Goal: Task Accomplishment & Management: Use online tool/utility

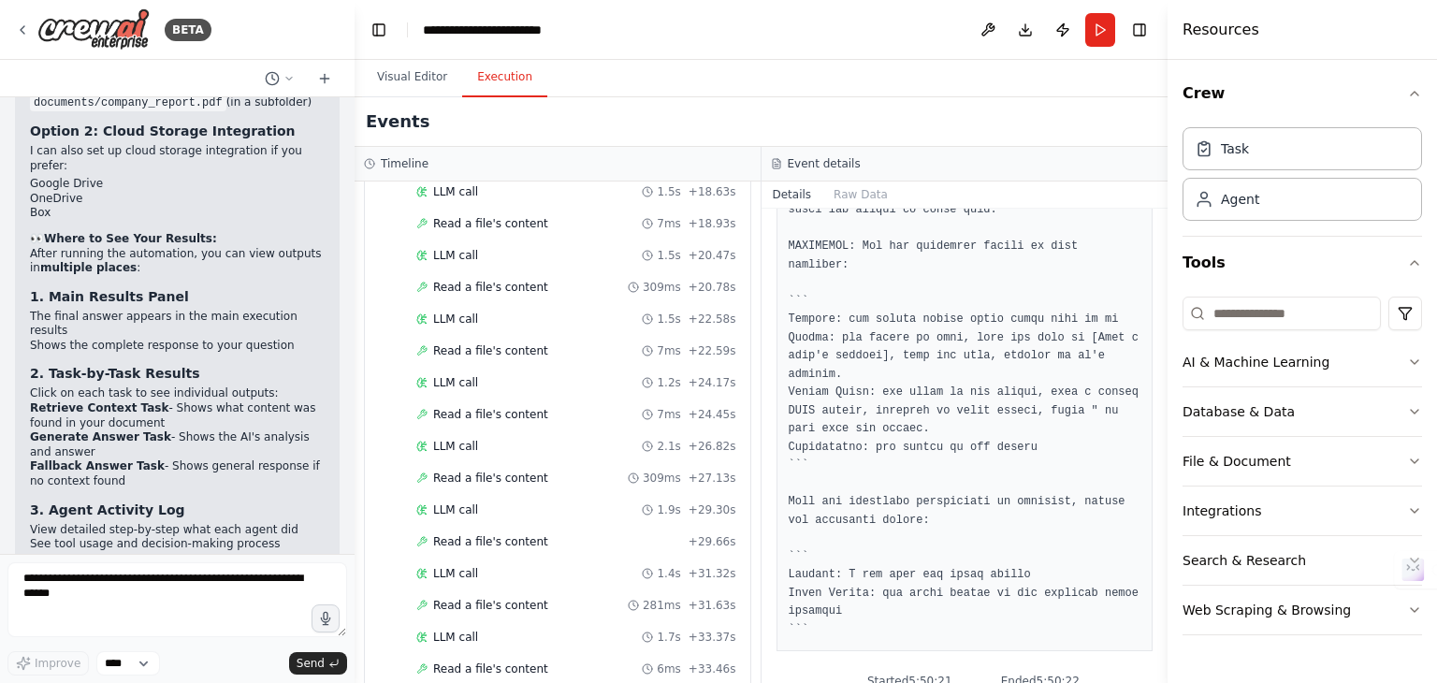
scroll to position [1093, 0]
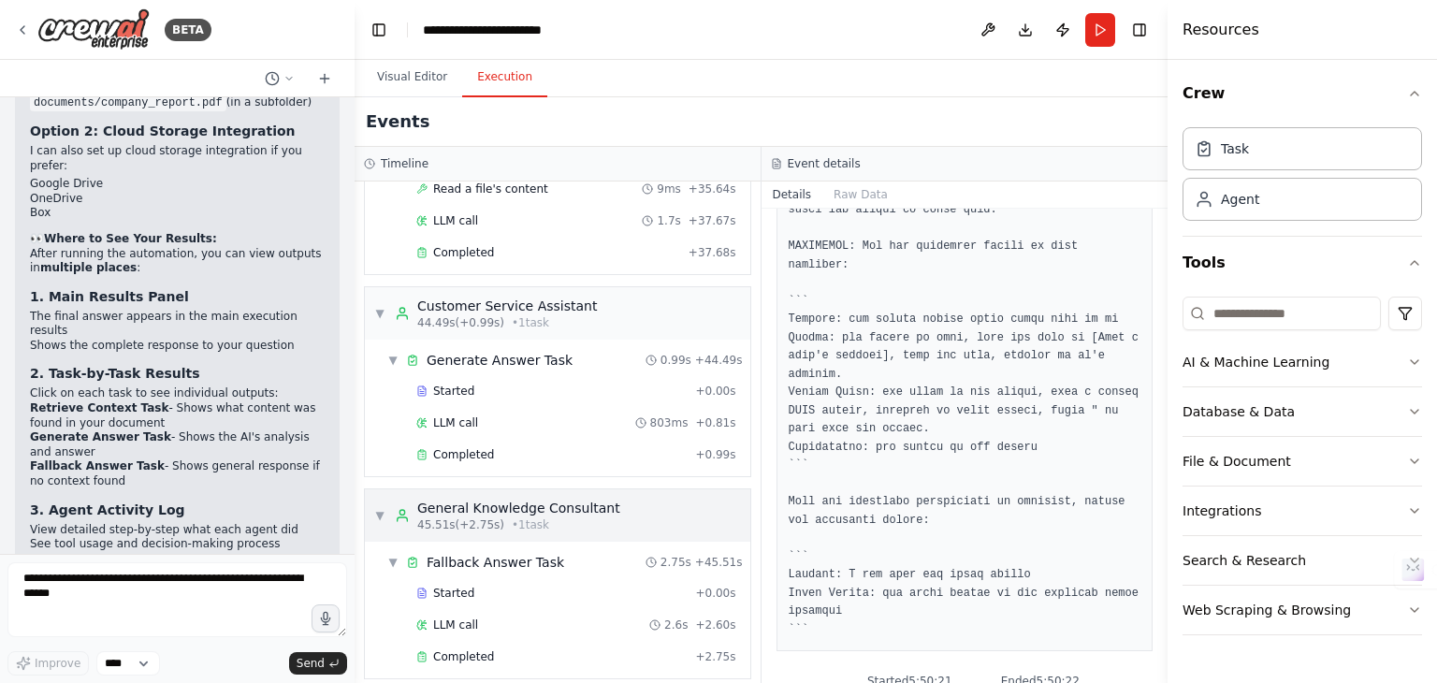
click at [380, 508] on span "▼" at bounding box center [379, 515] width 11 height 15
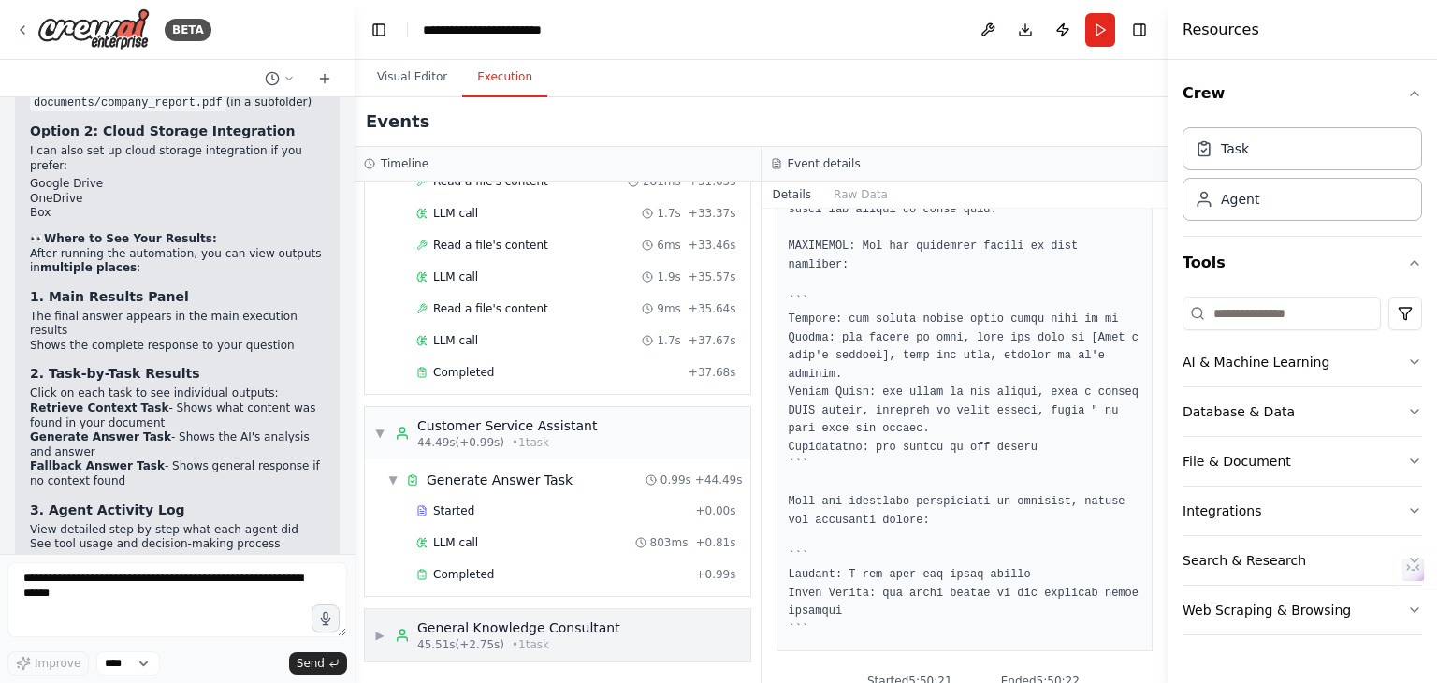
scroll to position [958, 0]
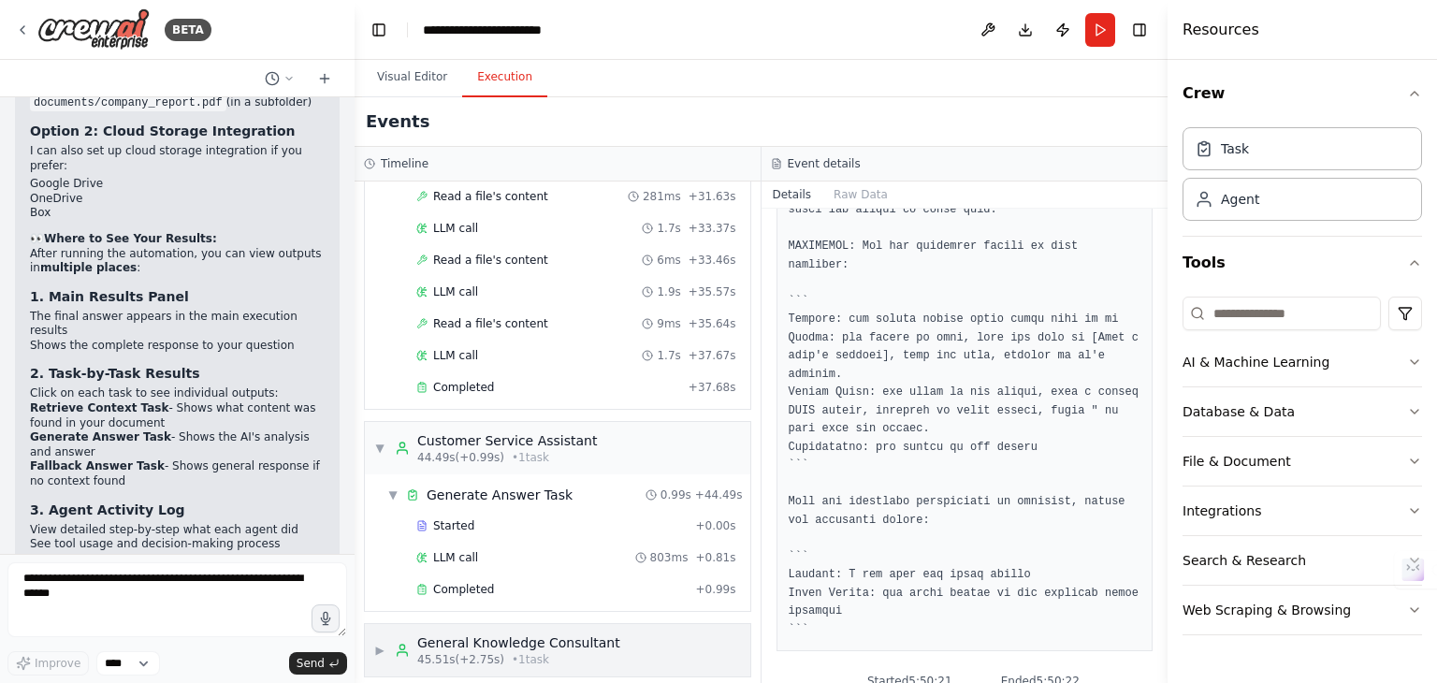
click at [382, 643] on span "▶" at bounding box center [379, 650] width 11 height 15
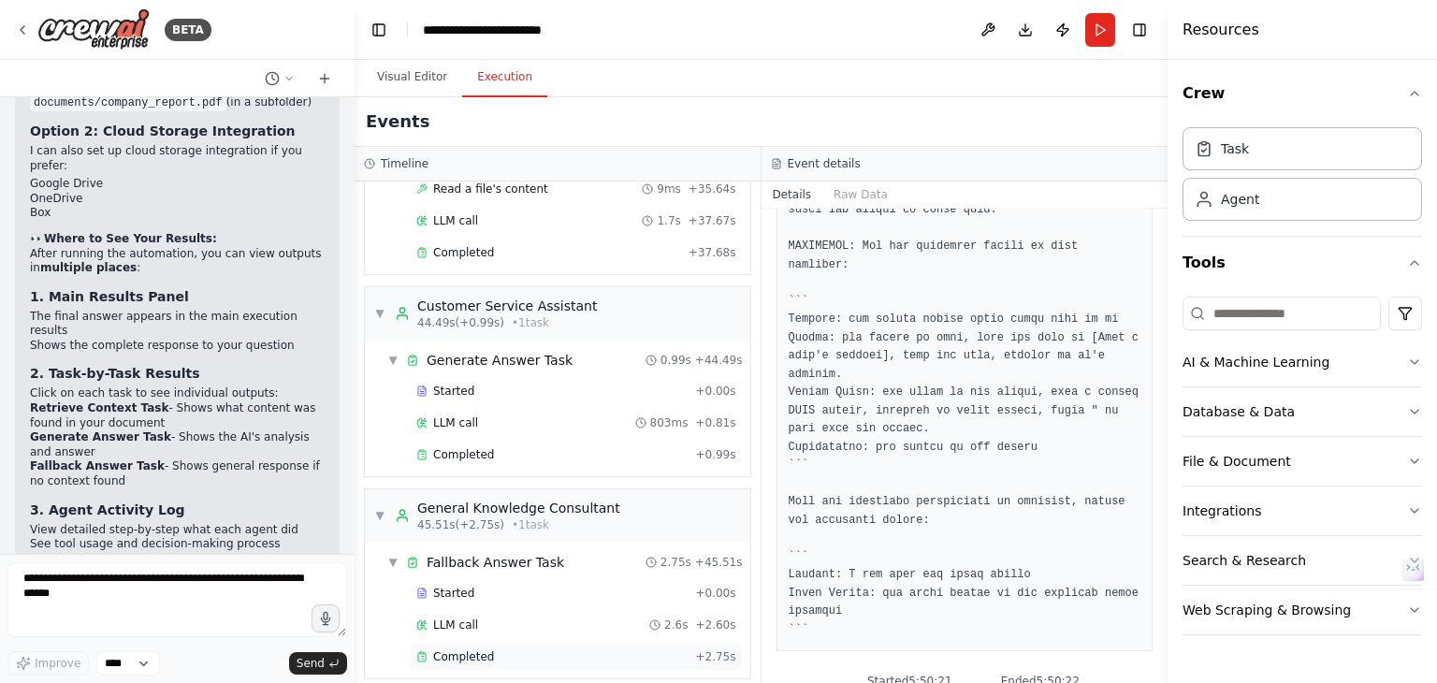
click at [460, 649] on span "Completed" at bounding box center [463, 656] width 61 height 15
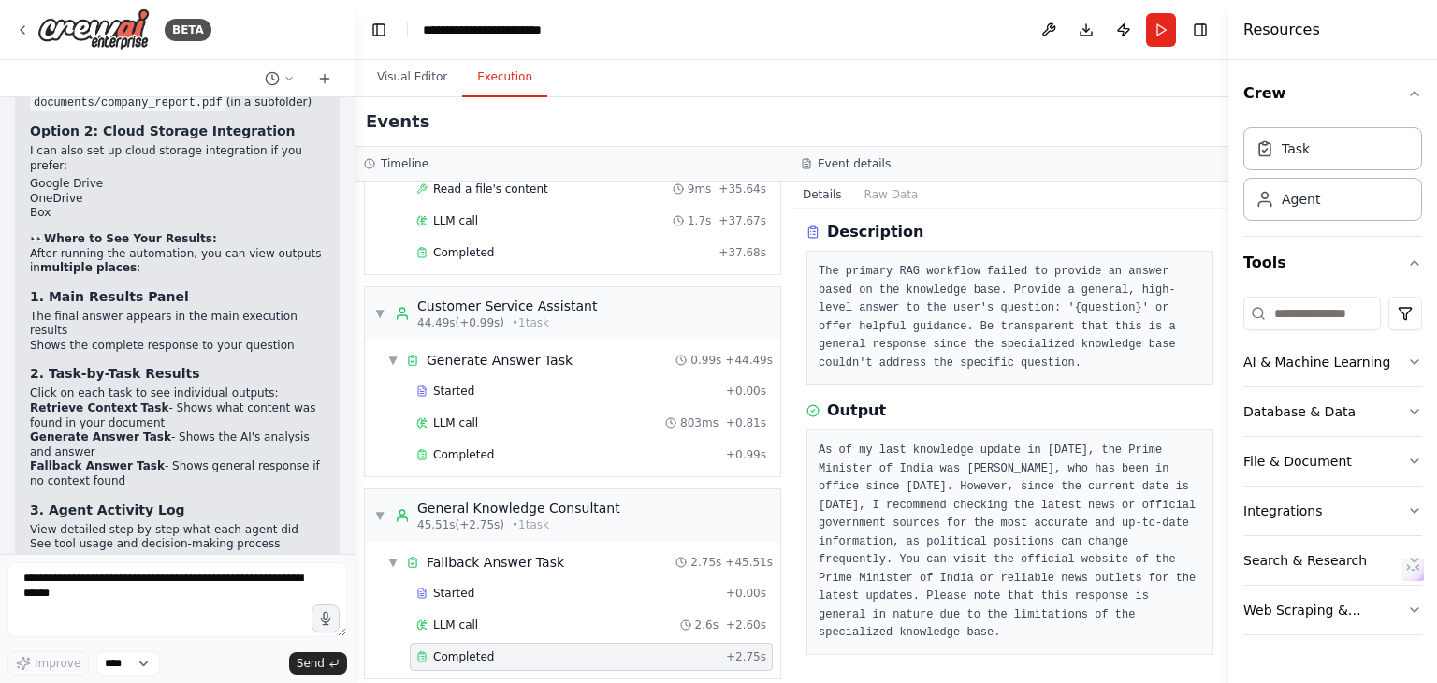
scroll to position [45, 0]
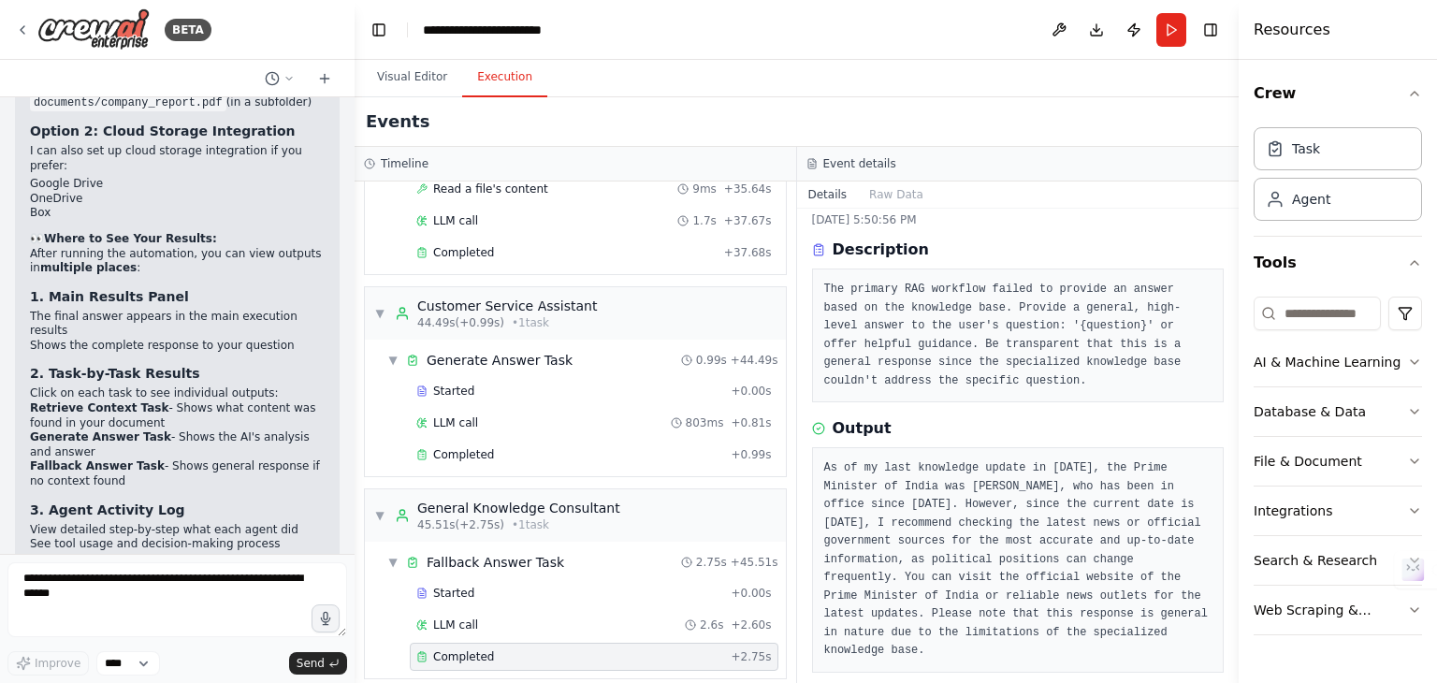
drag, startPoint x: 1168, startPoint y: 36, endPoint x: 1436, endPoint y: 13, distance: 269.5
click at [1436, 13] on div "Resources Crew Task Agent Tools AI & Machine Learning Database & Data File & Do…" at bounding box center [1338, 341] width 198 height 683
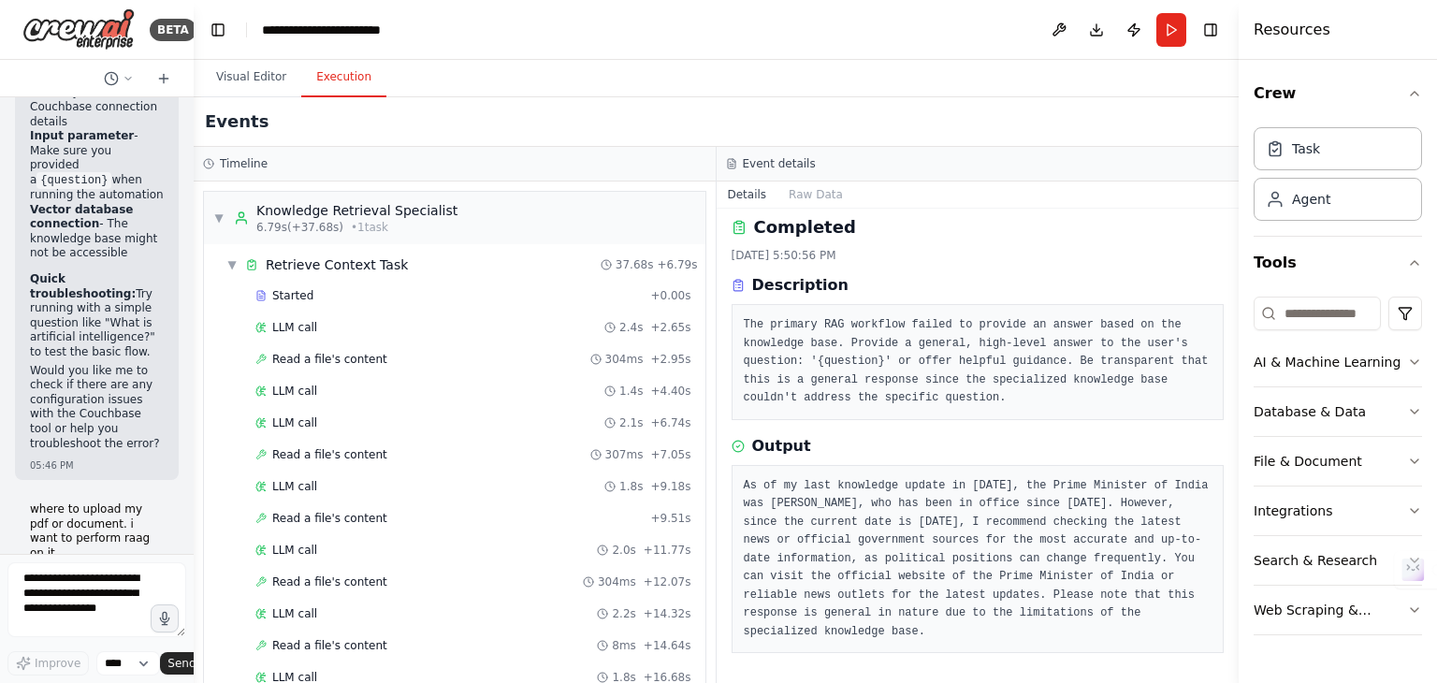
scroll to position [14324, 0]
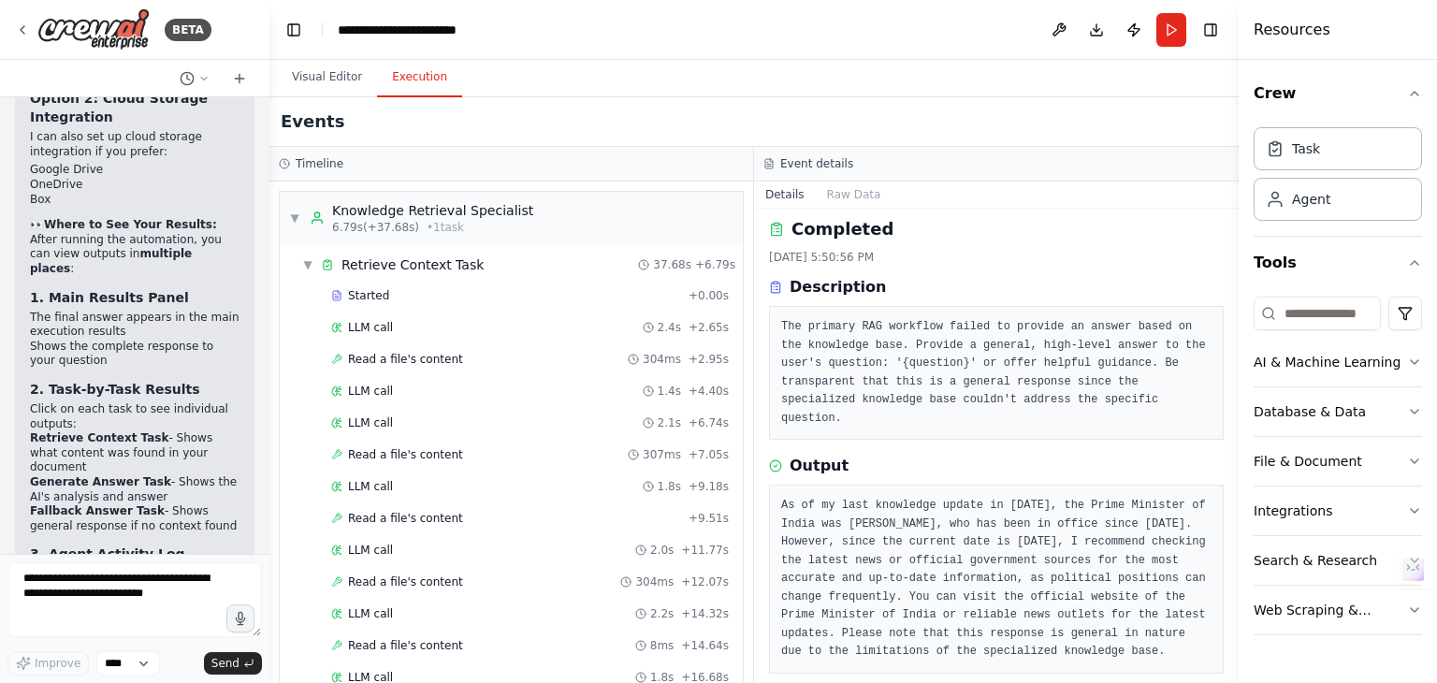
drag, startPoint x: 352, startPoint y: 50, endPoint x: 271, endPoint y: 81, distance: 86.5
click at [271, 81] on div "BETA Project Goal: To create a chatbot that first attempts to answer a user's q…" at bounding box center [718, 341] width 1437 height 683
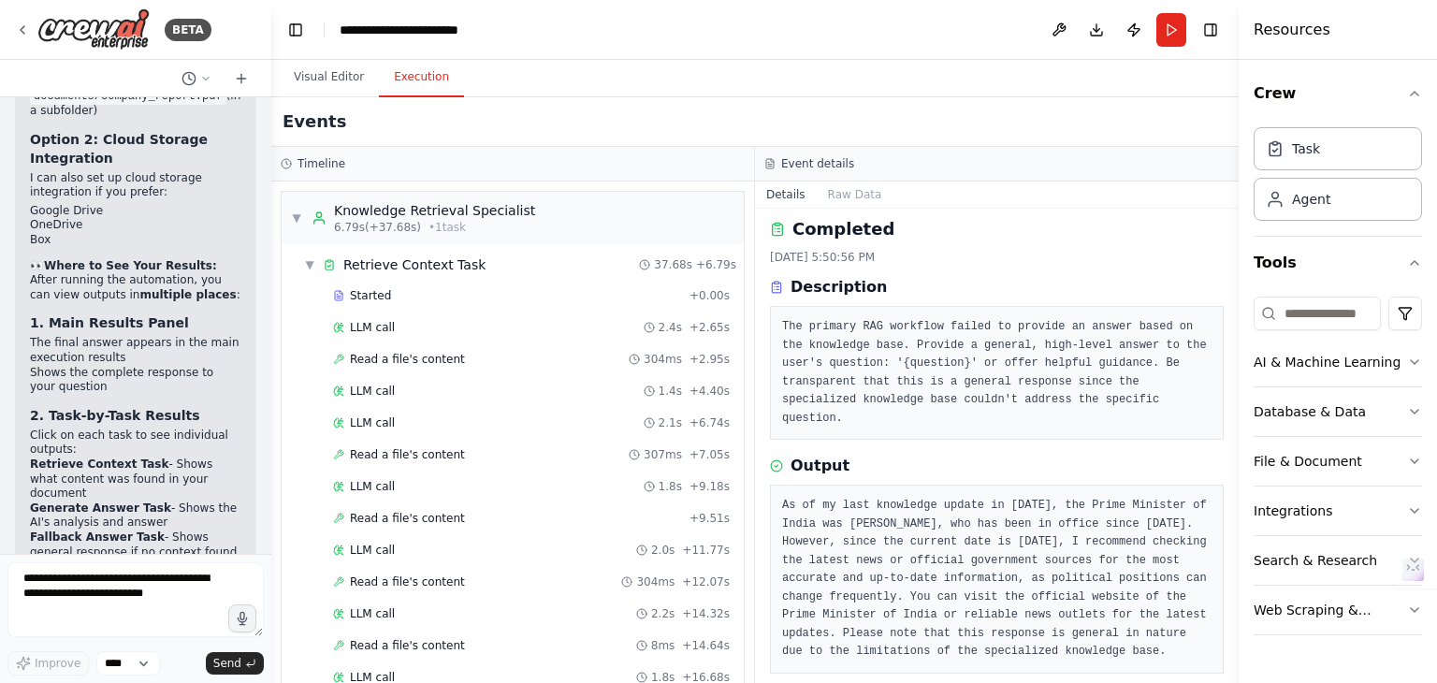
scroll to position [10323, 0]
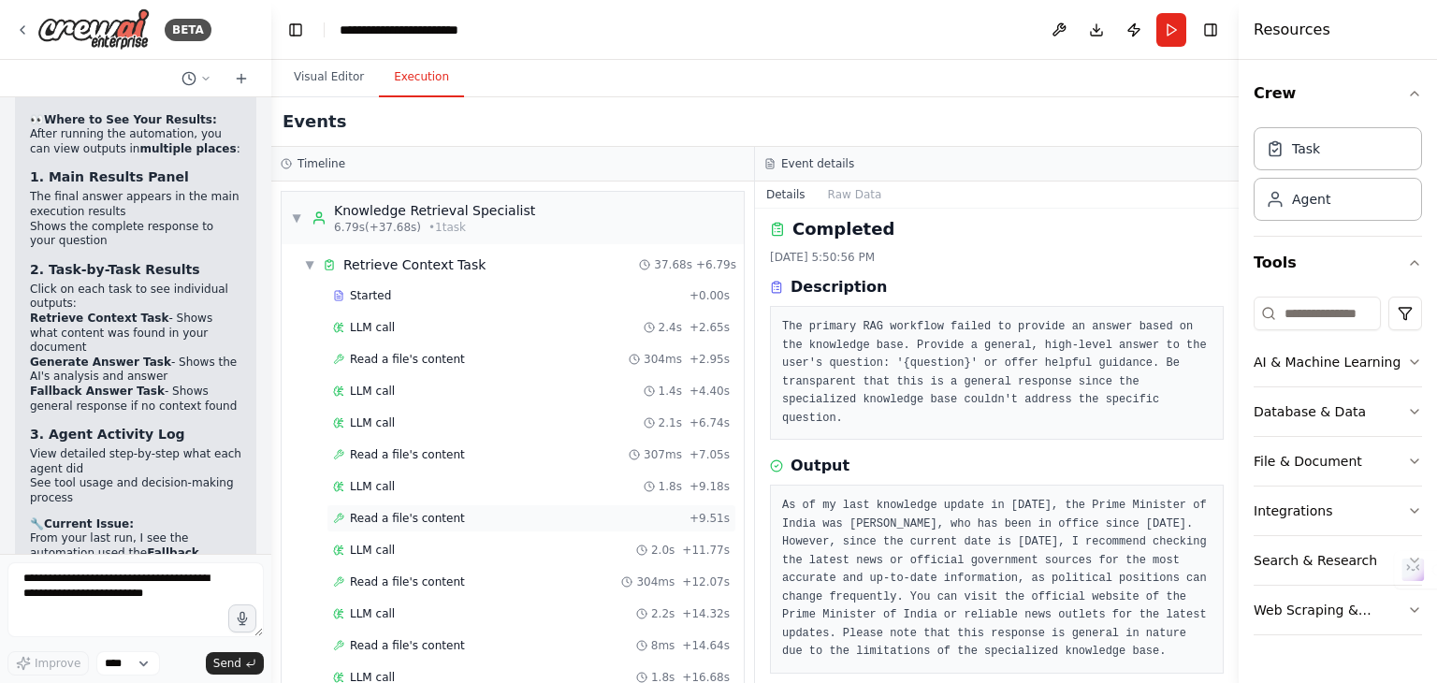
click at [356, 515] on span "Read a file's content" at bounding box center [407, 518] width 115 height 15
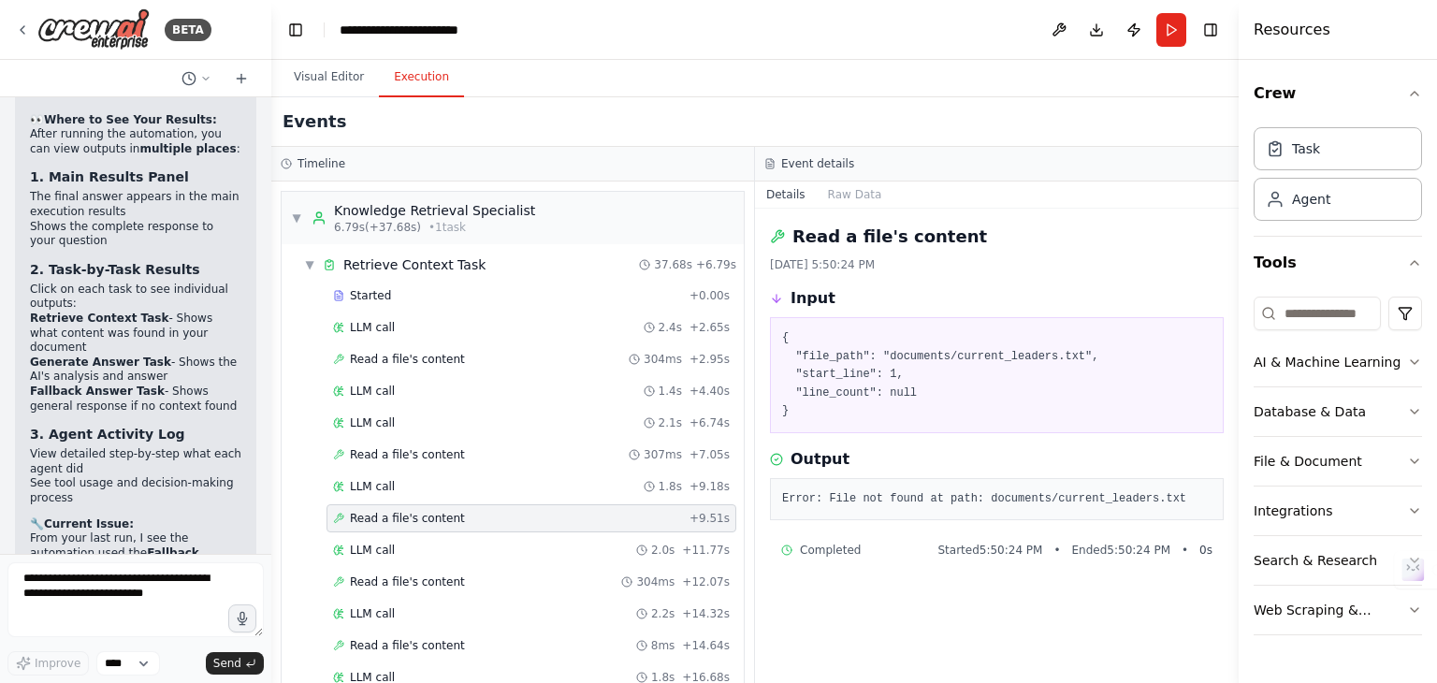
click at [962, 352] on pre "{ "file_path": "documents/current_leaders.txt", "start_line": 1, "line_count": …" at bounding box center [996, 375] width 429 height 92
click at [378, 325] on span "LLM call" at bounding box center [372, 327] width 45 height 15
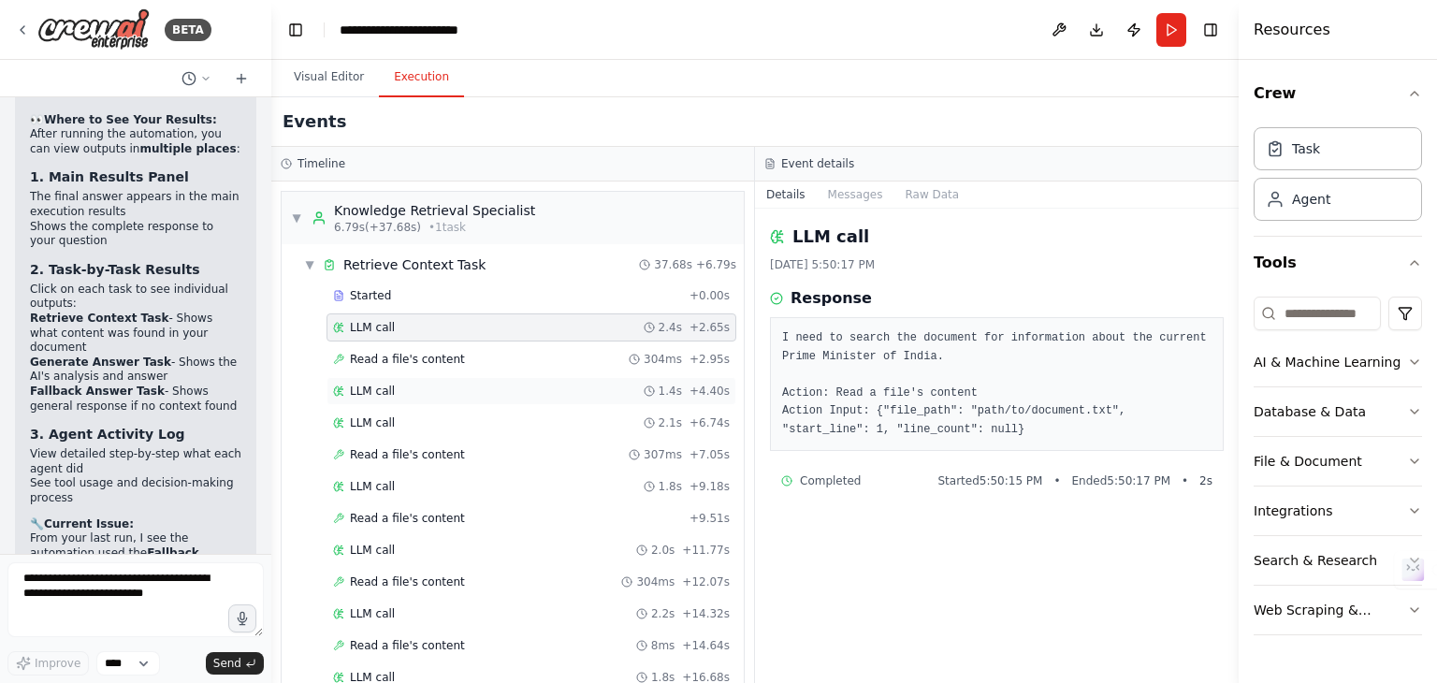
click at [378, 384] on span "LLM call" at bounding box center [372, 391] width 45 height 15
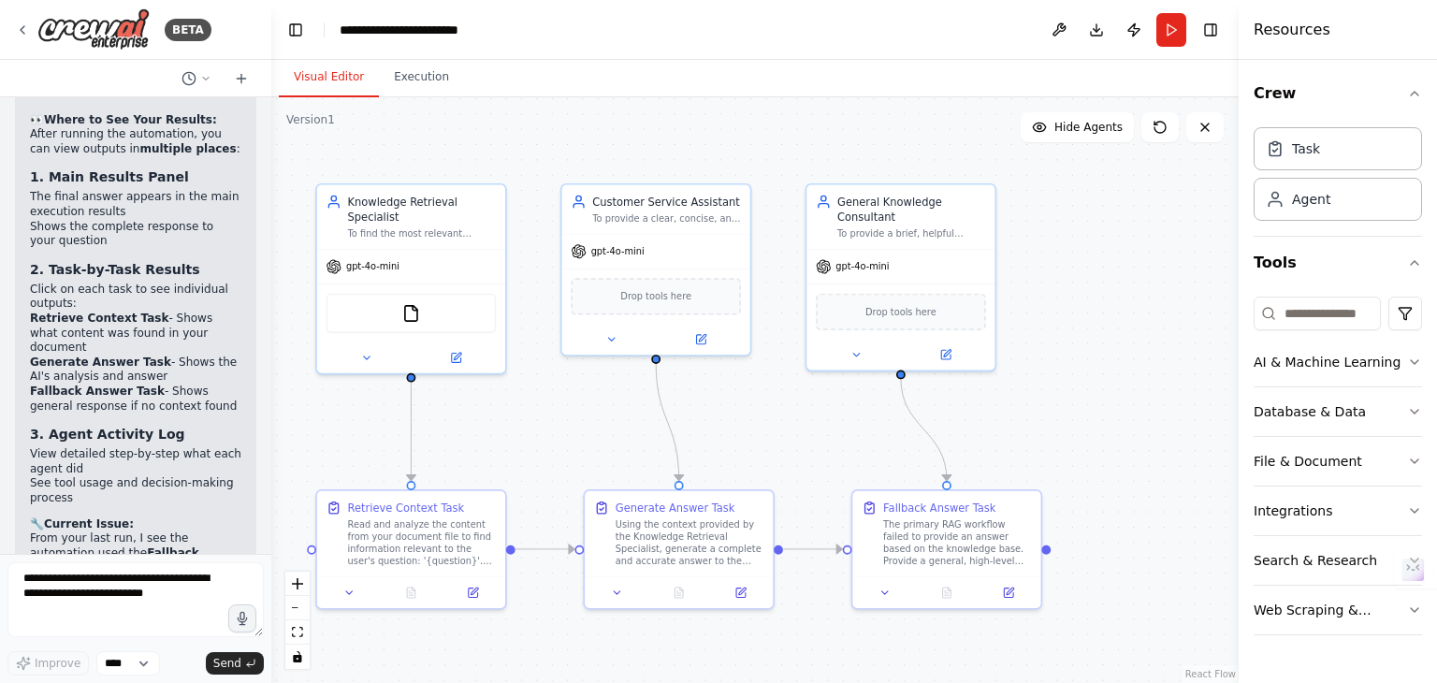
click at [314, 85] on button "Visual Editor" at bounding box center [329, 77] width 100 height 39
click at [375, 345] on button at bounding box center [366, 354] width 86 height 19
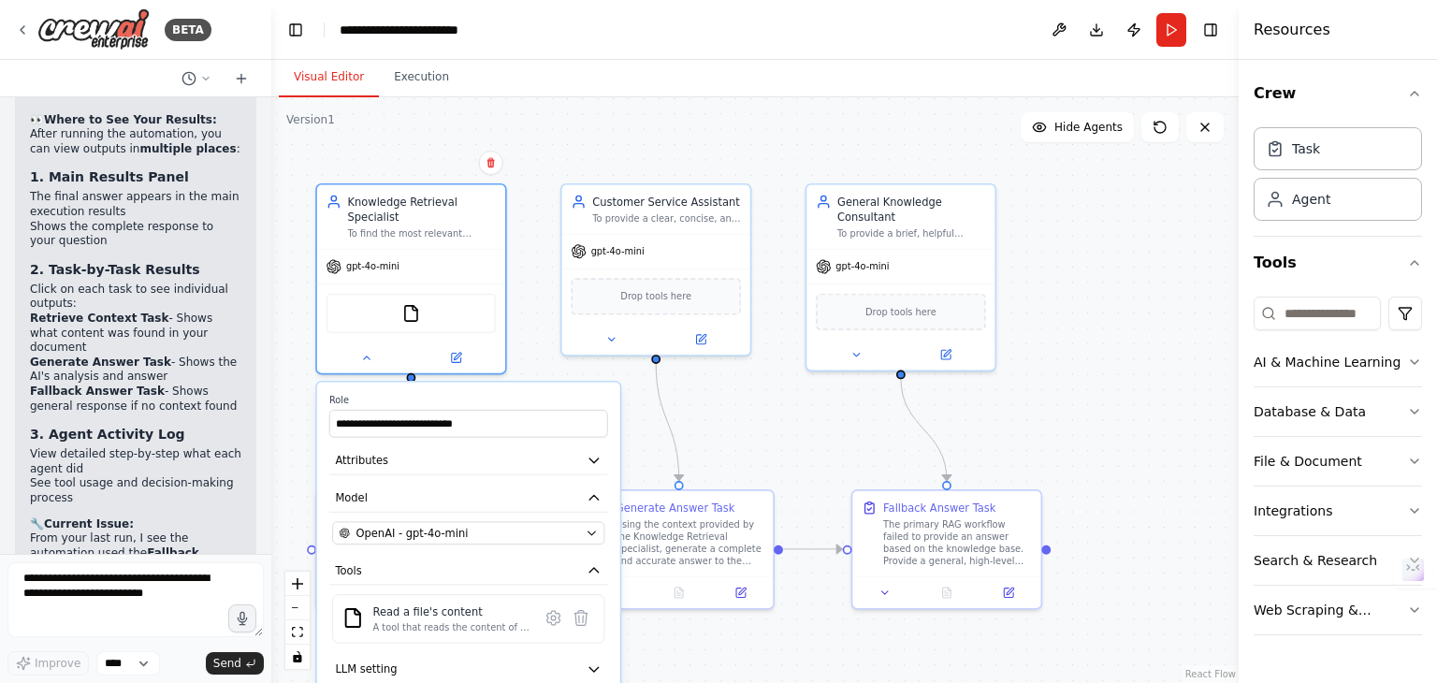
click at [498, 457] on button "Attributes" at bounding box center [468, 460] width 279 height 28
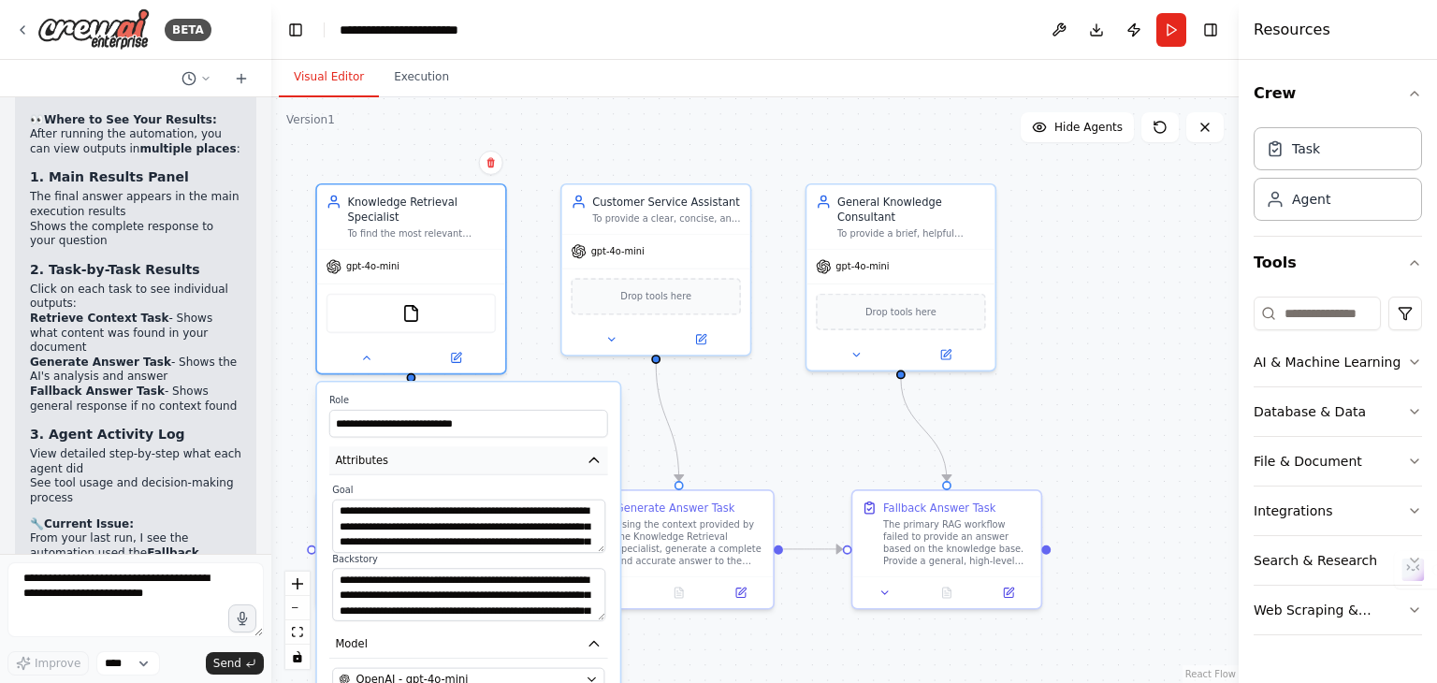
click at [503, 452] on button "Attributes" at bounding box center [468, 460] width 279 height 28
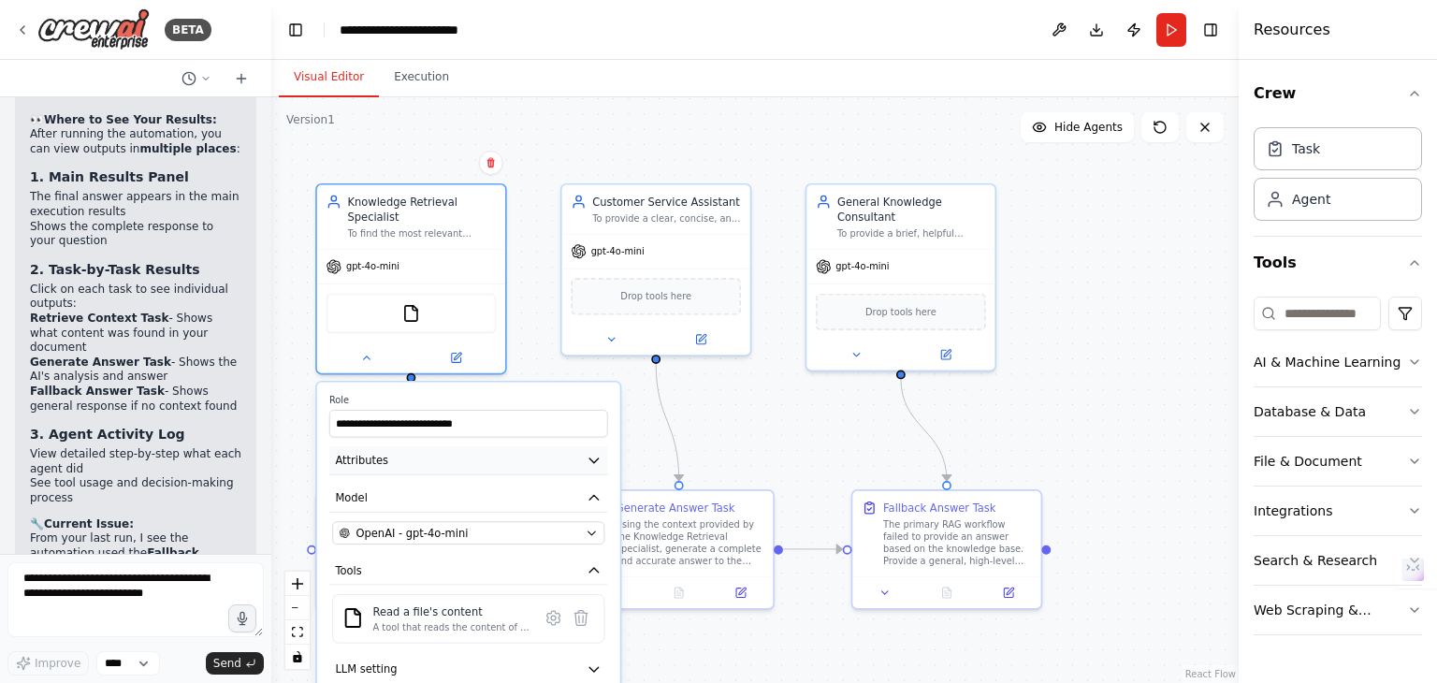
click at [503, 452] on button "Attributes" at bounding box center [468, 460] width 279 height 28
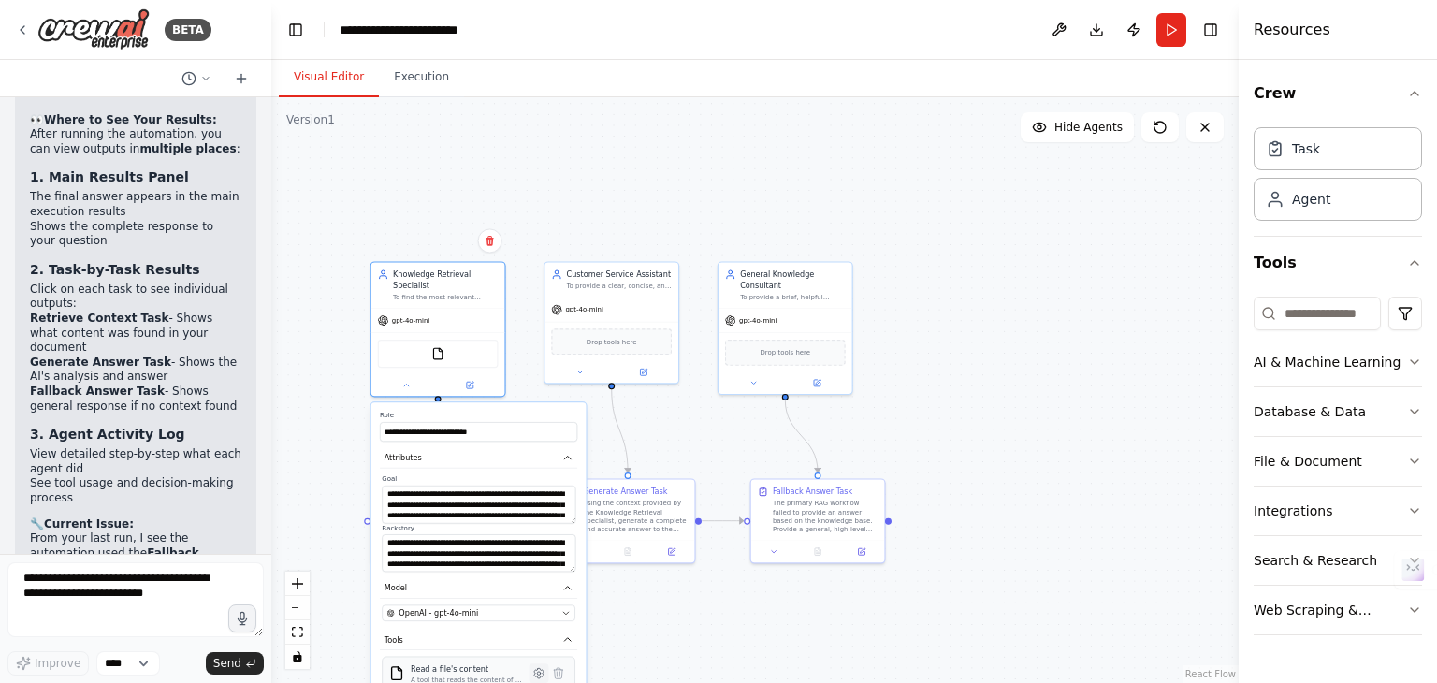
click at [539, 668] on icon at bounding box center [538, 672] width 9 height 9
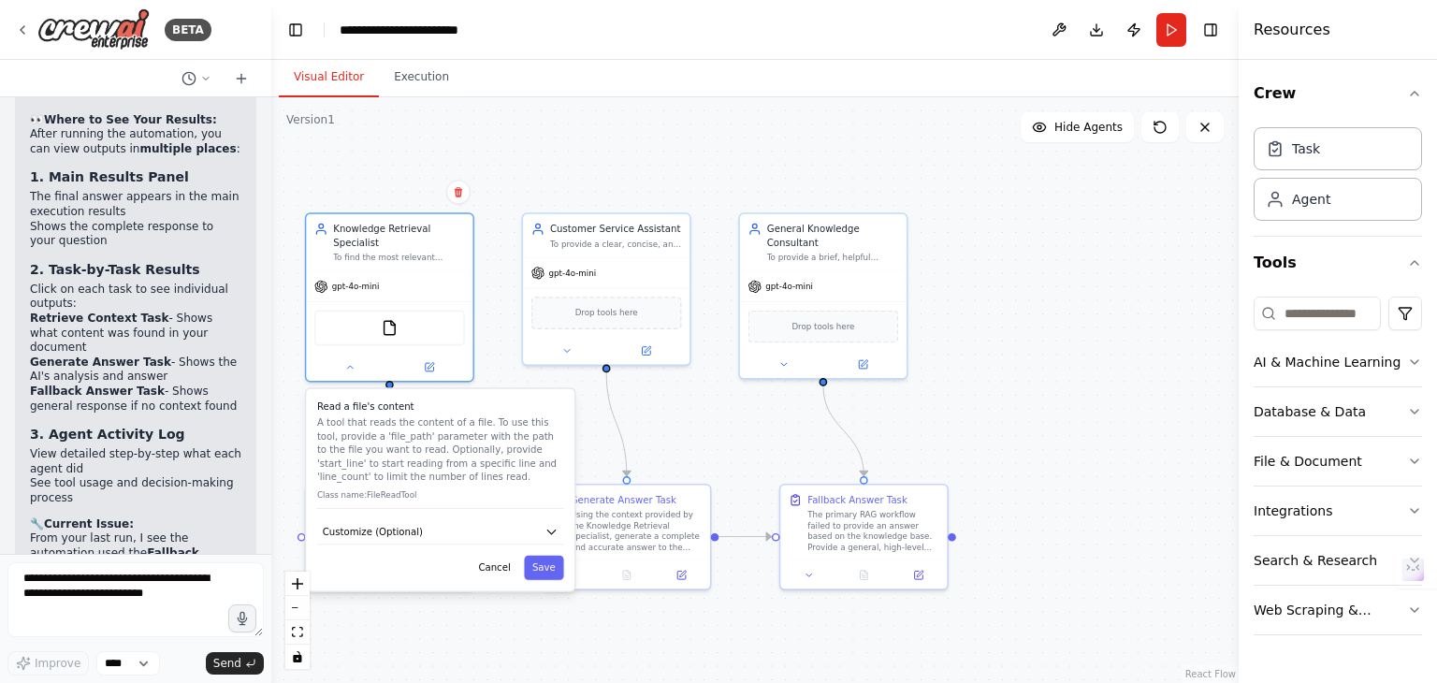
click at [534, 529] on div "Read a file's content A tool that reads the content of a file. To use this tool…" at bounding box center [440, 490] width 269 height 202
click at [550, 530] on icon "button" at bounding box center [550, 532] width 7 height 4
click at [417, 569] on input "text" at bounding box center [440, 581] width 241 height 24
click at [464, 570] on input "text" at bounding box center [440, 581] width 241 height 24
paste input "**********"
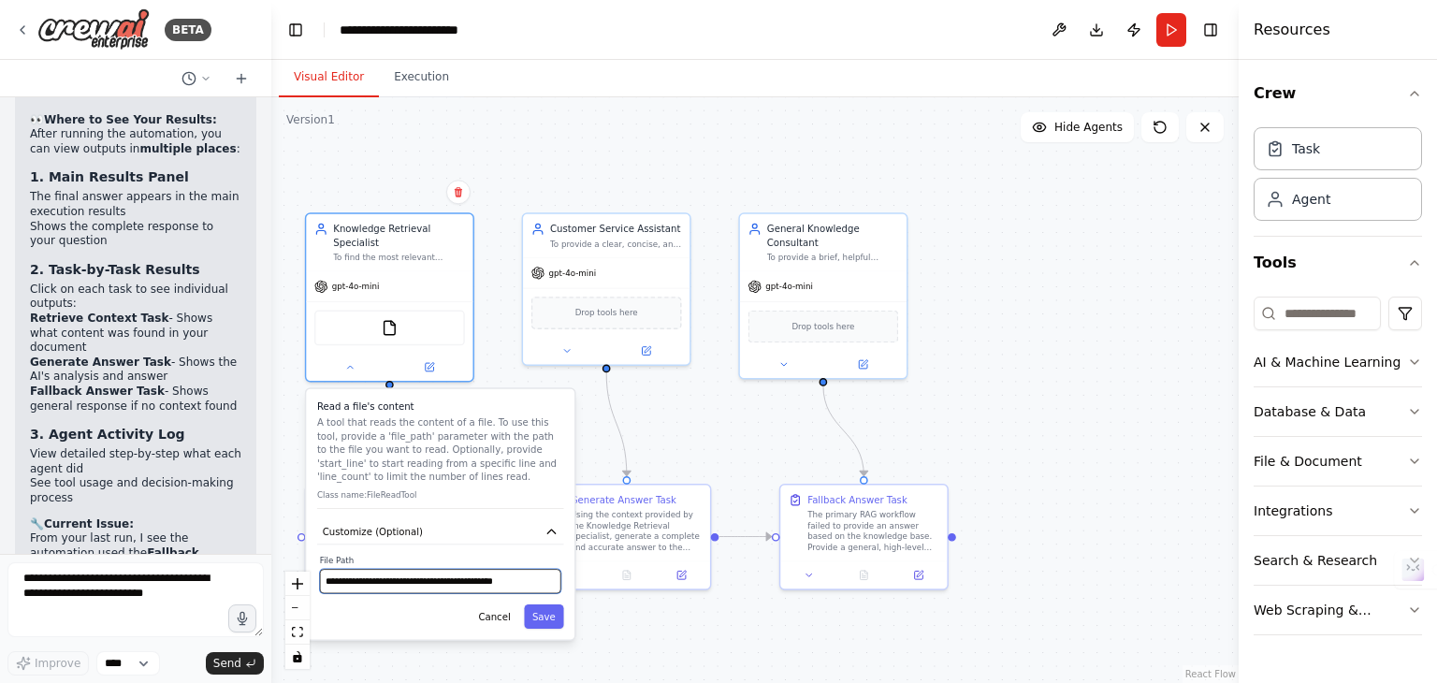
click at [348, 569] on input "**********" at bounding box center [440, 581] width 241 height 24
type input "**********"
click at [535, 609] on button "Save" at bounding box center [543, 616] width 39 height 24
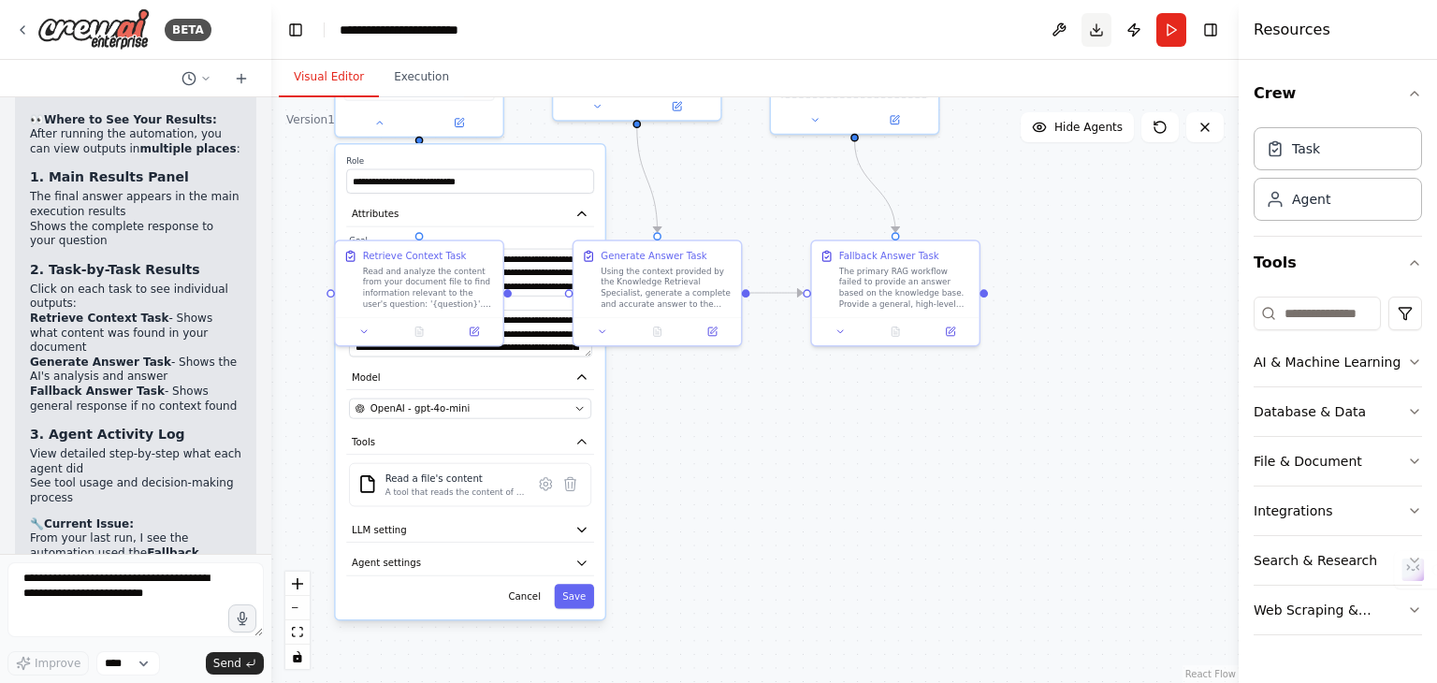
drag, startPoint x: 1057, startPoint y: 266, endPoint x: 1092, endPoint y: 22, distance: 245.7
click at [1092, 22] on main "**********" at bounding box center [754, 341] width 967 height 683
click at [560, 523] on button "LLM setting" at bounding box center [469, 532] width 248 height 25
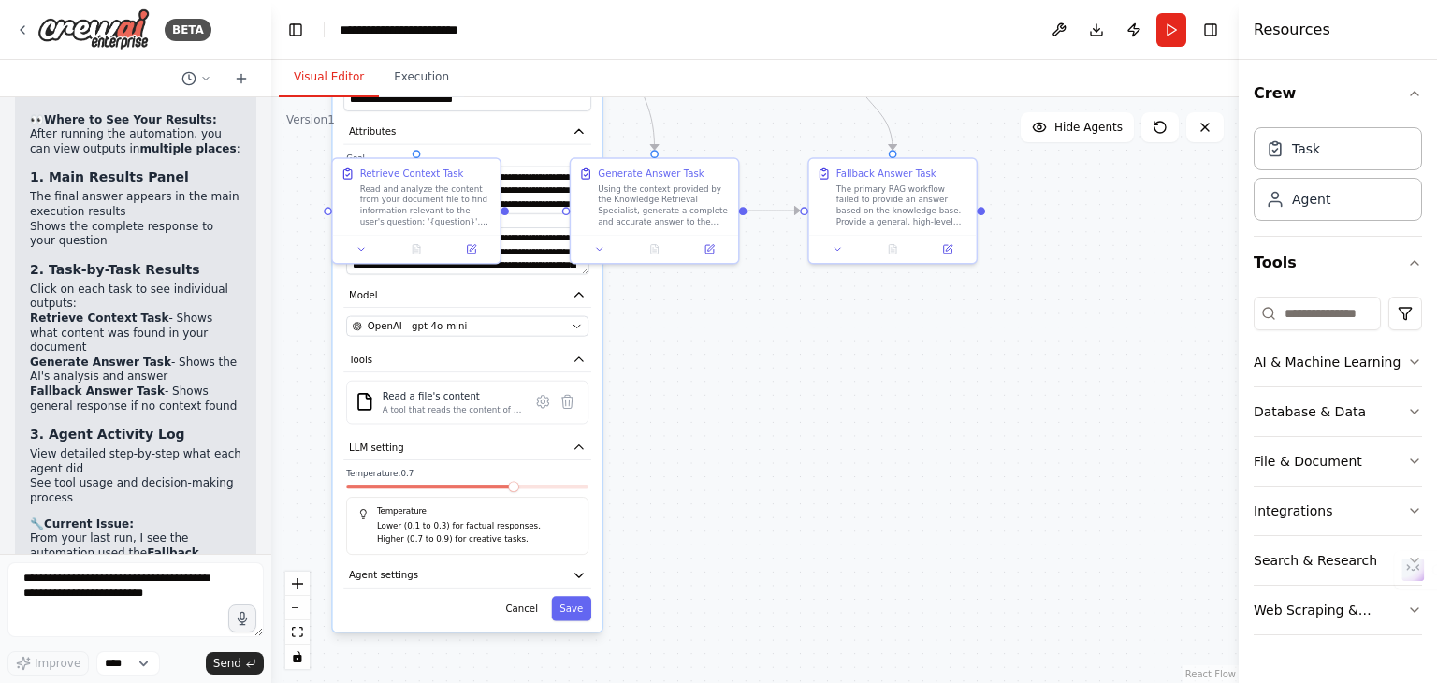
drag, startPoint x: 660, startPoint y: 569, endPoint x: 658, endPoint y: 472, distance: 96.4
click at [658, 472] on div ".deletable-edge-delete-btn { width: 20px; height: 20px; border: 0px solid #ffff…" at bounding box center [754, 390] width 967 height 586
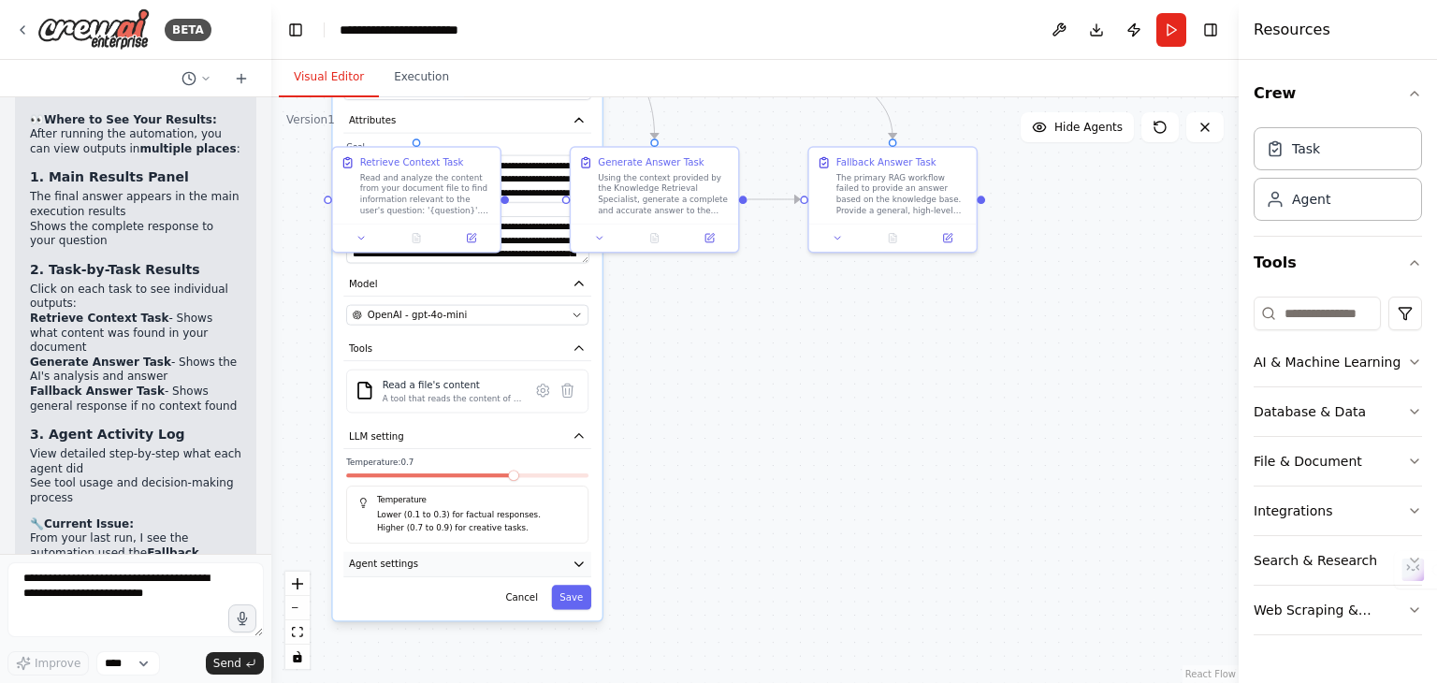
click at [558, 552] on button "Agent settings" at bounding box center [467, 564] width 248 height 25
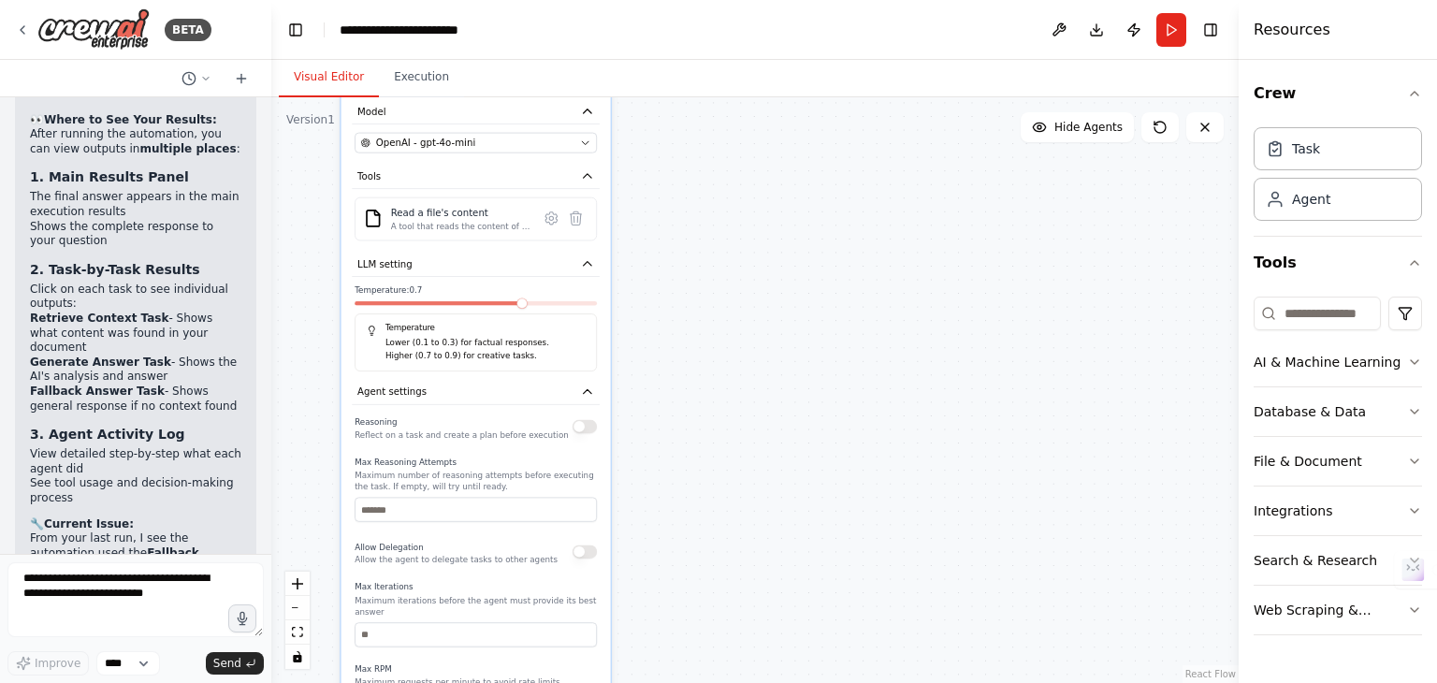
drag, startPoint x: 717, startPoint y: 517, endPoint x: 726, endPoint y: 346, distance: 171.5
click at [726, 346] on div ".deletable-edge-delete-btn { width: 20px; height: 20px; border: 0px solid #ffff…" at bounding box center [754, 390] width 967 height 586
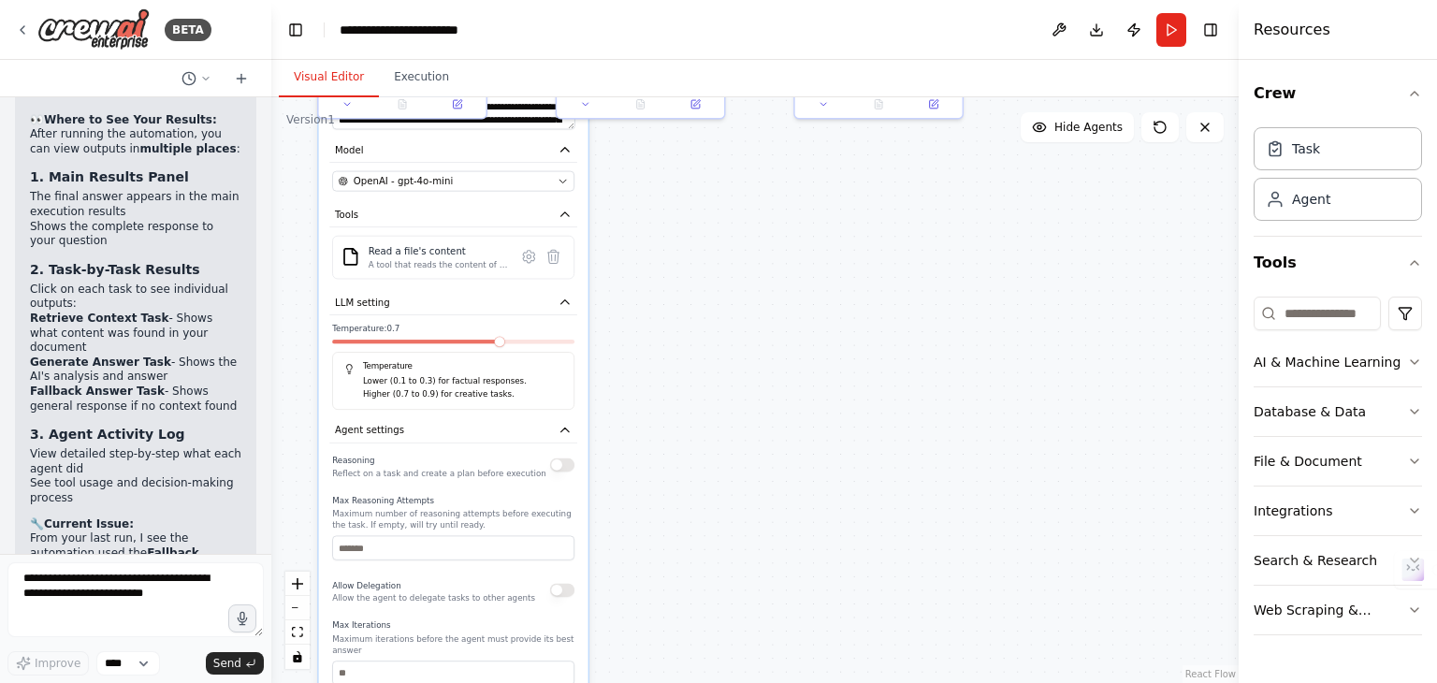
drag, startPoint x: 671, startPoint y: 585, endPoint x: 640, endPoint y: 695, distance: 114.6
click at [640, 682] on html "BETA Project Goal: To create a chatbot that first attempts to answer a user's q…" at bounding box center [718, 341] width 1437 height 683
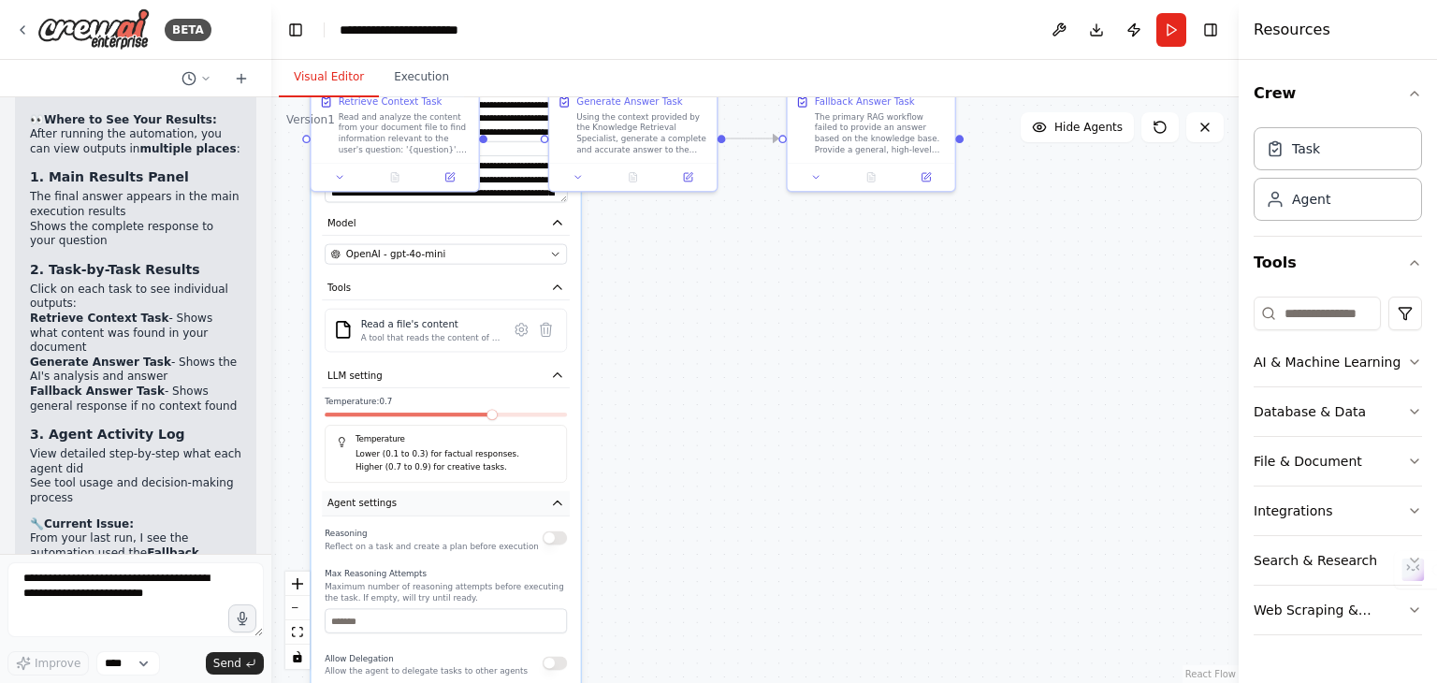
click at [562, 497] on icon "button" at bounding box center [558, 504] width 14 height 14
click at [559, 369] on icon "button" at bounding box center [558, 376] width 14 height 14
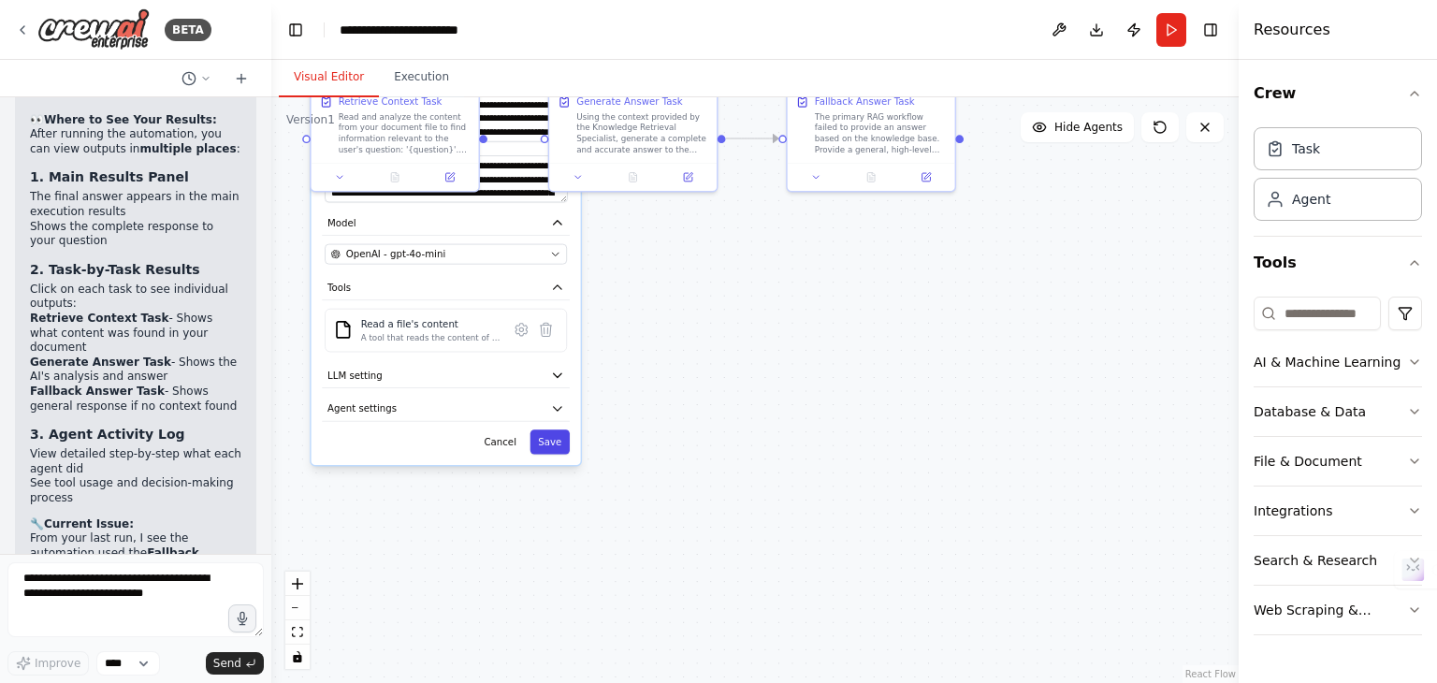
click at [558, 429] on button "Save" at bounding box center [549, 441] width 39 height 24
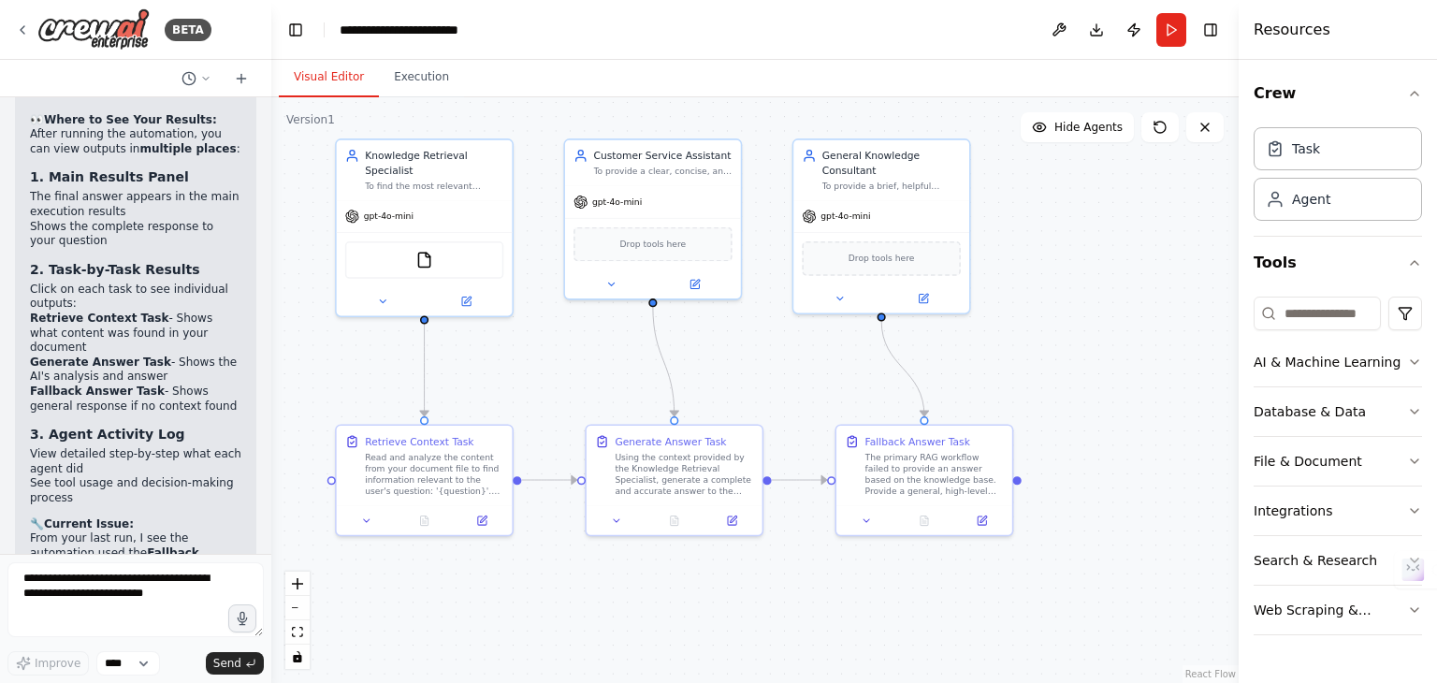
drag, startPoint x: 678, startPoint y: 356, endPoint x: 726, endPoint y: 712, distance: 358.7
click at [726, 682] on html "BETA Project Goal: To create a chatbot that first attempts to answer a user's q…" at bounding box center [718, 341] width 1437 height 683
click at [1168, 31] on button "Run" at bounding box center [1171, 30] width 30 height 34
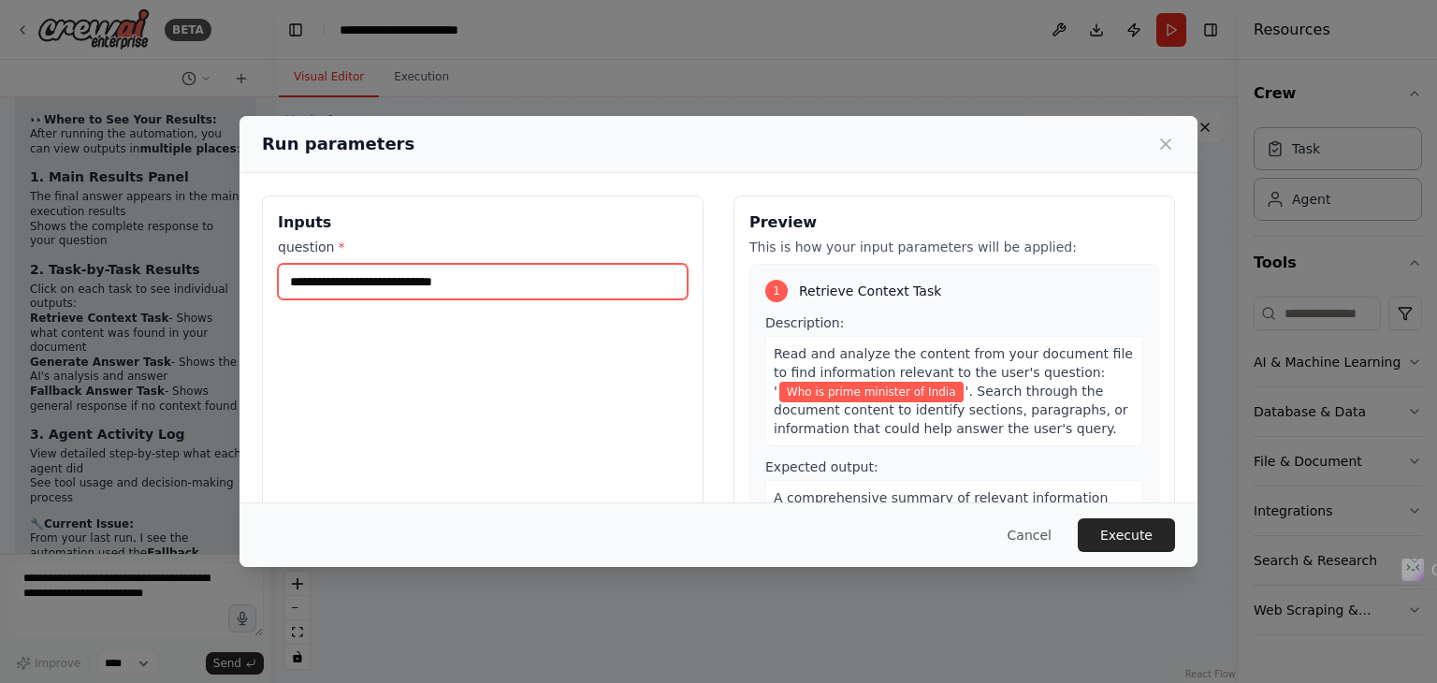
drag, startPoint x: 506, startPoint y: 281, endPoint x: 569, endPoint y: 287, distance: 63.0
click at [569, 287] on input "**********" at bounding box center [483, 282] width 410 height 36
click at [411, 283] on input "**********" at bounding box center [483, 282] width 410 height 36
type input "**********"
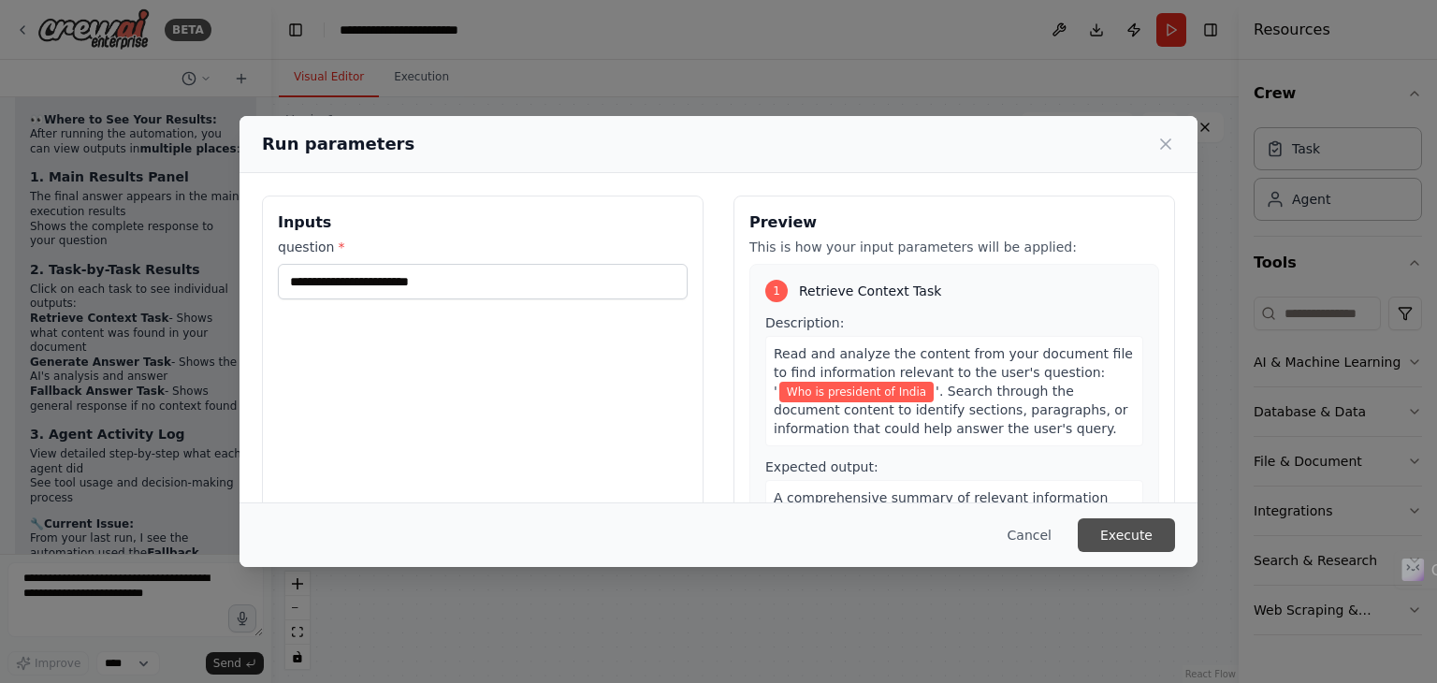
click at [1144, 530] on button "Execute" at bounding box center [1126, 535] width 97 height 34
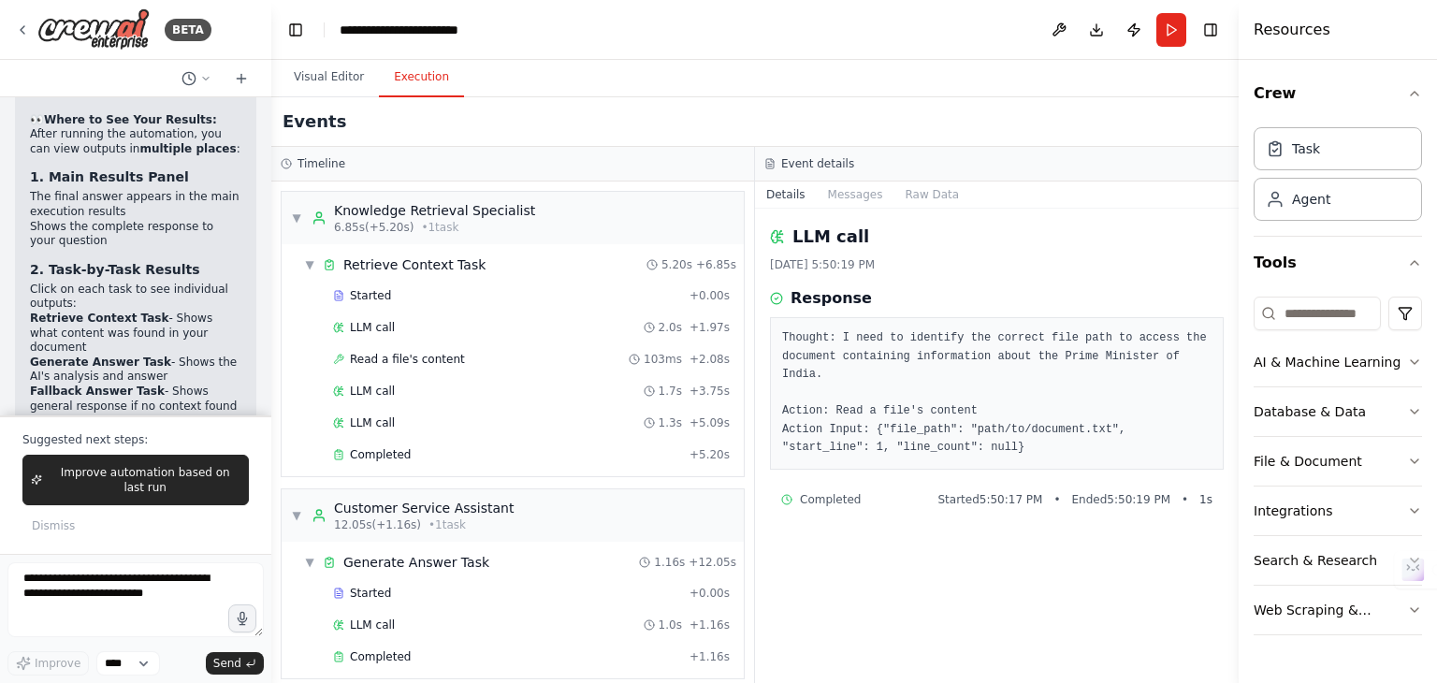
click at [421, 82] on button "Execution" at bounding box center [421, 77] width 85 height 39
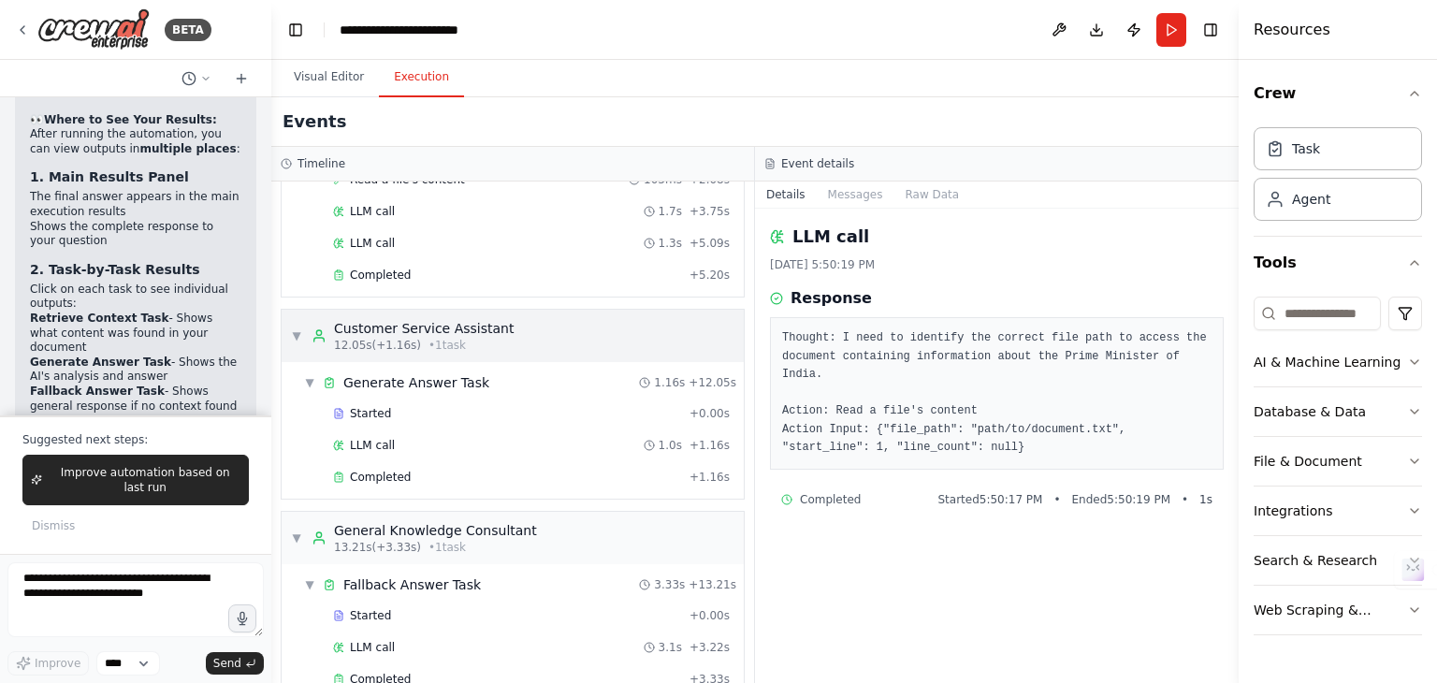
scroll to position [213, 0]
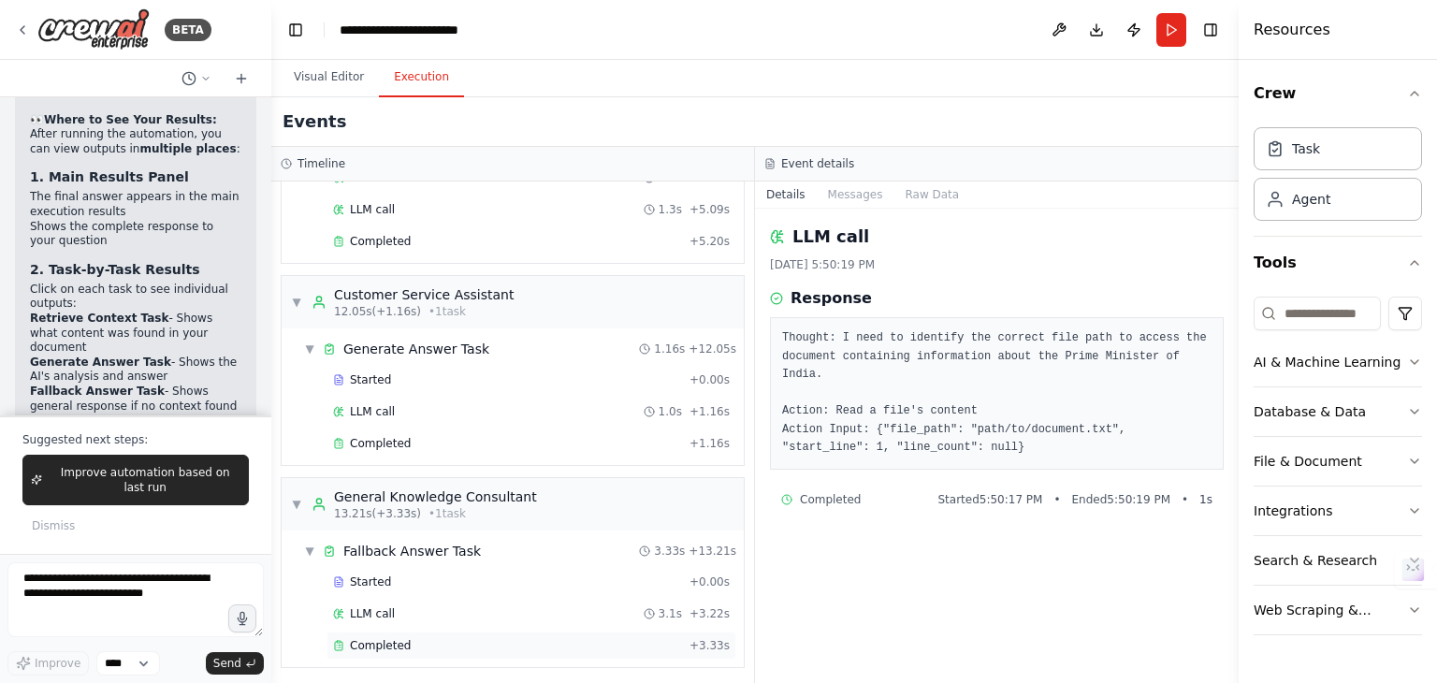
click at [420, 631] on div "Completed + 3.33s" at bounding box center [532, 645] width 410 height 28
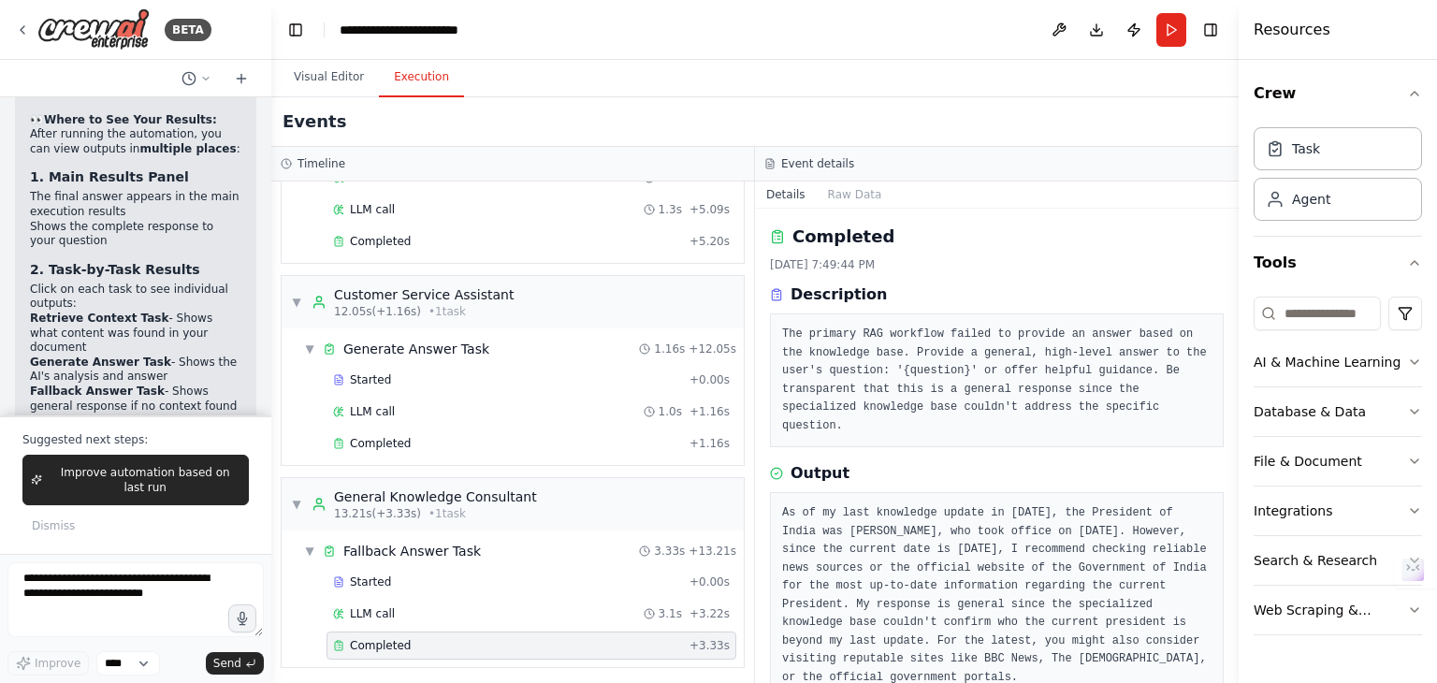
scroll to position [26, 0]
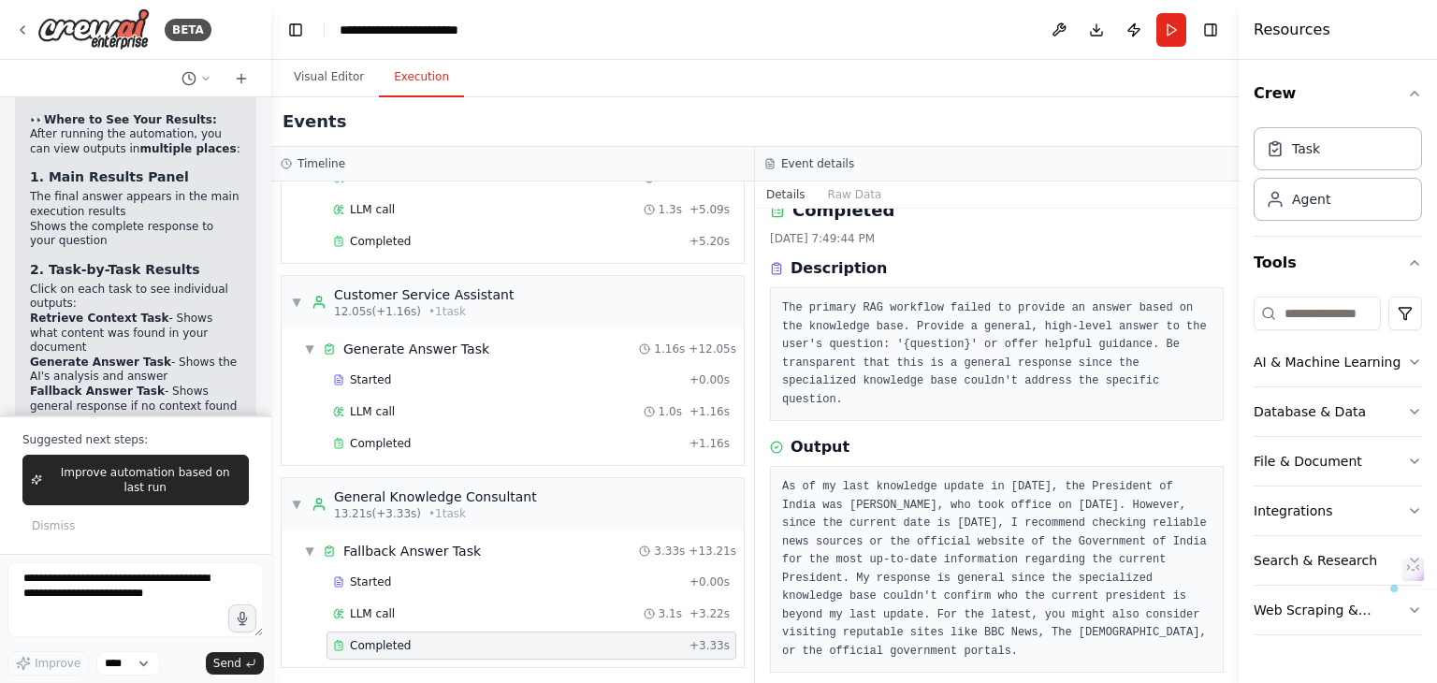
drag, startPoint x: 782, startPoint y: 469, endPoint x: 900, endPoint y: 629, distance: 198.7
click at [900, 629] on pre "As of my last knowledge update in October 2023, the President of India was Drou…" at bounding box center [996, 569] width 429 height 182
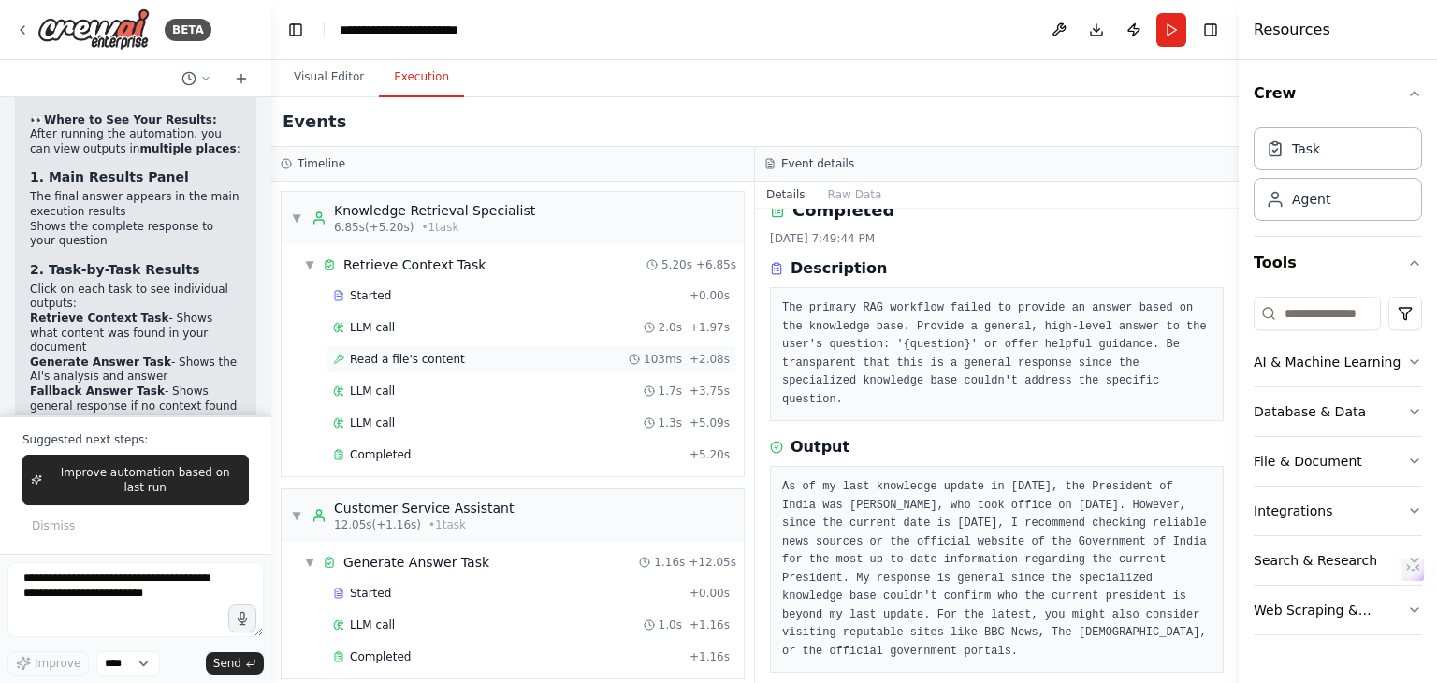
click at [388, 364] on span "Read a file's content" at bounding box center [407, 359] width 115 height 15
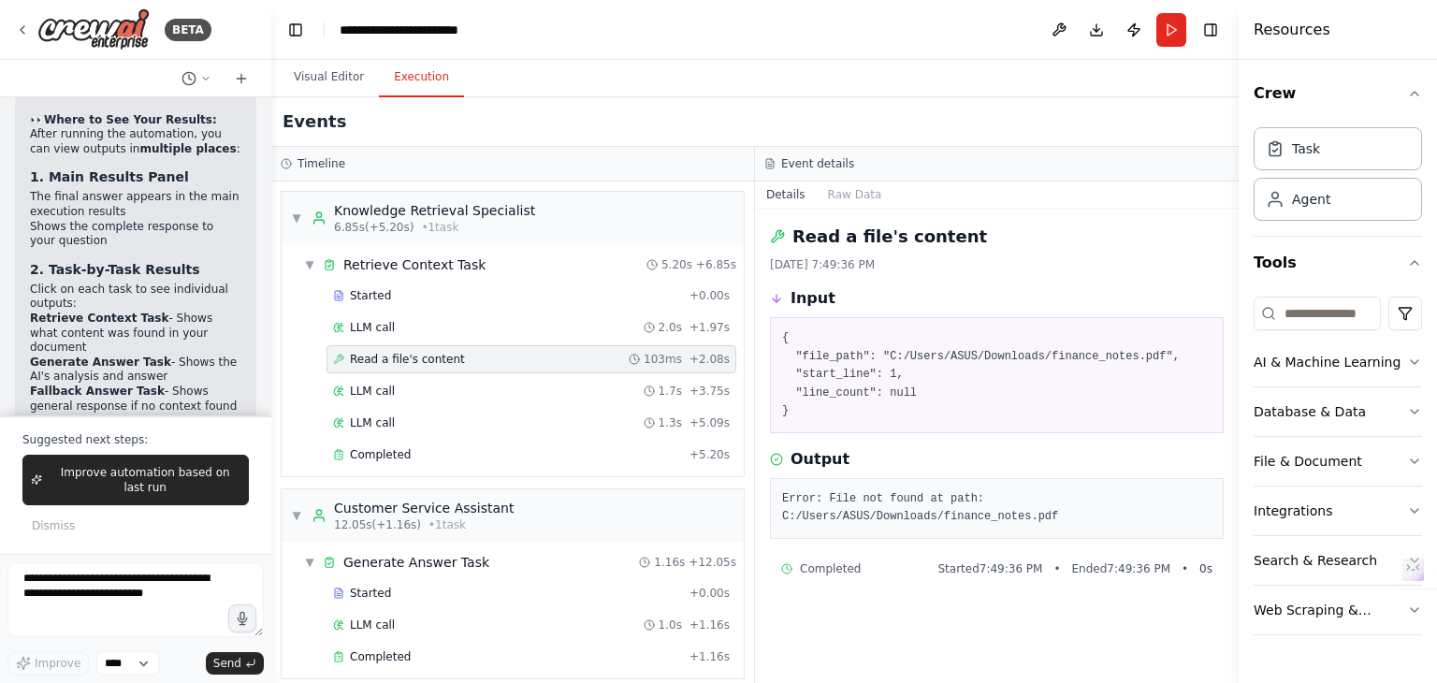
click at [138, 532] on div "Improve automation based on last run Dismiss" at bounding box center [135, 497] width 226 height 84
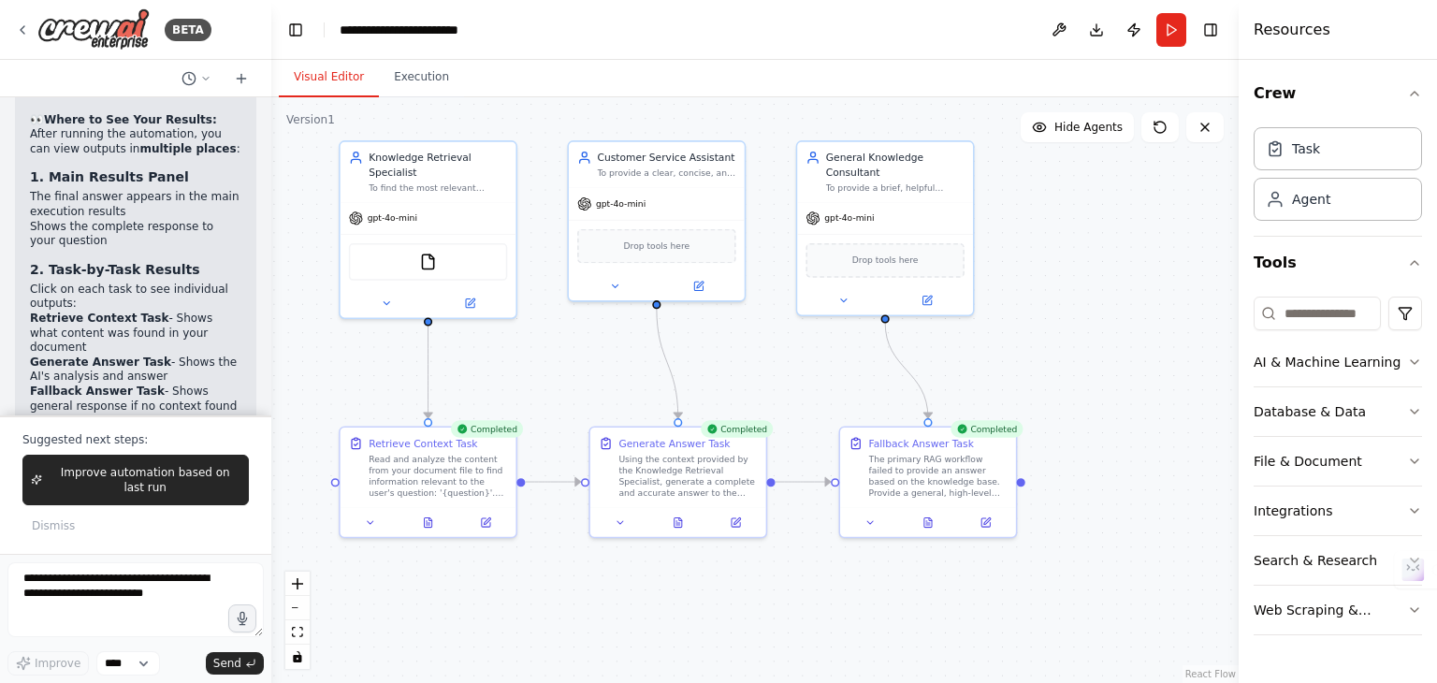
click at [304, 77] on button "Visual Editor" at bounding box center [329, 77] width 100 height 39
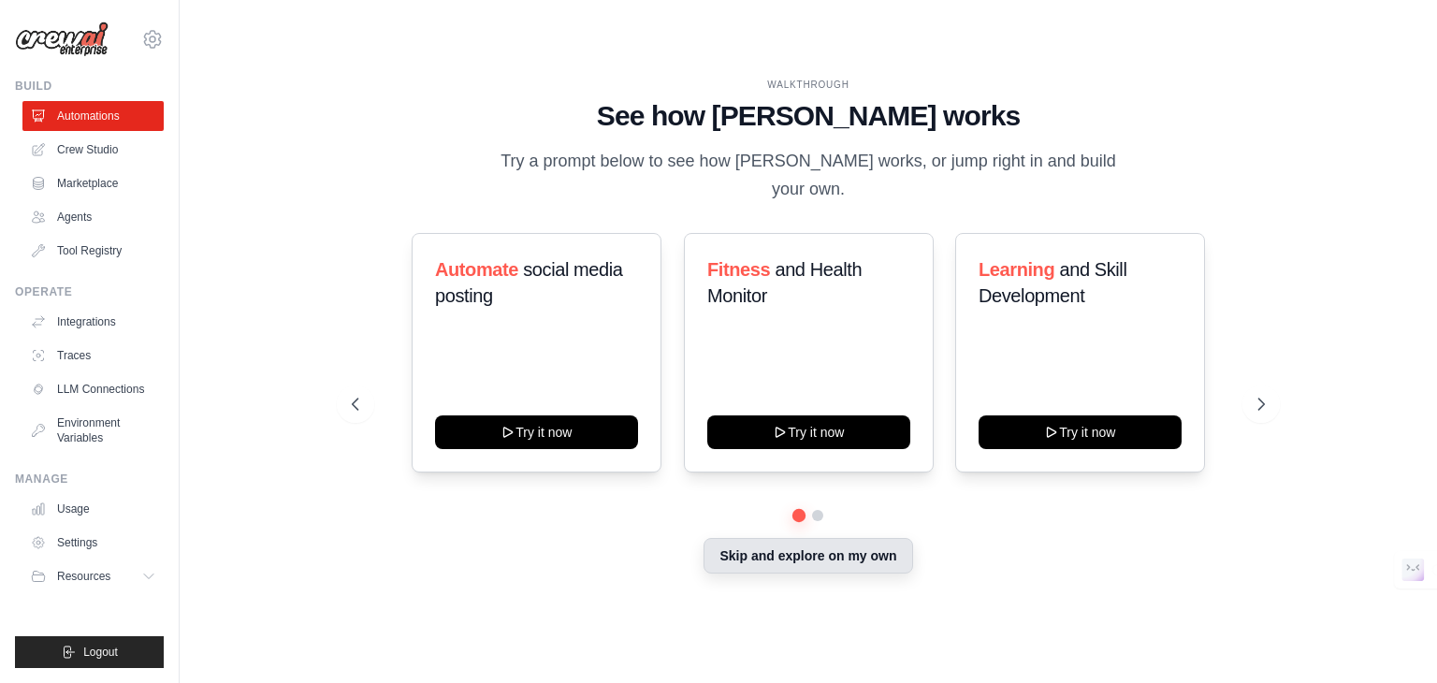
click at [783, 541] on button "Skip and explore on my own" at bounding box center [808, 556] width 209 height 36
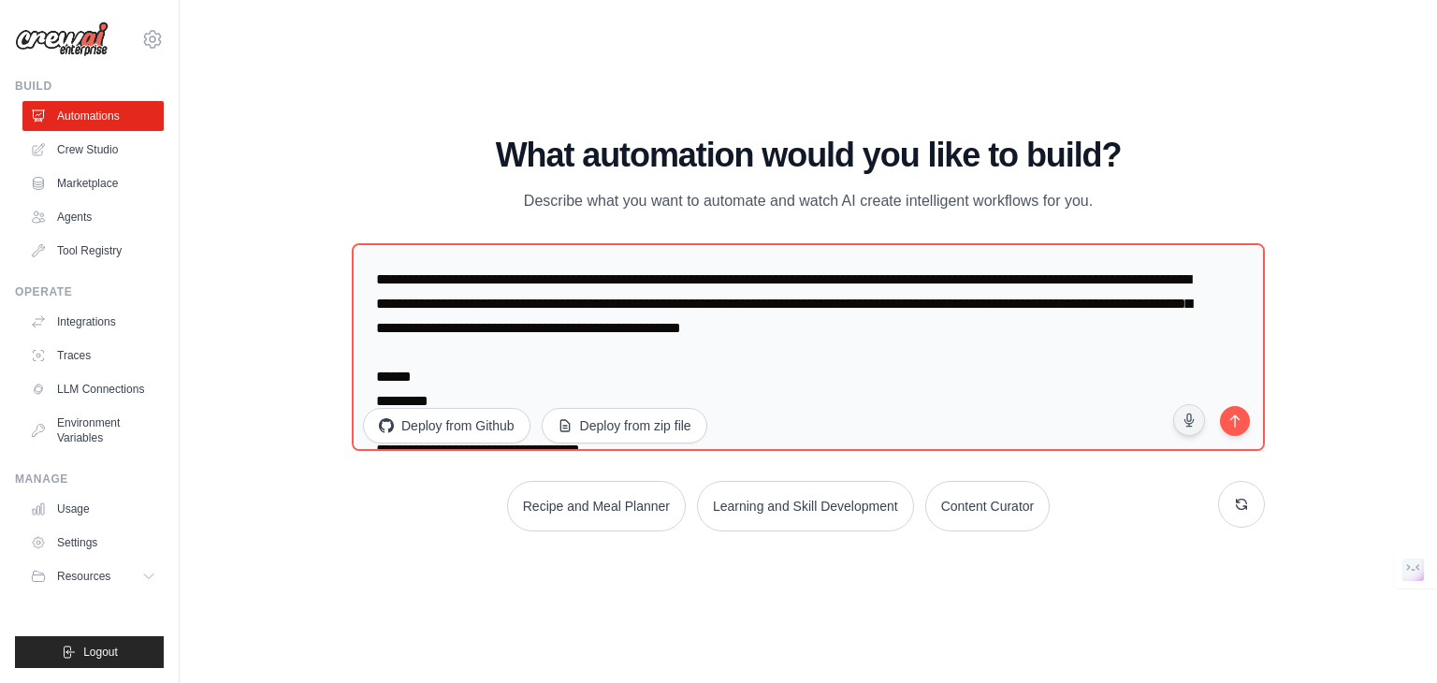
click at [267, 183] on div "WALKTHROUGH See how [PERSON_NAME] works Try a prompt below to see how [PERSON_N…" at bounding box center [809, 342] width 1198 height 646
click at [326, 290] on div "WALKTHROUGH See how [PERSON_NAME] works Try a prompt below to see how [PERSON_N…" at bounding box center [809, 342] width 1198 height 646
click at [126, 117] on link "Automations" at bounding box center [94, 116] width 141 height 30
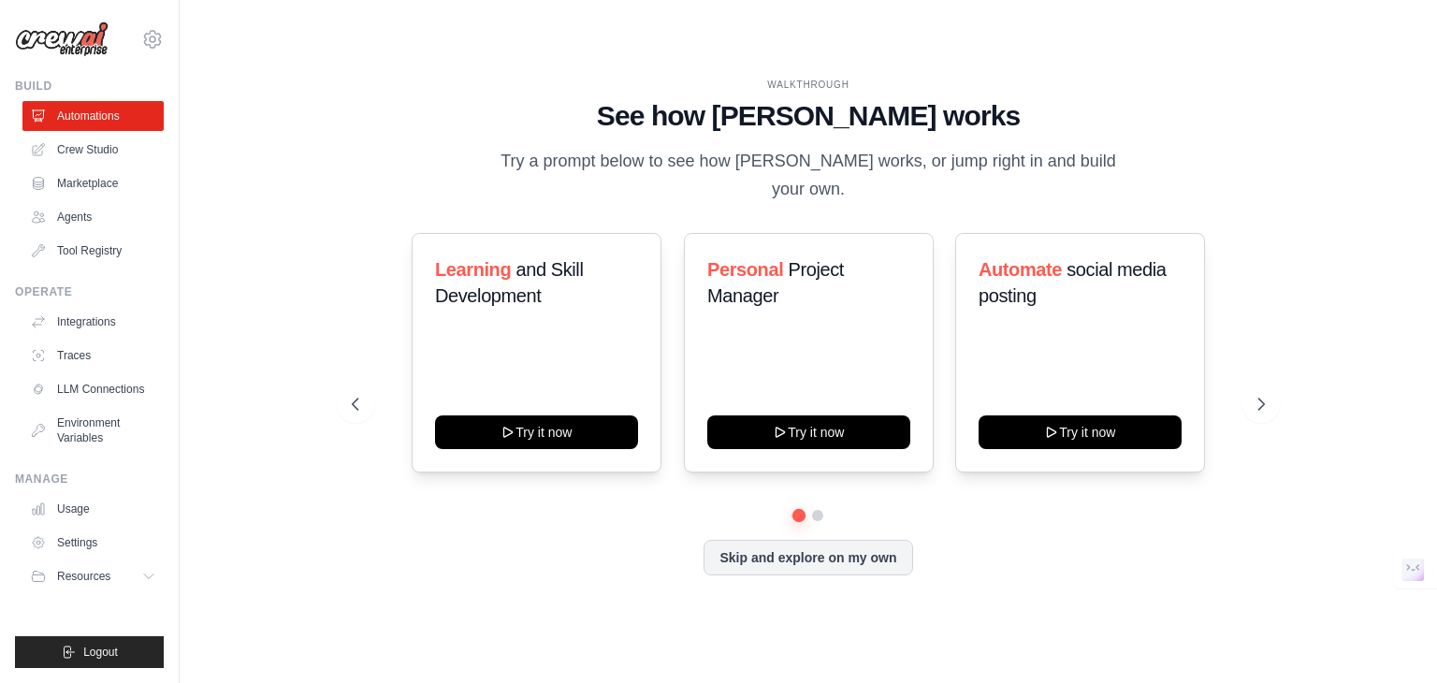
click at [151, 43] on icon at bounding box center [152, 39] width 22 height 22
click at [139, 86] on div "[EMAIL_ADDRESS][PERSON_NAME][DOMAIN_NAME]" at bounding box center [152, 80] width 135 height 19
click at [94, 220] on link "Agents" at bounding box center [94, 217] width 141 height 30
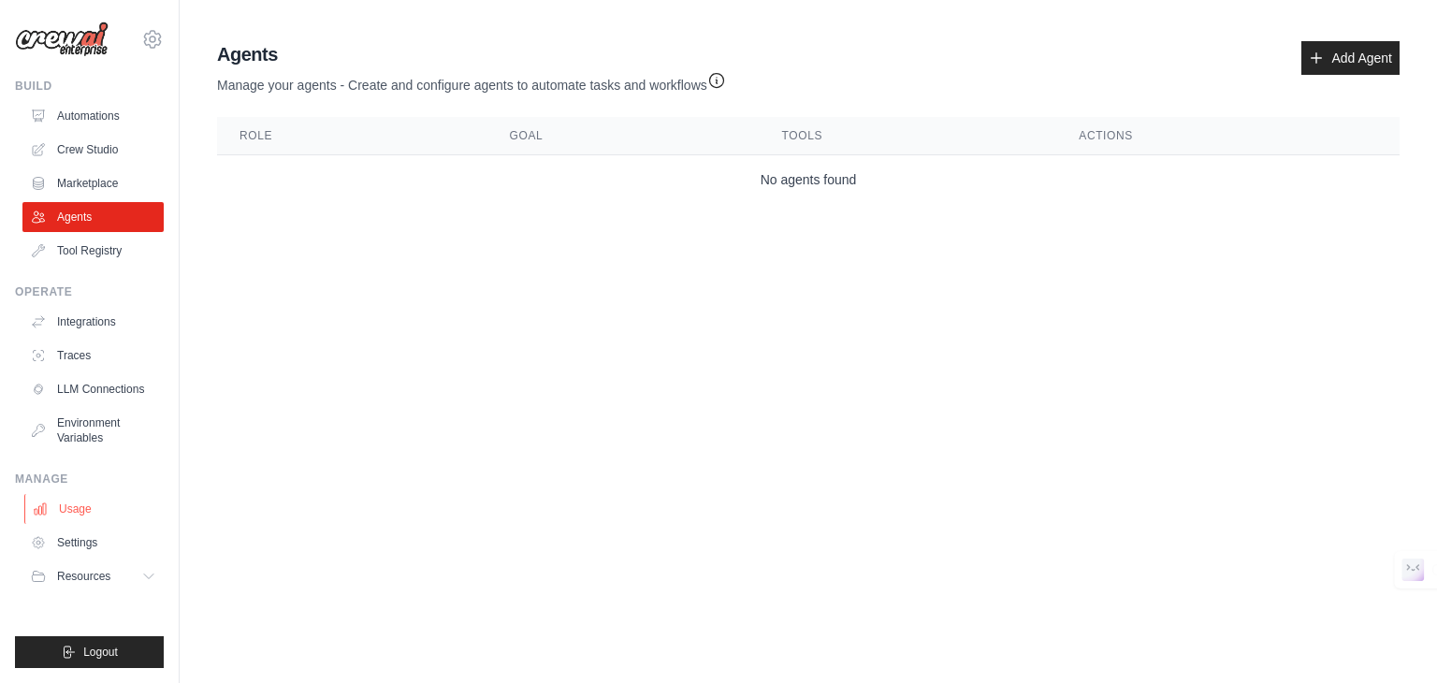
click at [94, 499] on link "Usage" at bounding box center [94, 509] width 141 height 30
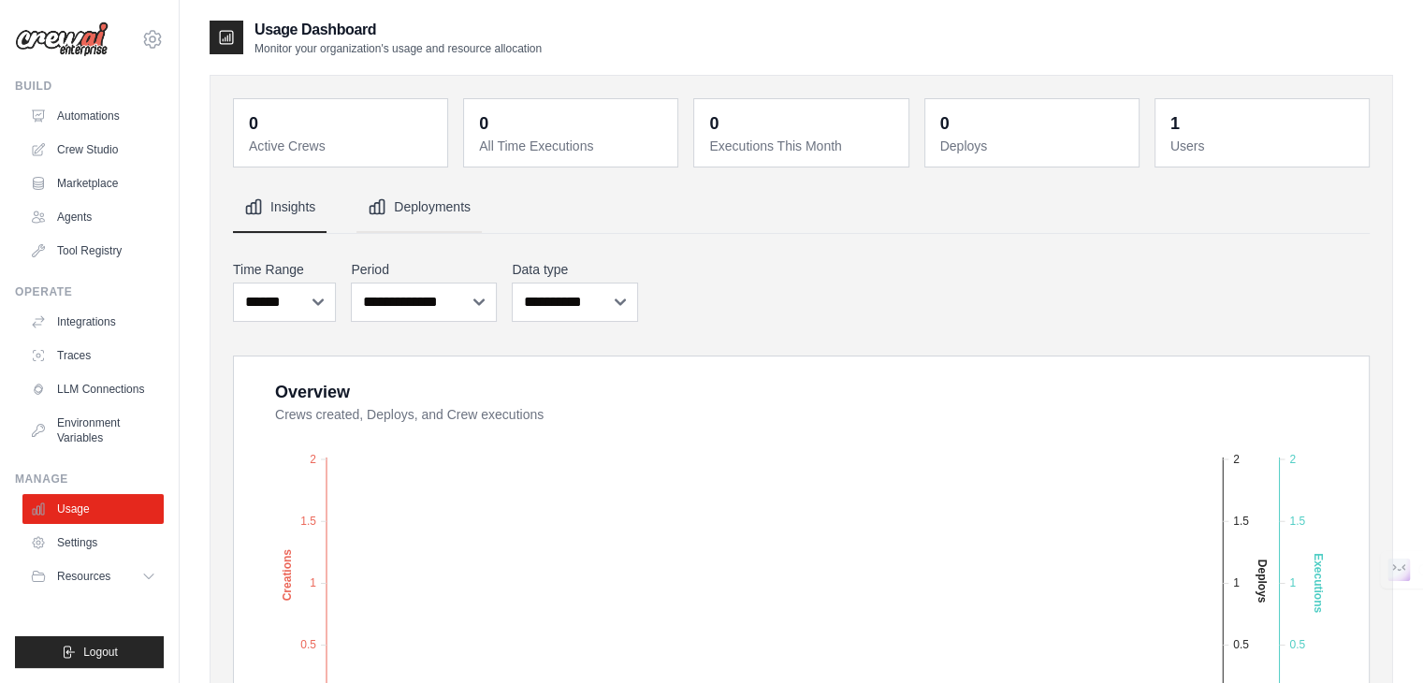
click at [404, 214] on button "Deployments" at bounding box center [418, 207] width 125 height 51
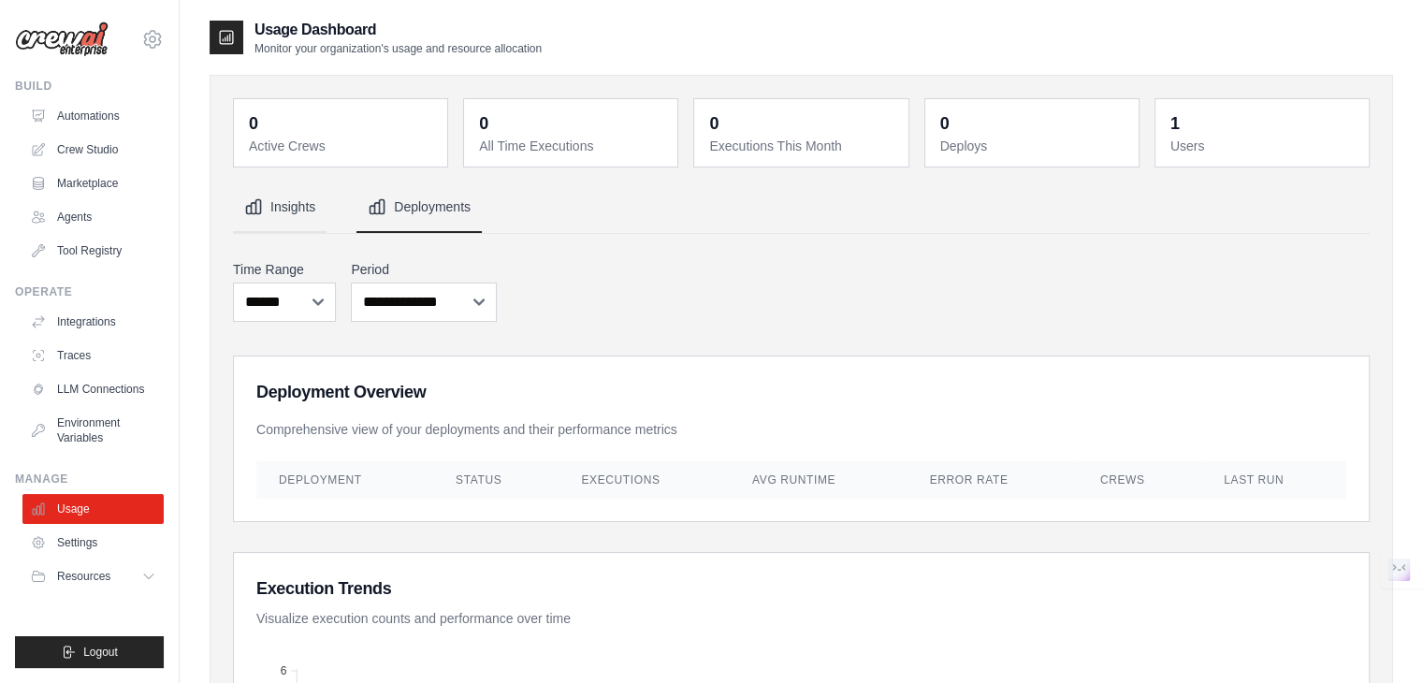
click at [272, 208] on button "Insights" at bounding box center [280, 207] width 94 height 51
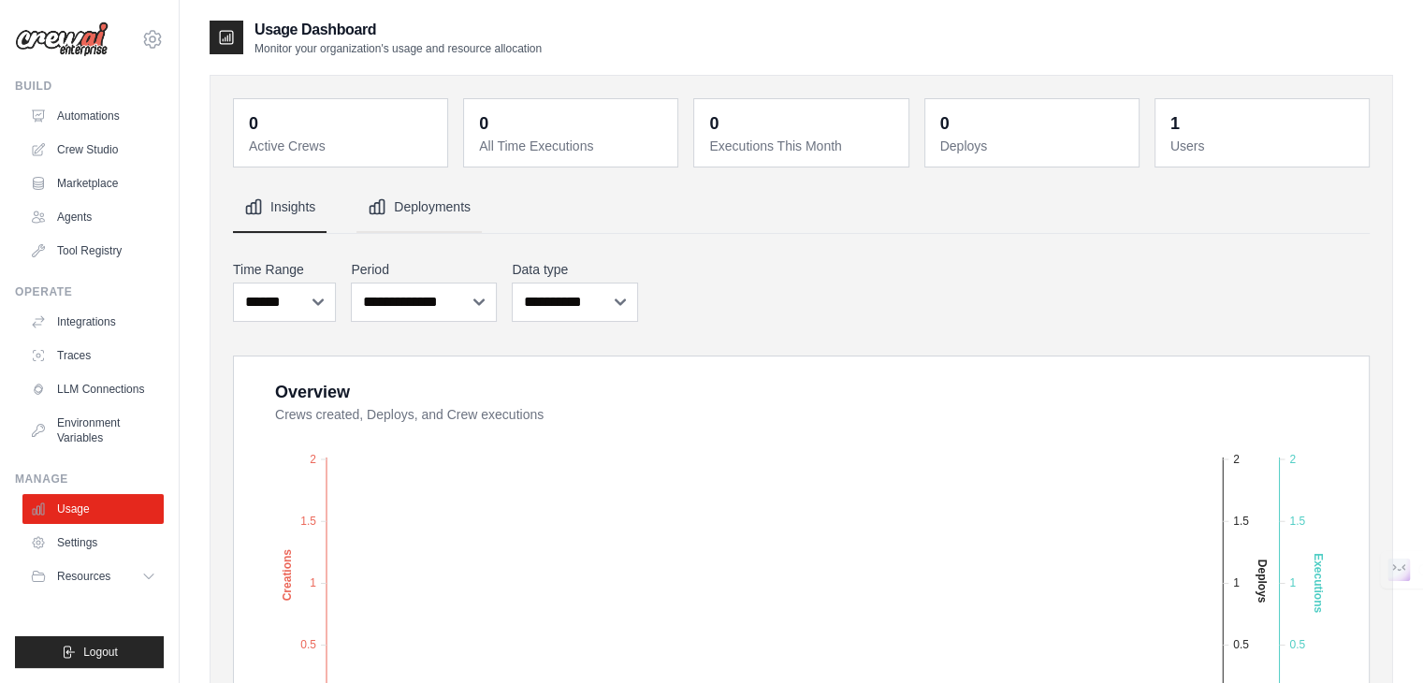
click at [397, 215] on button "Deployments" at bounding box center [418, 207] width 125 height 51
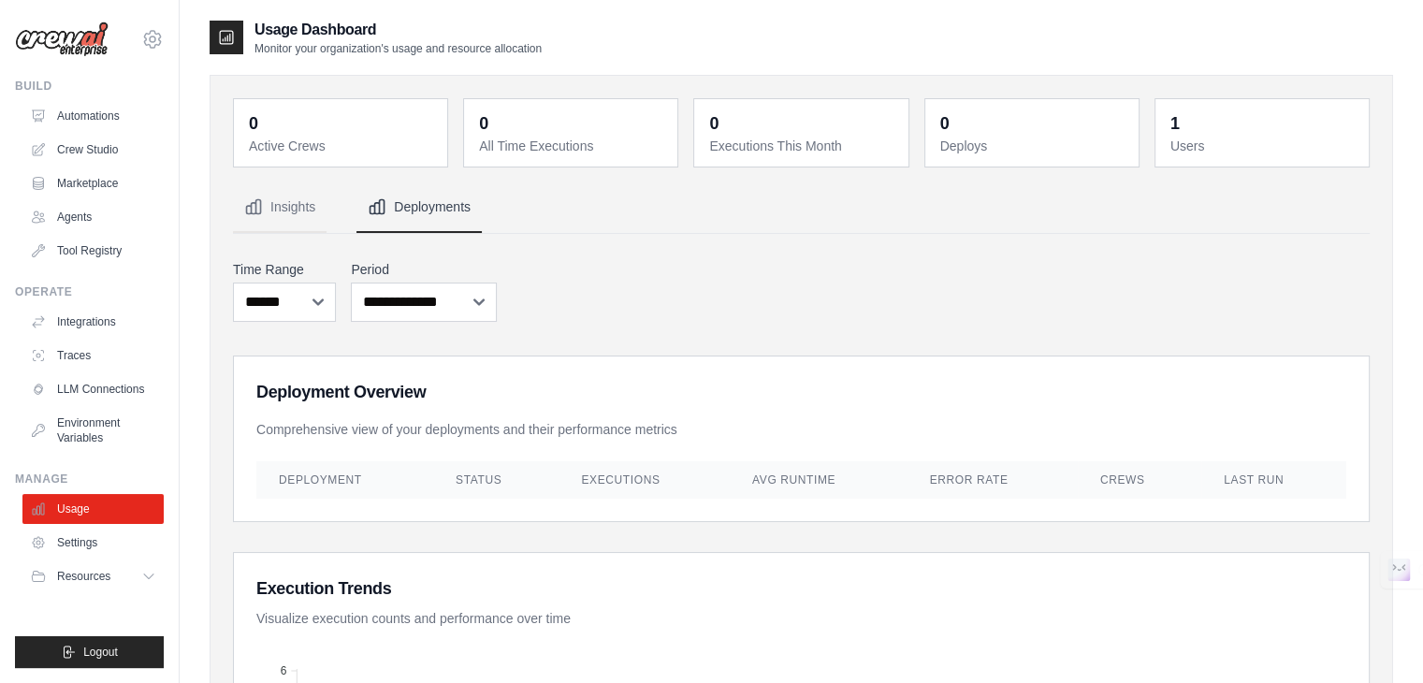
click at [610, 491] on th "Executions" at bounding box center [644, 479] width 171 height 37
click at [606, 483] on th "Executions" at bounding box center [644, 479] width 171 height 37
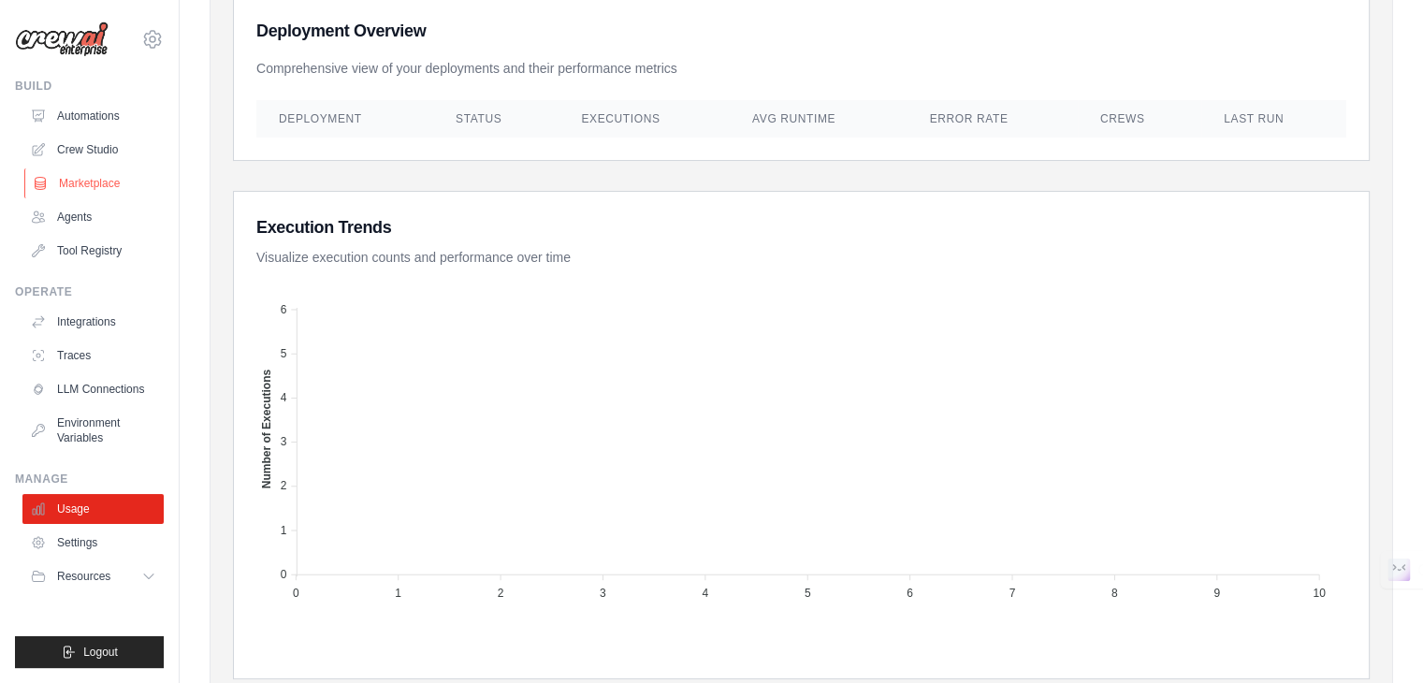
scroll to position [358, 0]
click at [92, 151] on link "Crew Studio" at bounding box center [94, 150] width 141 height 30
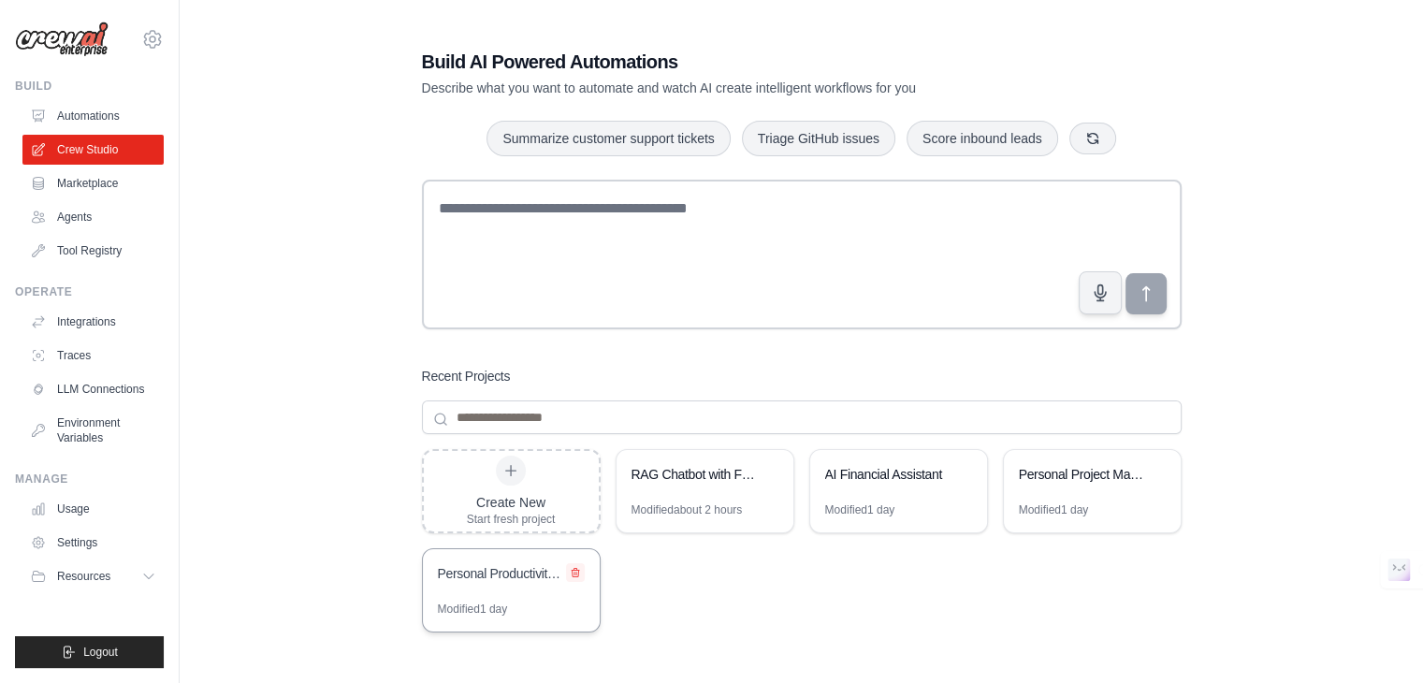
click at [573, 573] on icon at bounding box center [575, 573] width 7 height 8
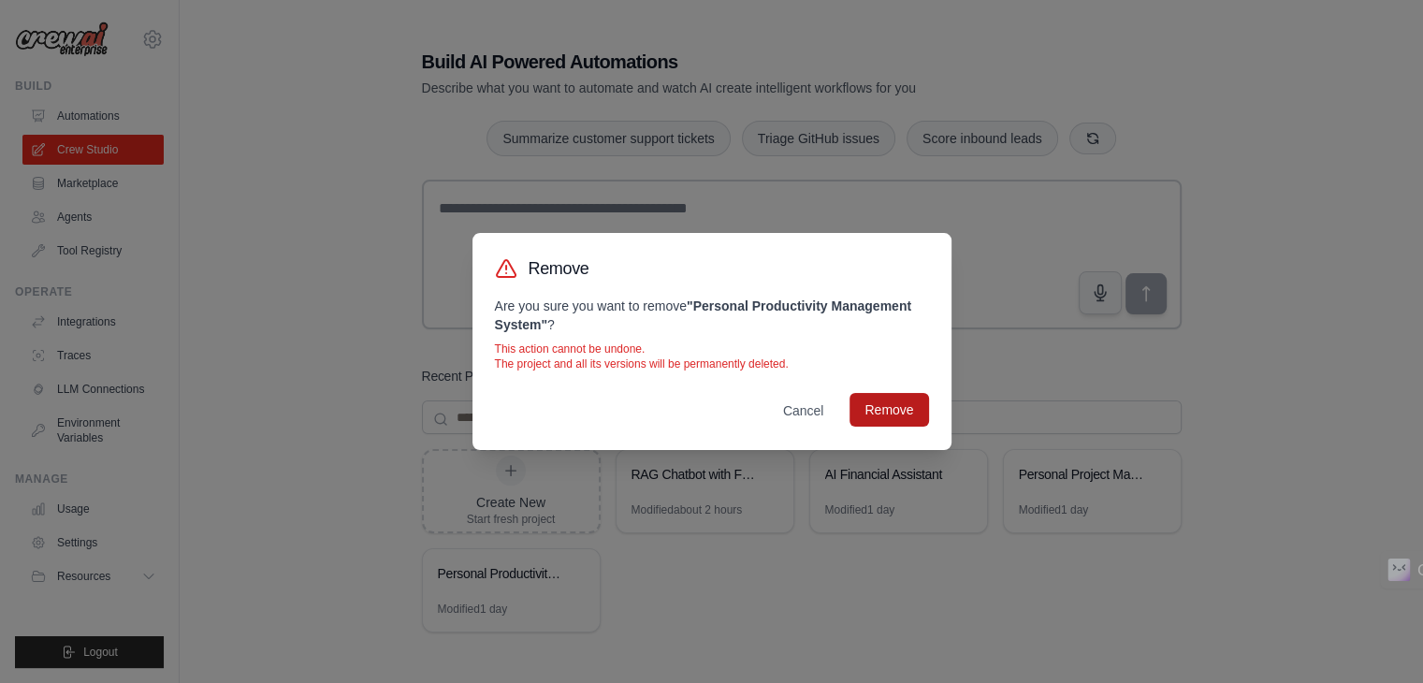
click at [893, 404] on button "Remove" at bounding box center [888, 410] width 79 height 34
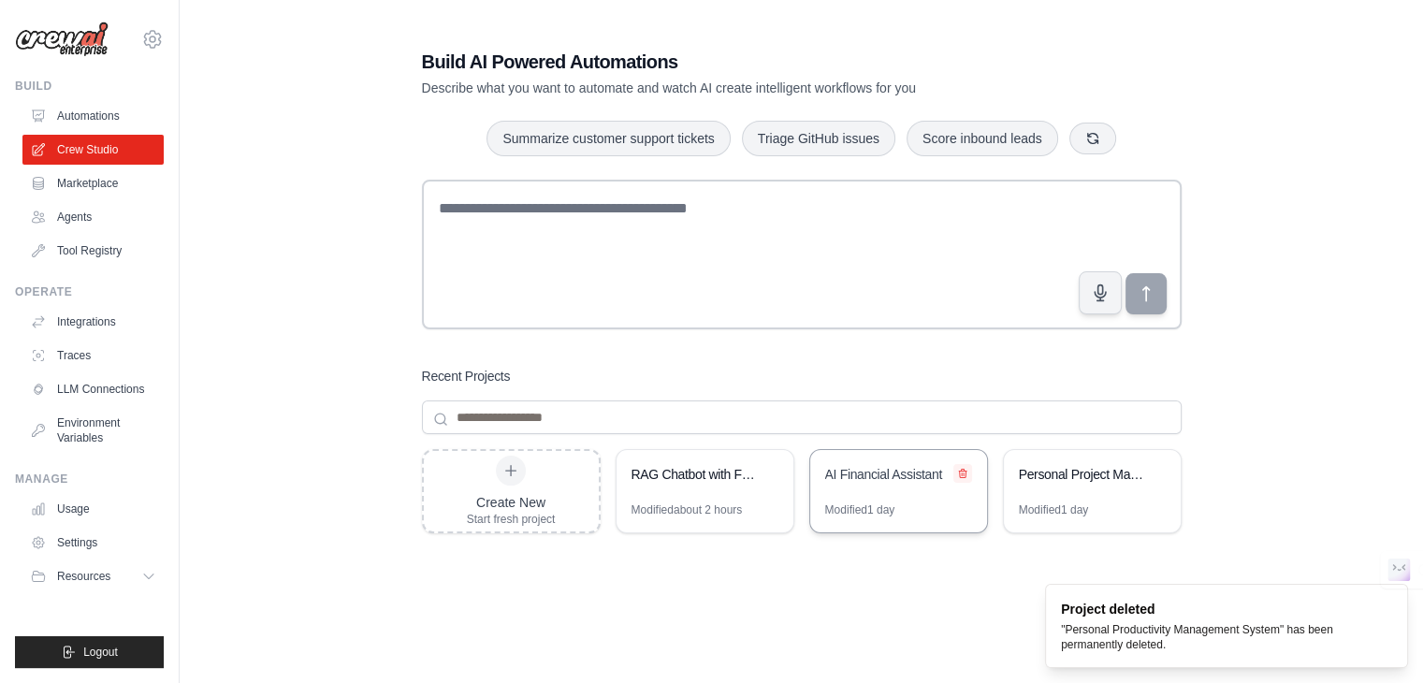
click at [961, 472] on icon at bounding box center [962, 473] width 11 height 11
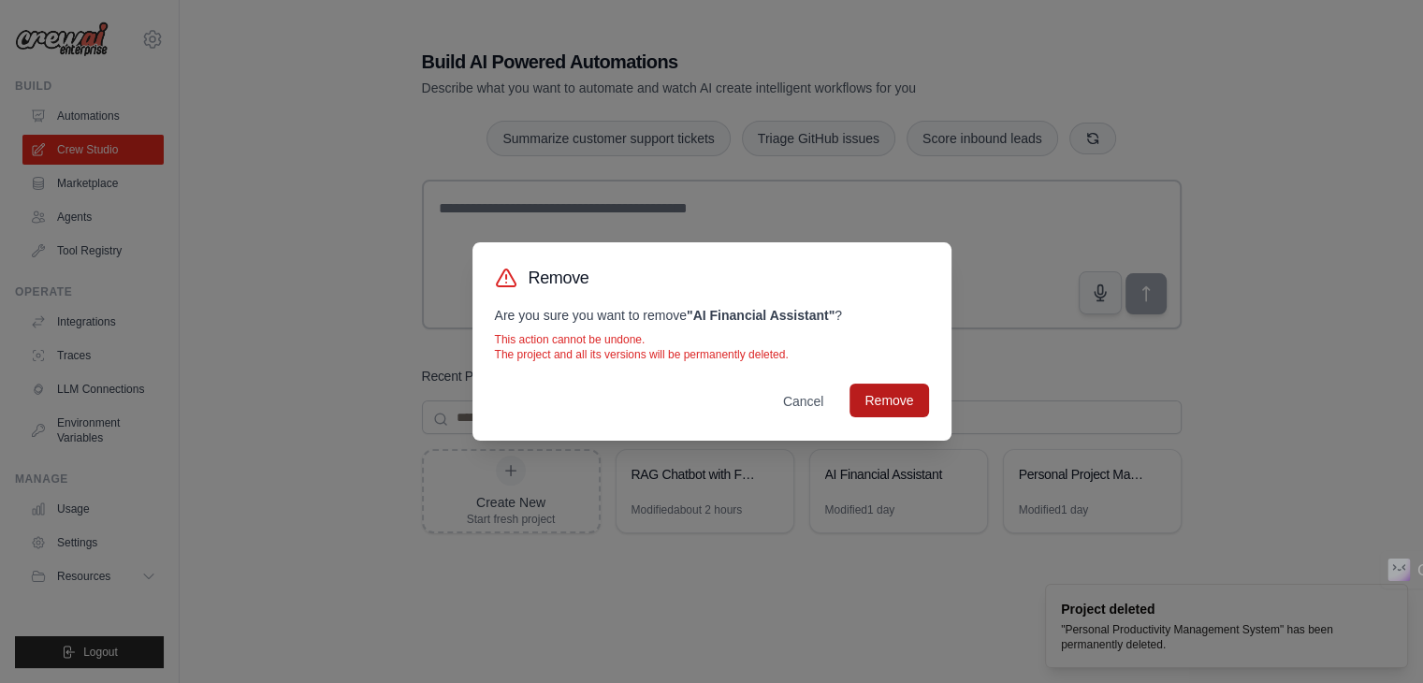
click at [906, 407] on button "Remove" at bounding box center [888, 401] width 79 height 34
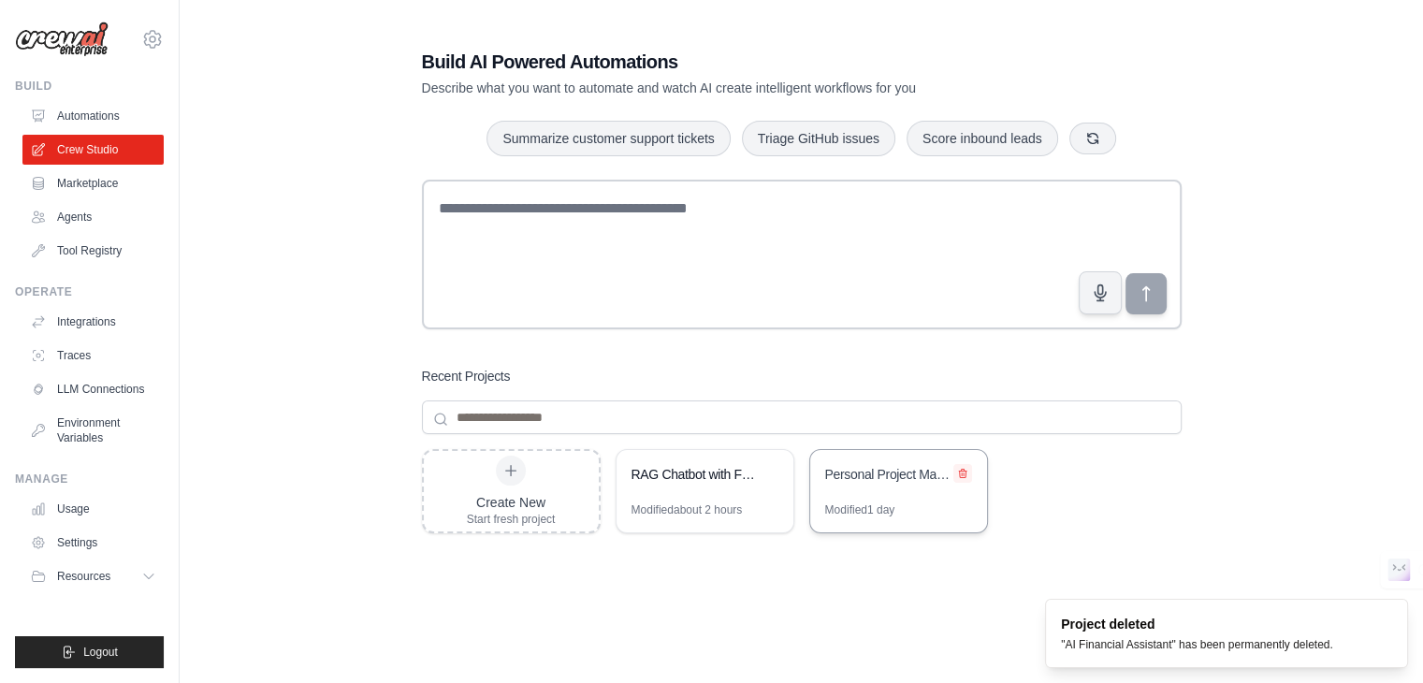
click at [957, 469] on icon at bounding box center [962, 473] width 11 height 11
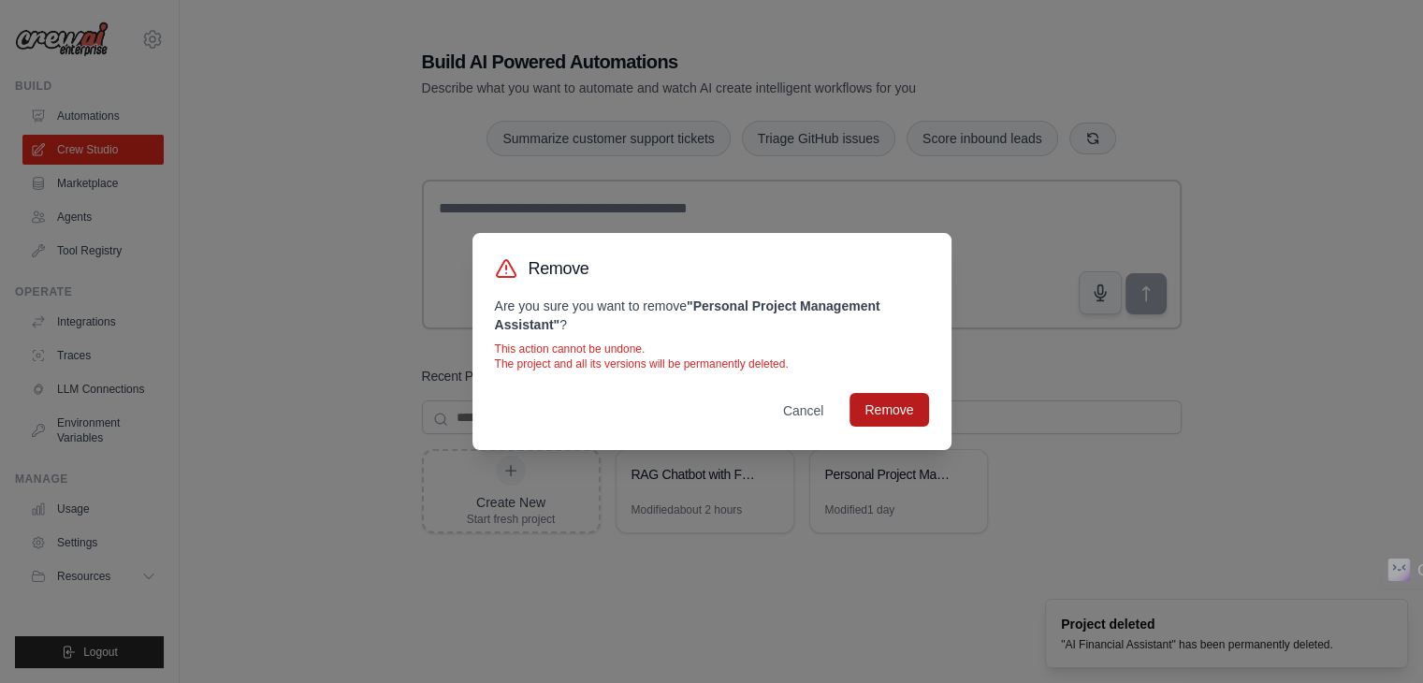
click at [888, 401] on button "Remove" at bounding box center [888, 410] width 79 height 34
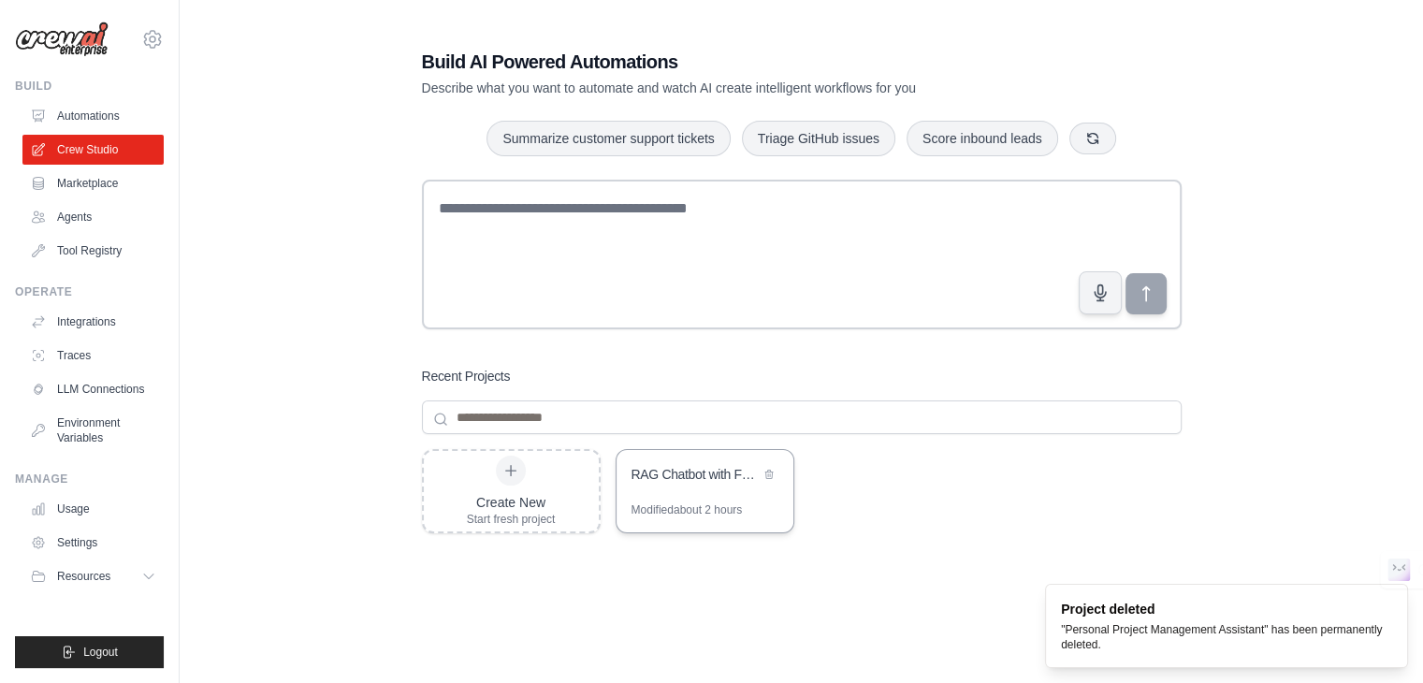
click at [740, 491] on div "RAG Chatbot with Fallback" at bounding box center [705, 476] width 177 height 52
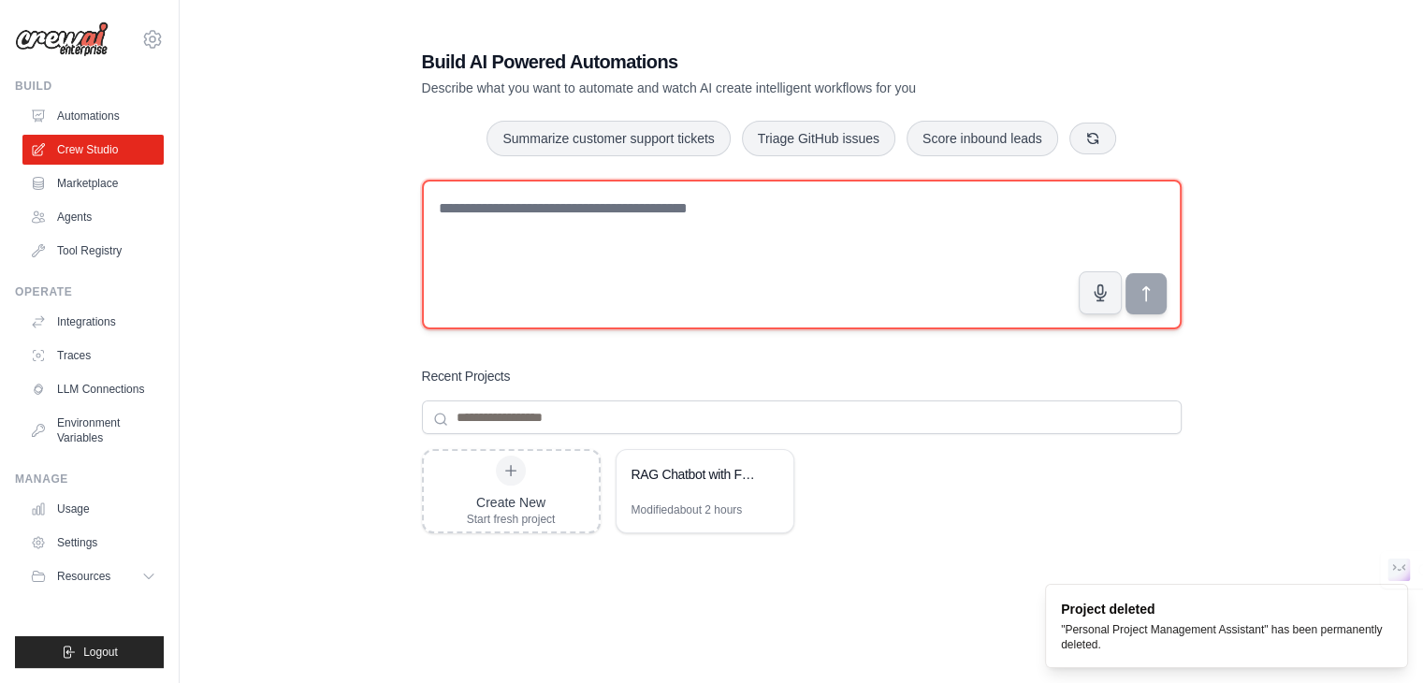
click at [577, 197] on textarea at bounding box center [802, 255] width 760 height 150
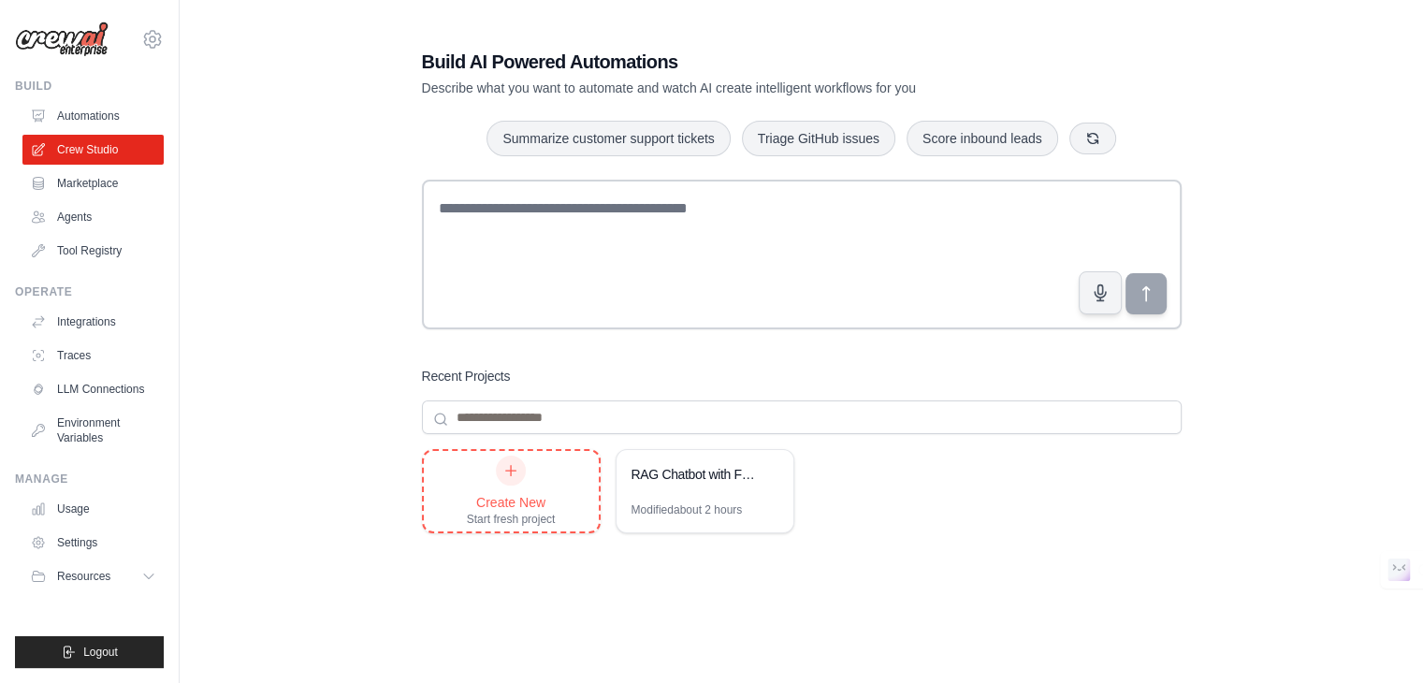
click at [498, 496] on div "Create New" at bounding box center [511, 502] width 89 height 19
click at [99, 122] on link "Automations" at bounding box center [94, 116] width 141 height 30
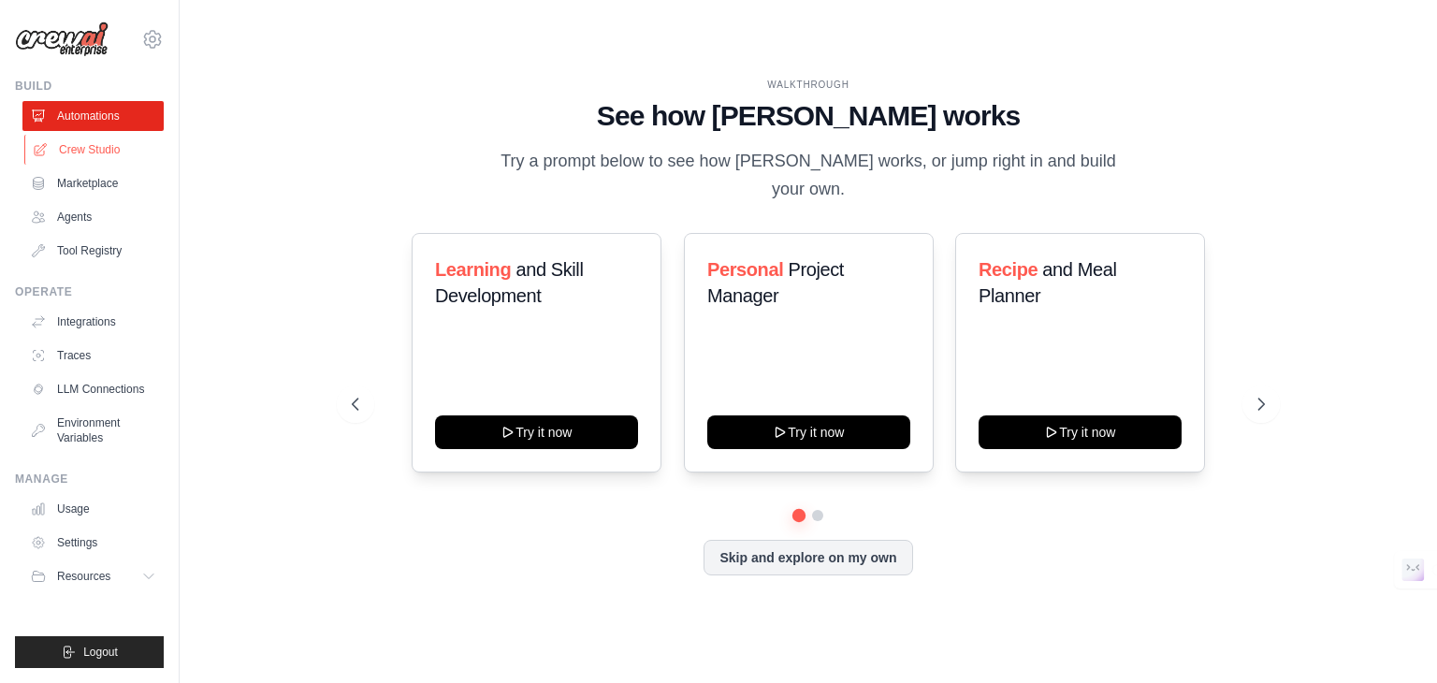
click at [98, 147] on link "Crew Studio" at bounding box center [94, 150] width 141 height 30
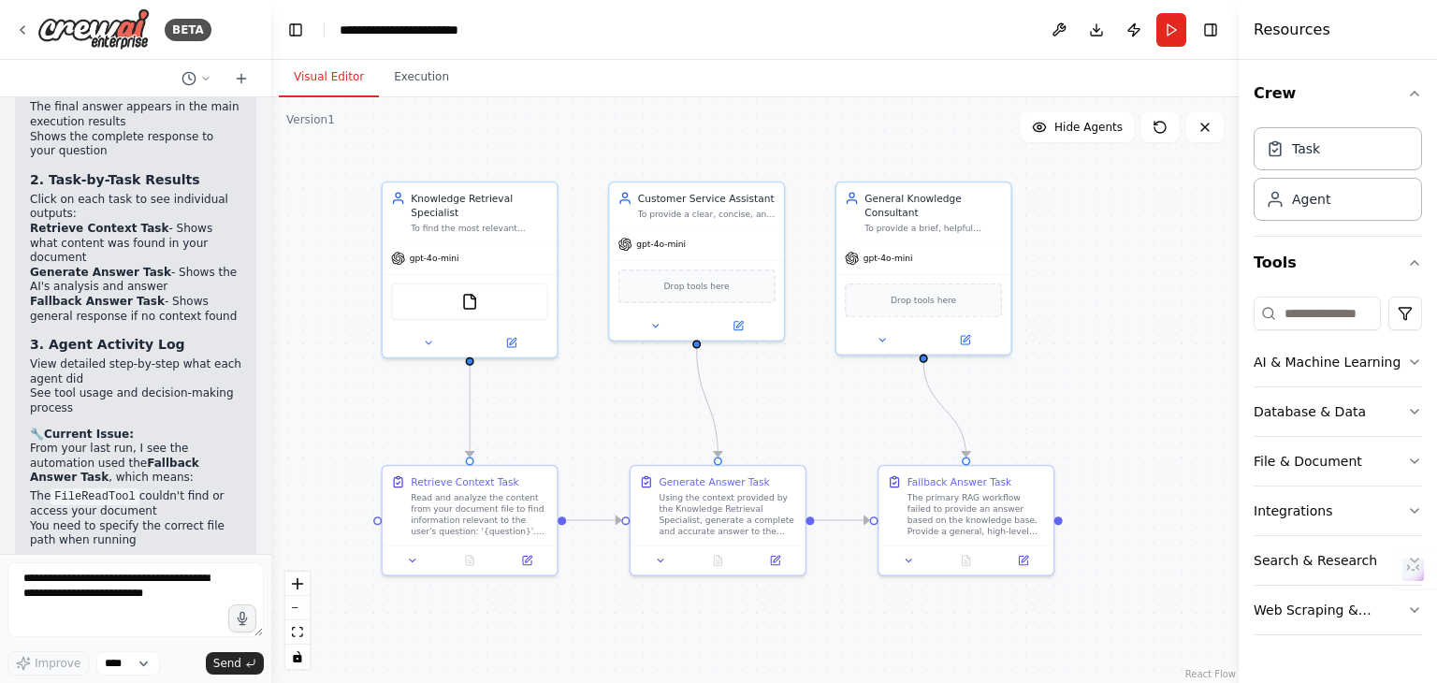
scroll to position [10323, 0]
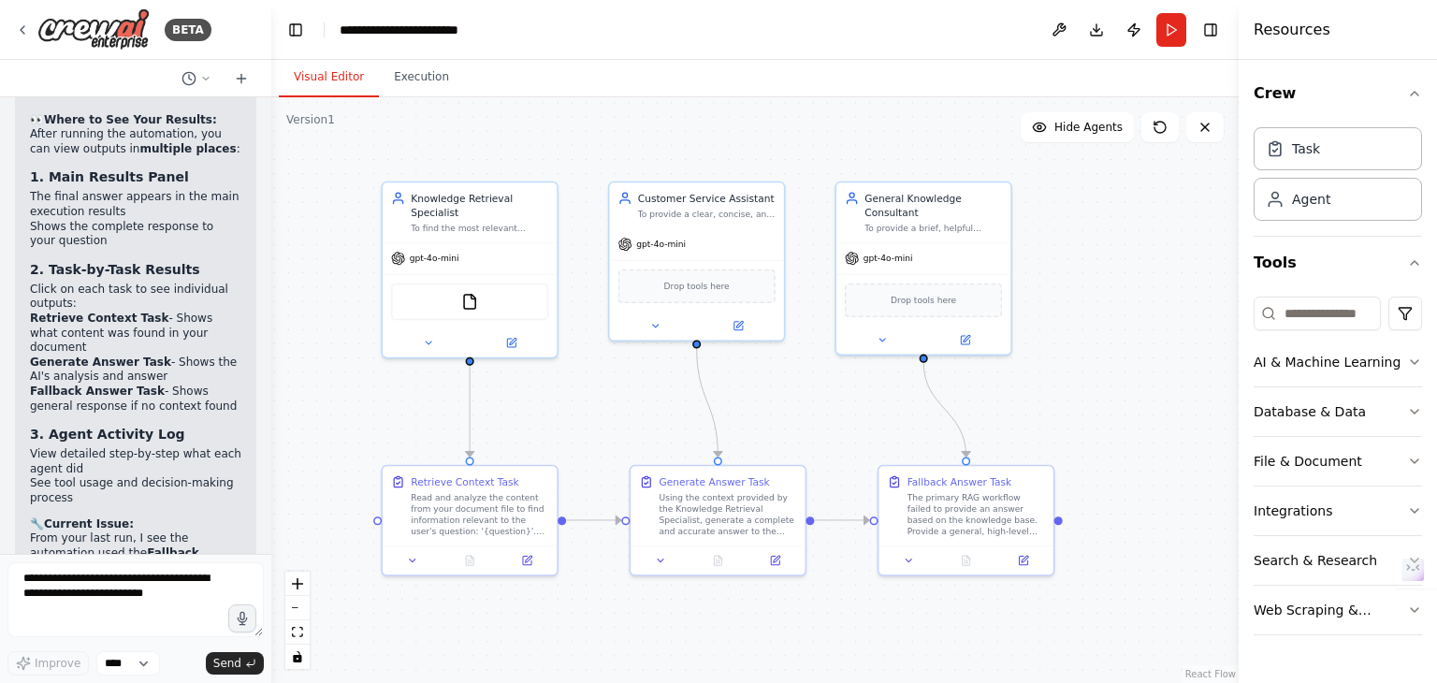
drag, startPoint x: 882, startPoint y: 458, endPoint x: 807, endPoint y: 404, distance: 92.4
click at [807, 404] on div ".deletable-edge-delete-btn { width: 20px; height: 20px; border: 0px solid #ffff…" at bounding box center [754, 390] width 967 height 586
click at [25, 30] on icon at bounding box center [22, 29] width 15 height 15
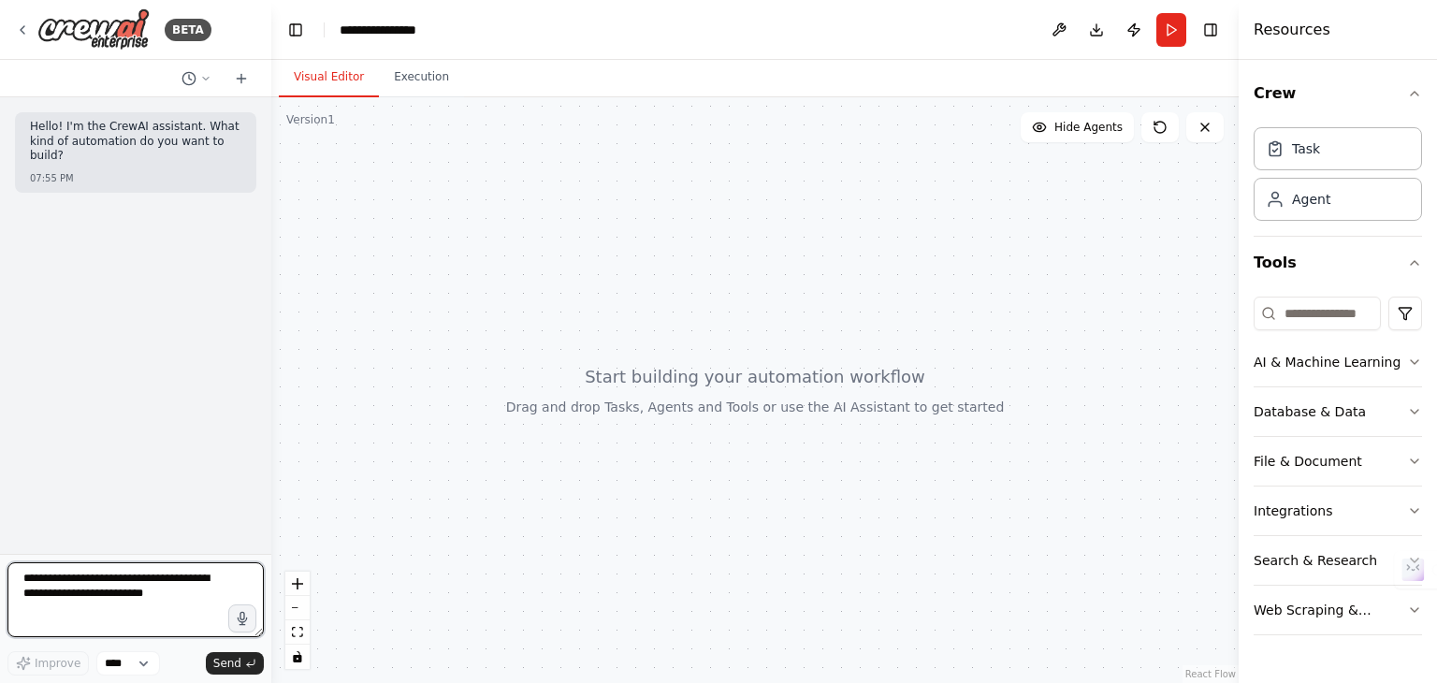
click at [74, 590] on textarea at bounding box center [135, 599] width 256 height 75
paste textarea "**********"
click at [37, 588] on textarea "**********" at bounding box center [135, 599] width 256 height 75
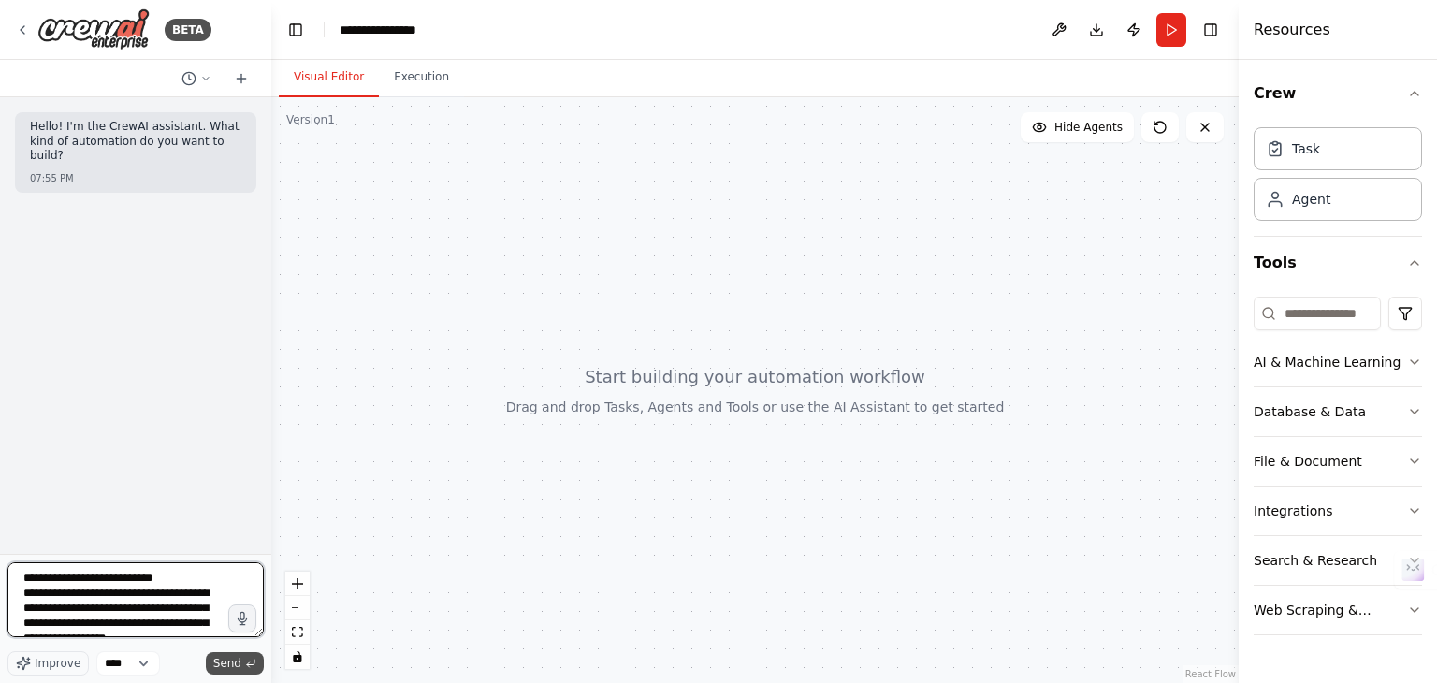
type textarea "**********"
click at [229, 656] on span "Send" at bounding box center [227, 663] width 28 height 15
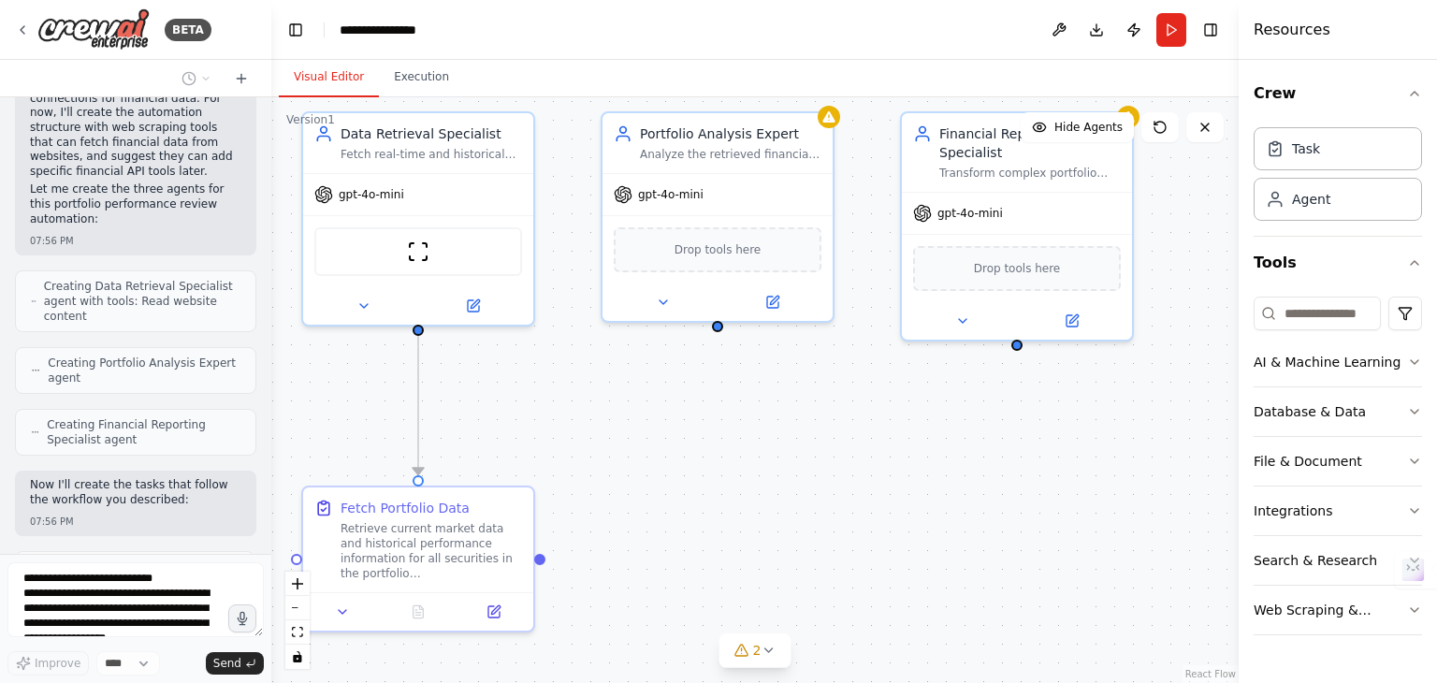
scroll to position [1533, 0]
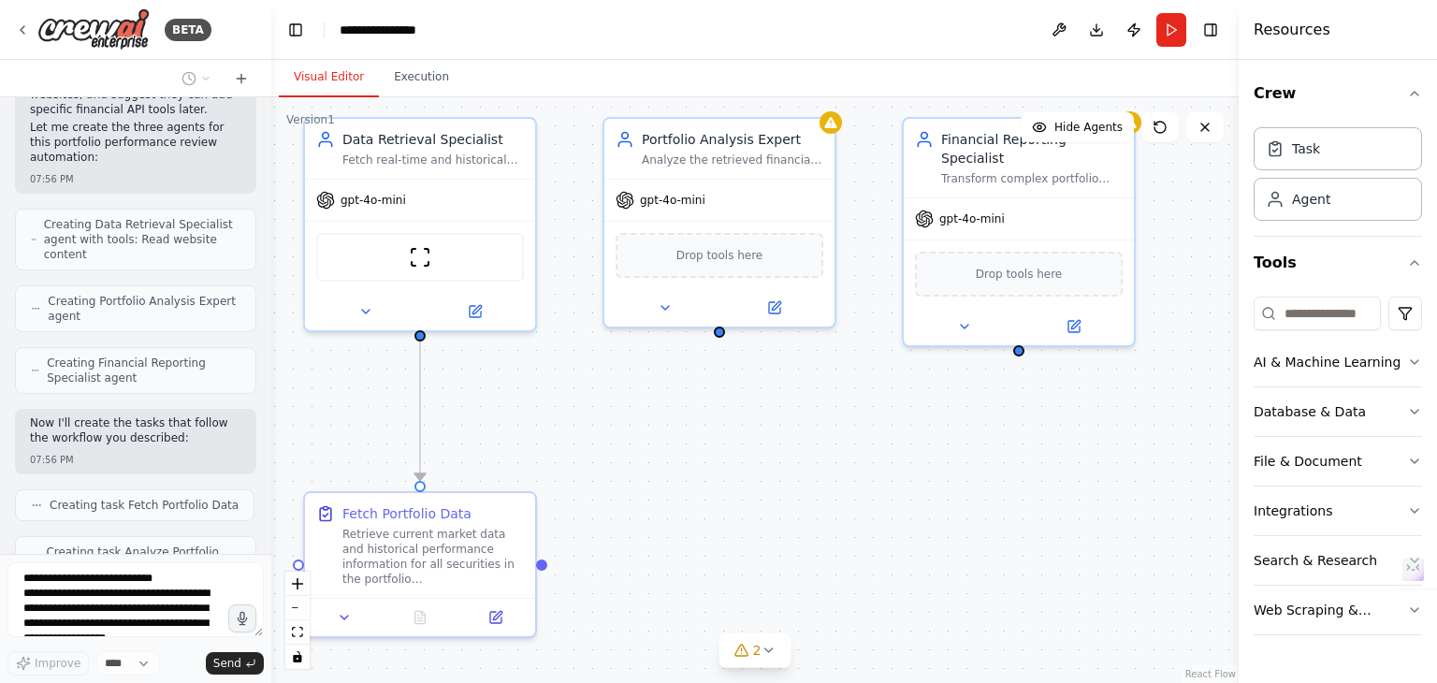
drag, startPoint x: 646, startPoint y: 465, endPoint x: 585, endPoint y: 392, distance: 95.6
click at [585, 392] on div ".deletable-edge-delete-btn { width: 20px; height: 20px; border: 0px solid #ffff…" at bounding box center [754, 390] width 967 height 586
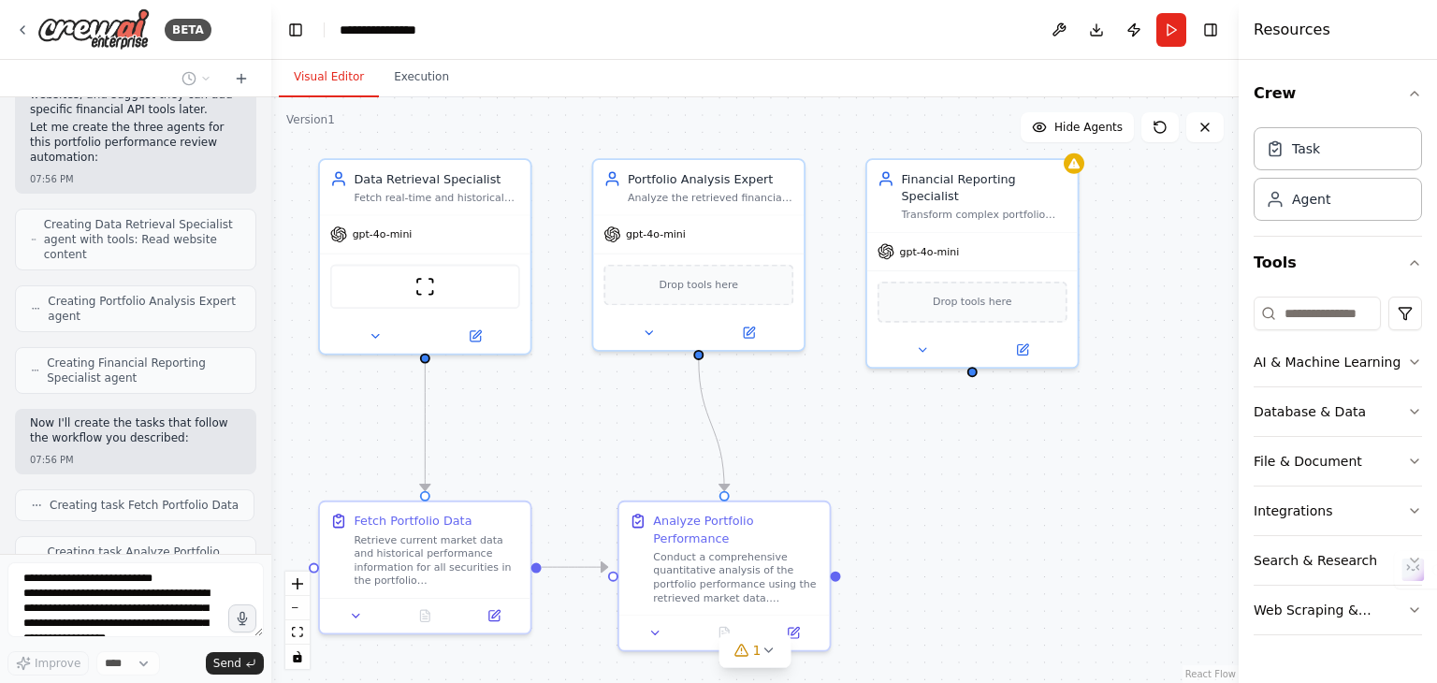
drag, startPoint x: 900, startPoint y: 403, endPoint x: 883, endPoint y: 416, distance: 21.3
click at [883, 416] on div ".deletable-edge-delete-btn { width: 20px; height: 20px; border: 0px solid #ffff…" at bounding box center [754, 390] width 967 height 586
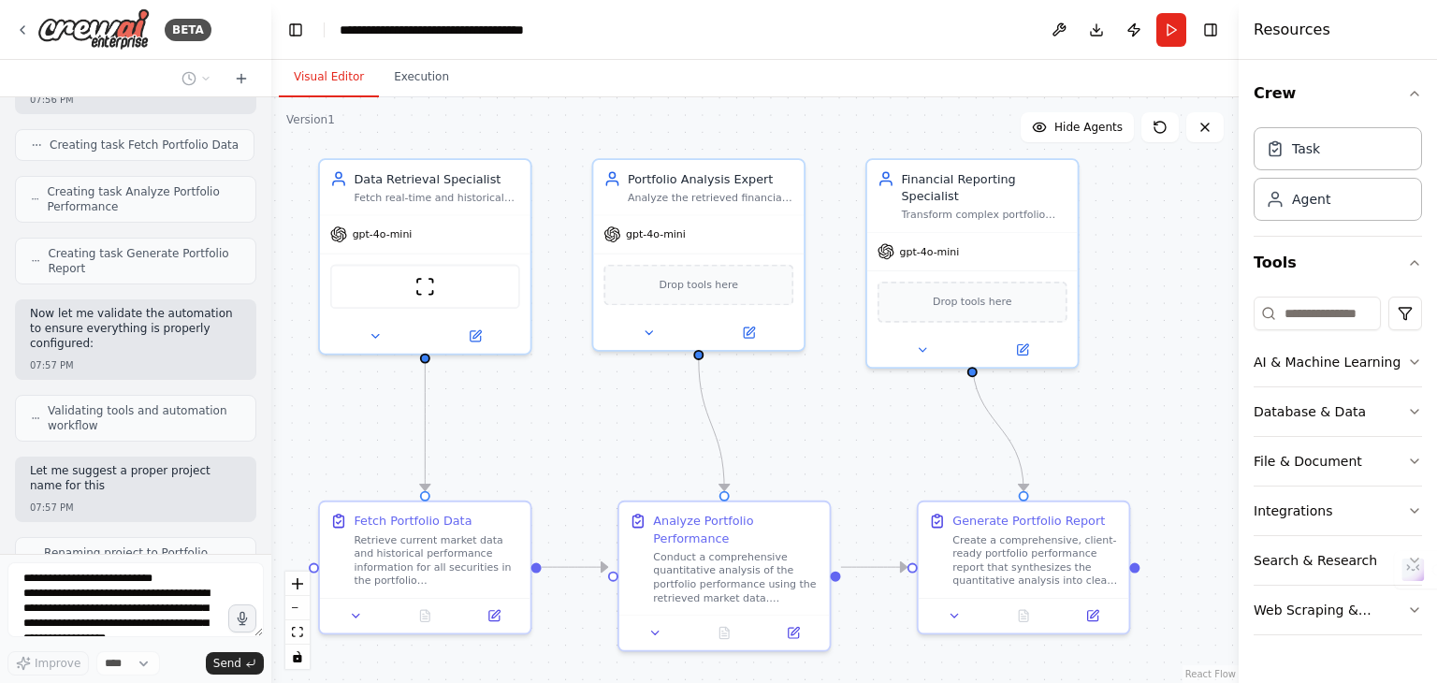
scroll to position [1894, 0]
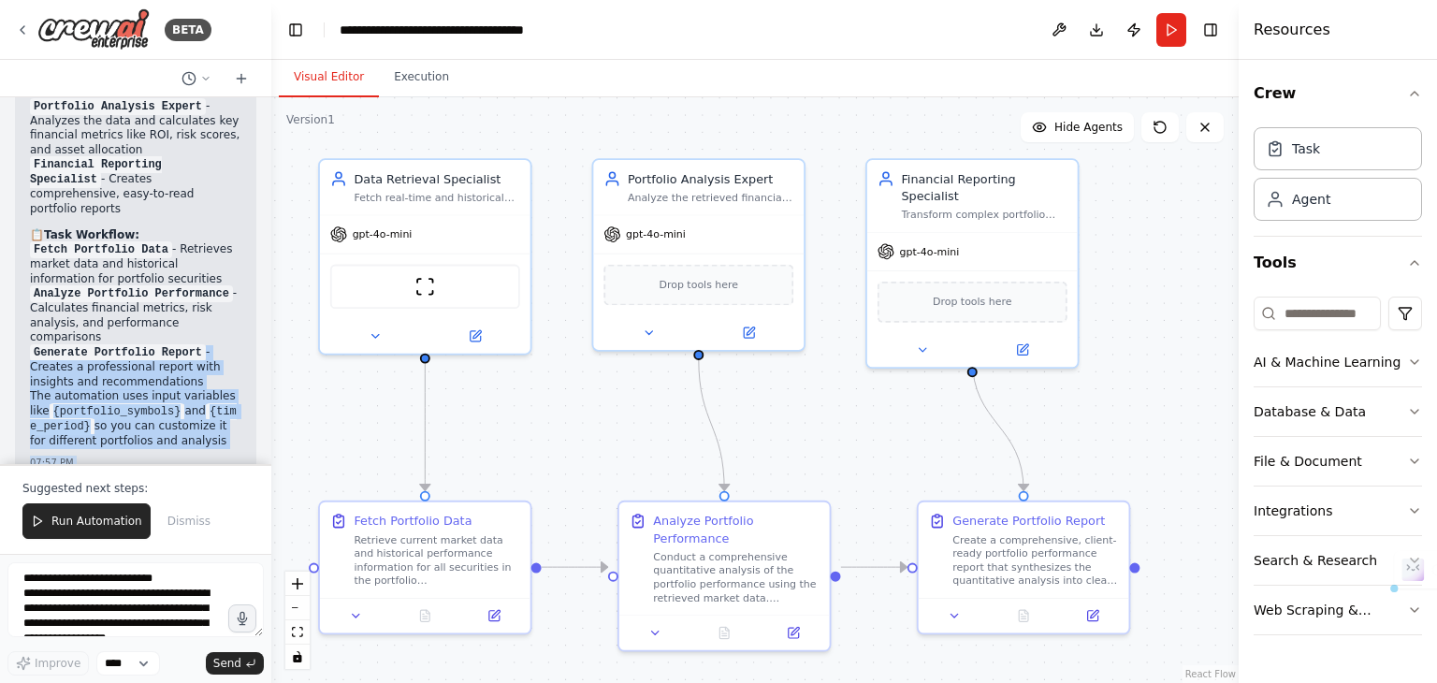
drag, startPoint x: 195, startPoint y: 343, endPoint x: 203, endPoint y: 417, distance: 74.4
click at [203, 417] on div "Hello! I'm the CrewAI assistant. What kind of automation do you want to build? …" at bounding box center [135, 280] width 271 height 367
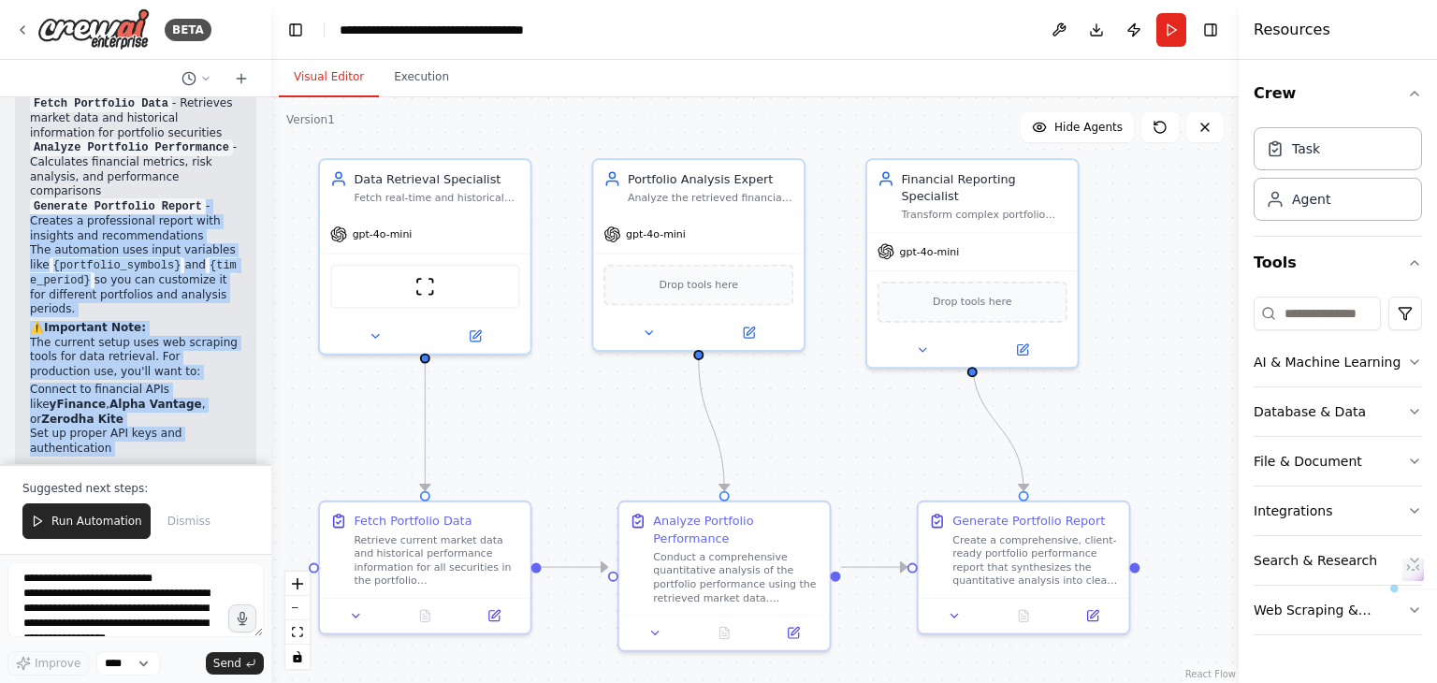
click at [140, 307] on div "Perfect! I've successfully created your Portfolio Performance Review Automation…" at bounding box center [135, 149] width 211 height 635
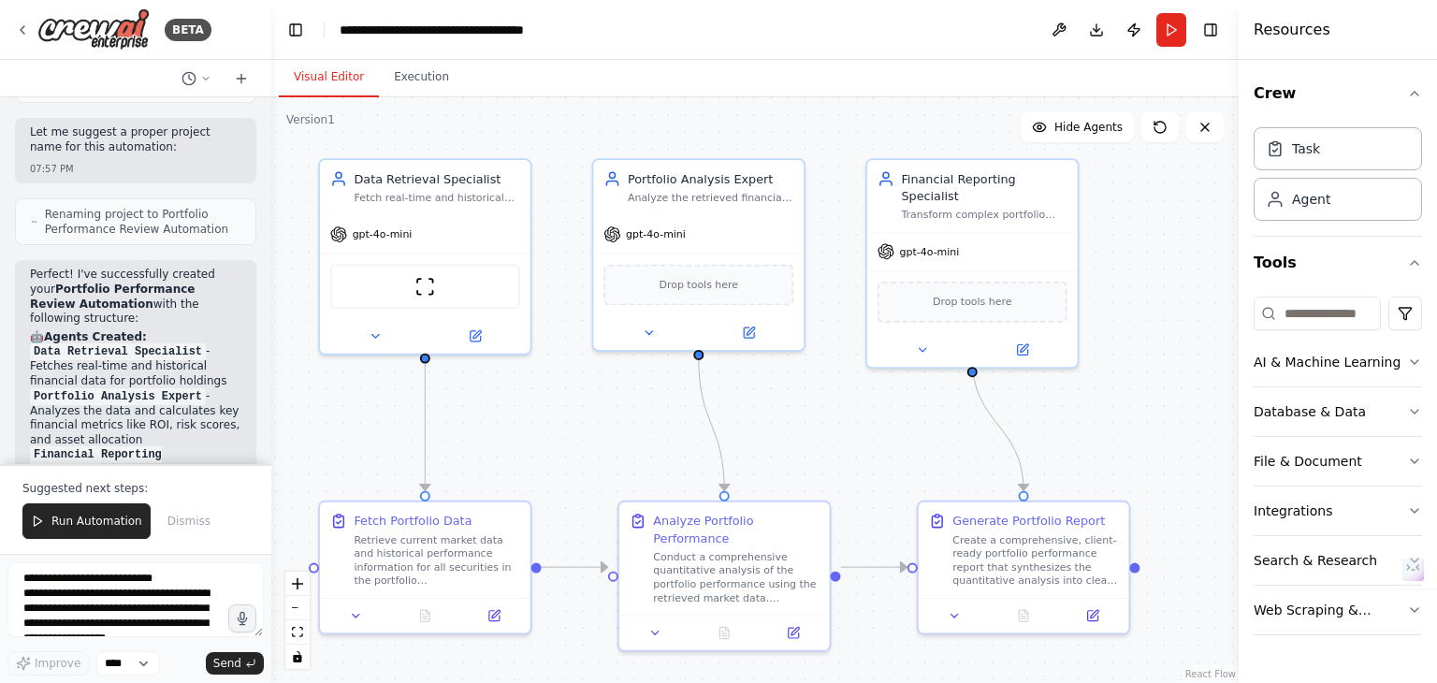
scroll to position [2231, 0]
click at [389, 244] on div "gpt-4o-mini" at bounding box center [425, 230] width 210 height 37
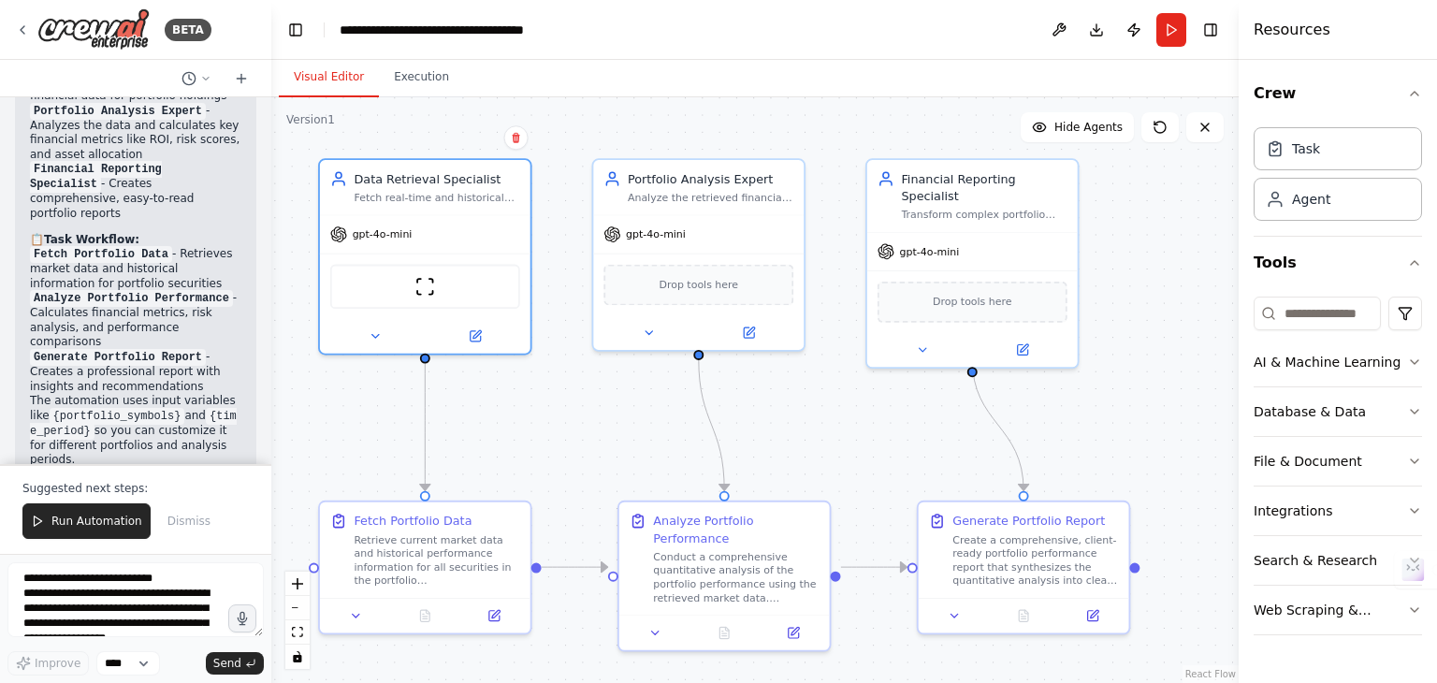
scroll to position [2483, 0]
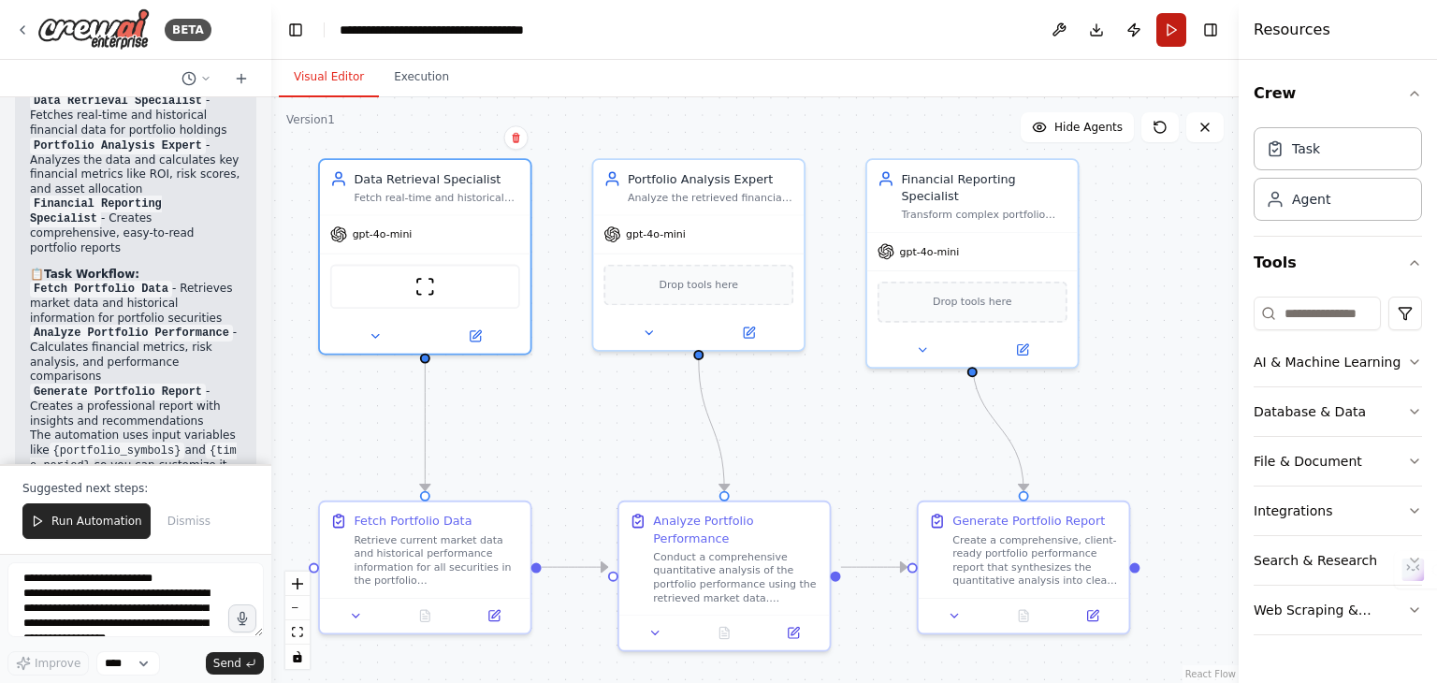
click at [1168, 28] on button "Run" at bounding box center [1171, 30] width 30 height 34
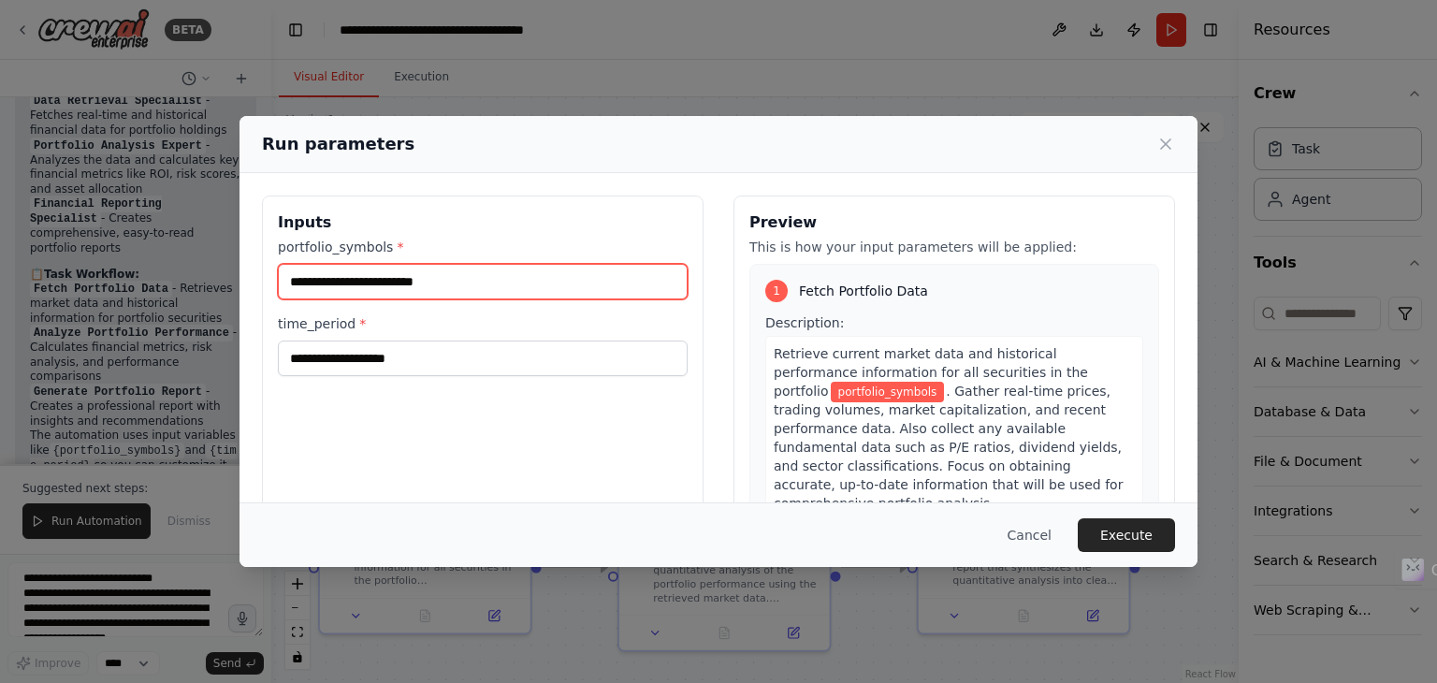
click at [467, 276] on input "portfolio_symbols *" at bounding box center [483, 282] width 410 height 36
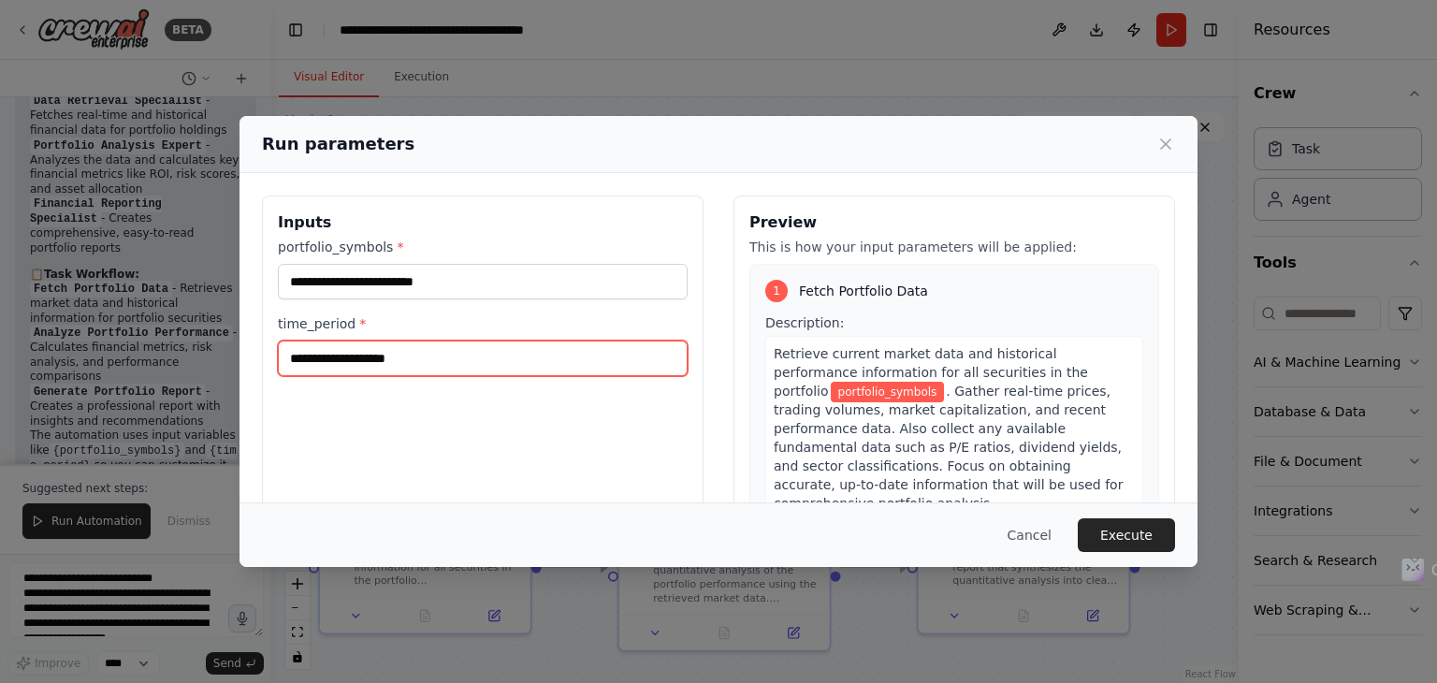
click at [422, 354] on input "time_period *" at bounding box center [483, 359] width 410 height 36
type input "*********"
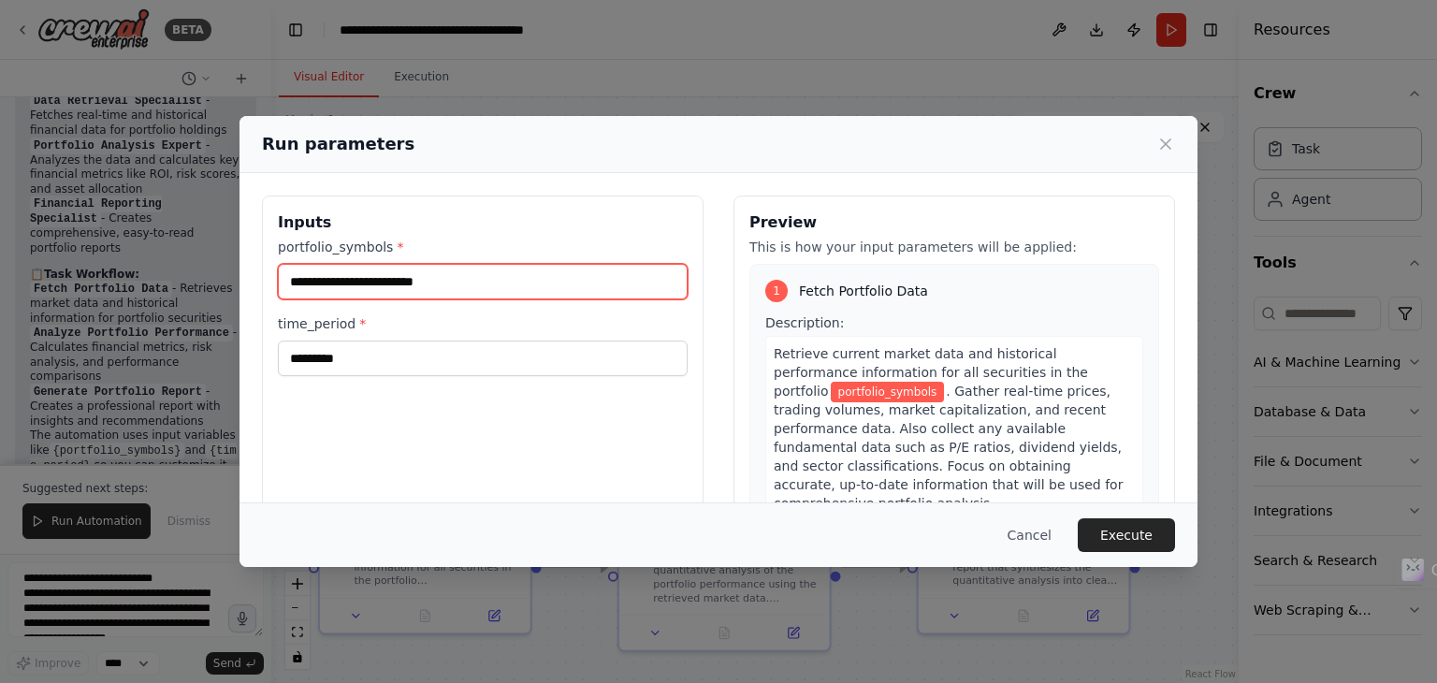
click at [408, 288] on input "portfolio_symbols *" at bounding box center [483, 282] width 410 height 36
type input "****"
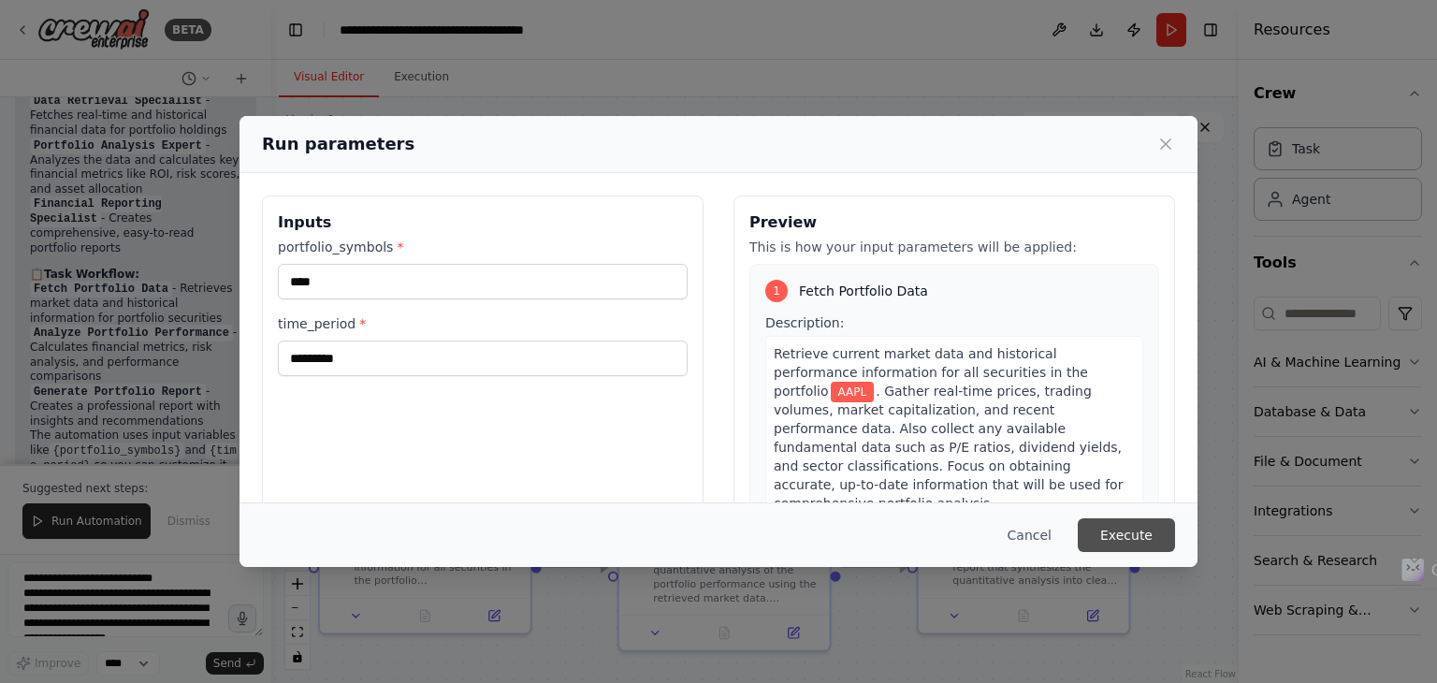
click at [1116, 530] on button "Execute" at bounding box center [1126, 535] width 97 height 34
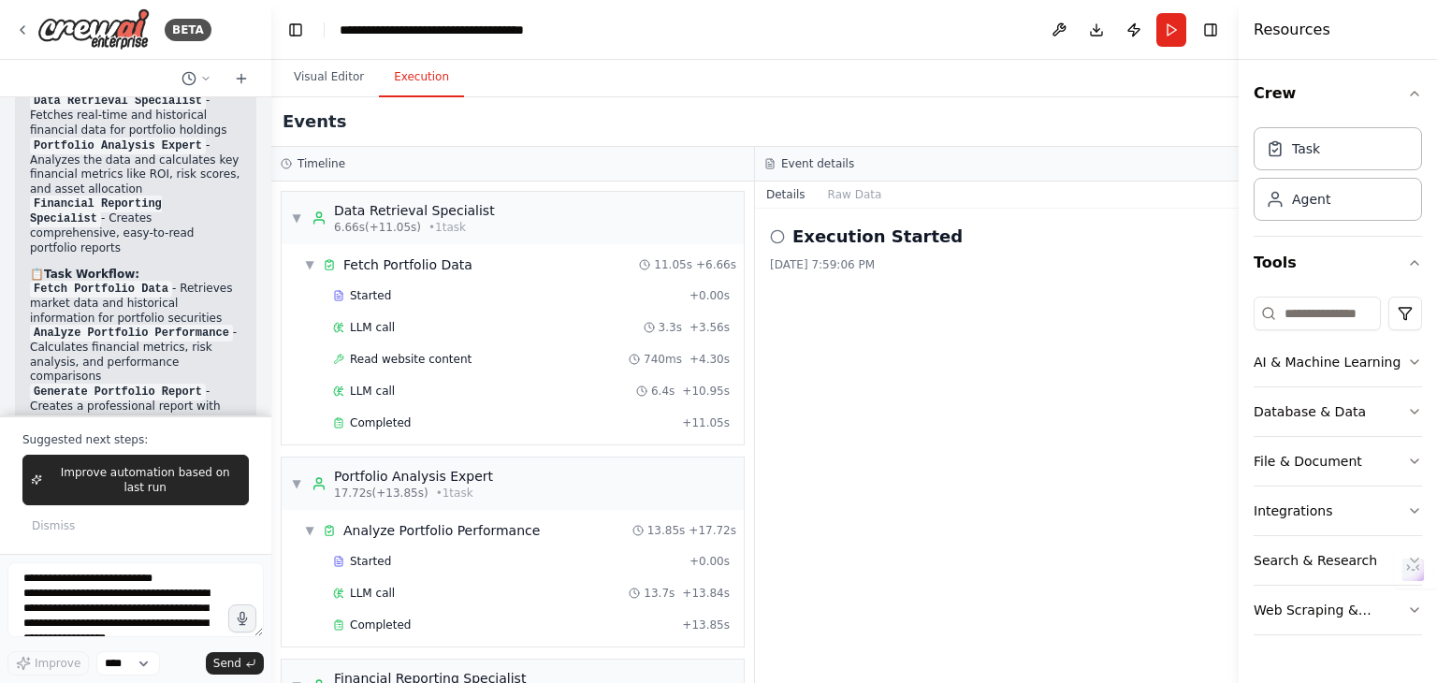
click at [412, 72] on button "Execution" at bounding box center [421, 77] width 85 height 39
click at [393, 355] on span "Read website content" at bounding box center [411, 359] width 122 height 15
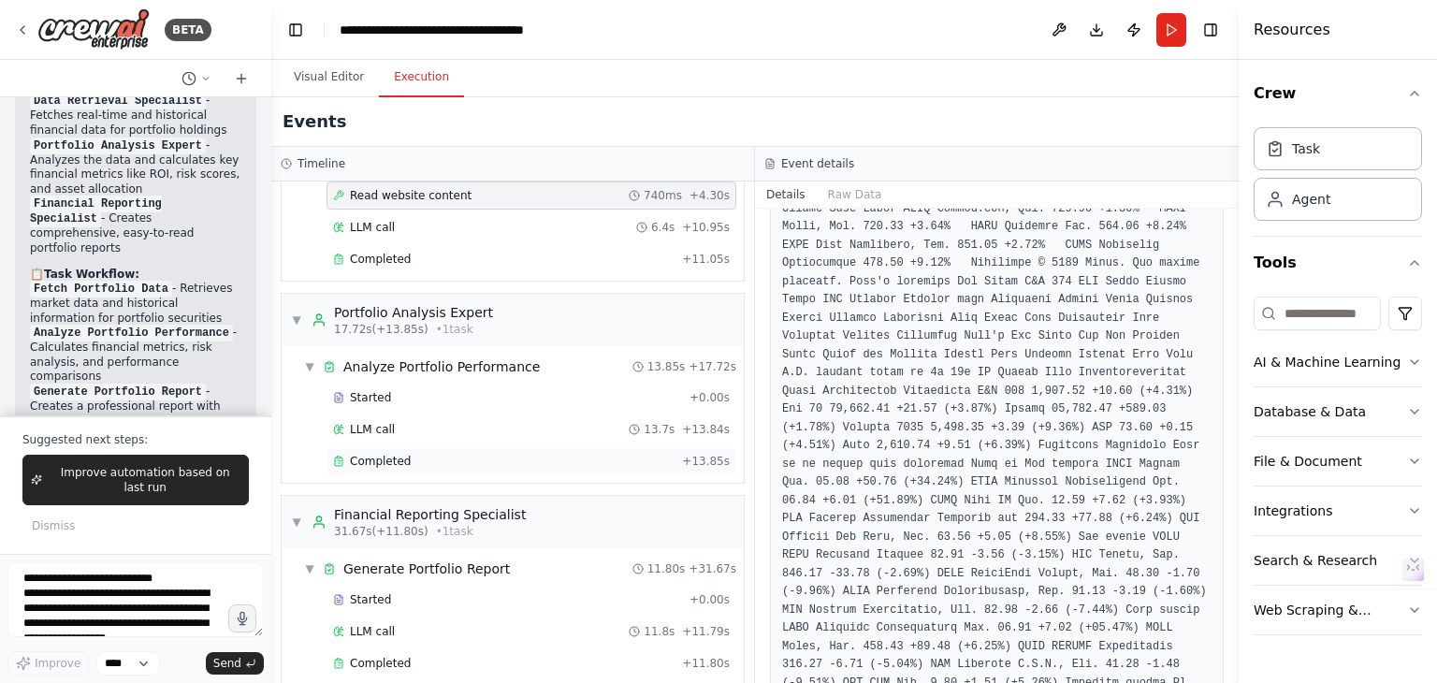
scroll to position [181, 0]
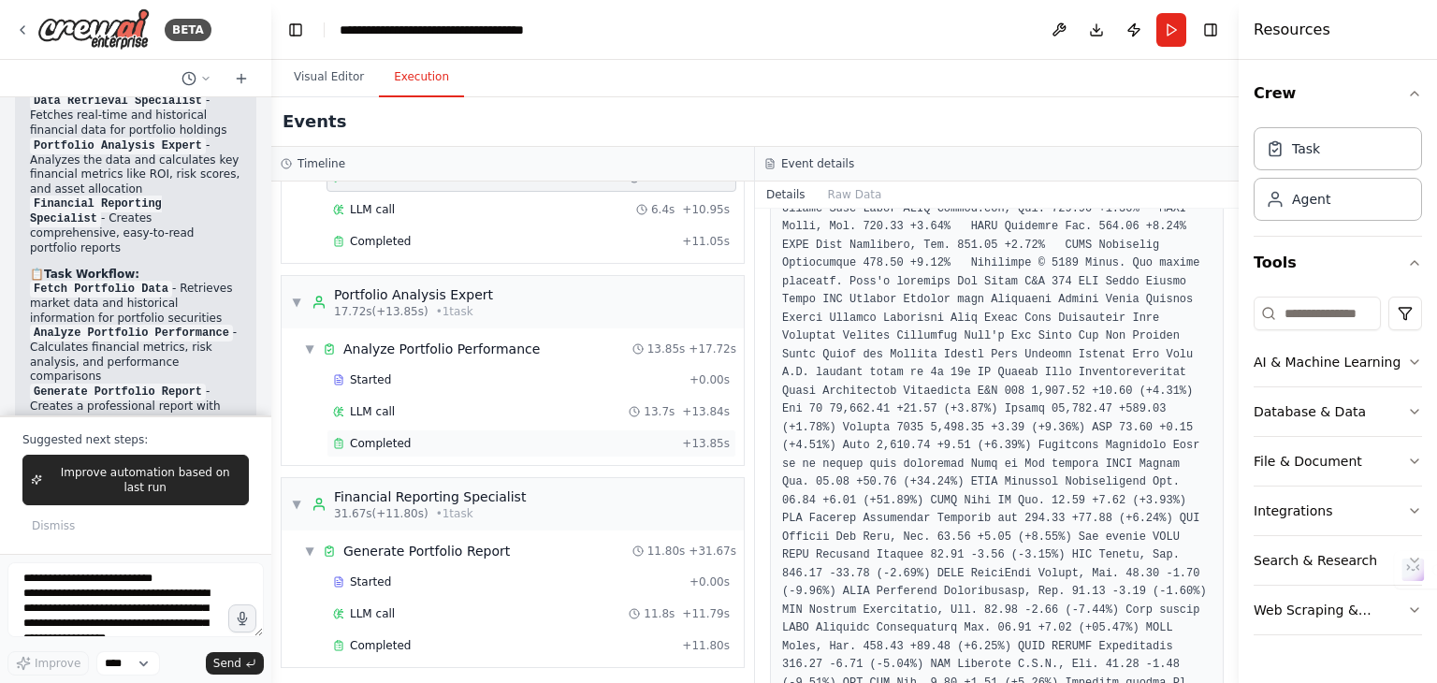
click at [378, 436] on span "Completed" at bounding box center [380, 443] width 61 height 15
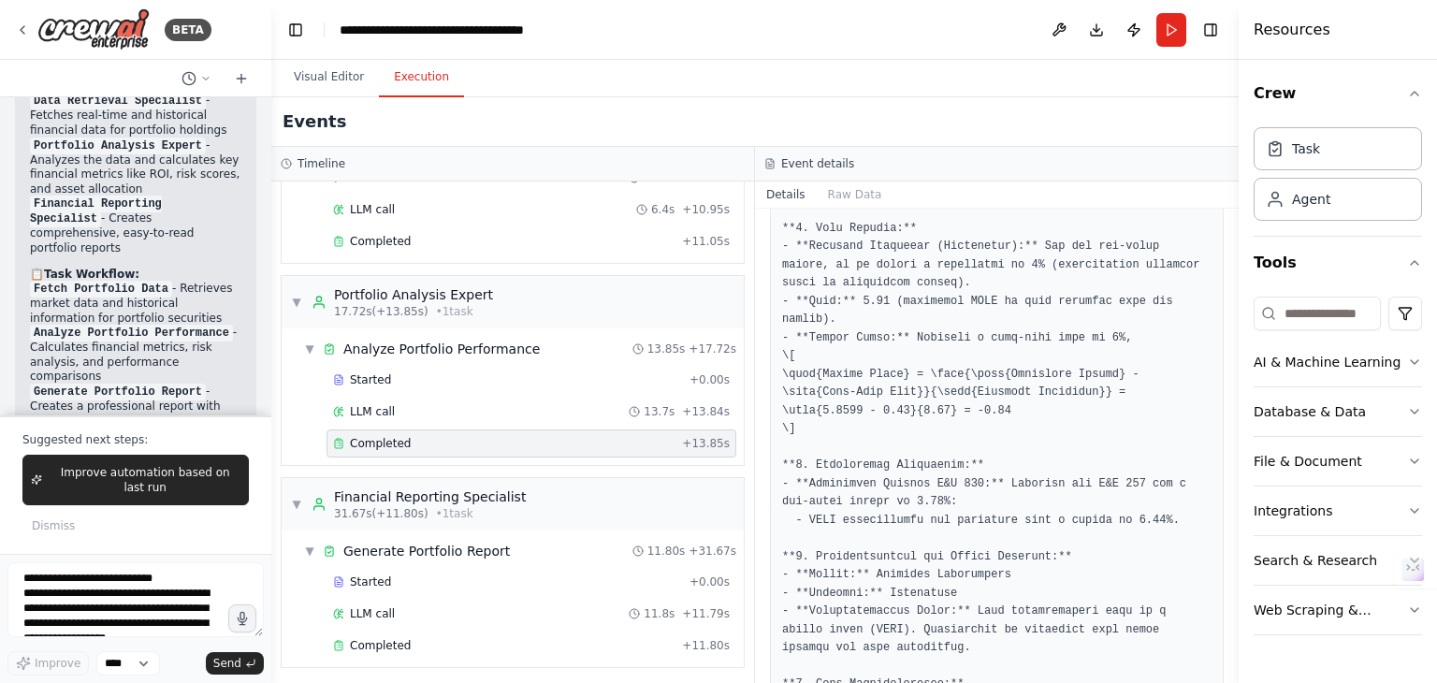
scroll to position [941, 0]
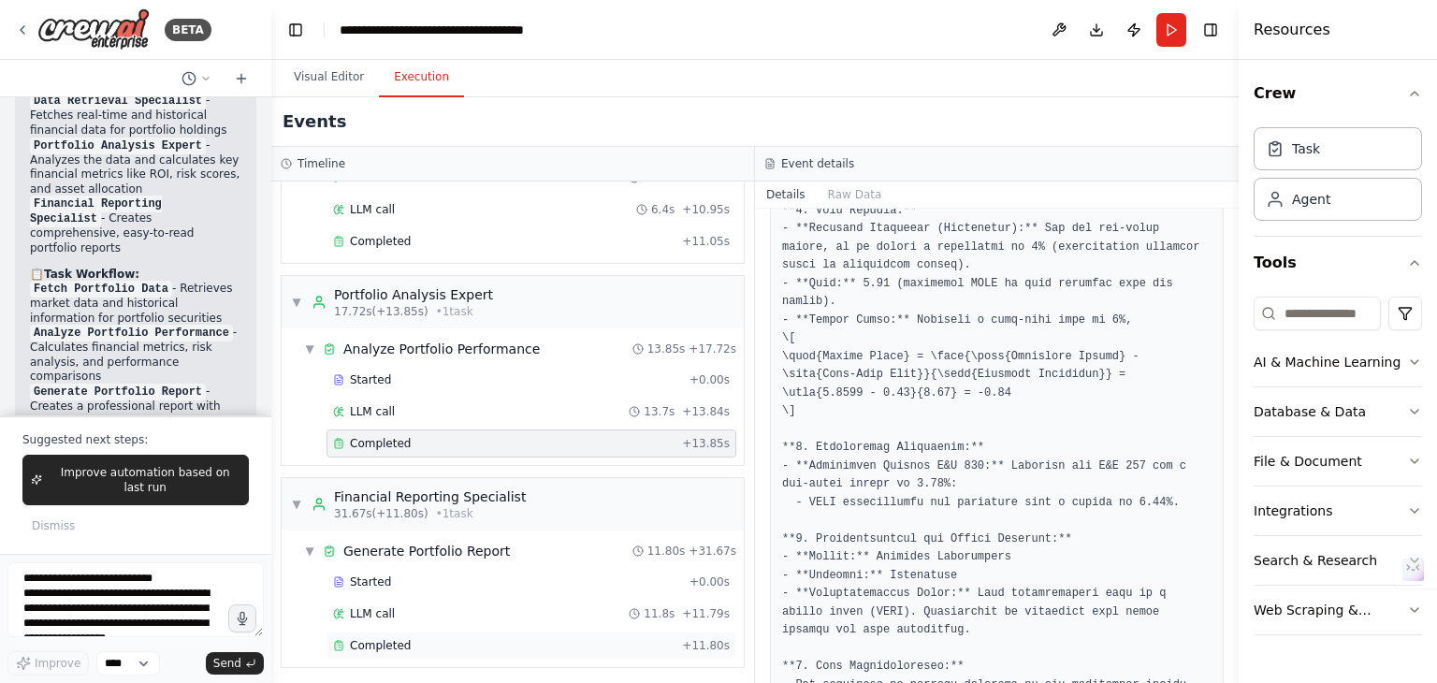
click at [397, 631] on div "Completed + 11.80s" at bounding box center [532, 645] width 410 height 28
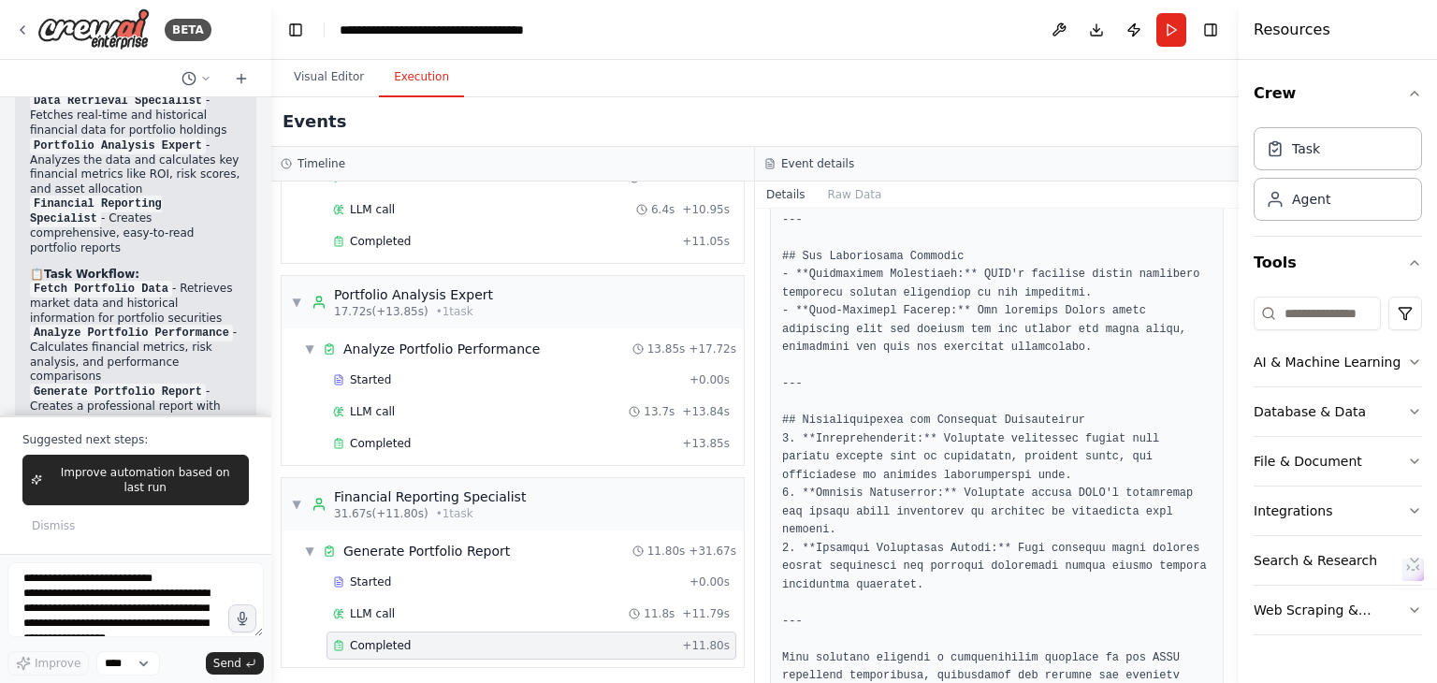
scroll to position [1632, 0]
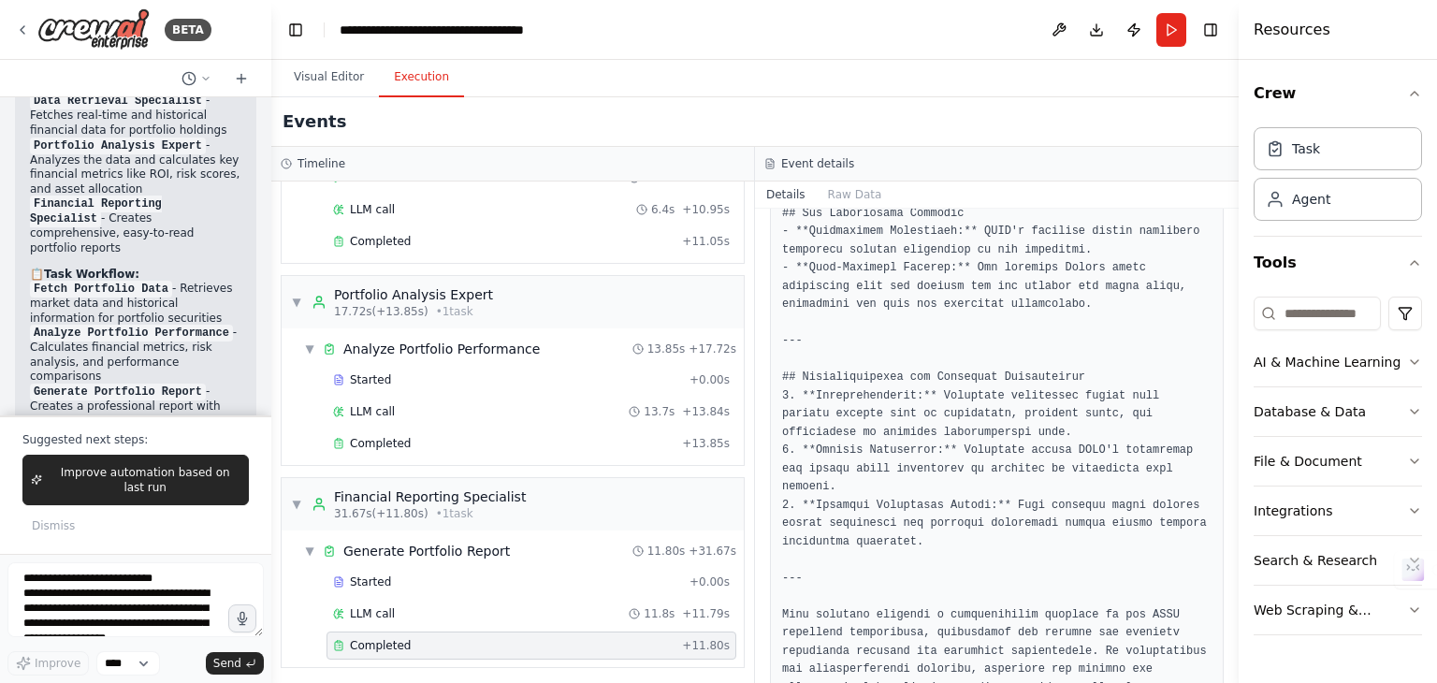
click at [631, 124] on div "Events" at bounding box center [754, 122] width 967 height 50
click at [118, 581] on textarea "**********" at bounding box center [135, 599] width 256 height 75
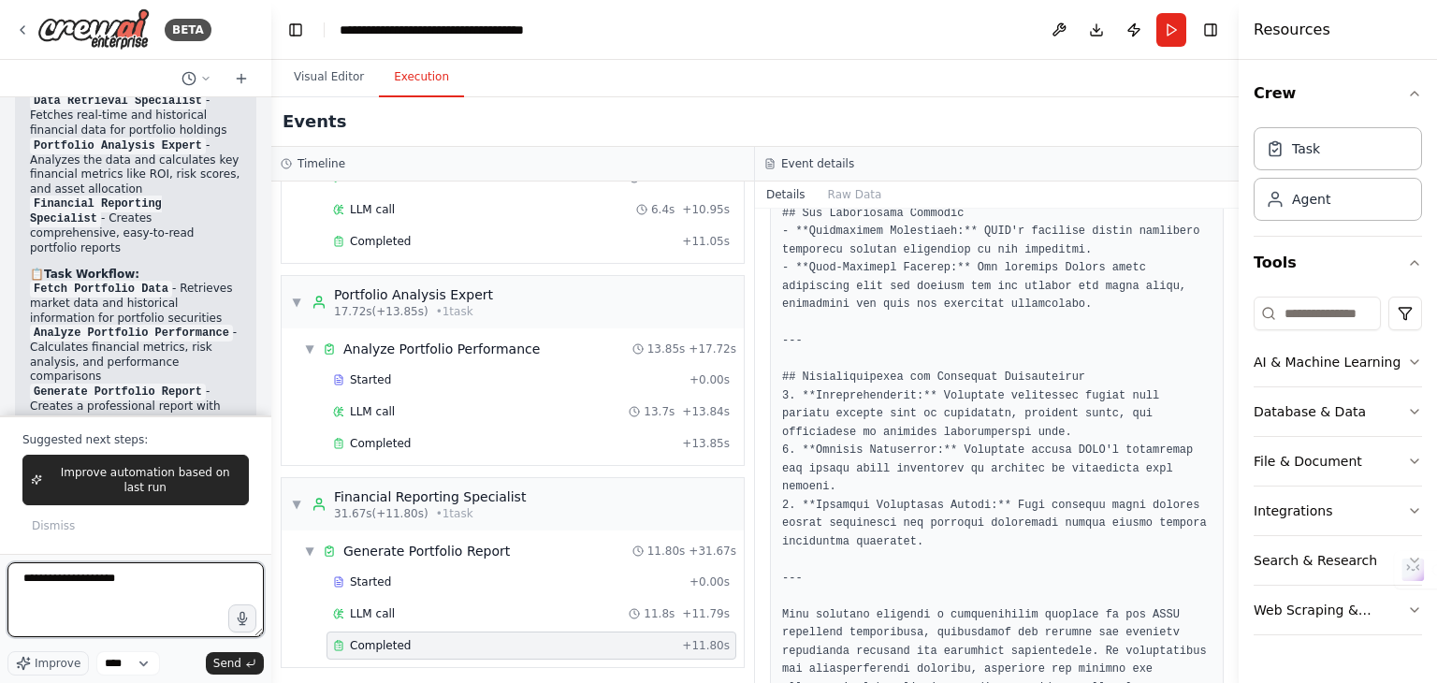
type textarea "**********"
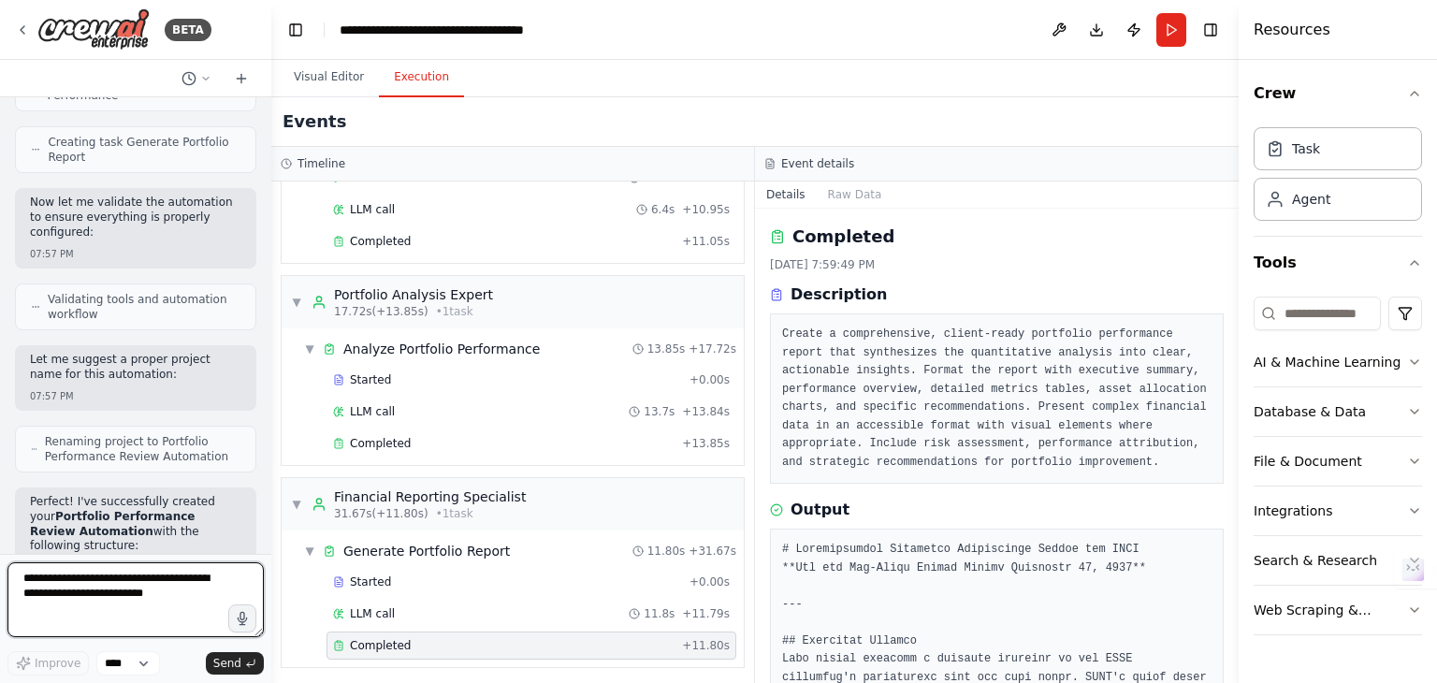
scroll to position [1953, 0]
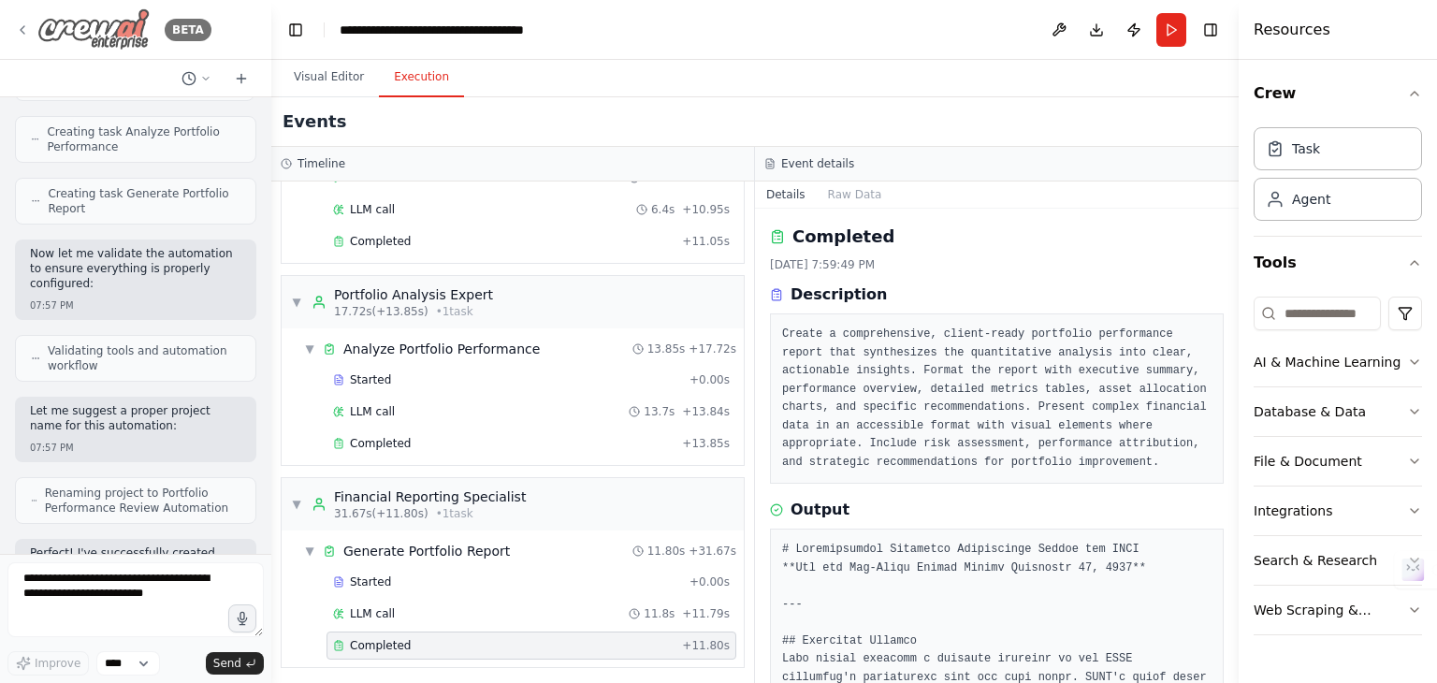
click at [22, 20] on div "BETA" at bounding box center [113, 29] width 196 height 42
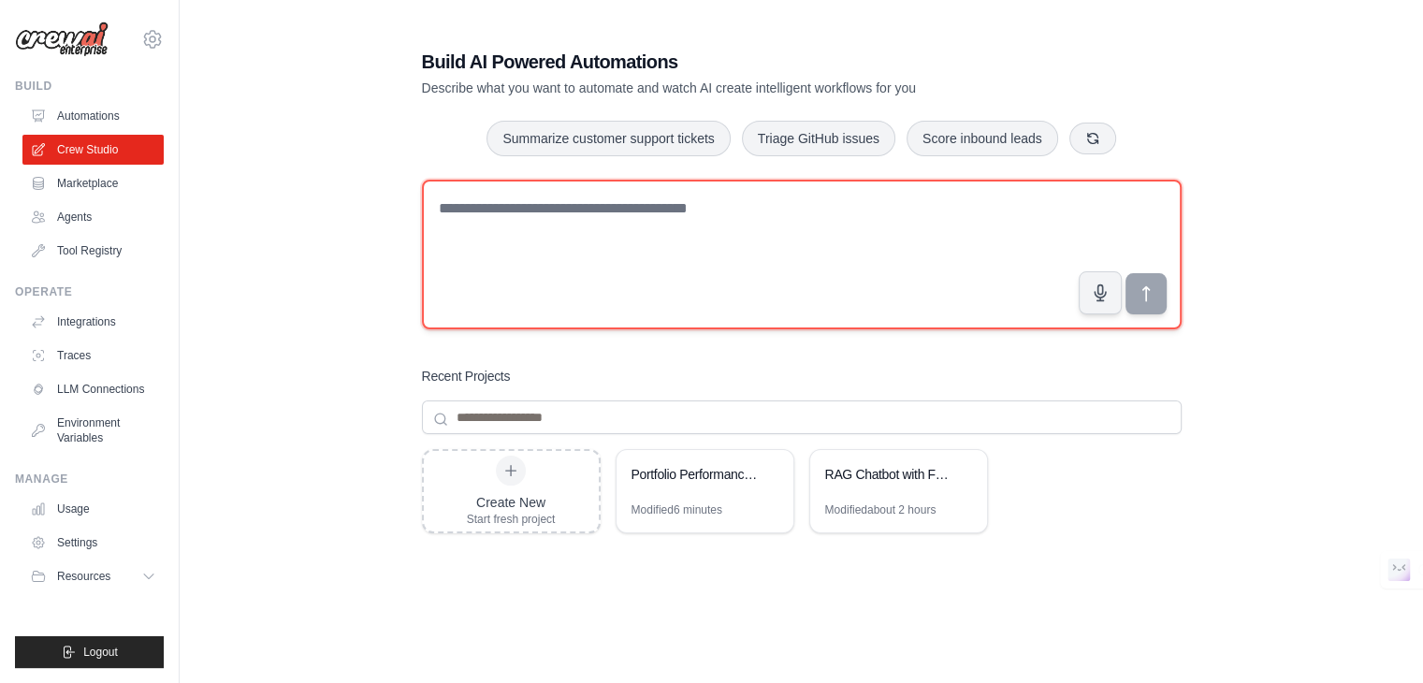
click at [557, 223] on textarea at bounding box center [802, 255] width 760 height 150
paste textarea "**********"
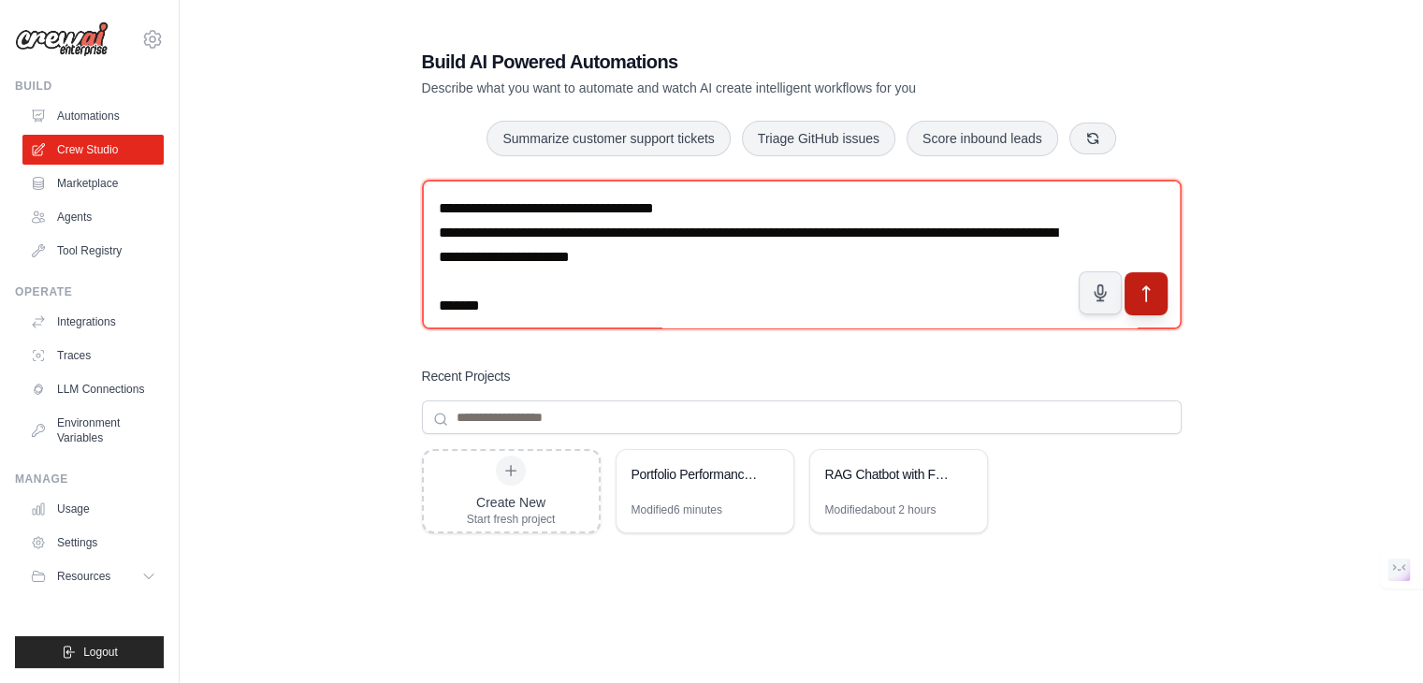
type textarea "**********"
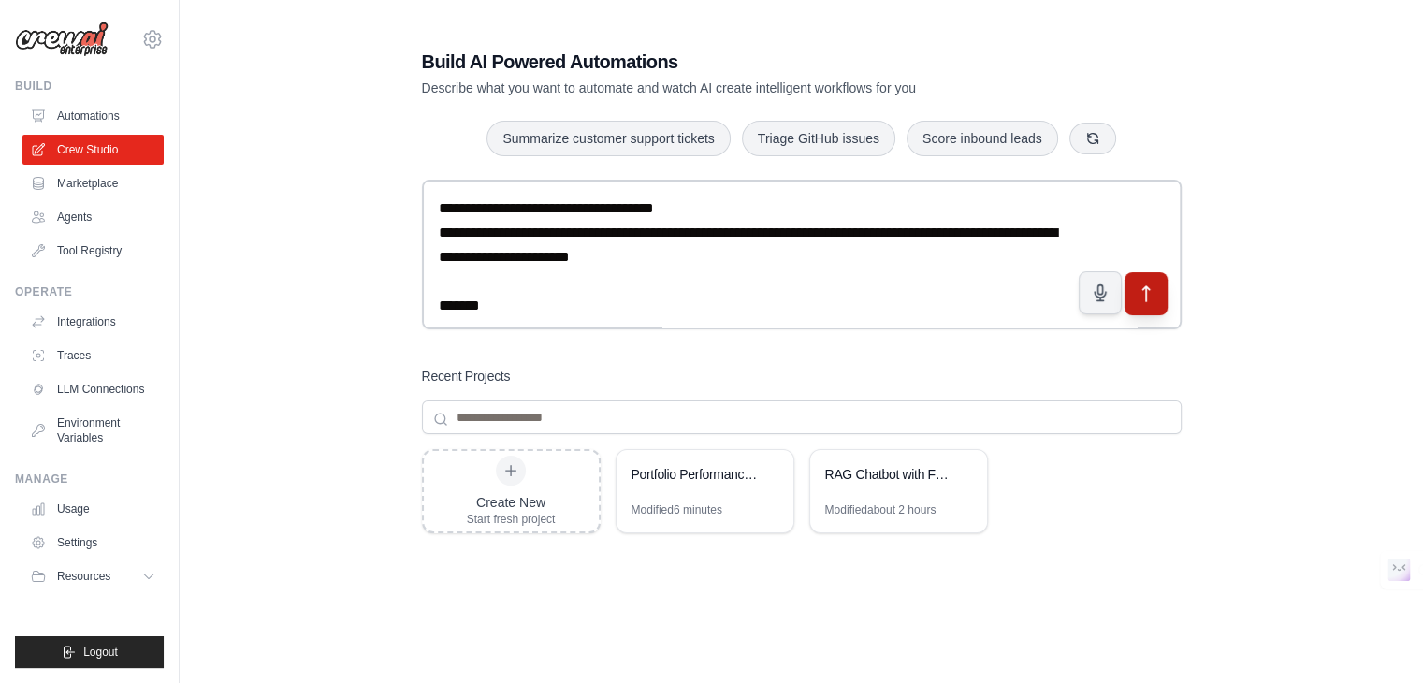
click at [1140, 285] on icon "submit" at bounding box center [1146, 294] width 20 height 20
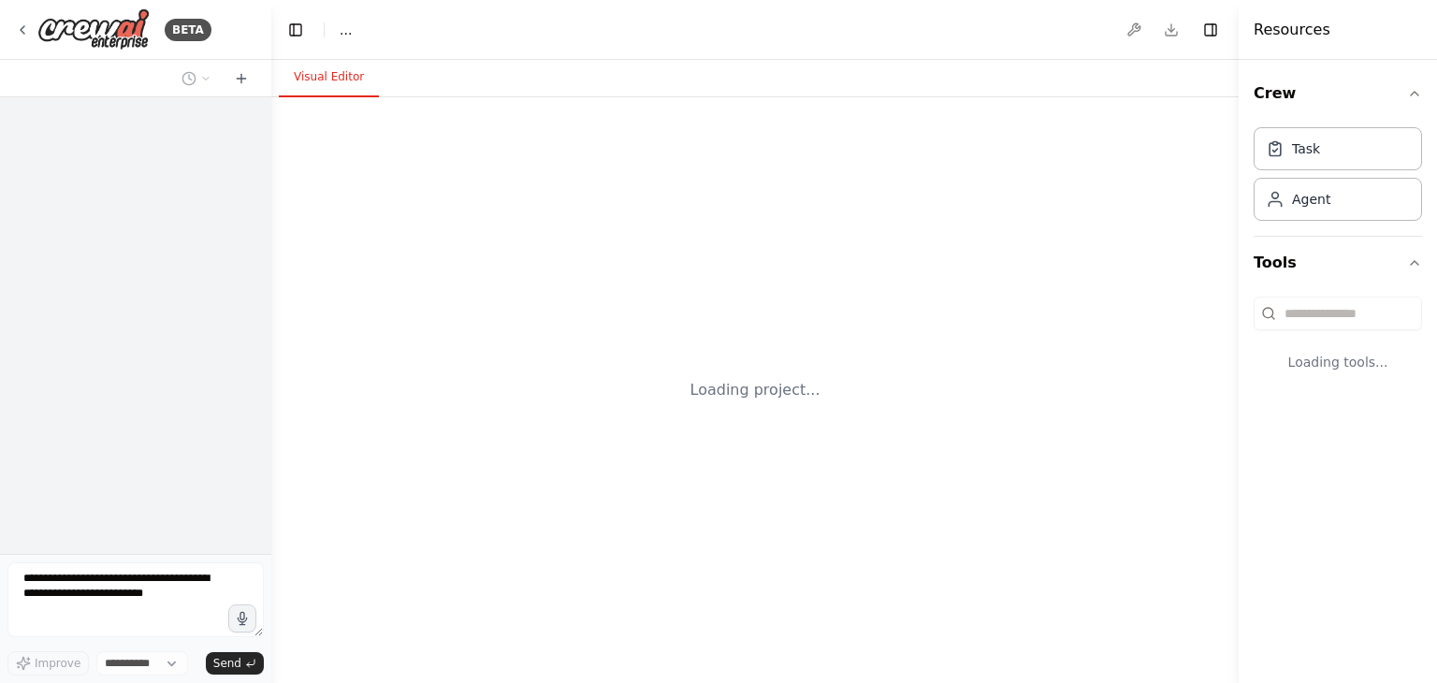
select select "****"
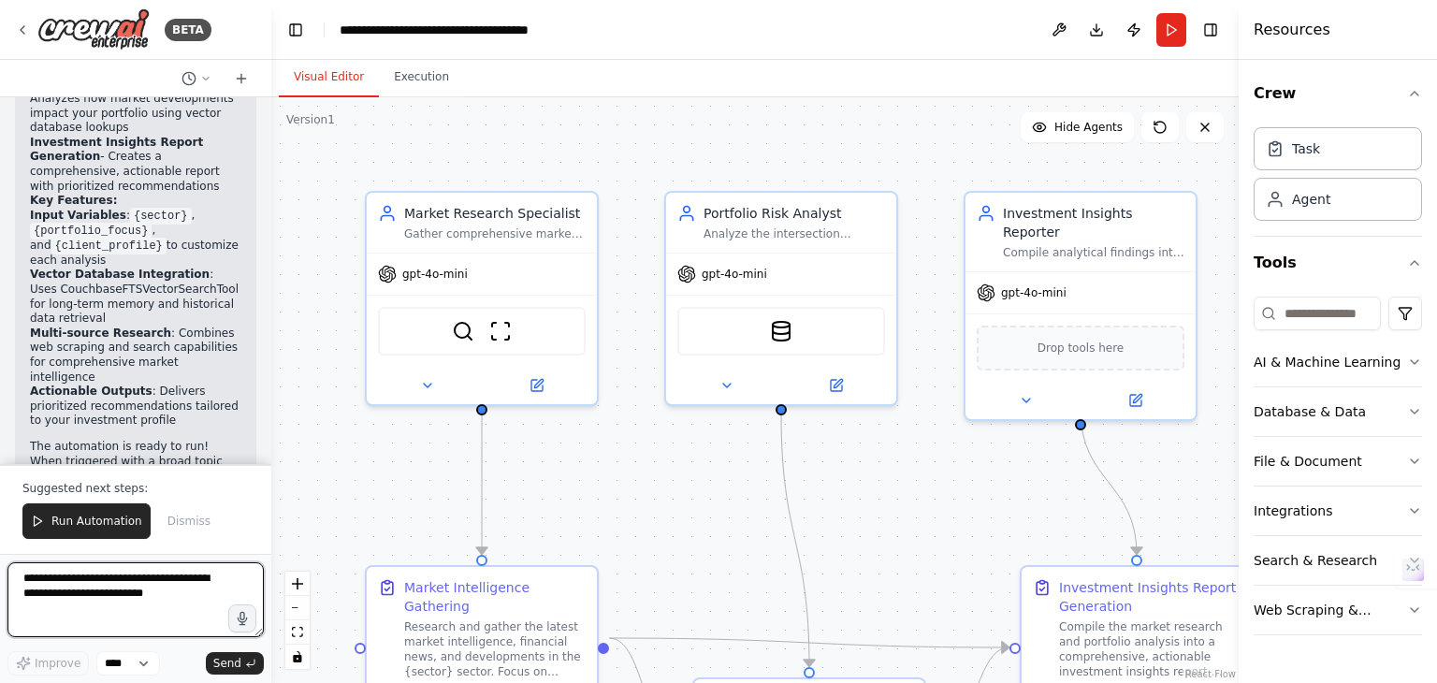
scroll to position [2822, 0]
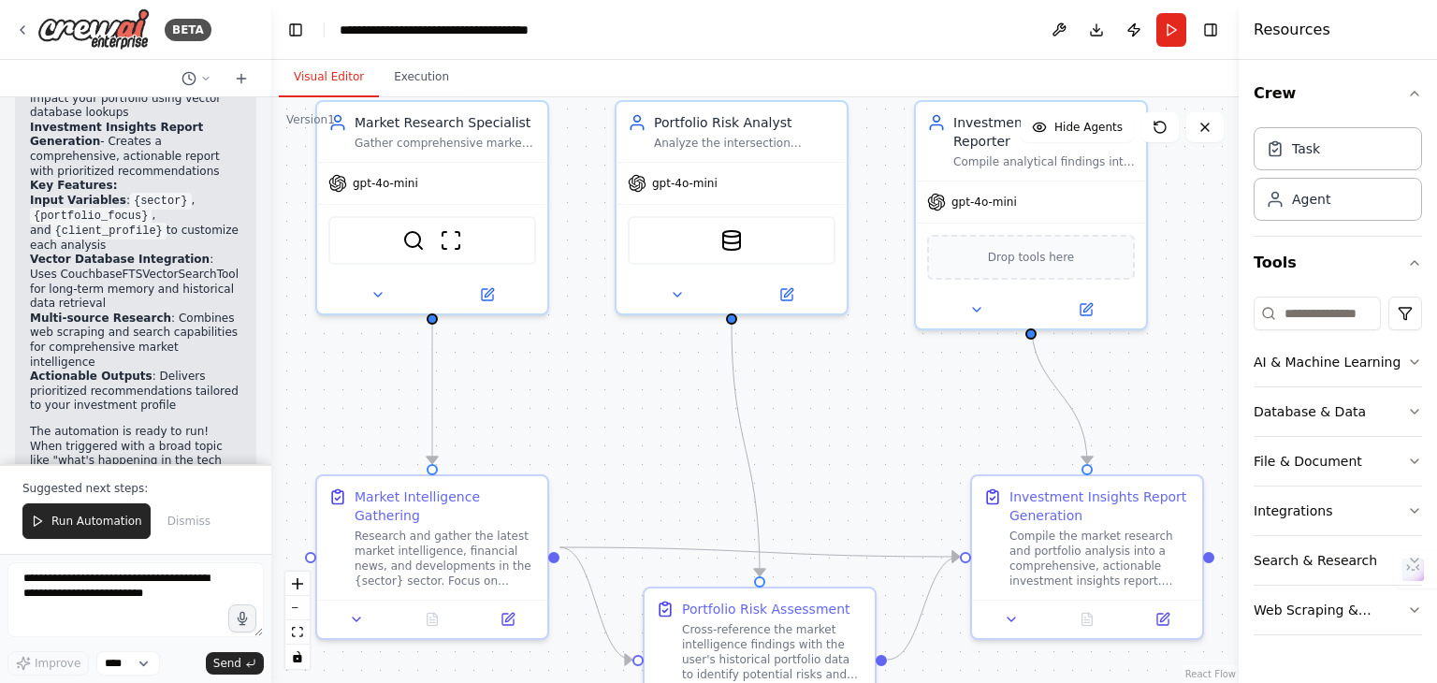
drag, startPoint x: 936, startPoint y: 492, endPoint x: 890, endPoint y: 406, distance: 97.5
click at [890, 406] on div ".deletable-edge-delete-btn { width: 20px; height: 20px; border: 0px solid #ffff…" at bounding box center [754, 390] width 967 height 586
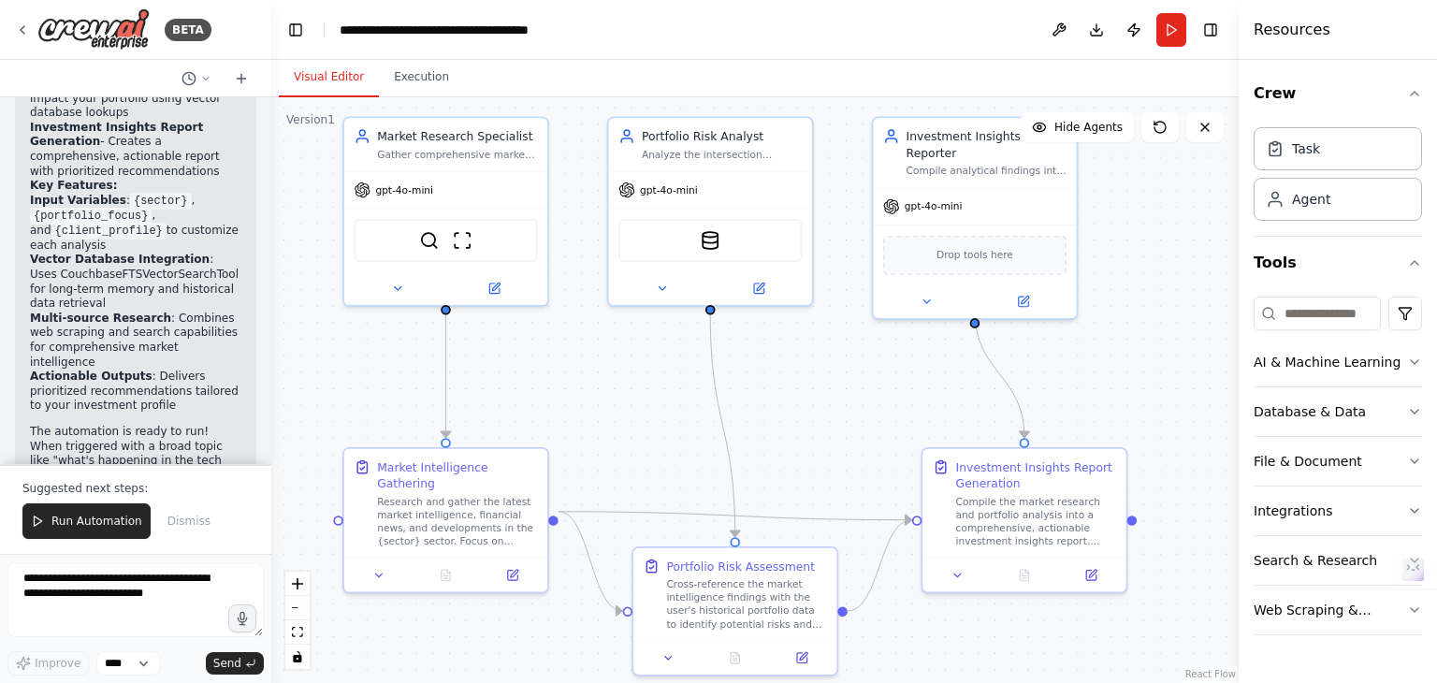
drag, startPoint x: 909, startPoint y: 365, endPoint x: 868, endPoint y: 342, distance: 46.9
click at [868, 342] on div ".deletable-edge-delete-btn { width: 20px; height: 20px; border: 0px solid #ffff…" at bounding box center [754, 390] width 967 height 586
click at [1171, 20] on button "Run" at bounding box center [1171, 30] width 30 height 34
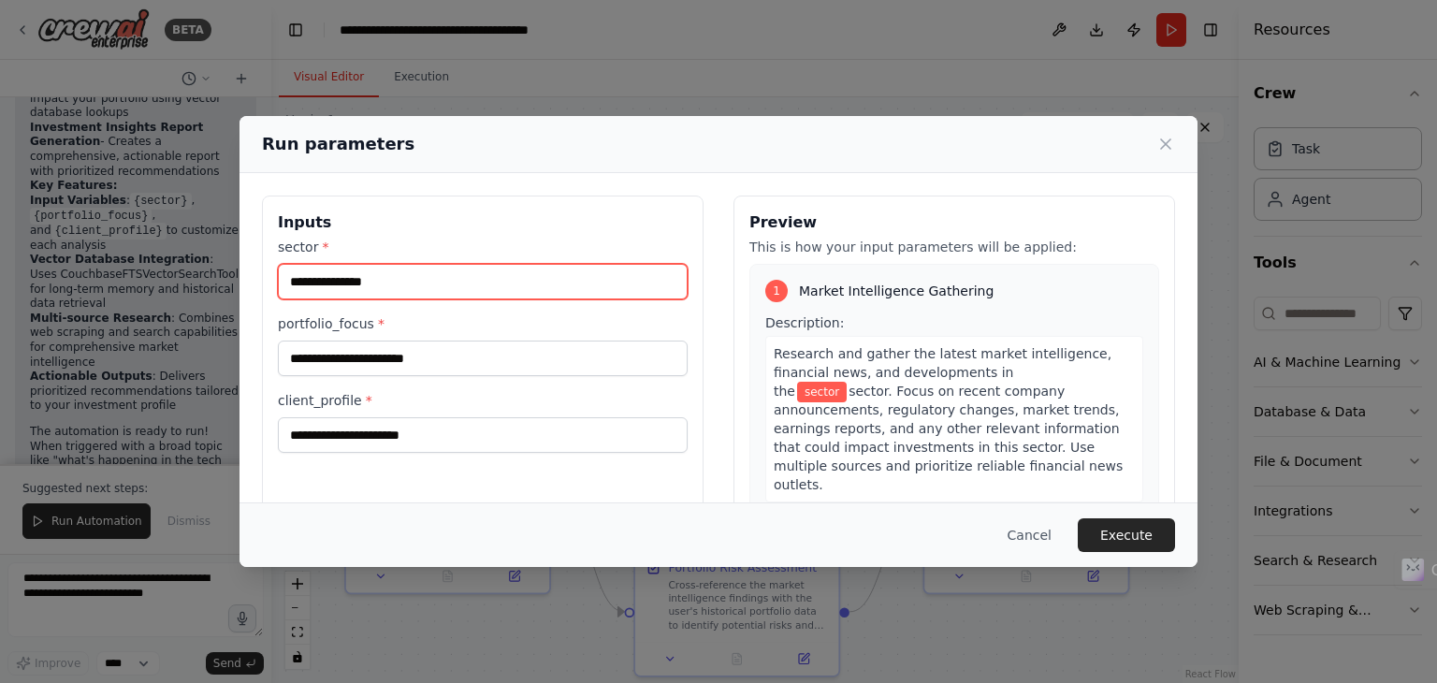
click at [427, 295] on input "sector *" at bounding box center [483, 282] width 410 height 36
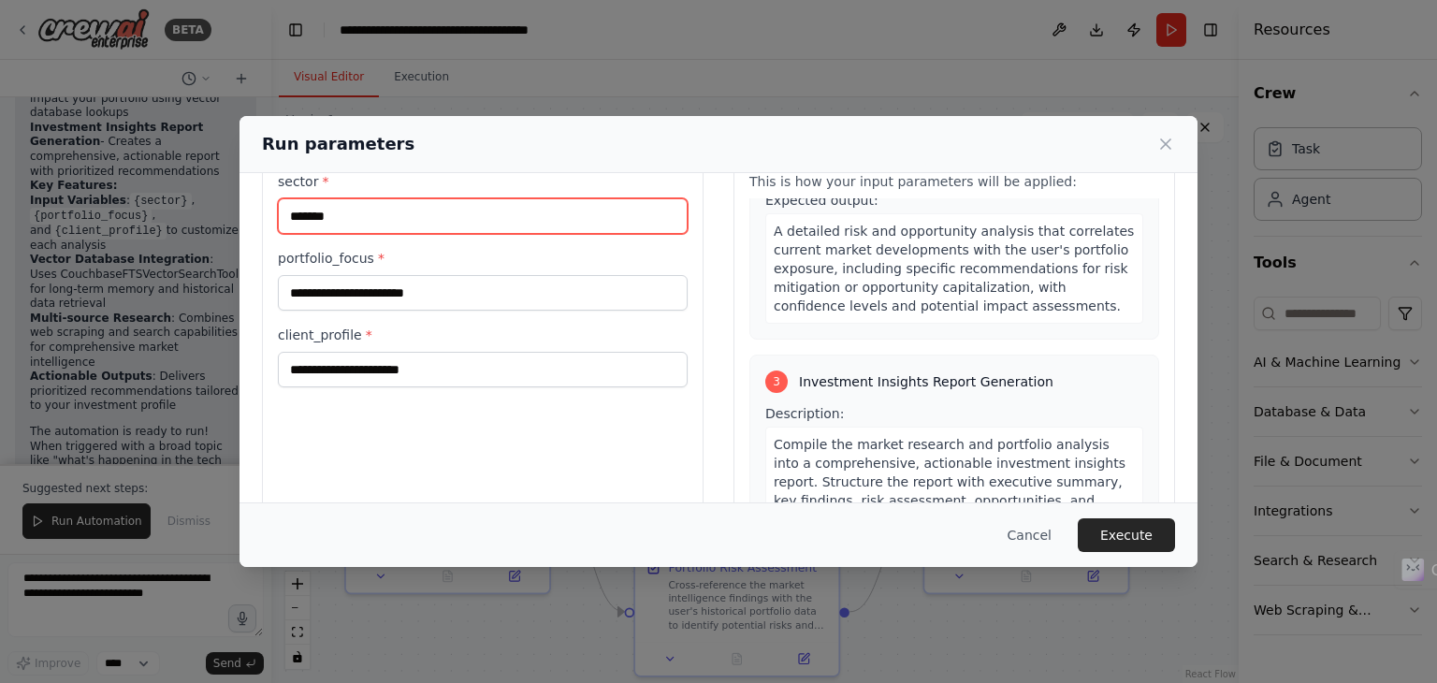
scroll to position [788, 0]
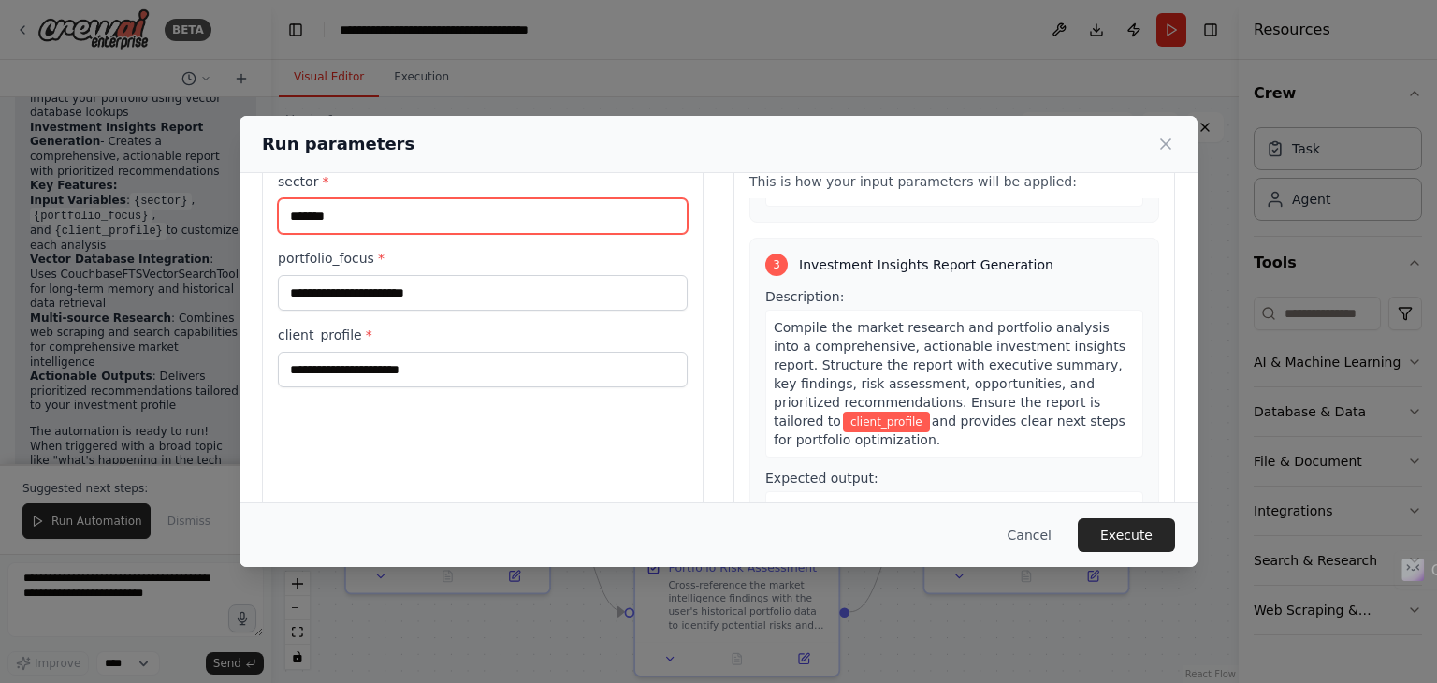
type input "*******"
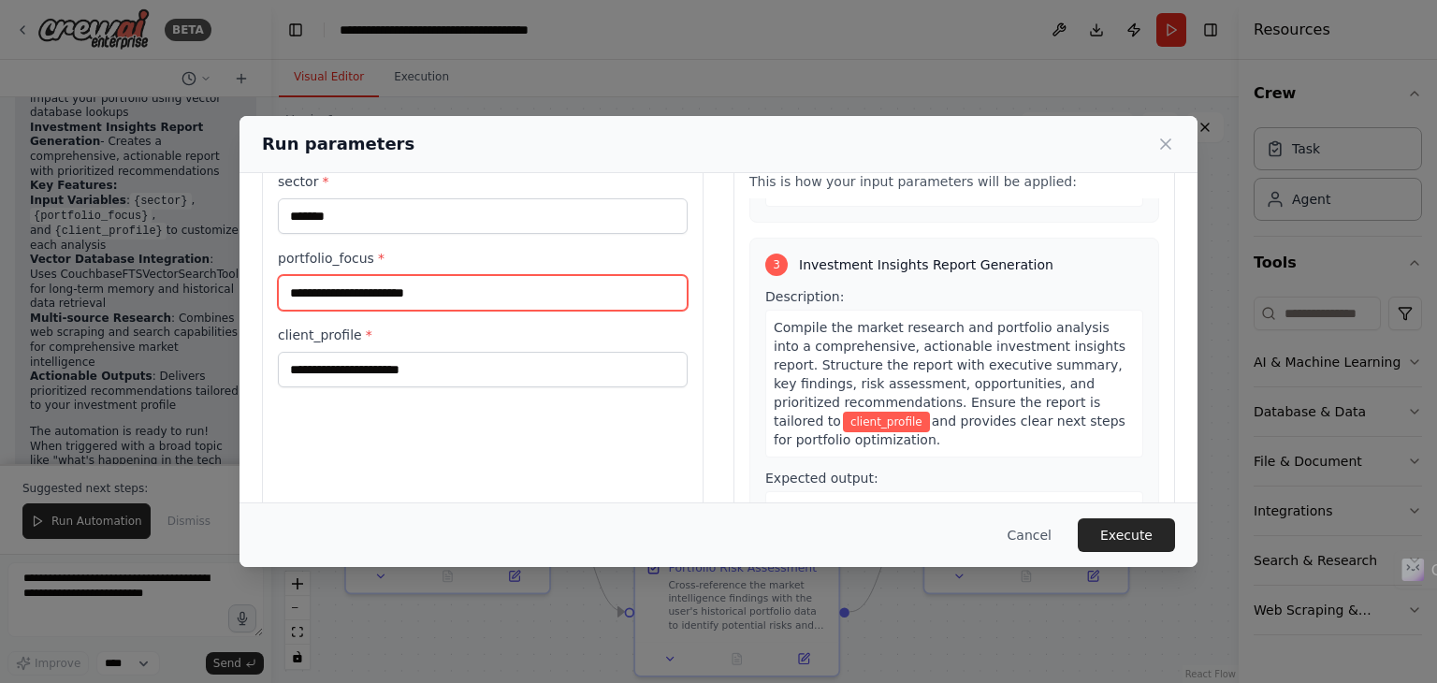
click at [508, 293] on input "portfolio_focus *" at bounding box center [483, 293] width 410 height 36
type input "**********"
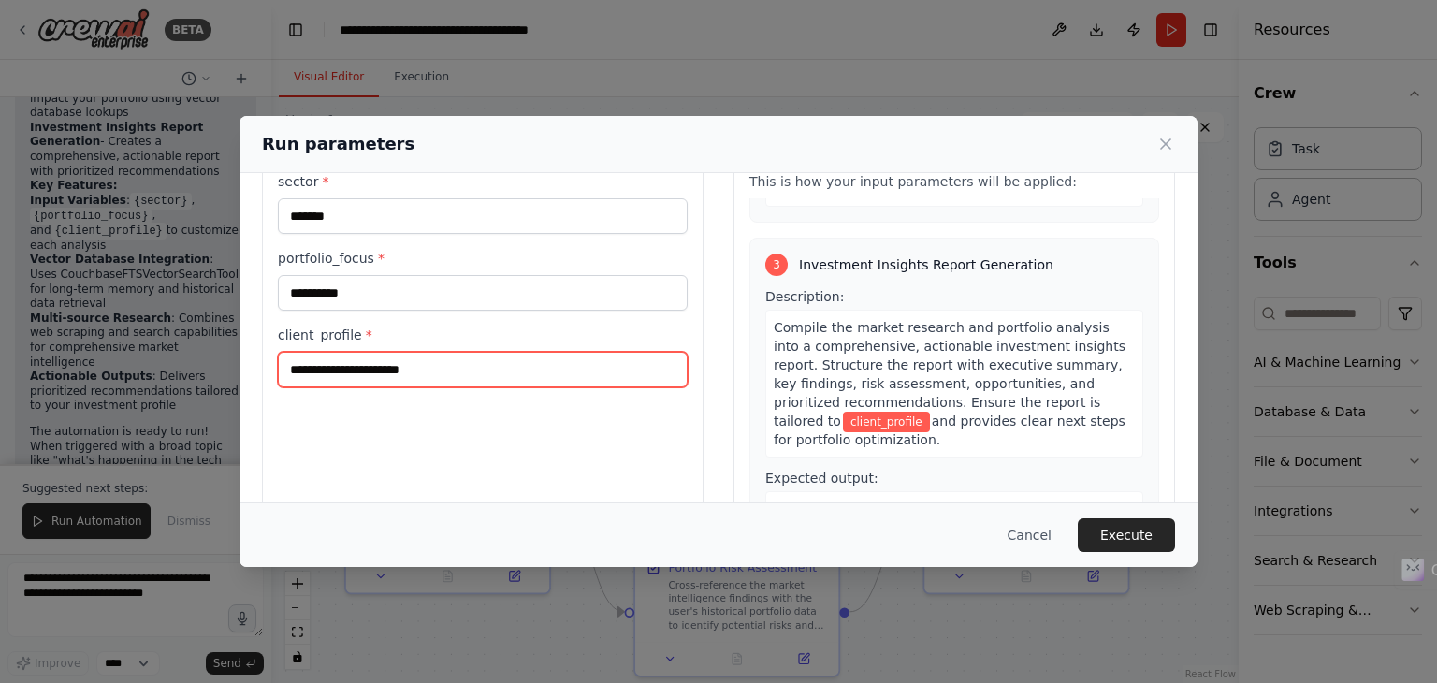
click at [555, 368] on input "client_profile *" at bounding box center [483, 370] width 410 height 36
type input "**********"
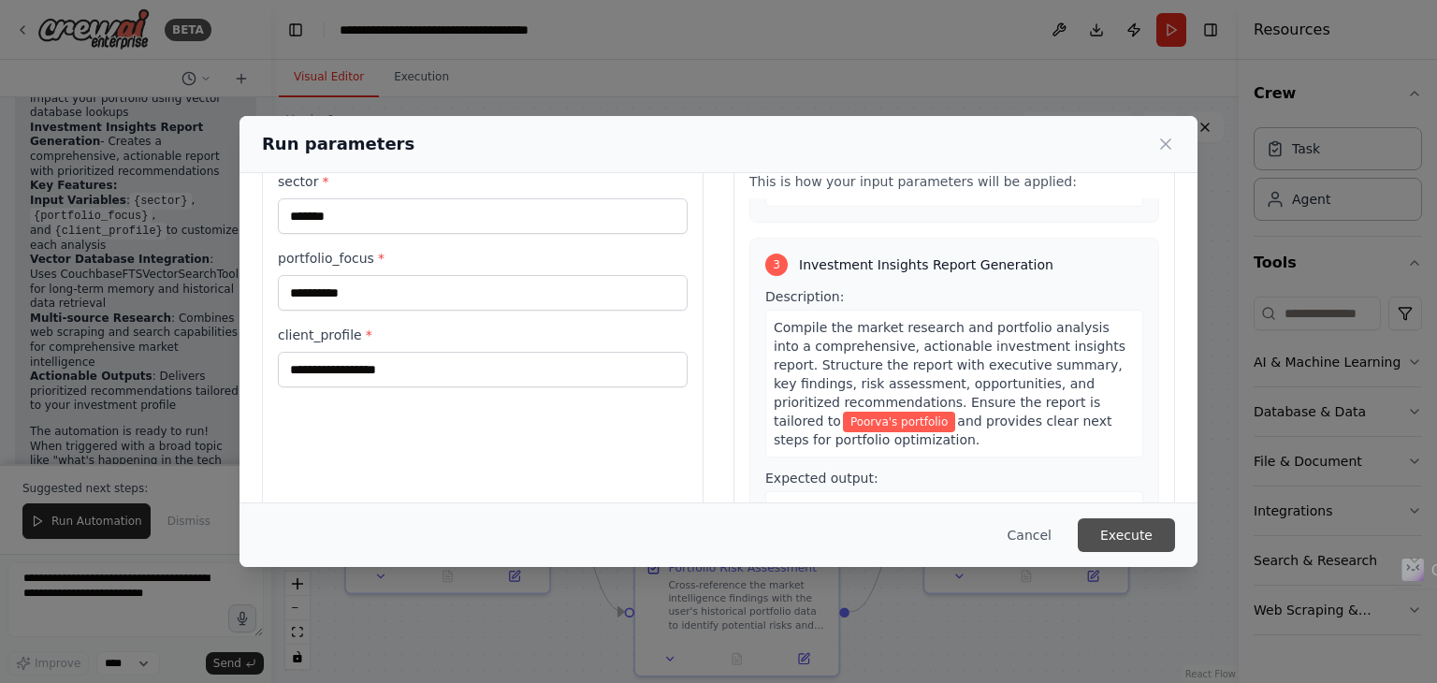
click at [1110, 544] on button "Execute" at bounding box center [1126, 535] width 97 height 34
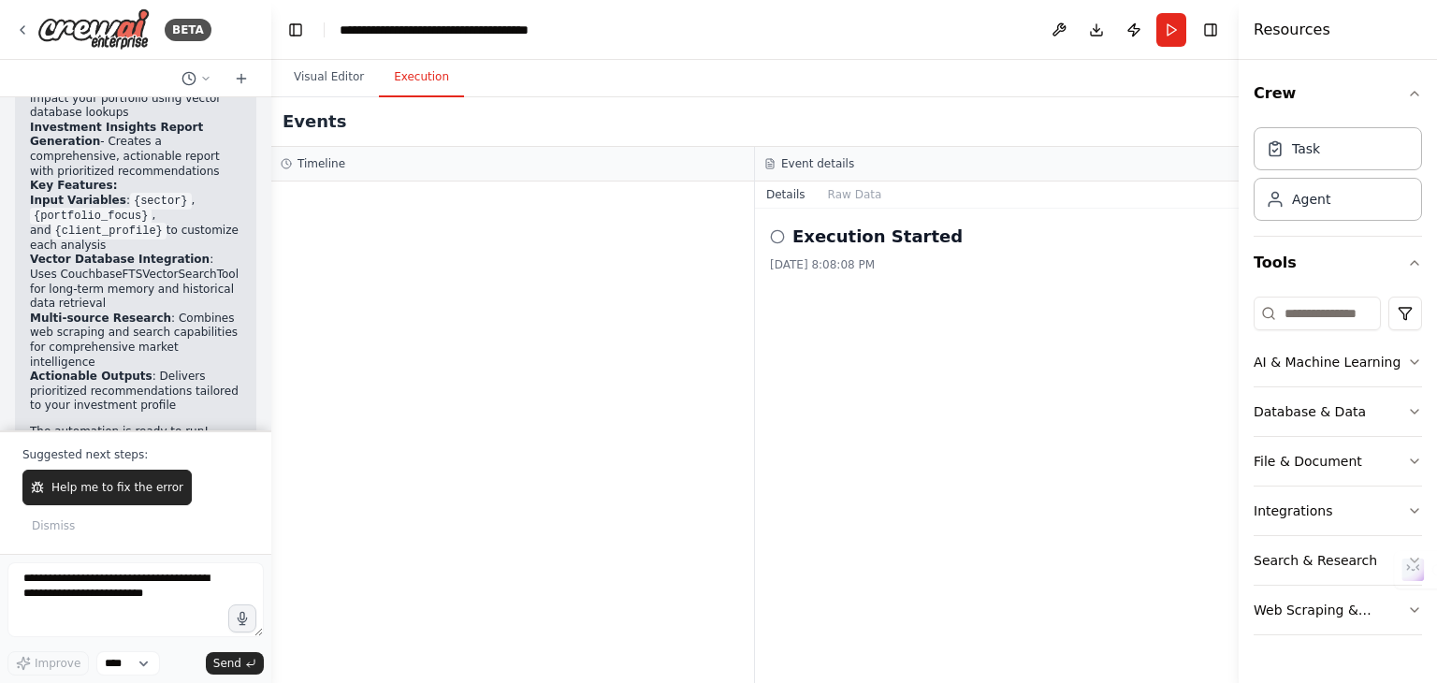
click at [393, 67] on button "Execution" at bounding box center [421, 77] width 85 height 39
click at [1183, 22] on button "Run" at bounding box center [1171, 30] width 30 height 34
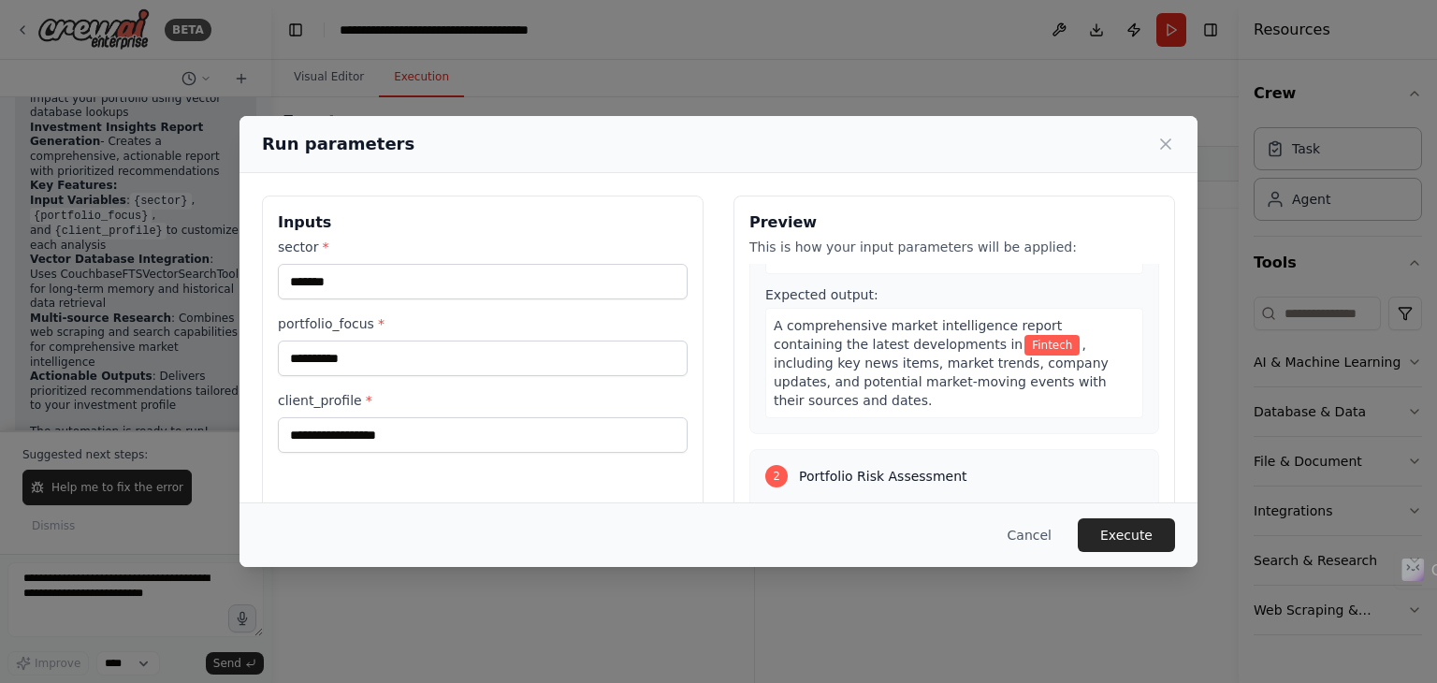
scroll to position [230, 0]
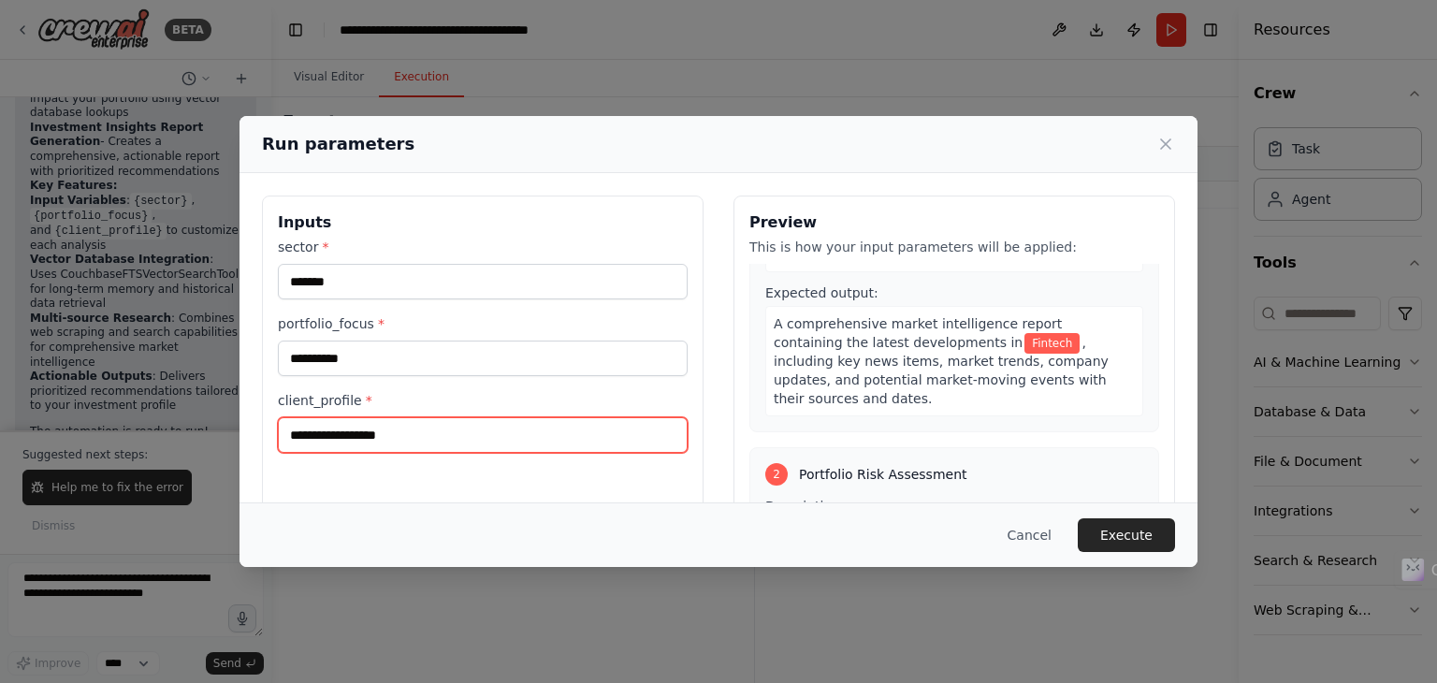
click at [397, 434] on input "**********" at bounding box center [483, 435] width 410 height 36
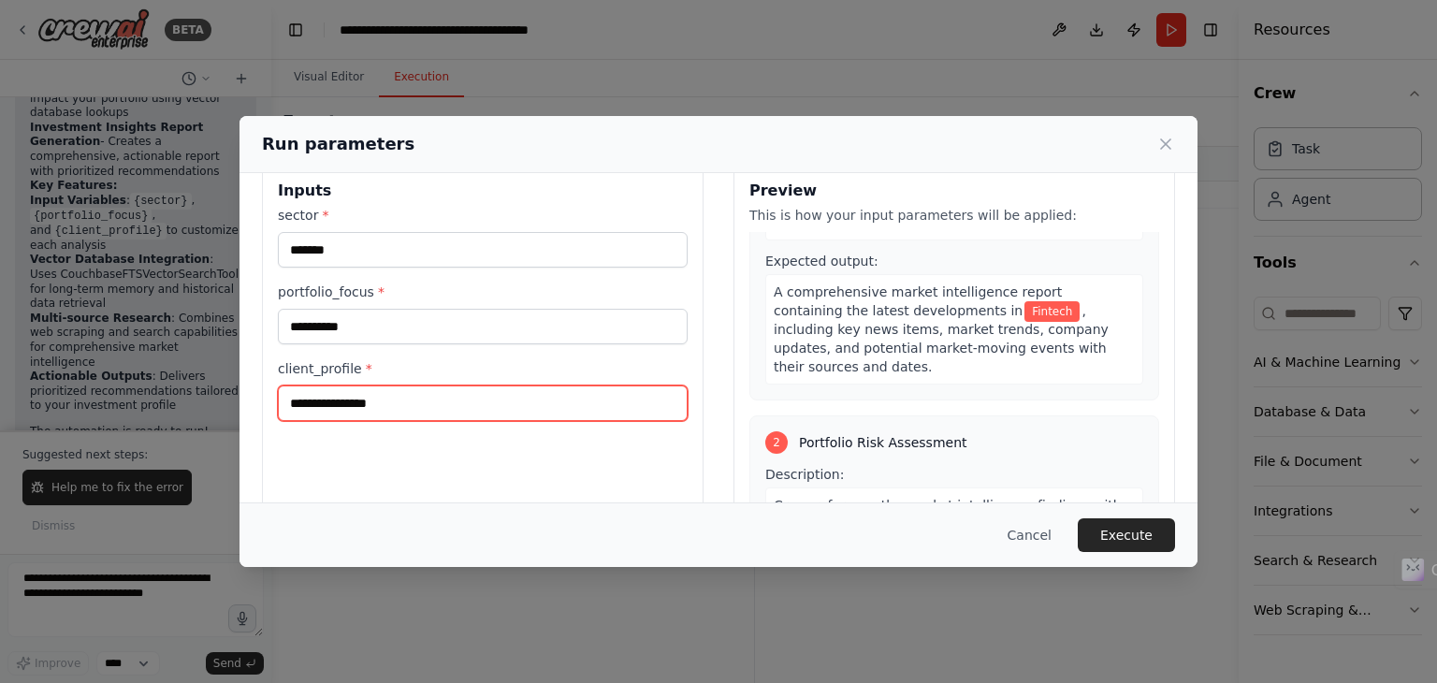
scroll to position [0, 0]
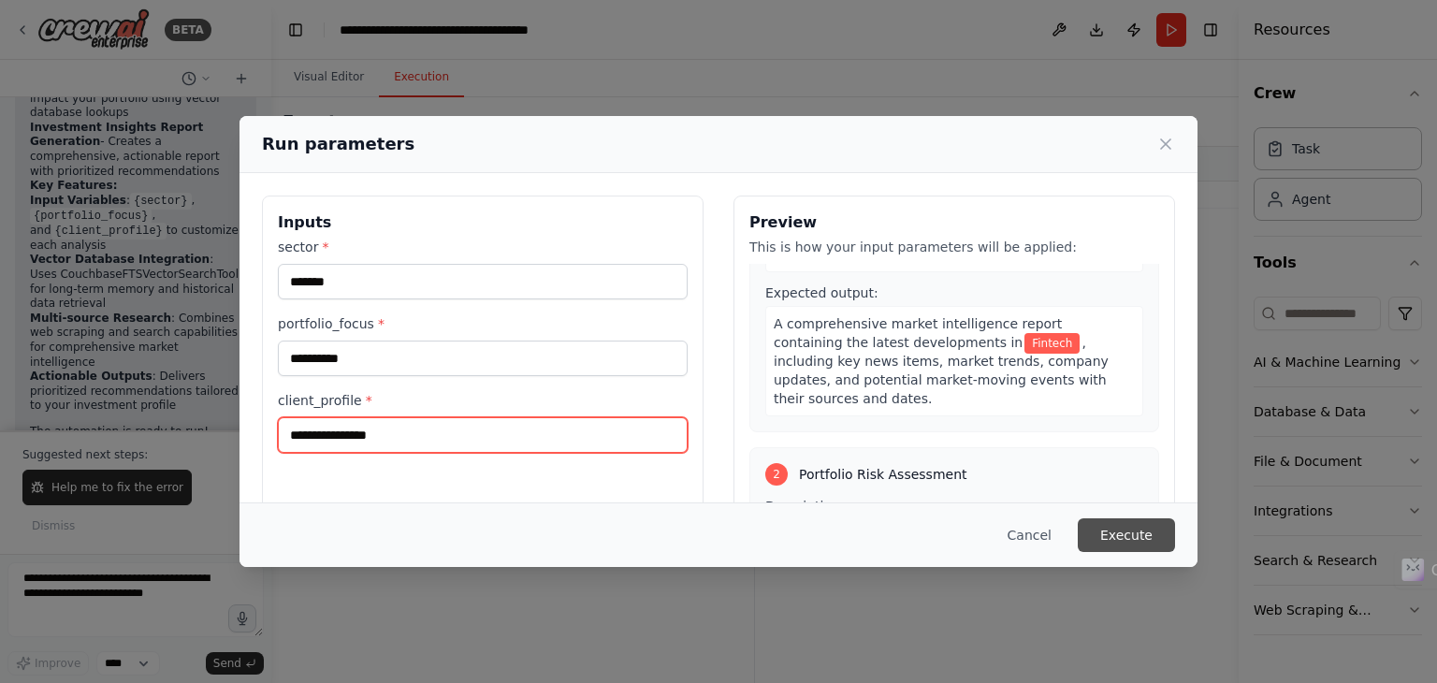
type input "**********"
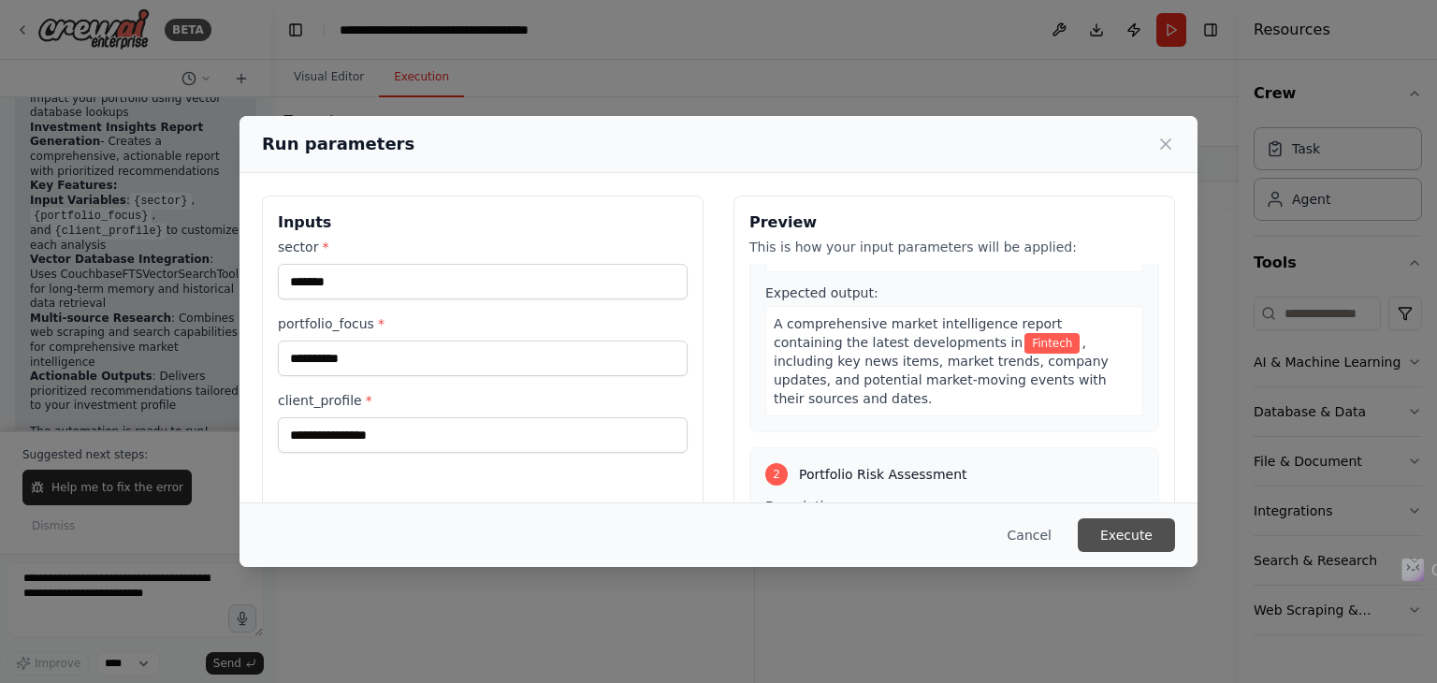
click at [1096, 534] on button "Execute" at bounding box center [1126, 535] width 97 height 34
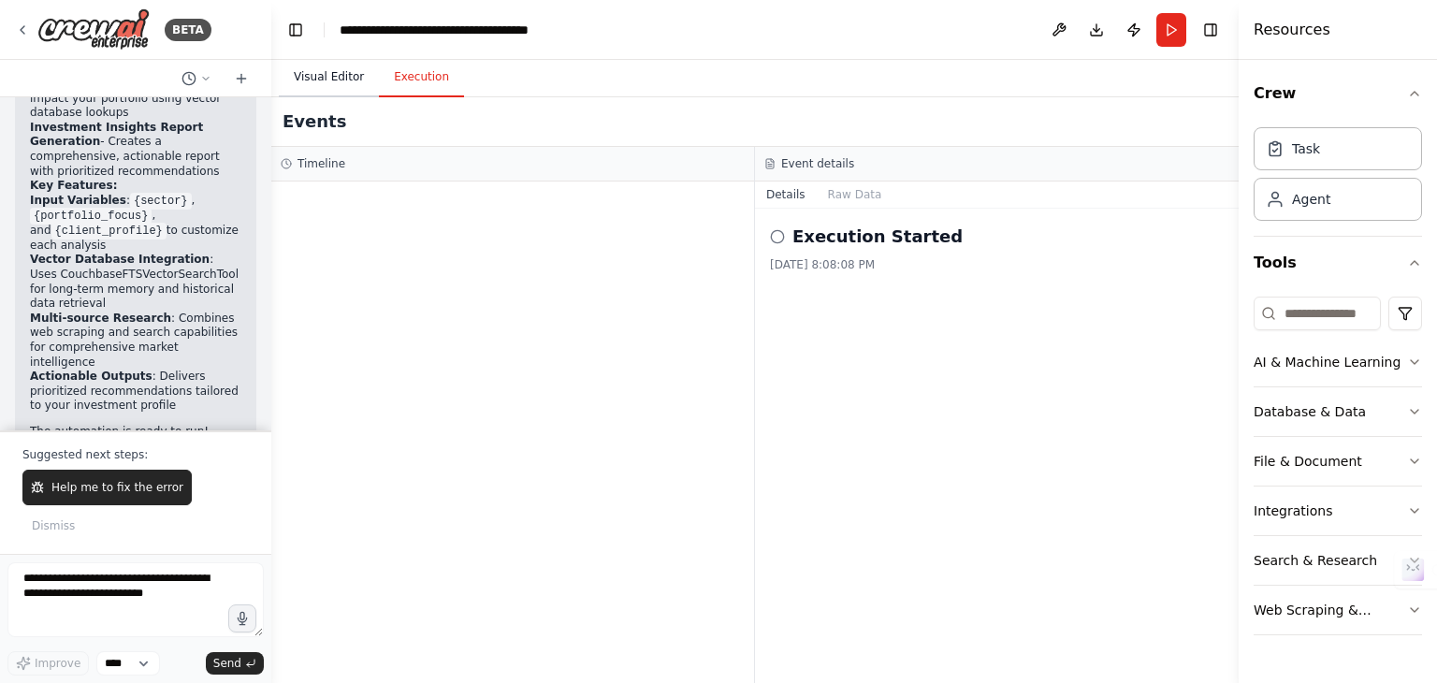
click at [358, 84] on button "Visual Editor" at bounding box center [329, 77] width 100 height 39
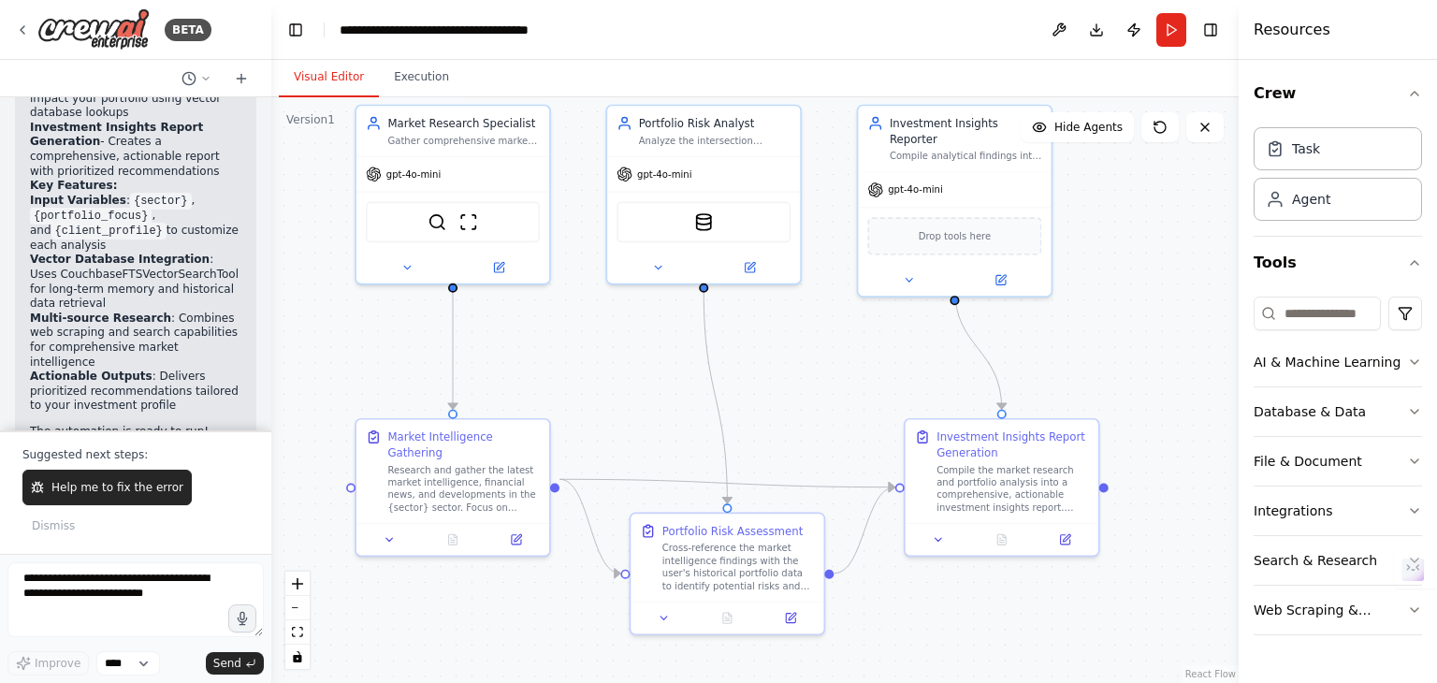
drag, startPoint x: 773, startPoint y: 336, endPoint x: 765, endPoint y: 309, distance: 28.1
click at [765, 309] on div ".deletable-edge-delete-btn { width: 20px; height: 20px; border: 0px solid #ffff…" at bounding box center [754, 390] width 967 height 586
click at [1171, 43] on button "Run" at bounding box center [1171, 30] width 30 height 34
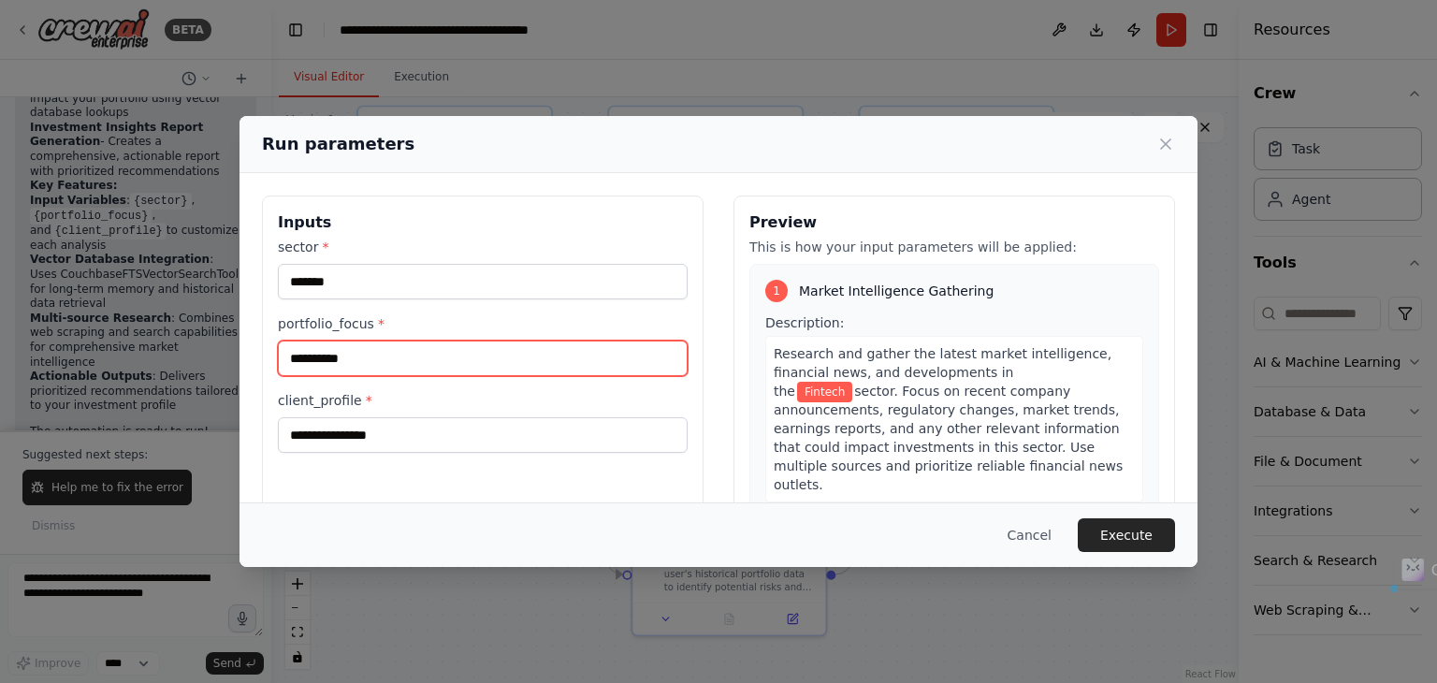
drag, startPoint x: 378, startPoint y: 351, endPoint x: 283, endPoint y: 356, distance: 95.6
click at [283, 356] on input "**********" at bounding box center [483, 359] width 410 height 36
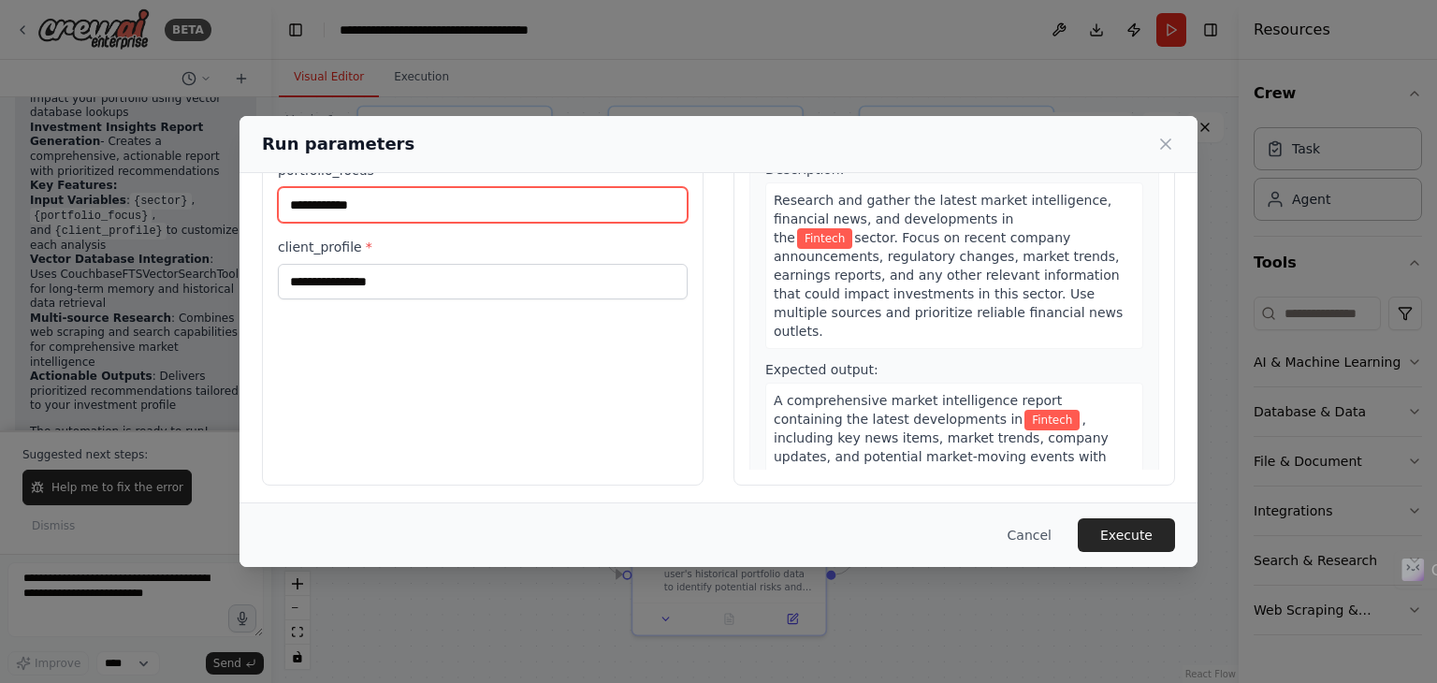
scroll to position [153, 0]
type input "**********"
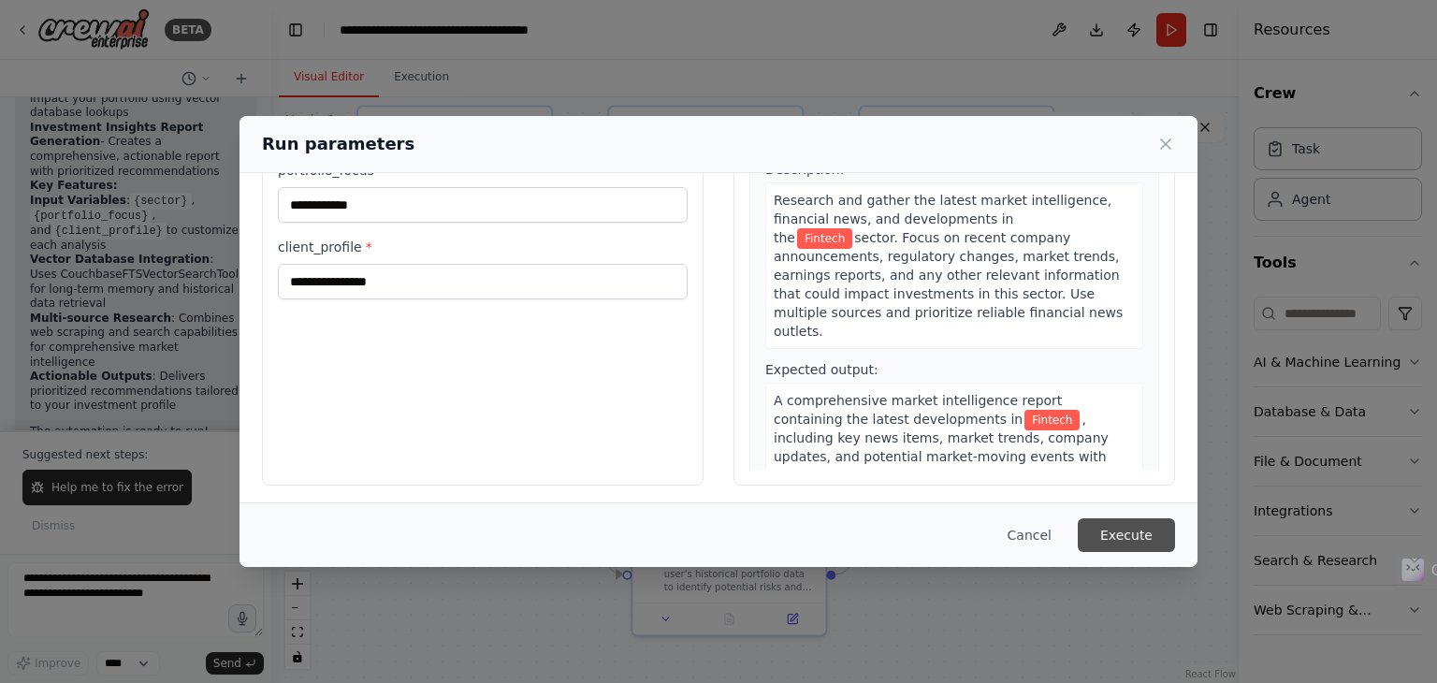
click at [1093, 539] on button "Execute" at bounding box center [1126, 535] width 97 height 34
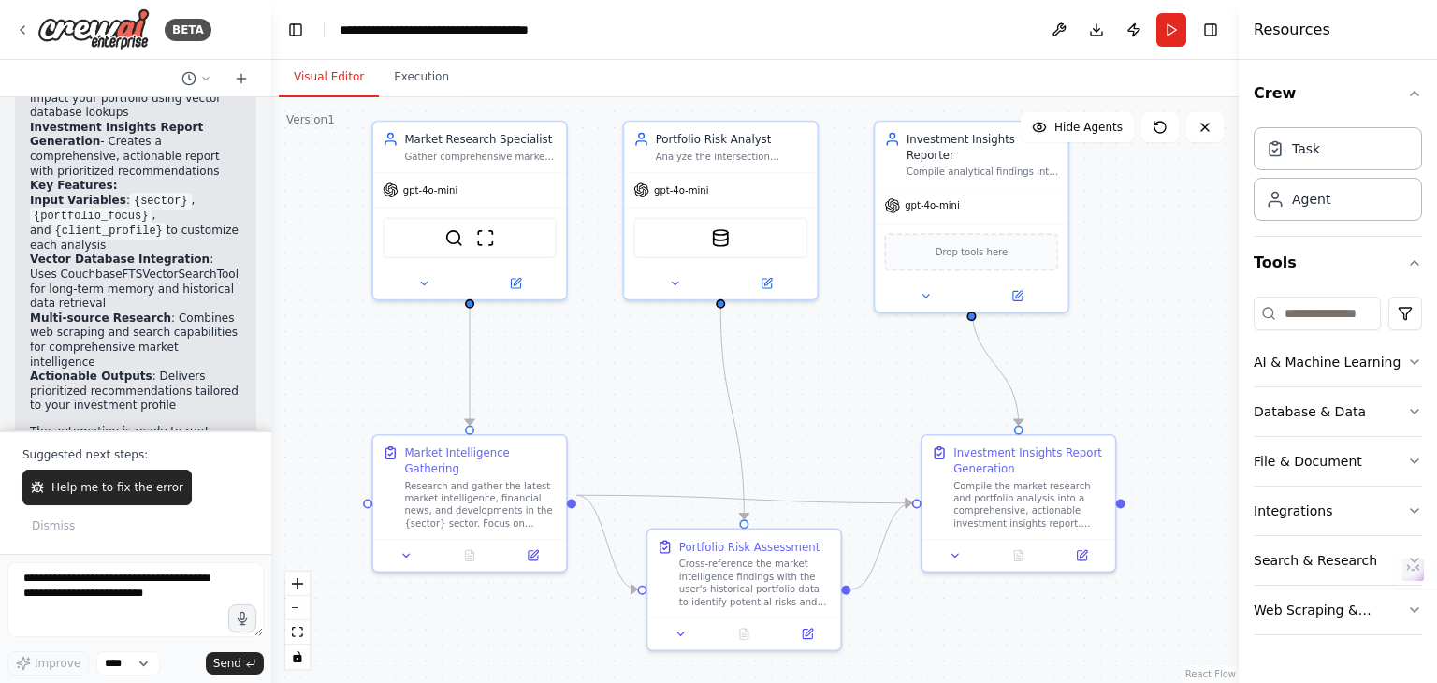
drag, startPoint x: 1123, startPoint y: 377, endPoint x: 1133, endPoint y: 380, distance: 10.7
click at [1133, 380] on div ".deletable-edge-delete-btn { width: 20px; height: 20px; border: 0px solid #ffff…" at bounding box center [754, 390] width 967 height 586
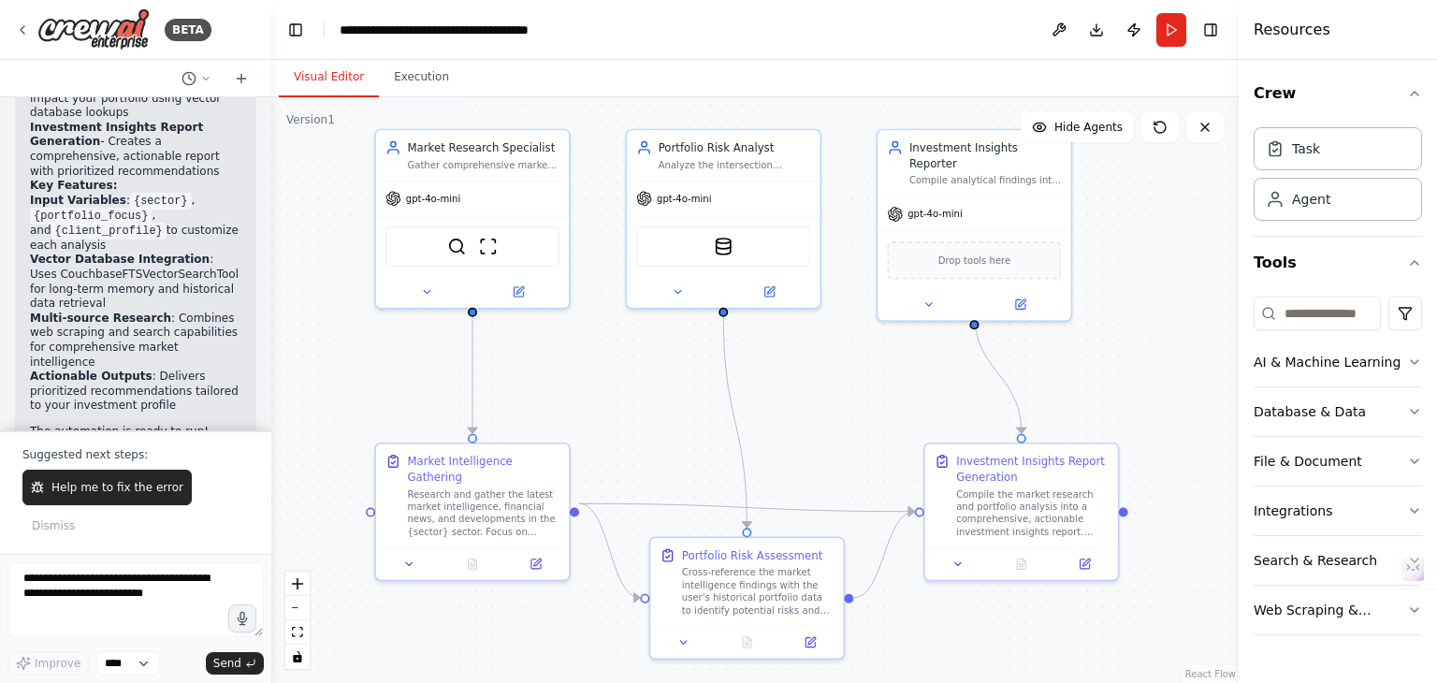
drag, startPoint x: 1138, startPoint y: 318, endPoint x: 1145, endPoint y: 339, distance: 21.9
click at [1145, 339] on div ".deletable-edge-delete-btn { width: 20px; height: 20px; border: 0px solid #ffff…" at bounding box center [754, 390] width 967 height 586
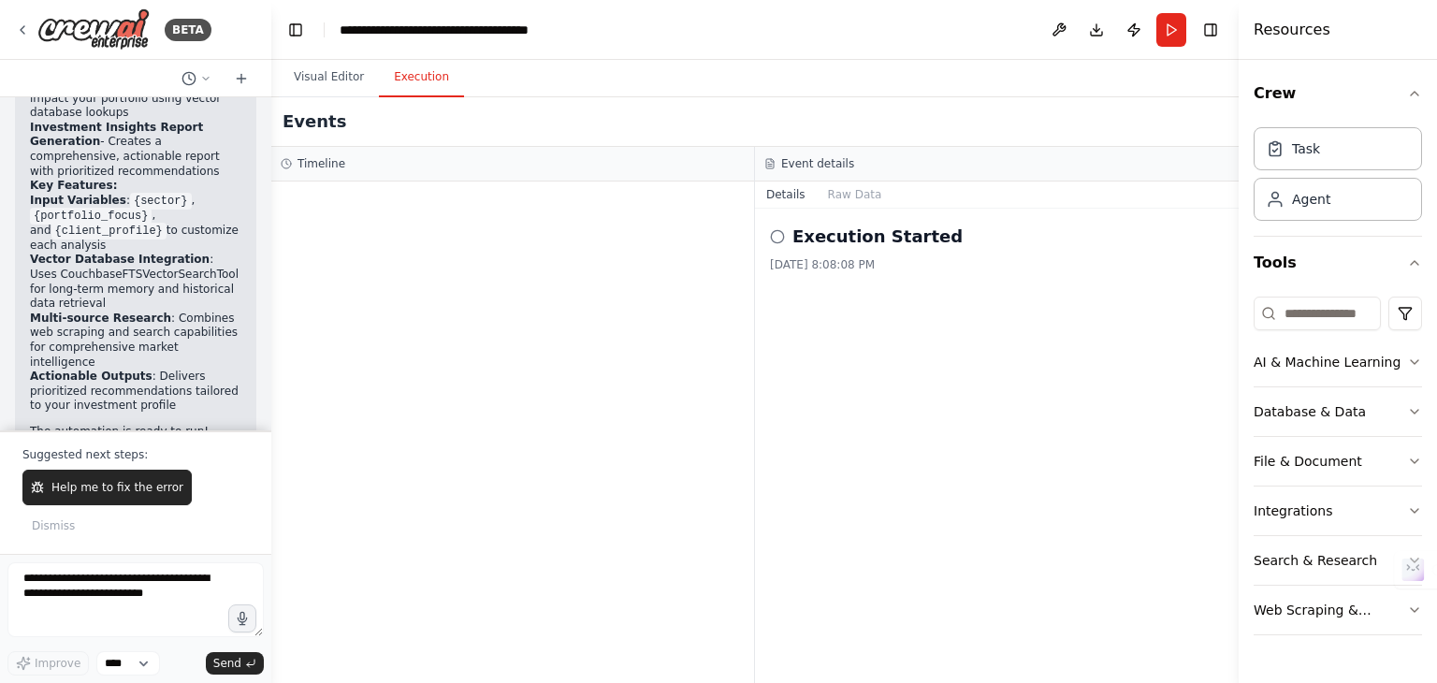
click at [408, 91] on button "Execution" at bounding box center [421, 77] width 85 height 39
click at [864, 192] on button "Raw Data" at bounding box center [855, 194] width 77 height 26
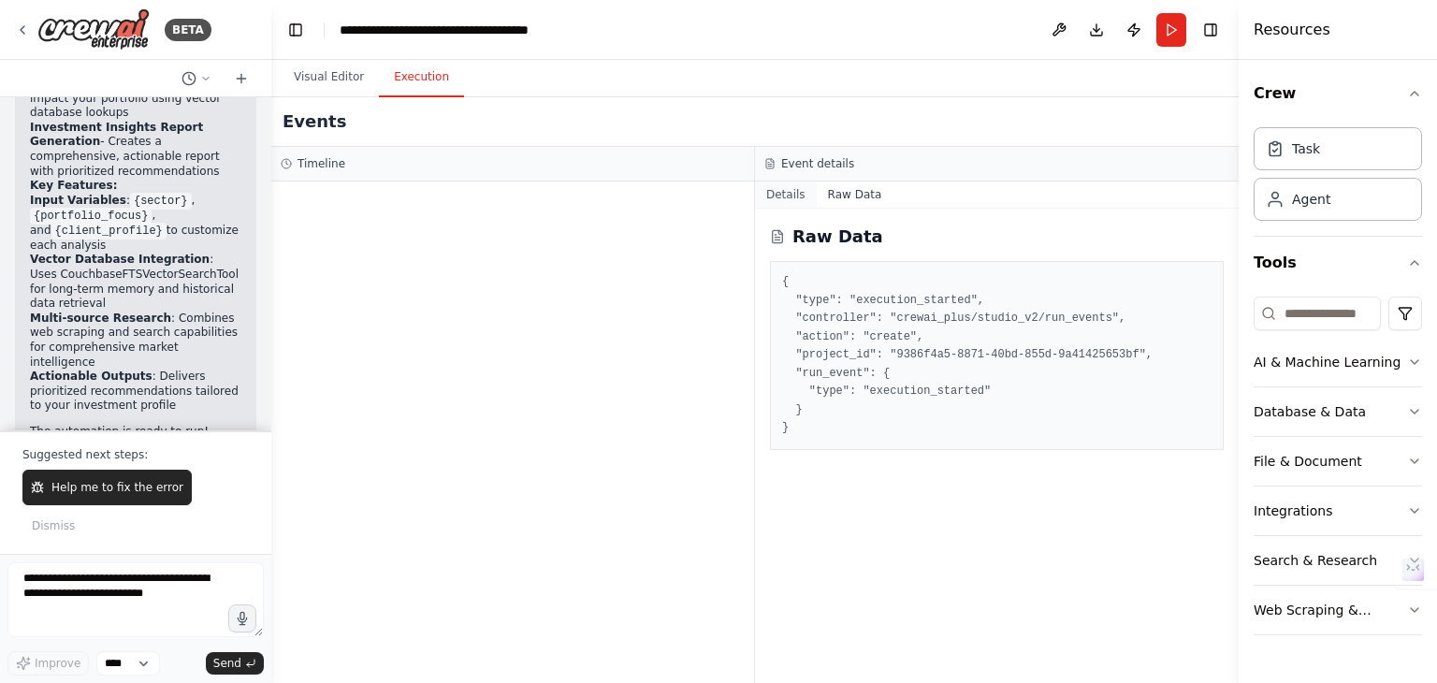
click at [802, 192] on button "Details" at bounding box center [786, 194] width 62 height 26
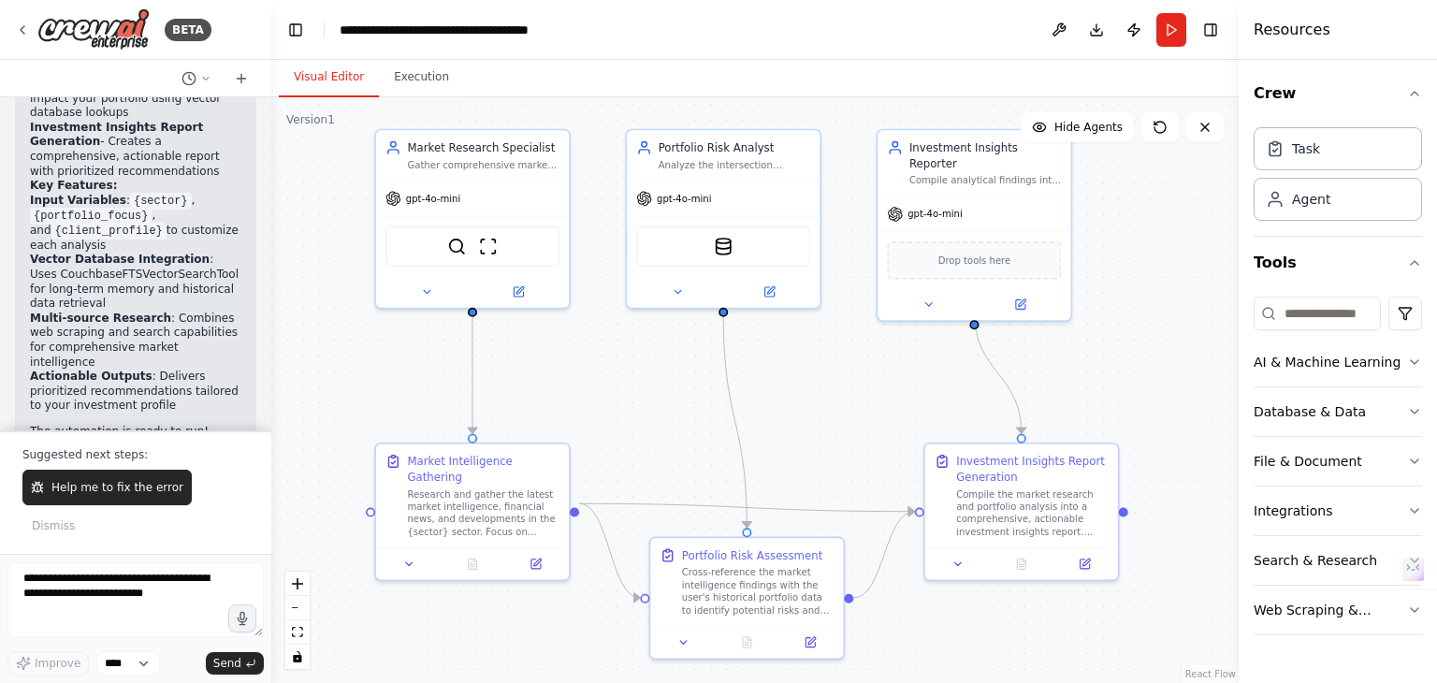
click at [322, 68] on button "Visual Editor" at bounding box center [329, 77] width 100 height 39
click at [100, 505] on button "Help me to fix the error" at bounding box center [106, 488] width 169 height 36
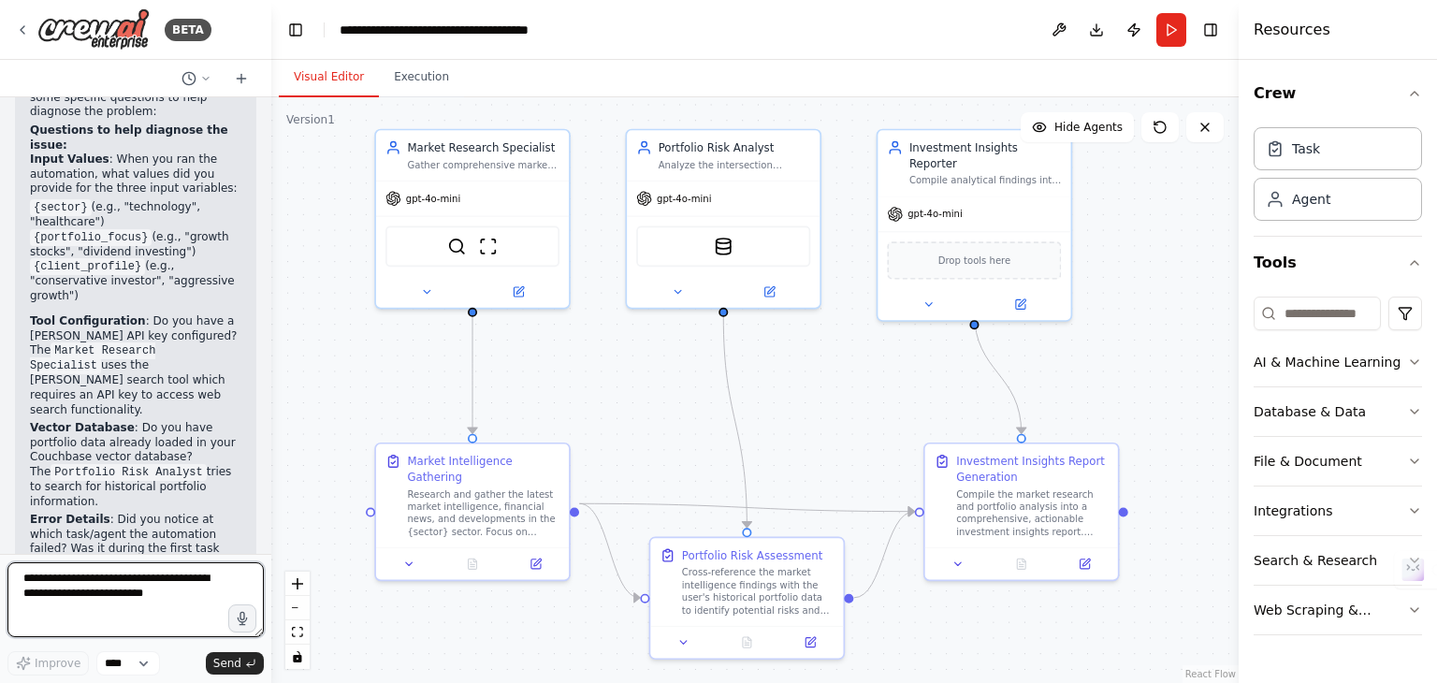
scroll to position [3935, 0]
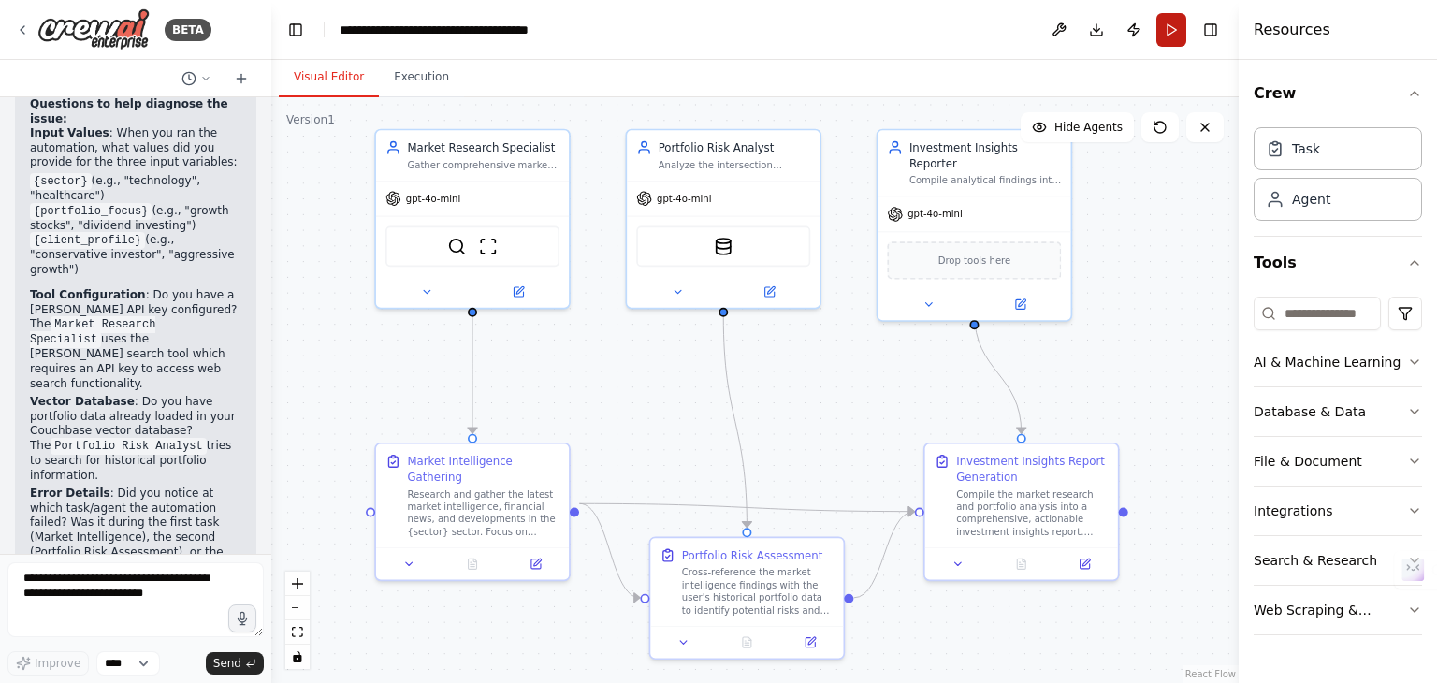
click at [1168, 44] on button "Run" at bounding box center [1171, 30] width 30 height 34
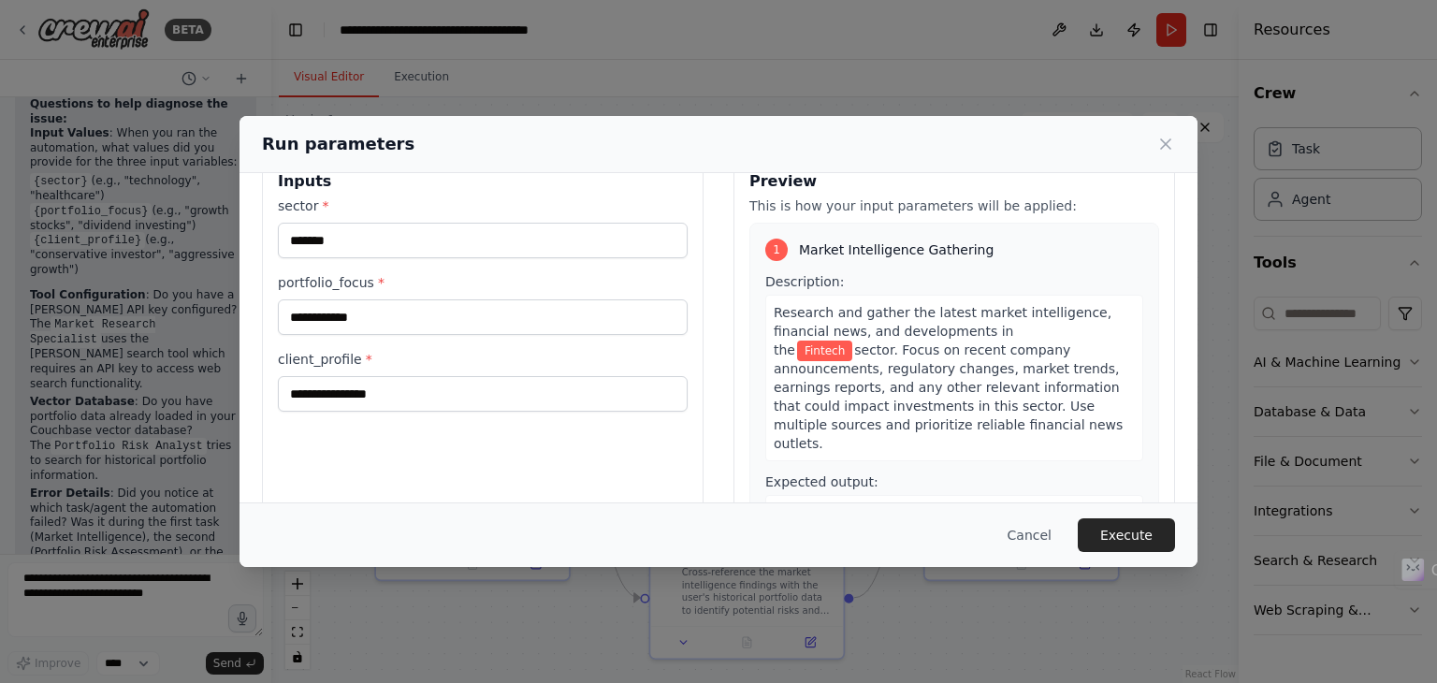
scroll to position [0, 0]
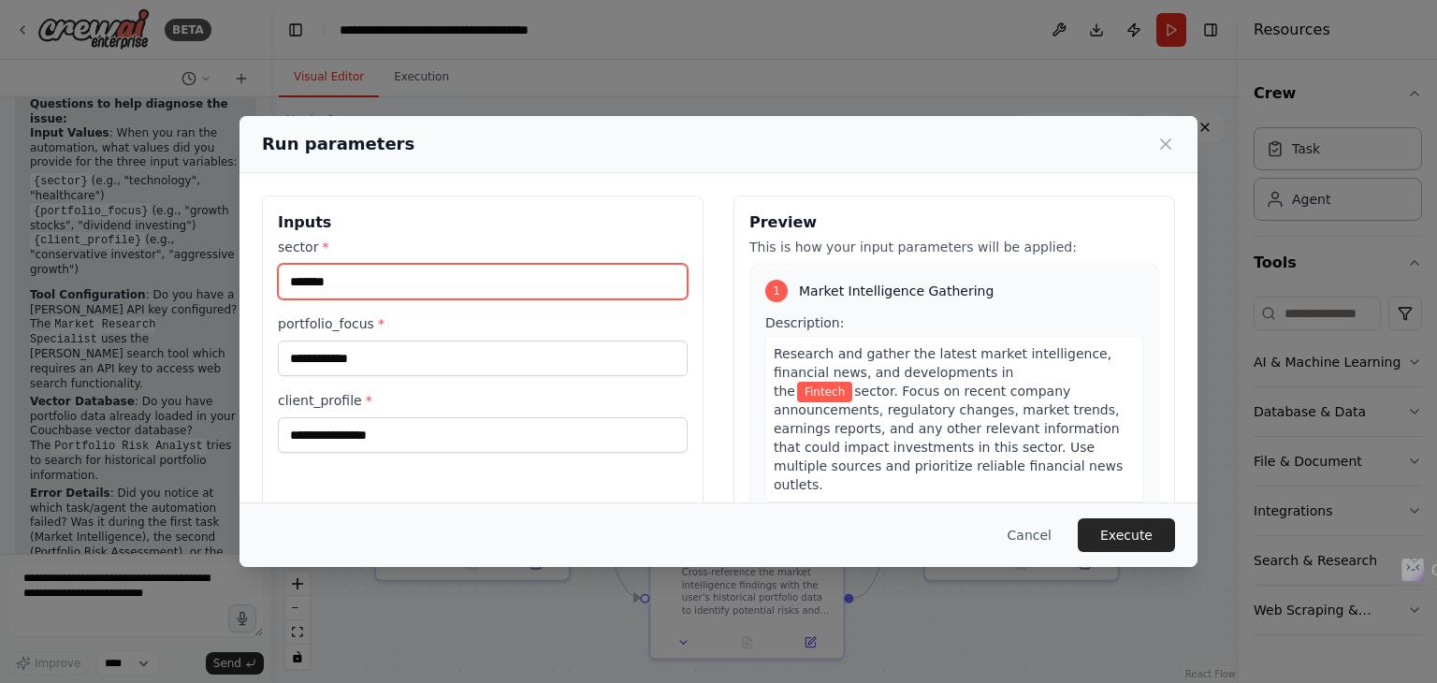
click at [530, 286] on input "*******" at bounding box center [483, 282] width 410 height 36
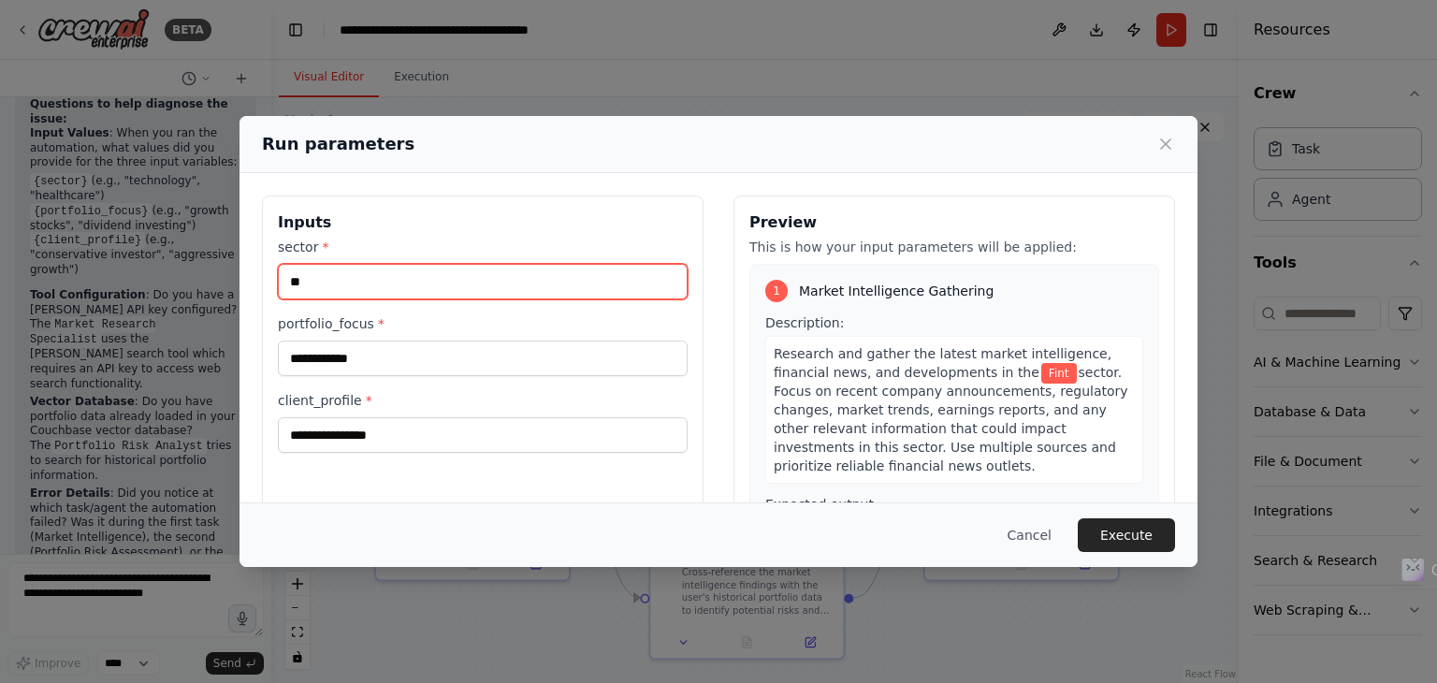
type input "*"
type input "**"
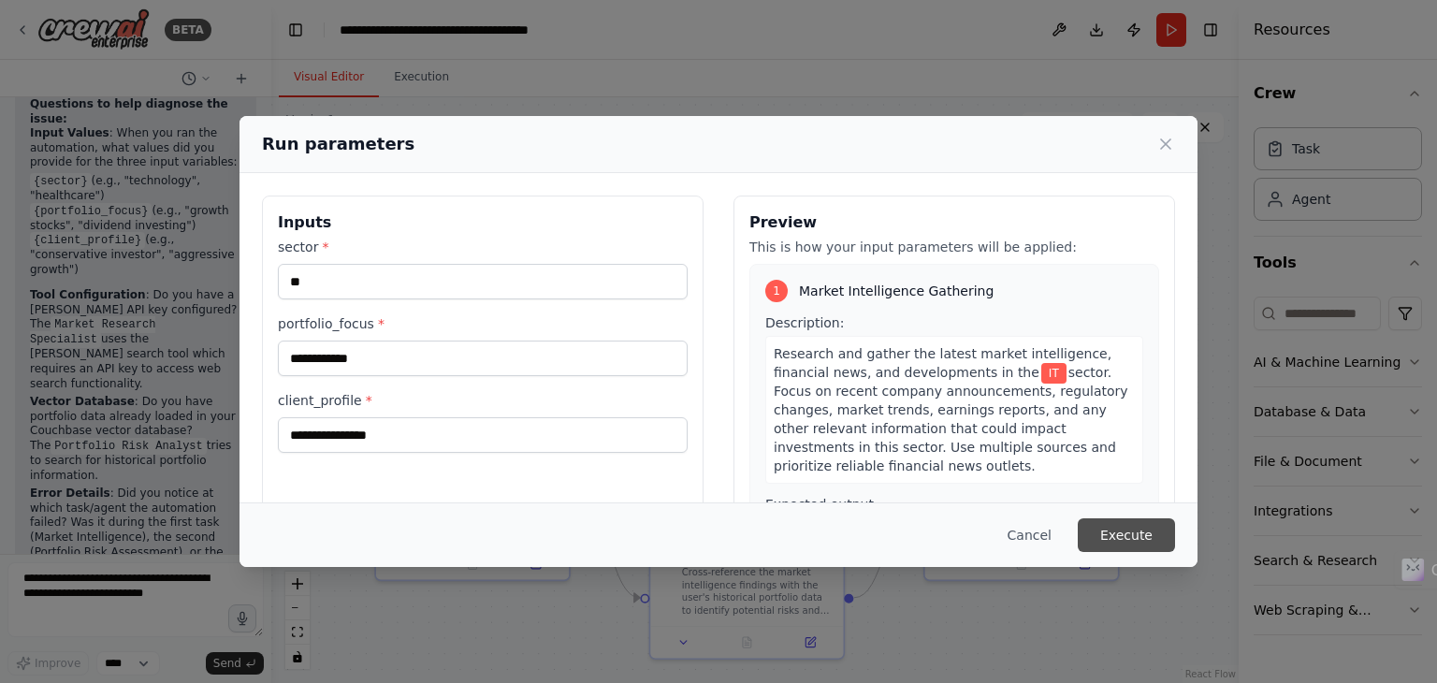
click at [1152, 540] on button "Execute" at bounding box center [1126, 535] width 97 height 34
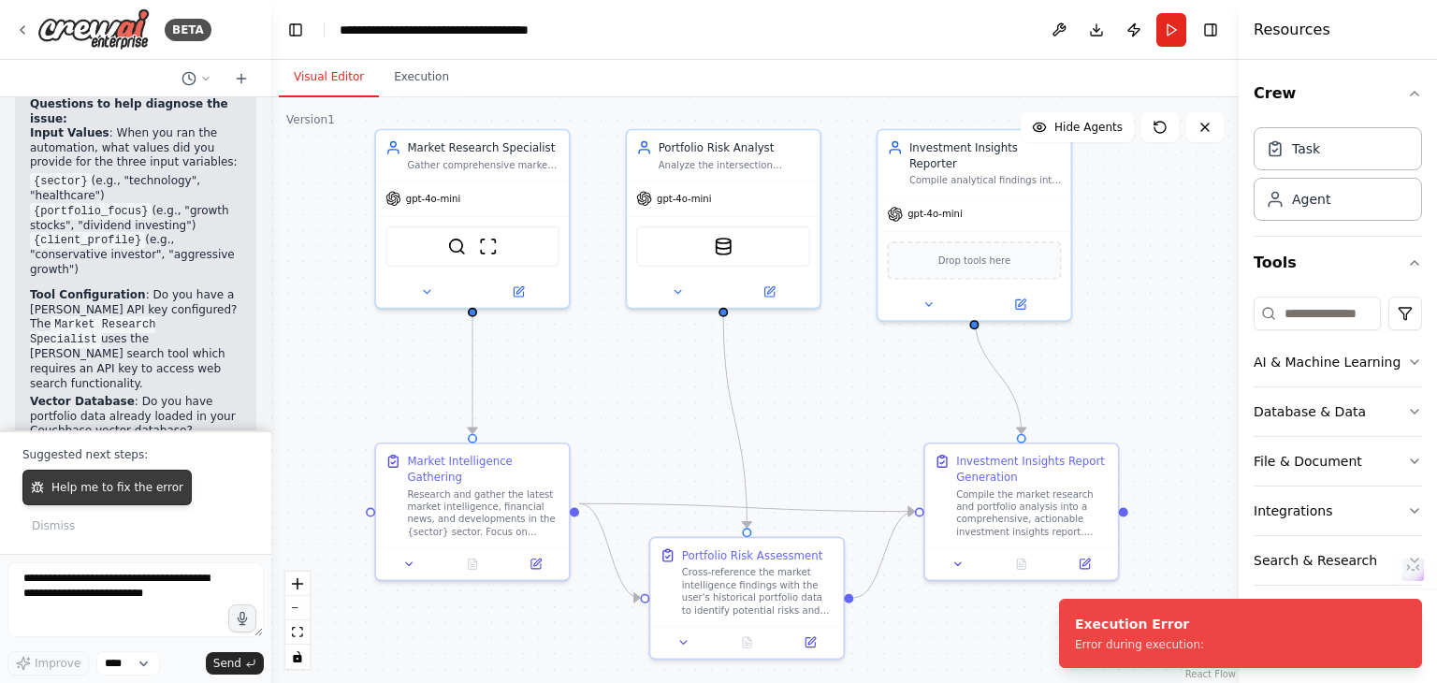
click at [124, 505] on button "Help me to fix the error" at bounding box center [106, 488] width 169 height 36
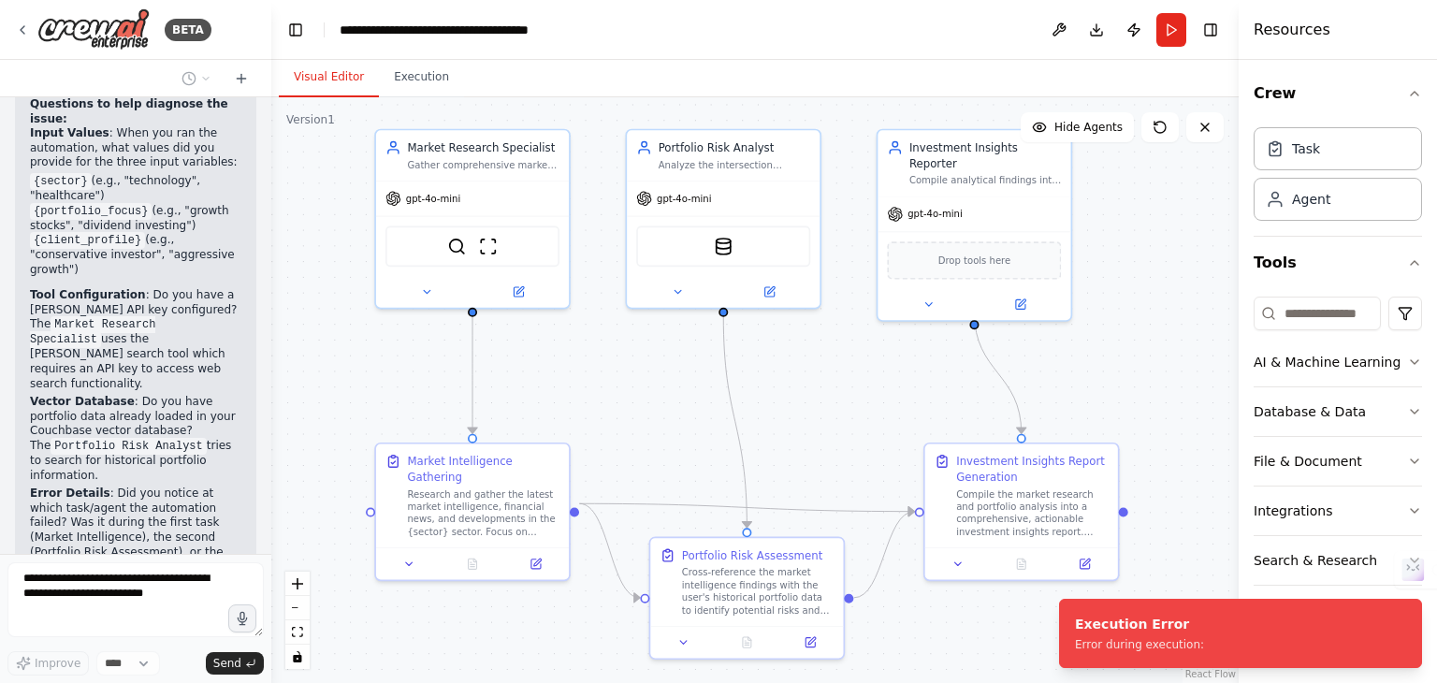
scroll to position [3984, 0]
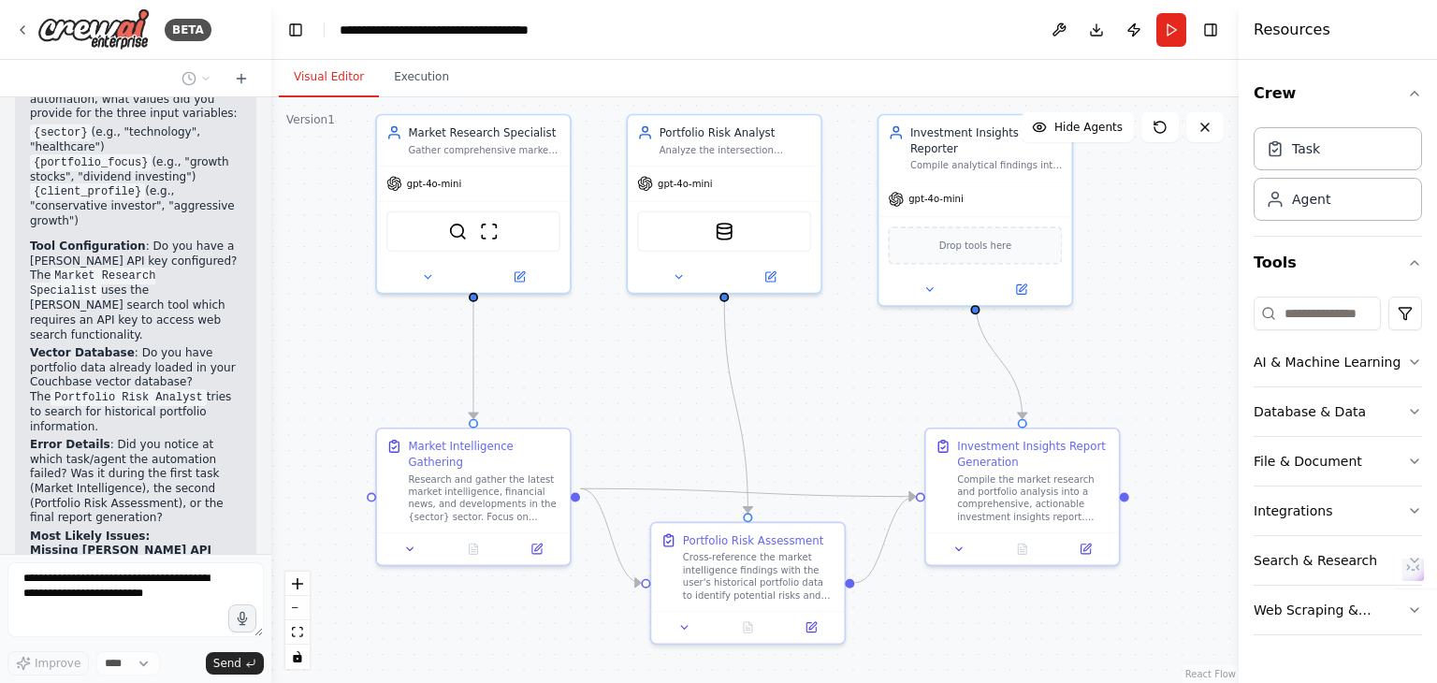
drag, startPoint x: 810, startPoint y: 424, endPoint x: 809, endPoint y: 409, distance: 15.0
click at [809, 409] on div ".deletable-edge-delete-btn { width: 20px; height: 20px; border: 0px solid #ffff…" at bounding box center [754, 390] width 967 height 586
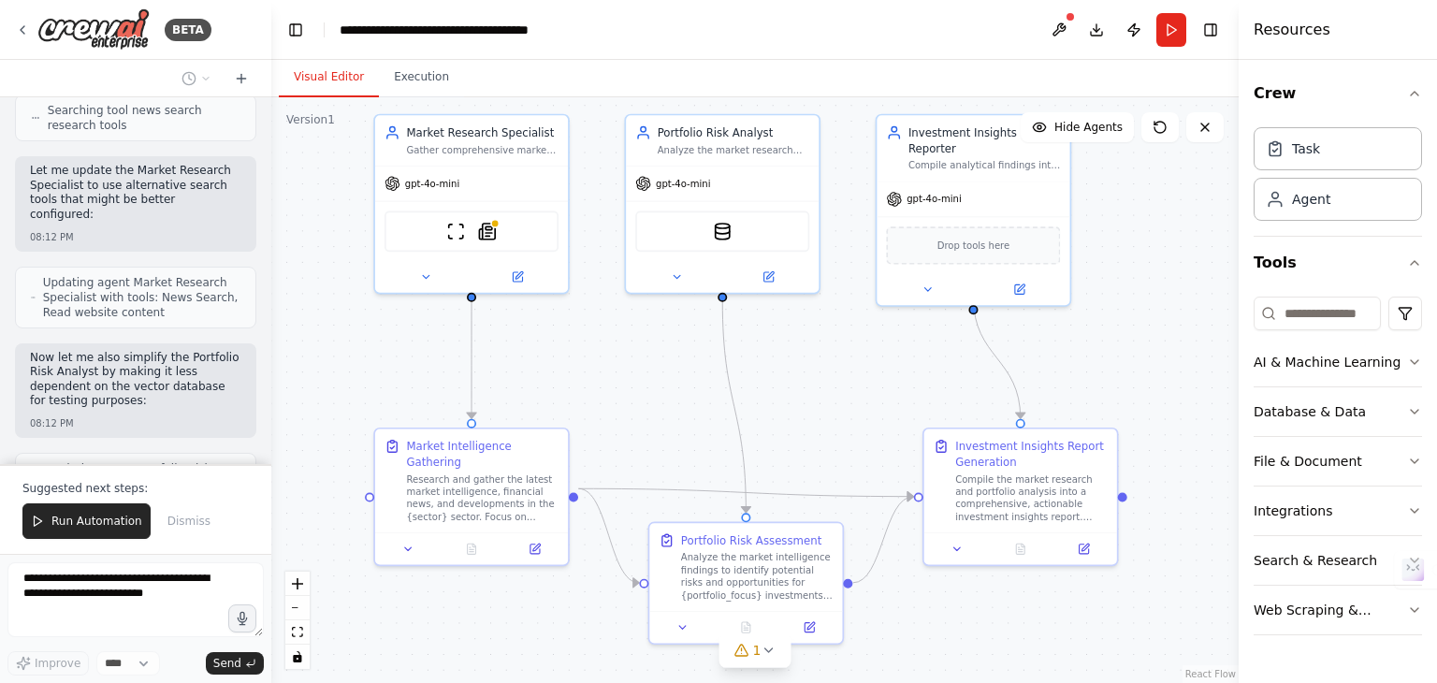
scroll to position [5069, 0]
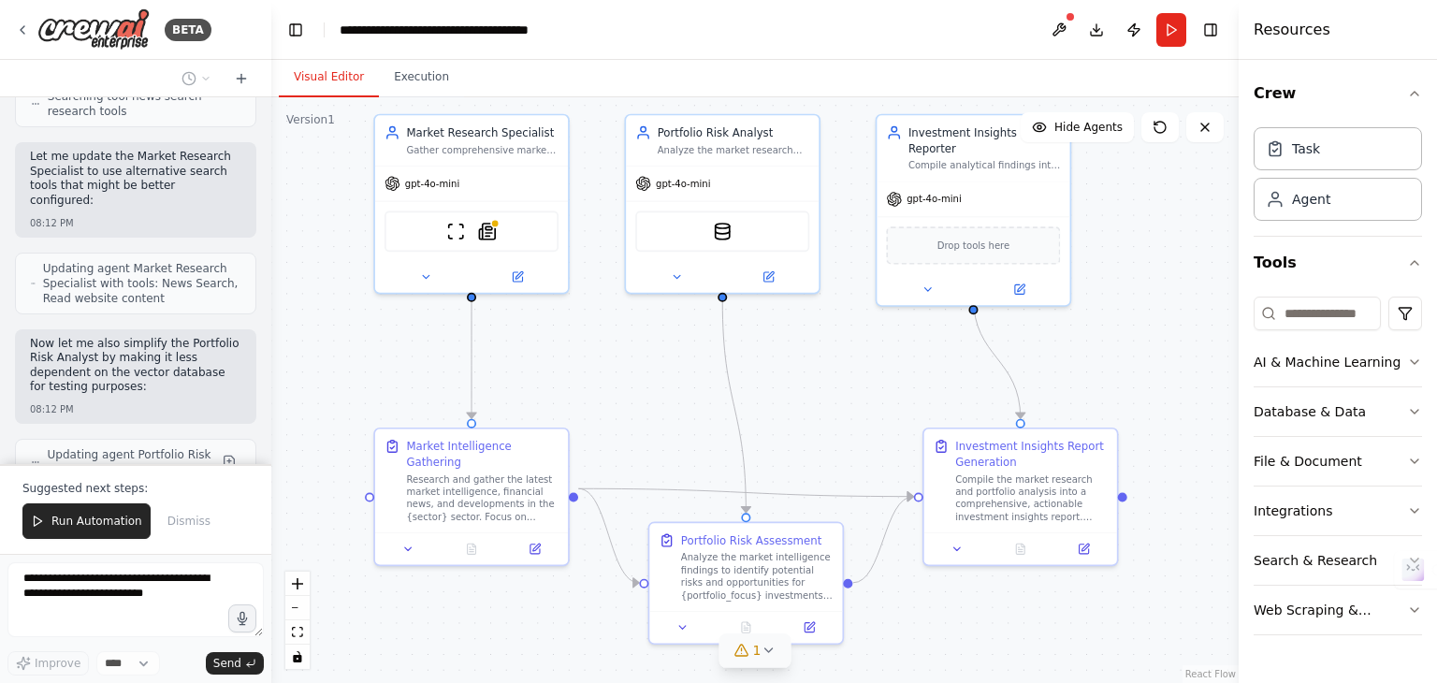
click at [747, 662] on button "1" at bounding box center [755, 650] width 72 height 35
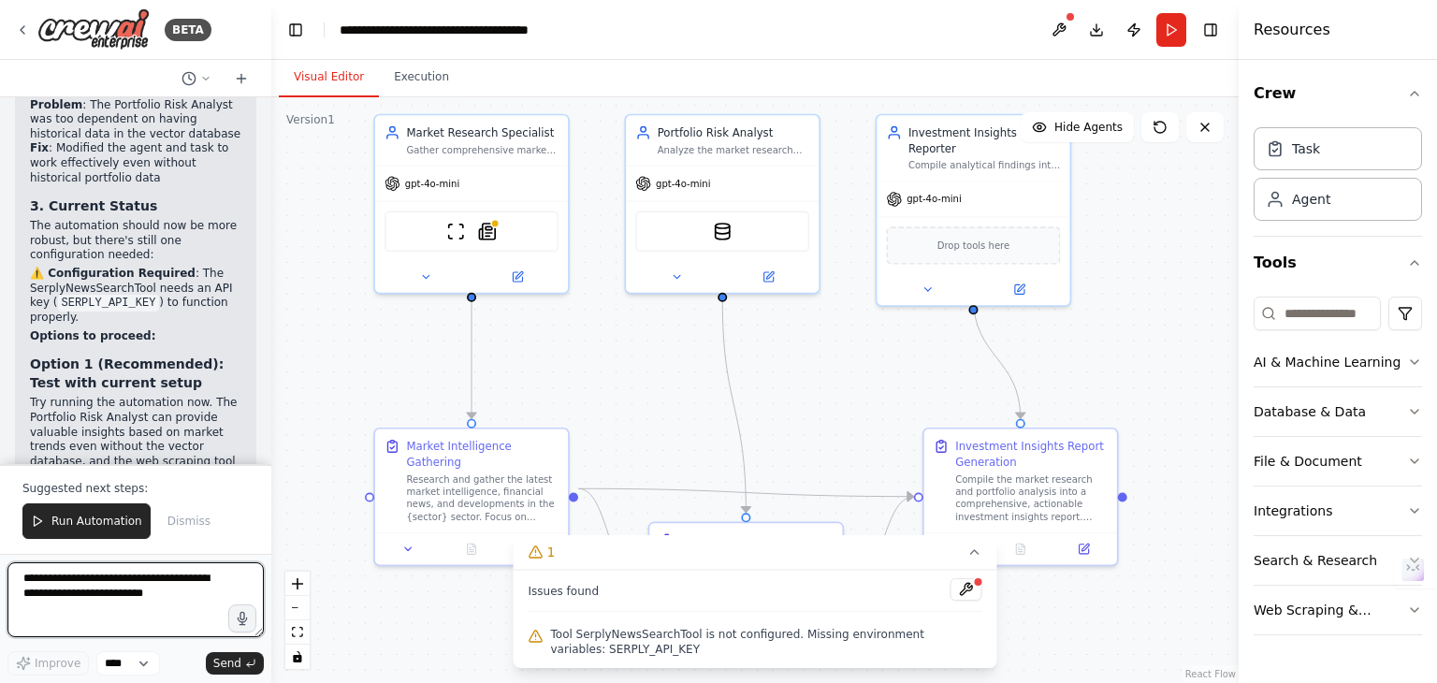
scroll to position [5962, 0]
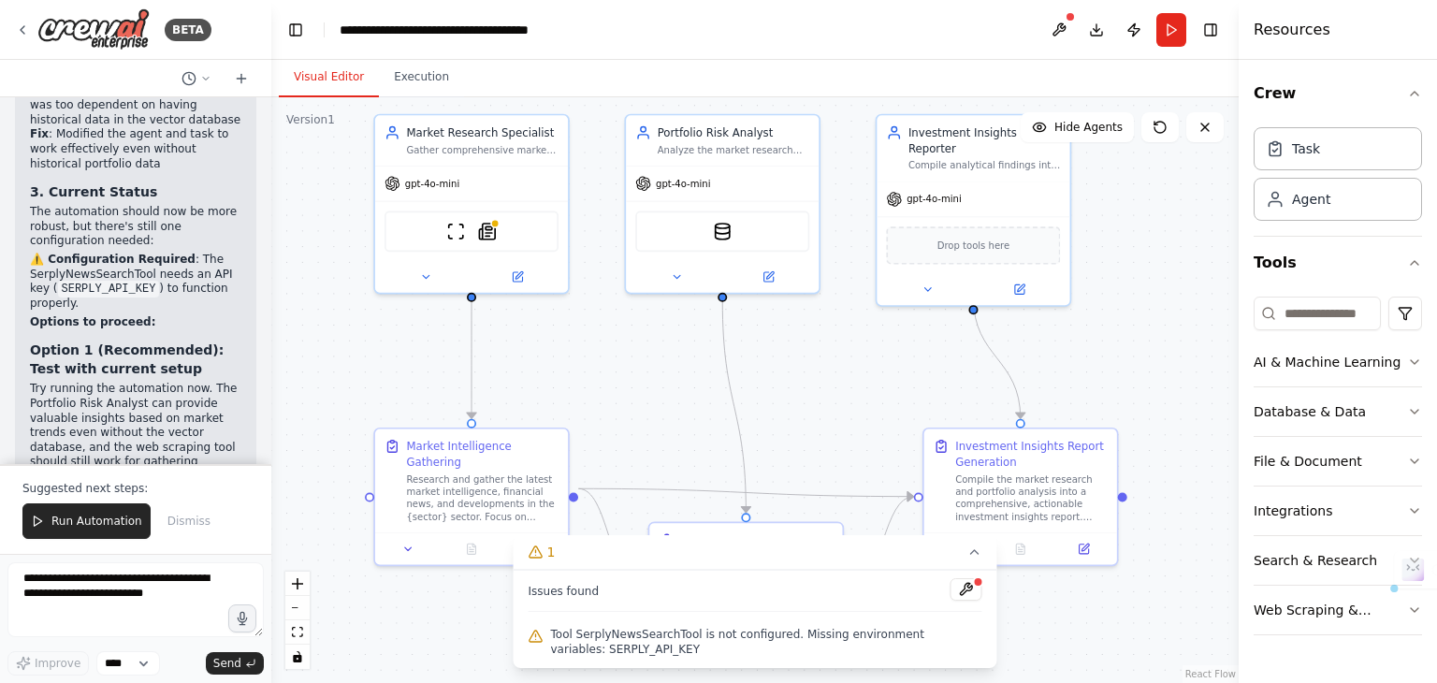
drag, startPoint x: 28, startPoint y: 324, endPoint x: 221, endPoint y: 354, distance: 195.0
click at [221, 354] on div "Issues Found and Fixed: I've identified and addressed several potential problem…" at bounding box center [135, 311] width 241 height 942
copy p "I can modify the automation to use only web scraping tools and remove the news …"
click at [116, 573] on textarea at bounding box center [135, 599] width 256 height 75
paste textarea "**********"
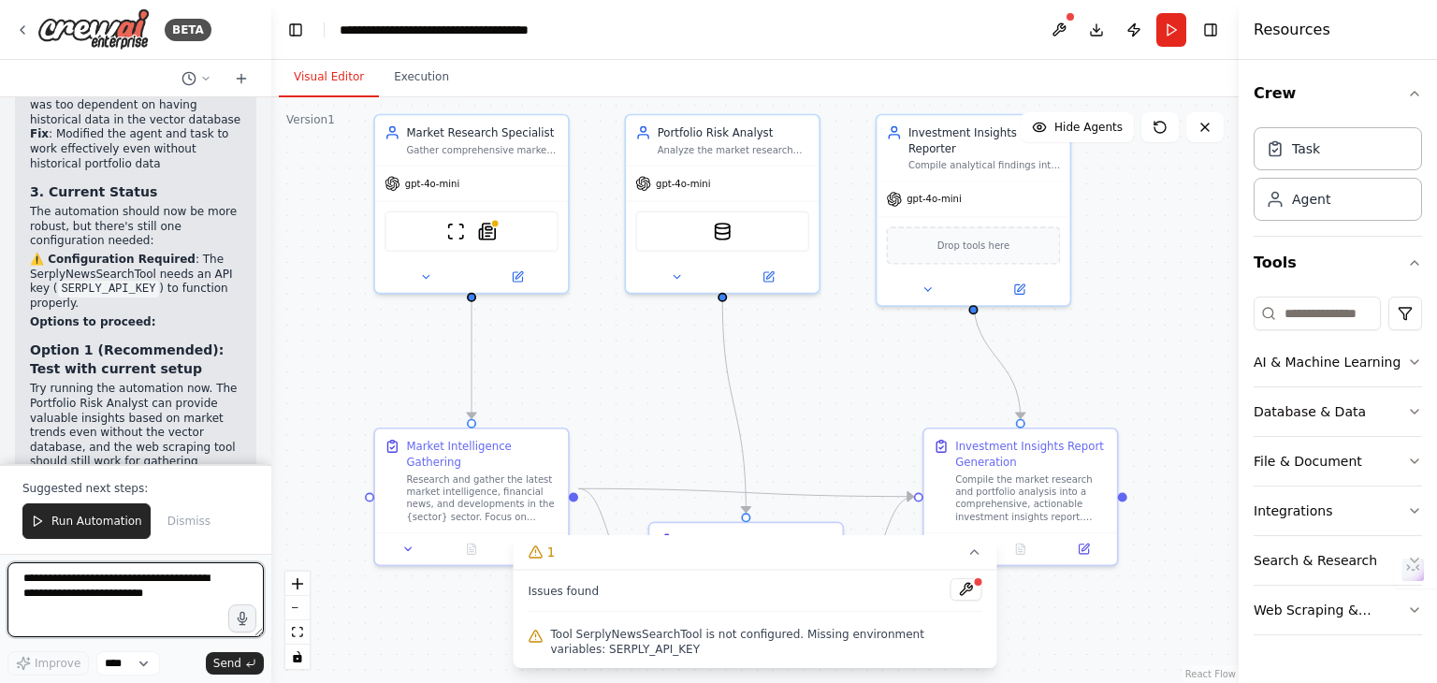
type textarea "**********"
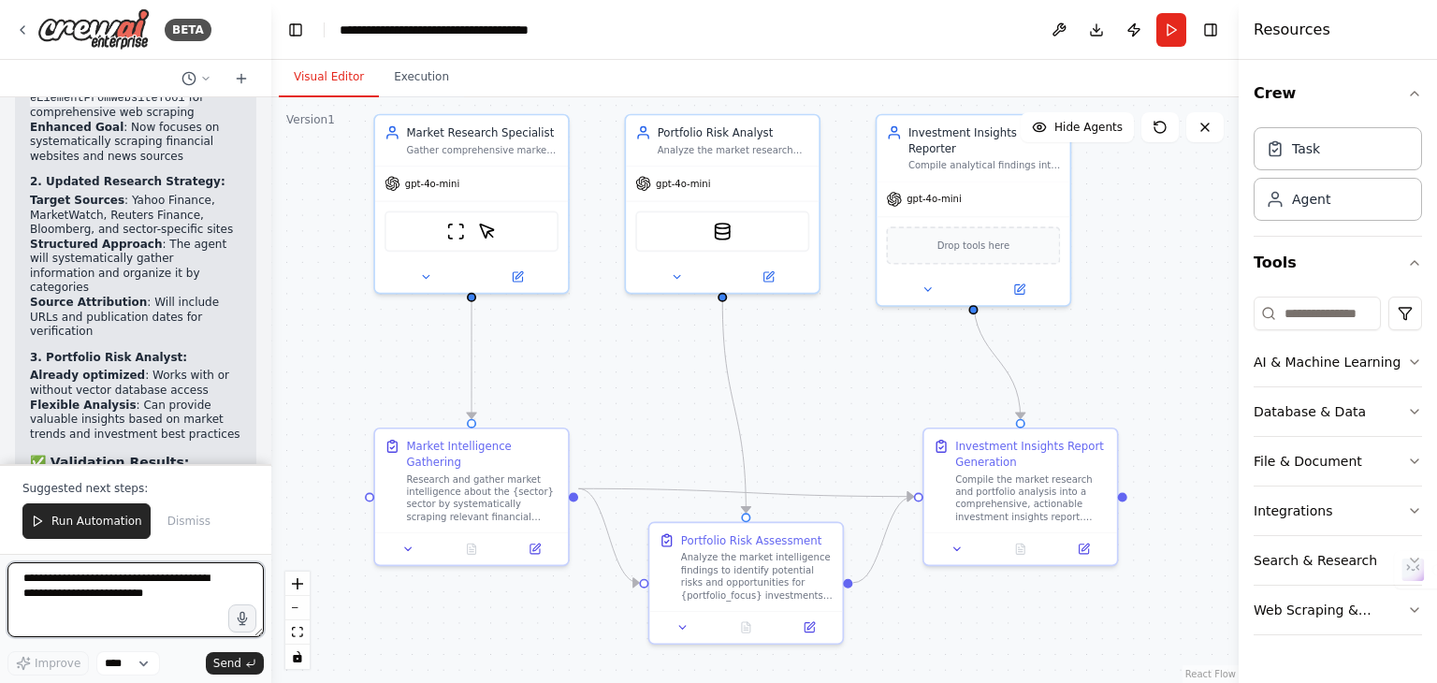
scroll to position [7387, 0]
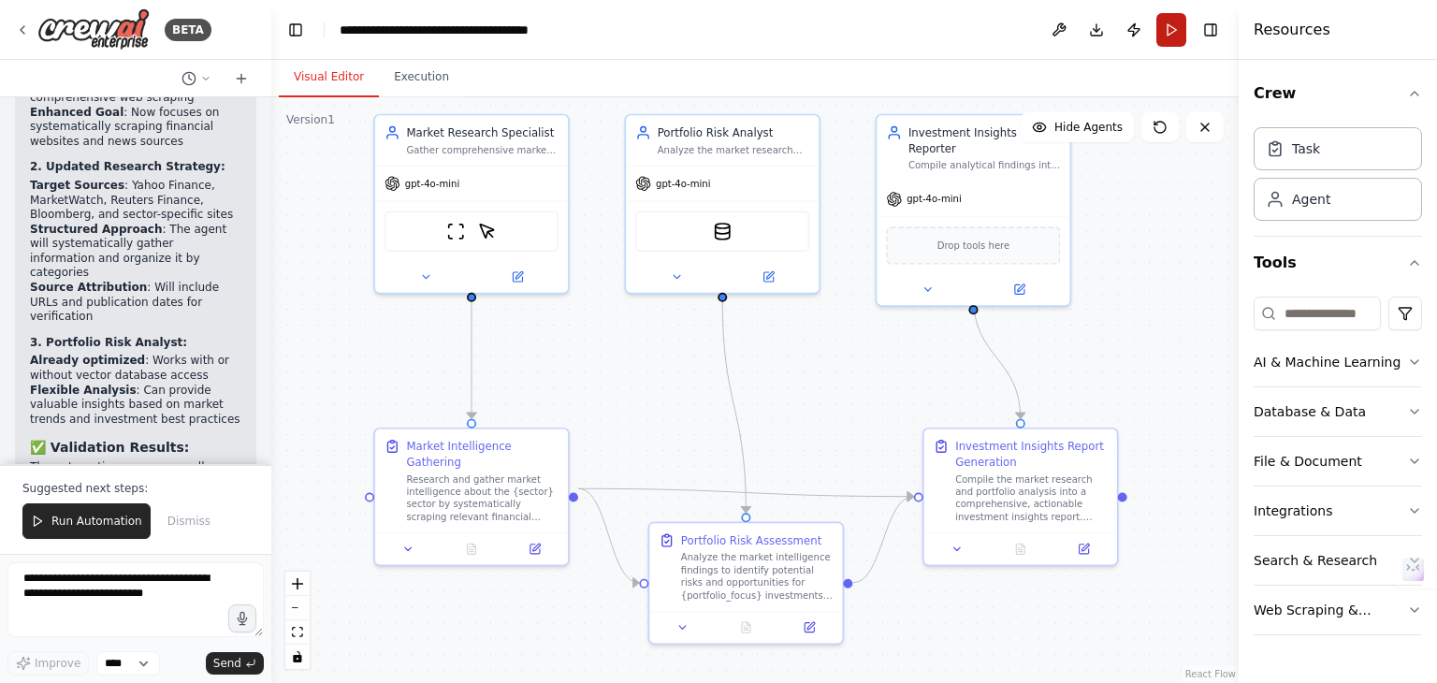
click at [1159, 34] on button "Run" at bounding box center [1171, 30] width 30 height 34
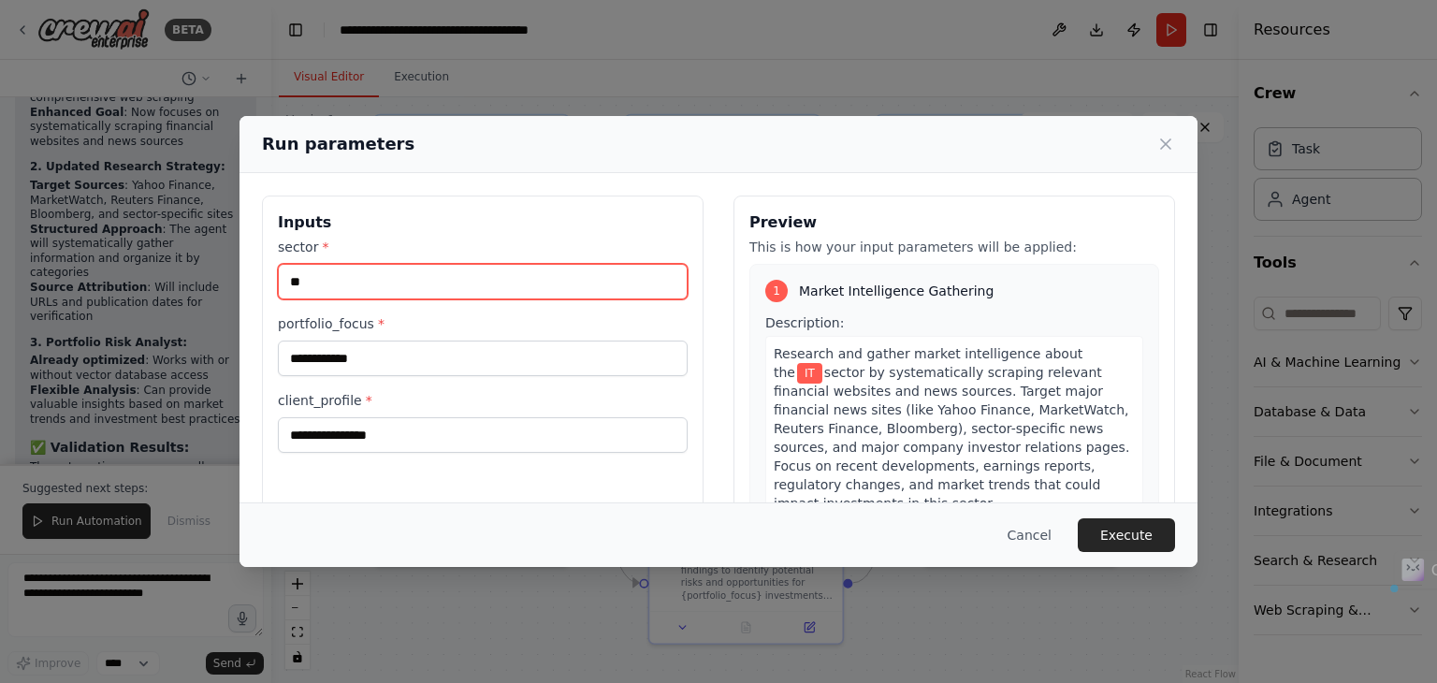
drag, startPoint x: 392, startPoint y: 289, endPoint x: 276, endPoint y: 285, distance: 116.1
click at [276, 285] on div "**********" at bounding box center [483, 417] width 442 height 443
type input "*******"
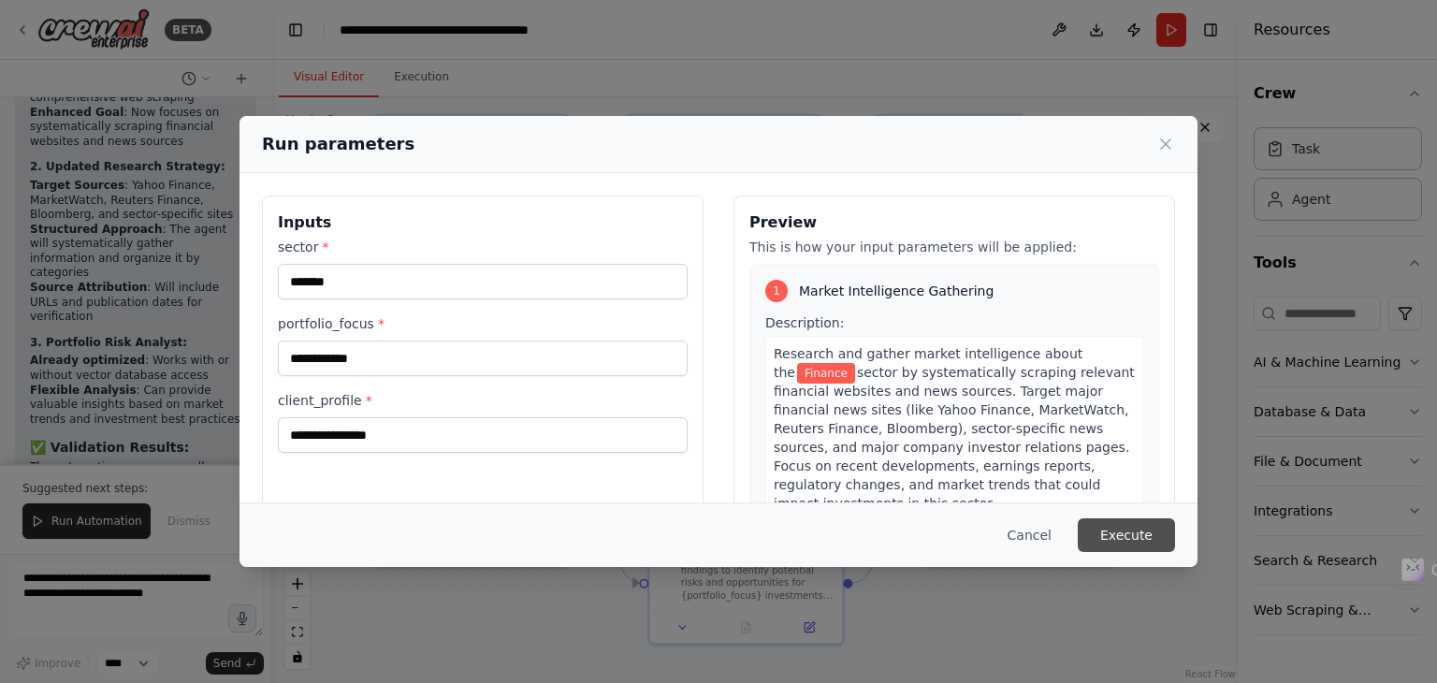
click at [1111, 525] on button "Execute" at bounding box center [1126, 535] width 97 height 34
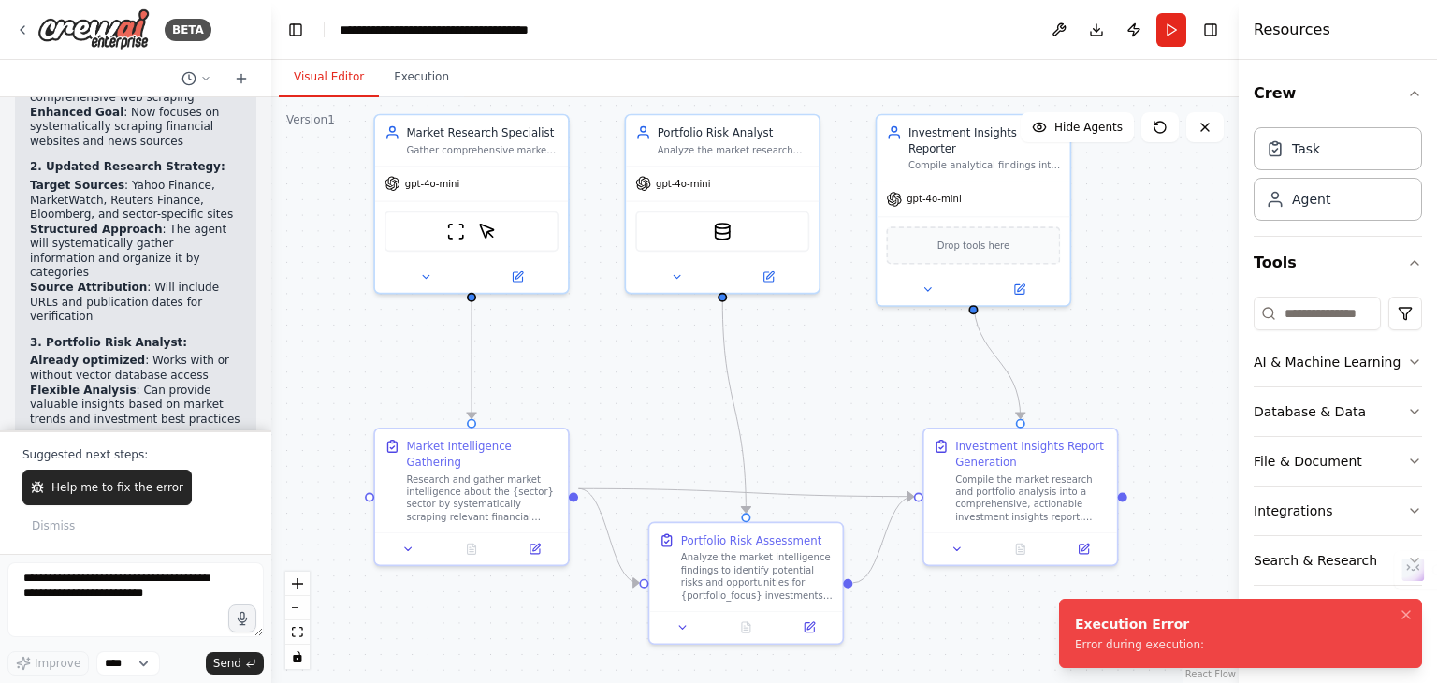
click at [1127, 617] on div "Execution Error" at bounding box center [1139, 624] width 129 height 19
click at [1064, 31] on button at bounding box center [1059, 30] width 30 height 34
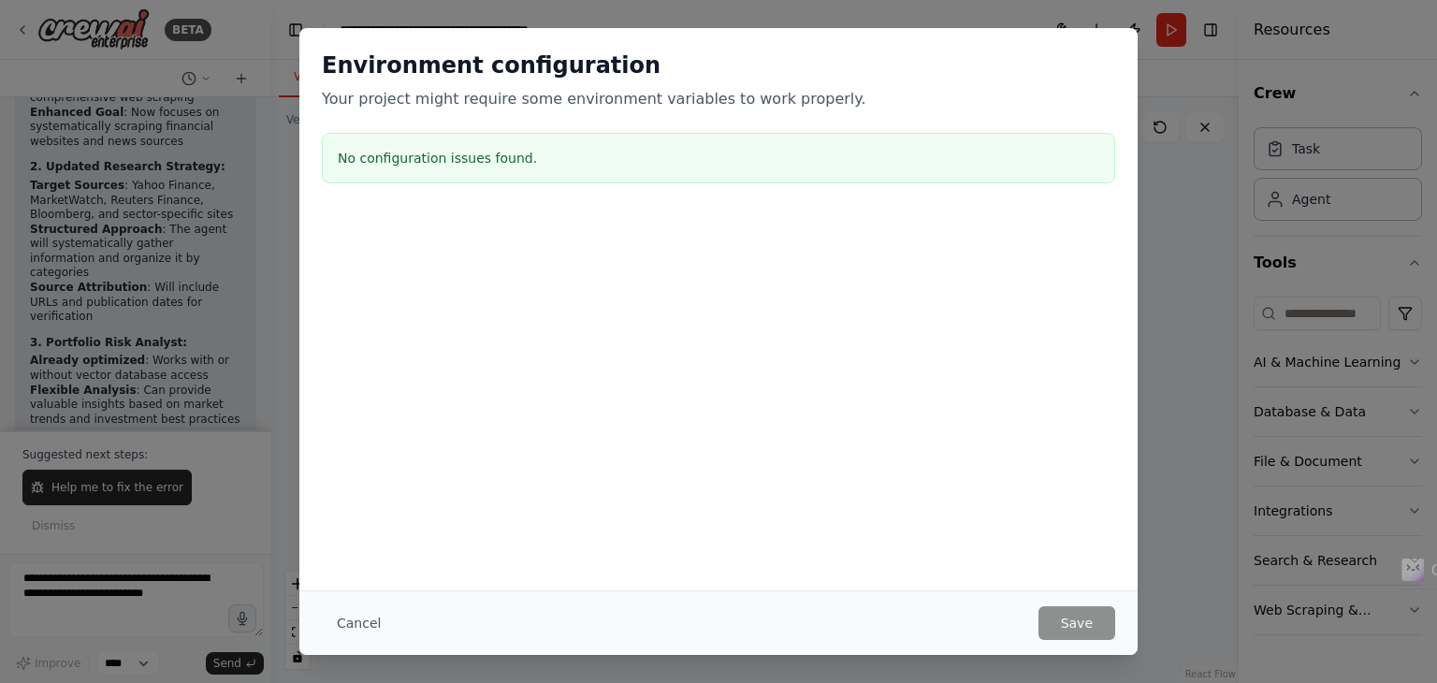
click at [274, 379] on div "Environment configuration Your project might require some environment variables…" at bounding box center [718, 341] width 1437 height 683
click at [71, 526] on div "Environment configuration Your project might require some environment variables…" at bounding box center [718, 341] width 1437 height 683
click at [360, 618] on button "Cancel" at bounding box center [359, 623] width 74 height 34
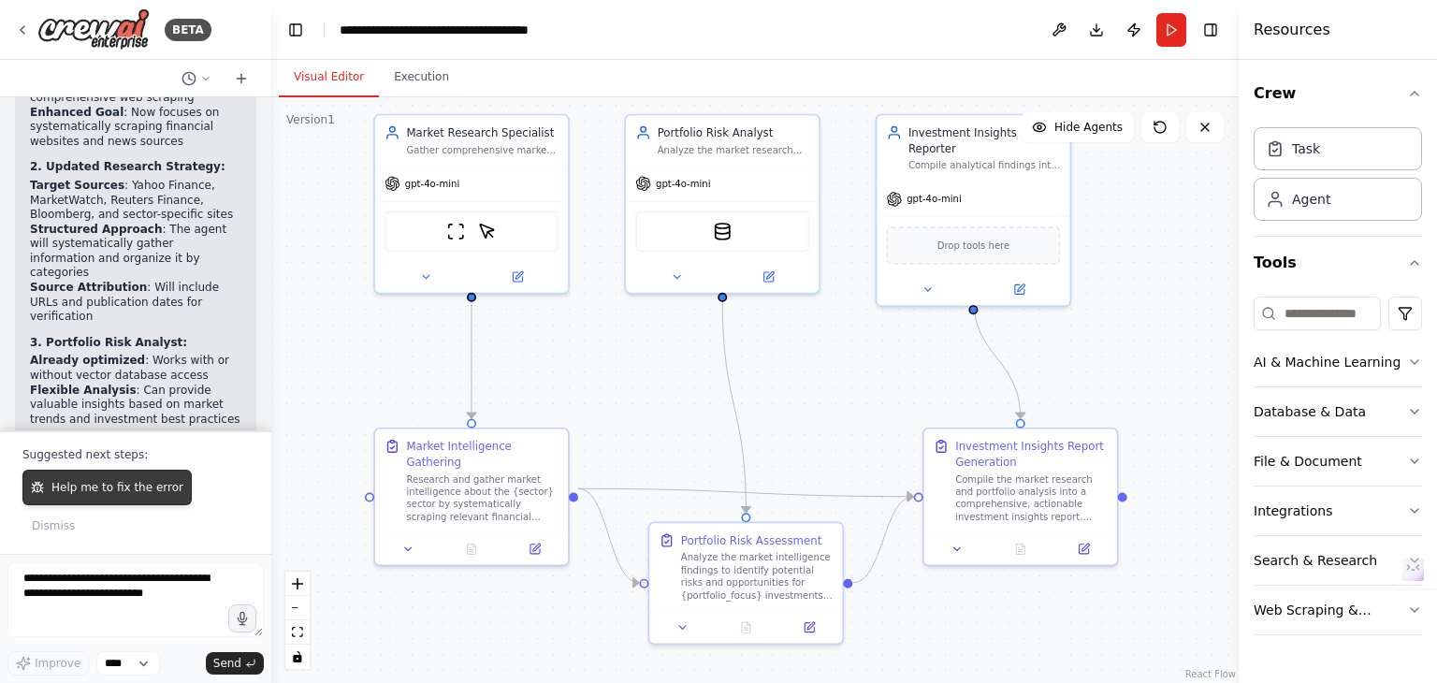
click at [161, 505] on button "Help me to fix the error" at bounding box center [106, 488] width 169 height 36
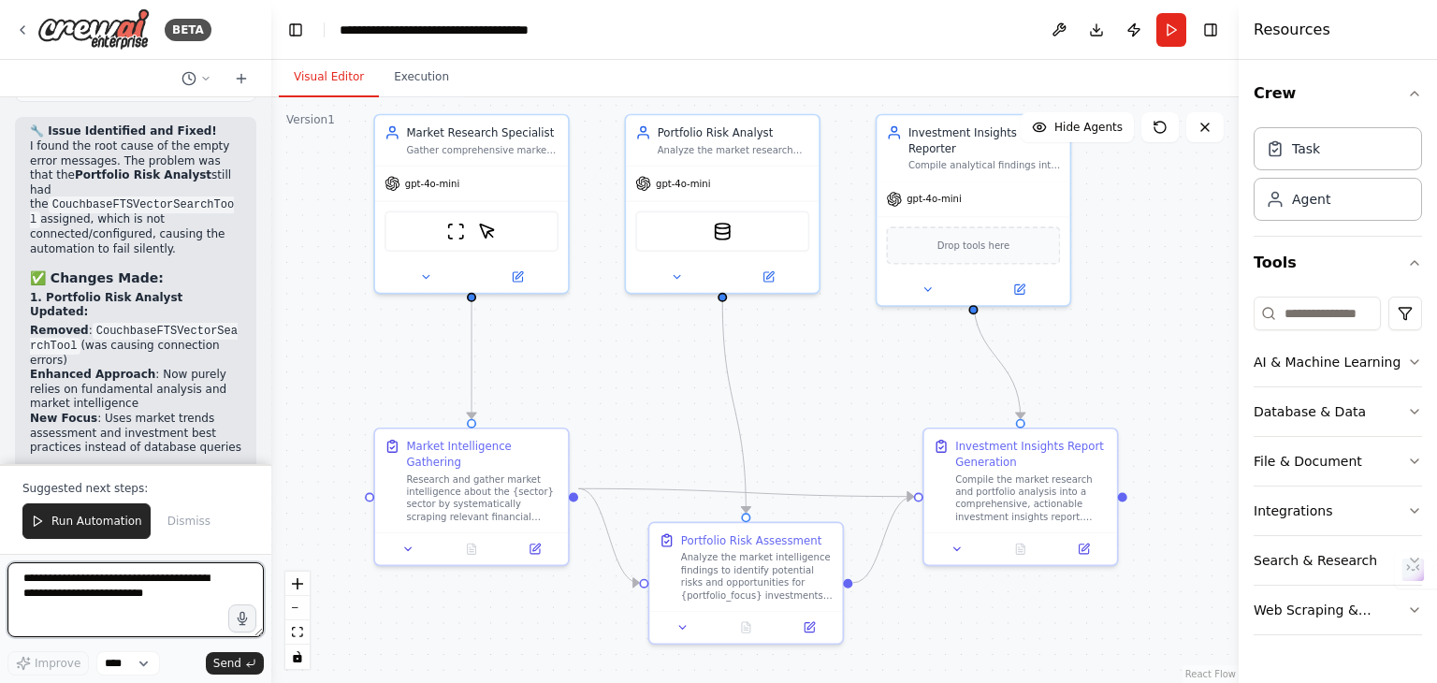
scroll to position [9004, 0]
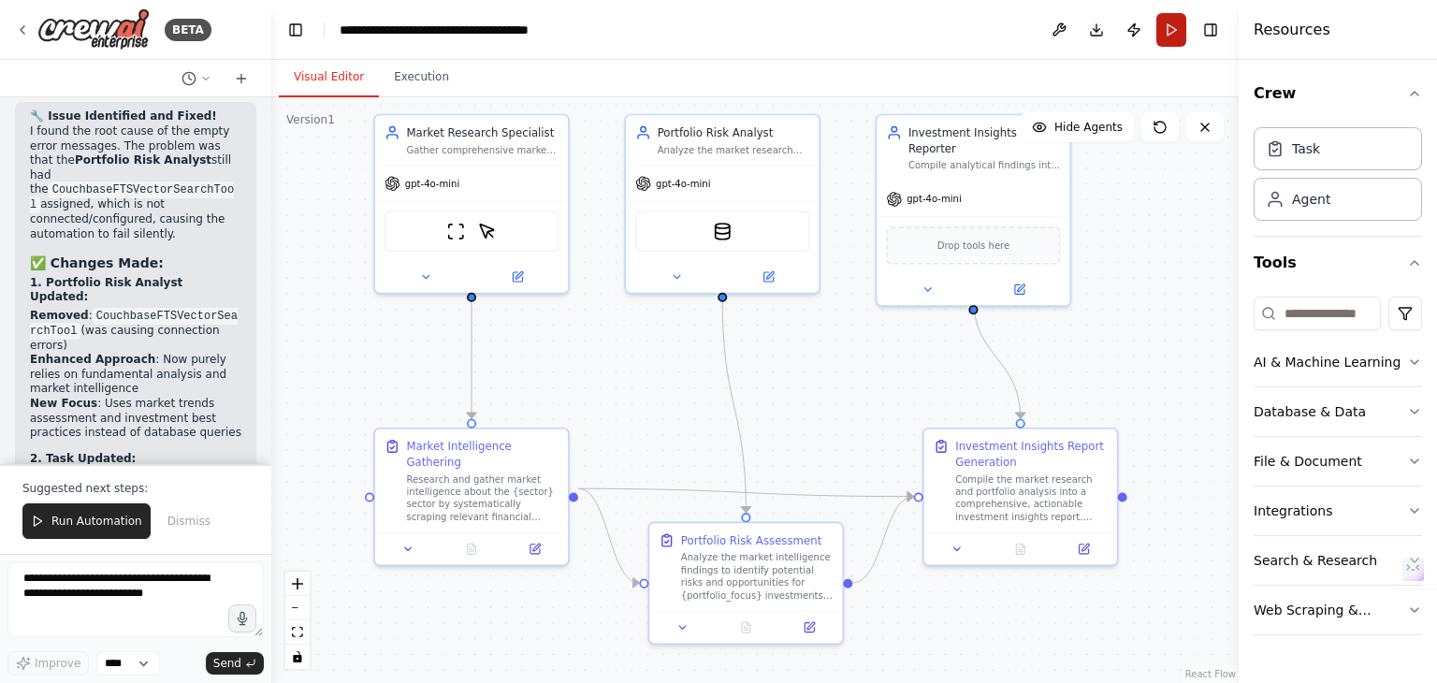
click at [1161, 27] on button "Run" at bounding box center [1171, 30] width 30 height 34
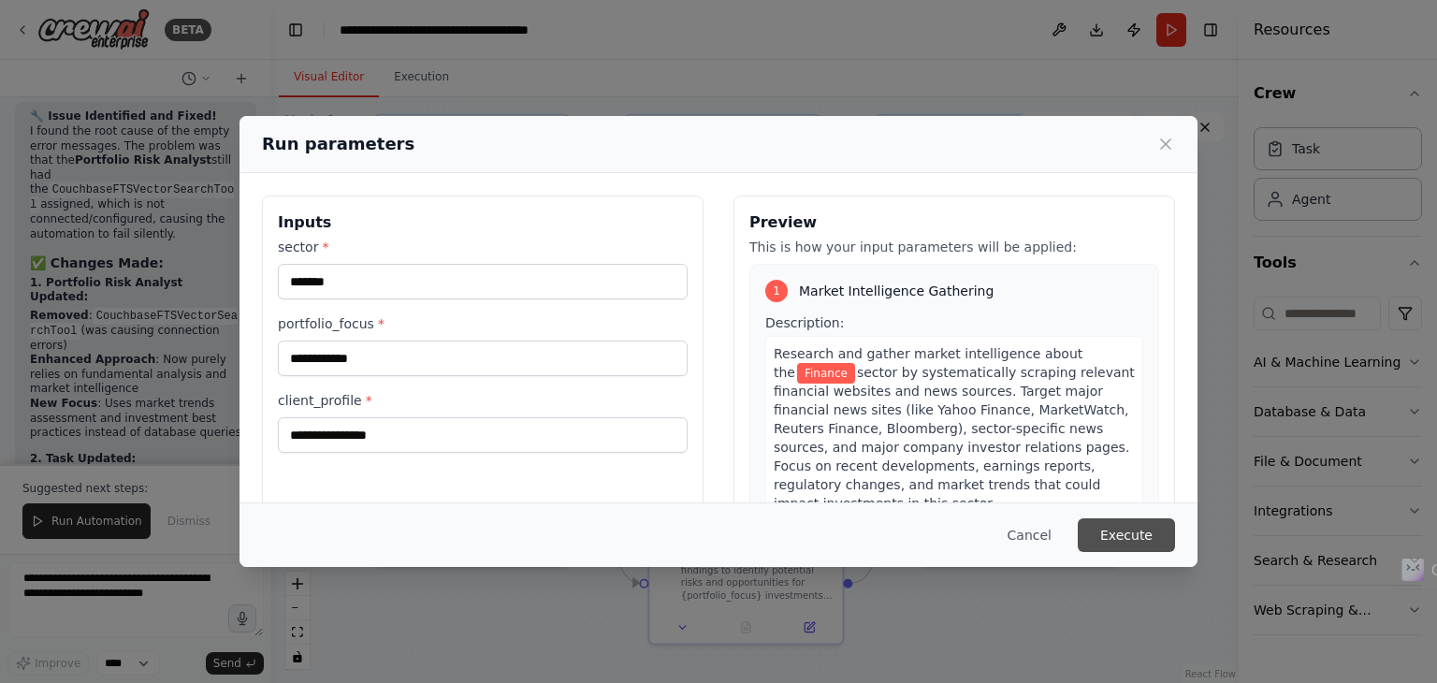
click at [1111, 535] on button "Execute" at bounding box center [1126, 535] width 97 height 34
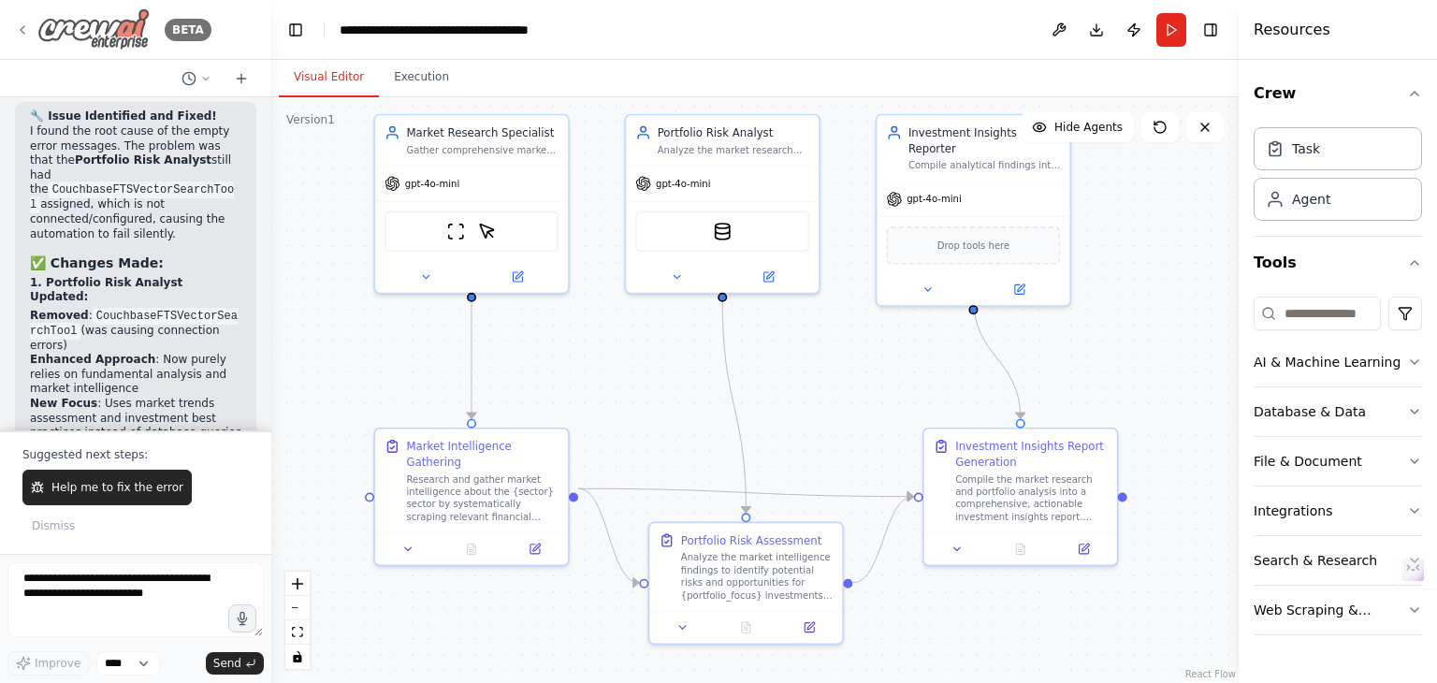
click at [17, 22] on icon at bounding box center [22, 29] width 15 height 15
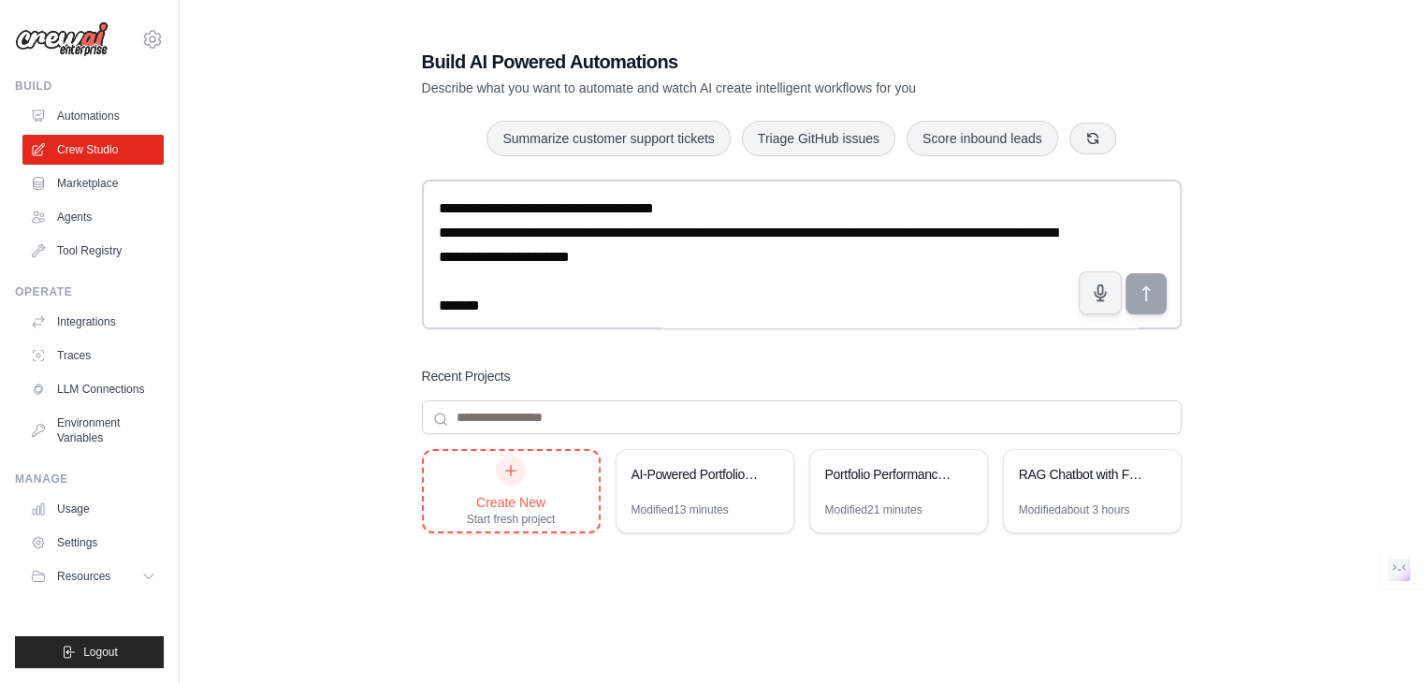
click at [495, 491] on div "Create New Start fresh project" at bounding box center [511, 491] width 89 height 71
click at [1078, 495] on div "RAG Chatbot with Fallback" at bounding box center [1092, 476] width 177 height 52
click at [124, 109] on link "Automations" at bounding box center [94, 116] width 141 height 30
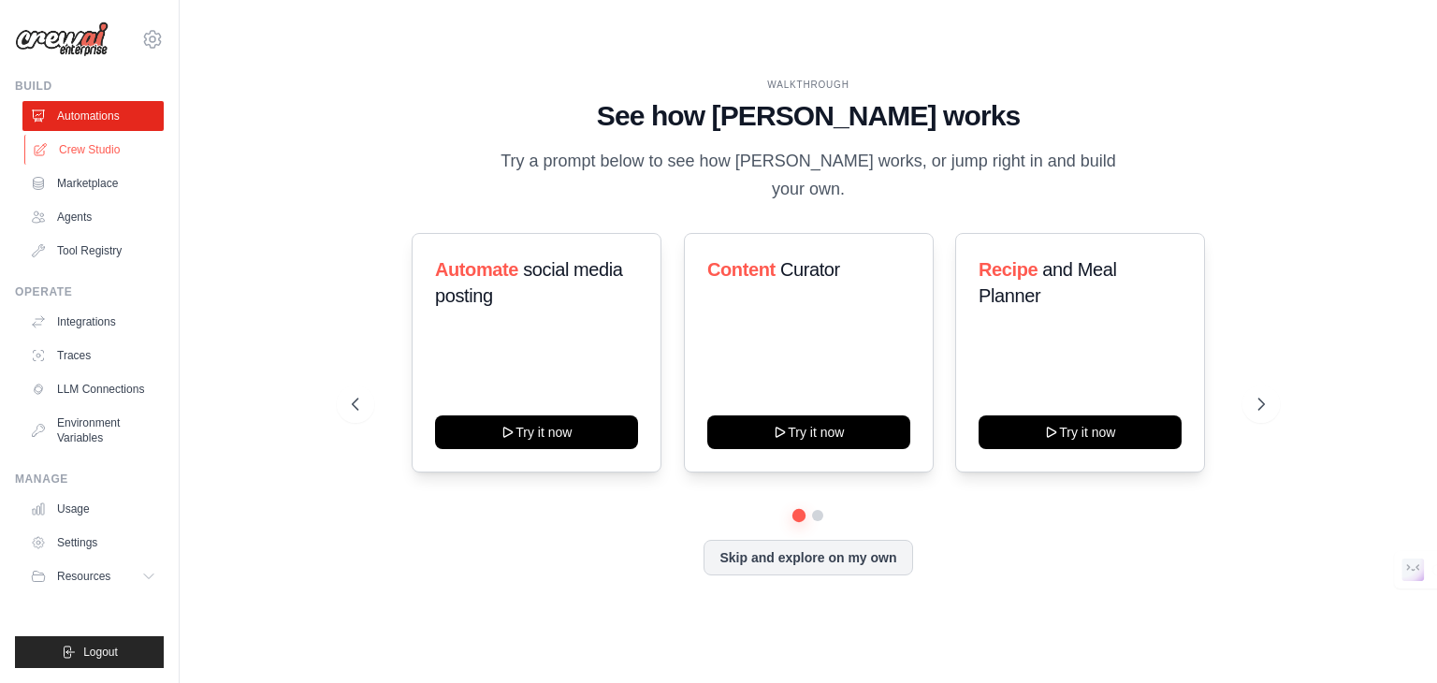
click at [103, 158] on link "Crew Studio" at bounding box center [94, 150] width 141 height 30
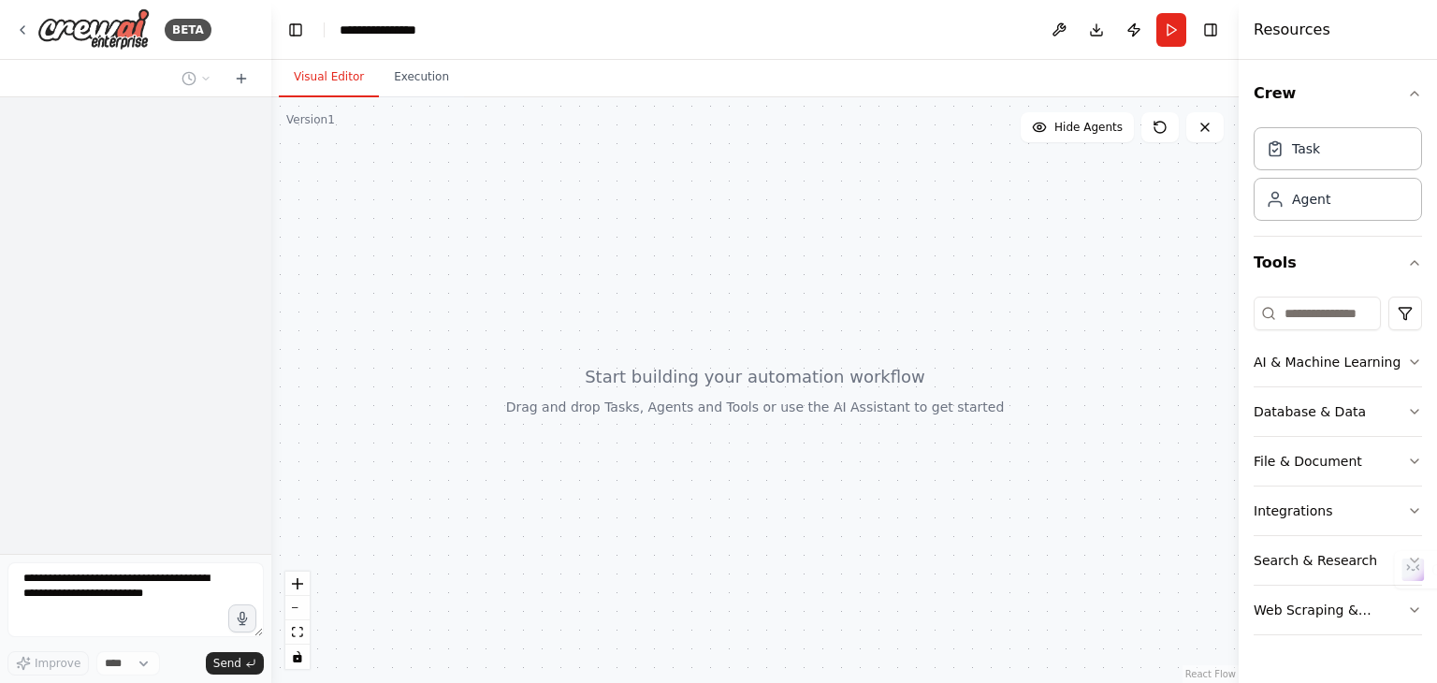
click at [62, 584] on textarea at bounding box center [135, 599] width 256 height 75
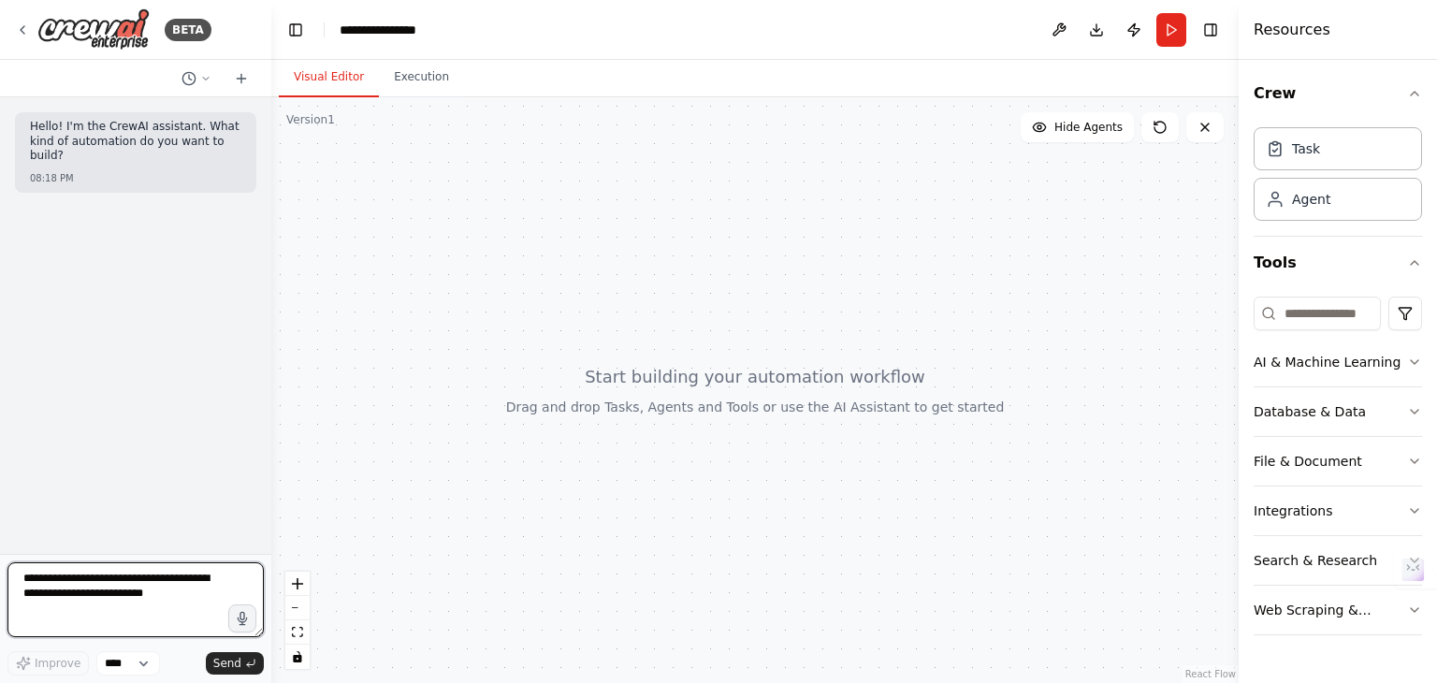
click at [51, 581] on textarea at bounding box center [135, 599] width 256 height 75
paste textarea "**********"
type textarea "**********"
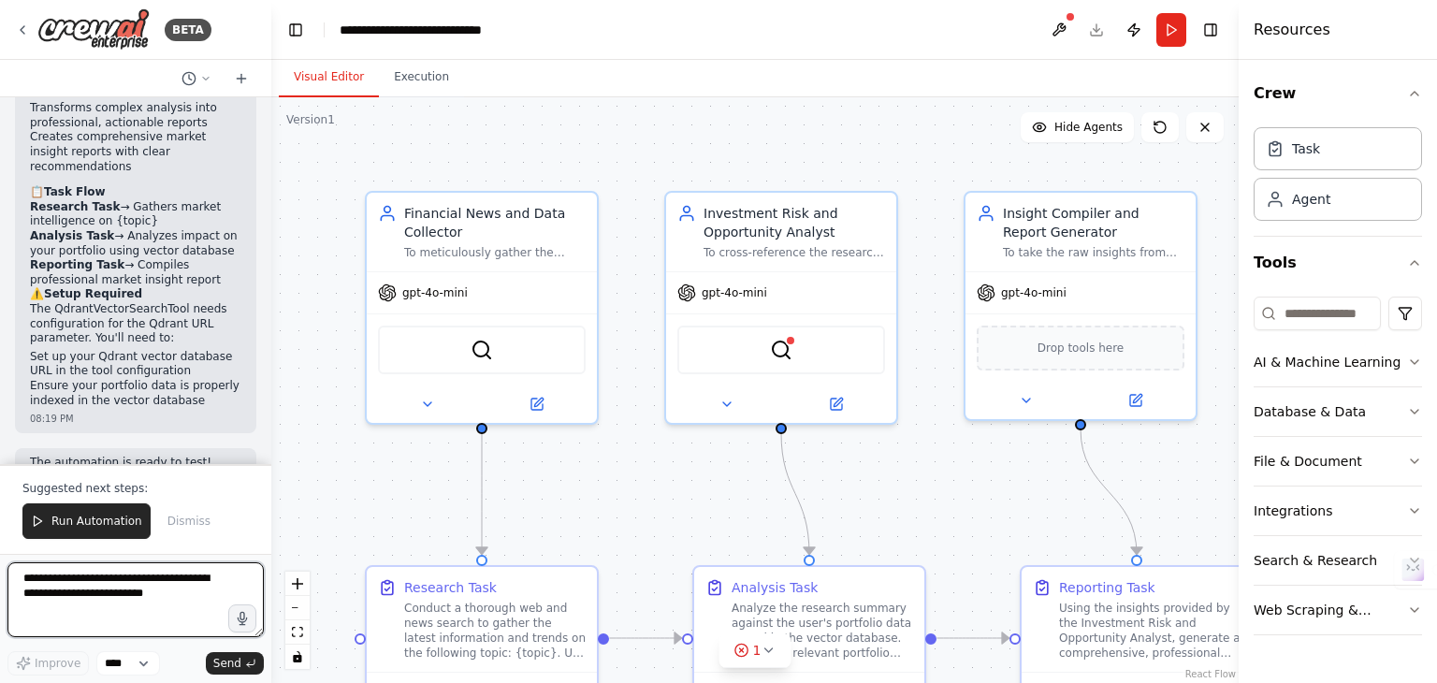
scroll to position [3645, 0]
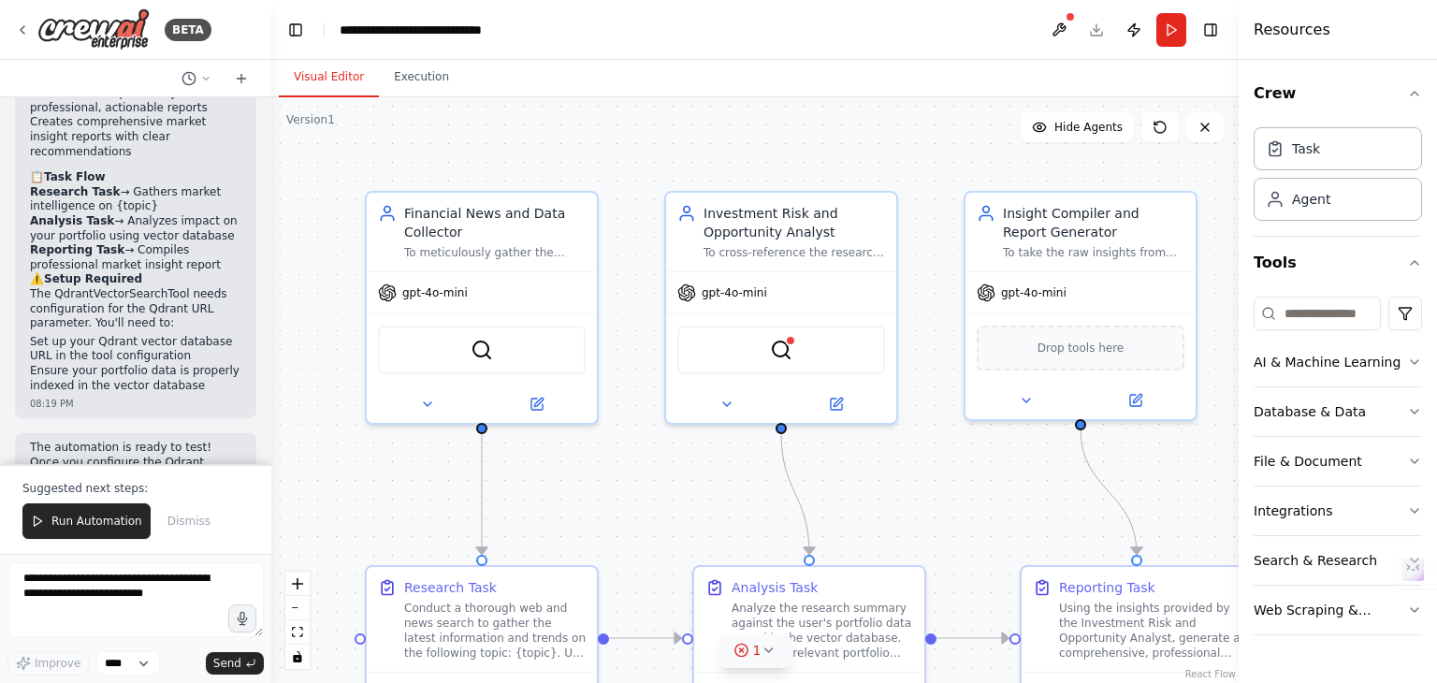
click at [741, 663] on button "1" at bounding box center [755, 650] width 72 height 35
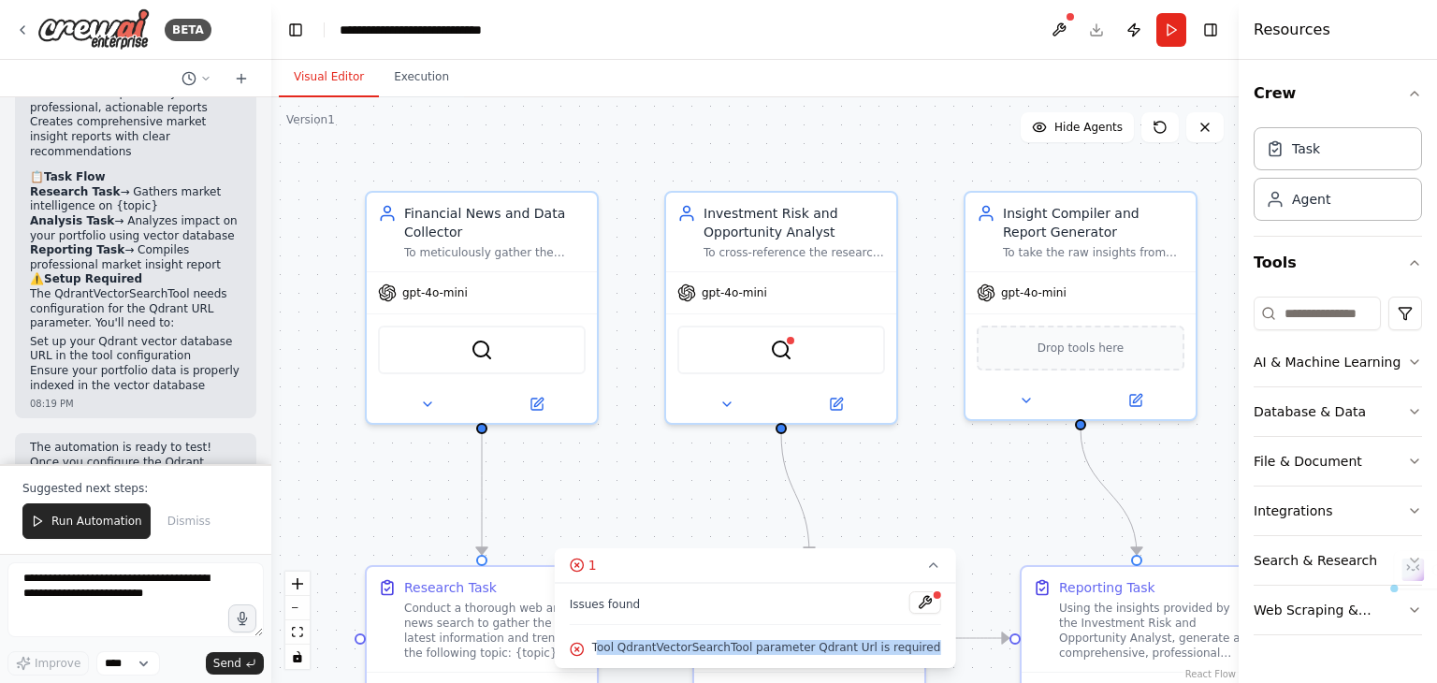
drag, startPoint x: 615, startPoint y: 643, endPoint x: 922, endPoint y: 631, distance: 307.1
click at [922, 631] on div "Issues found Tool QdrantVectorSearchTool parameter Qdrant Url is required" at bounding box center [755, 625] width 401 height 85
drag, startPoint x: 922, startPoint y: 648, endPoint x: 609, endPoint y: 662, distance: 312.8
click at [609, 662] on div "Issues found Tool QdrantVectorSearchTool parameter Qdrant Url is required" at bounding box center [755, 625] width 401 height 85
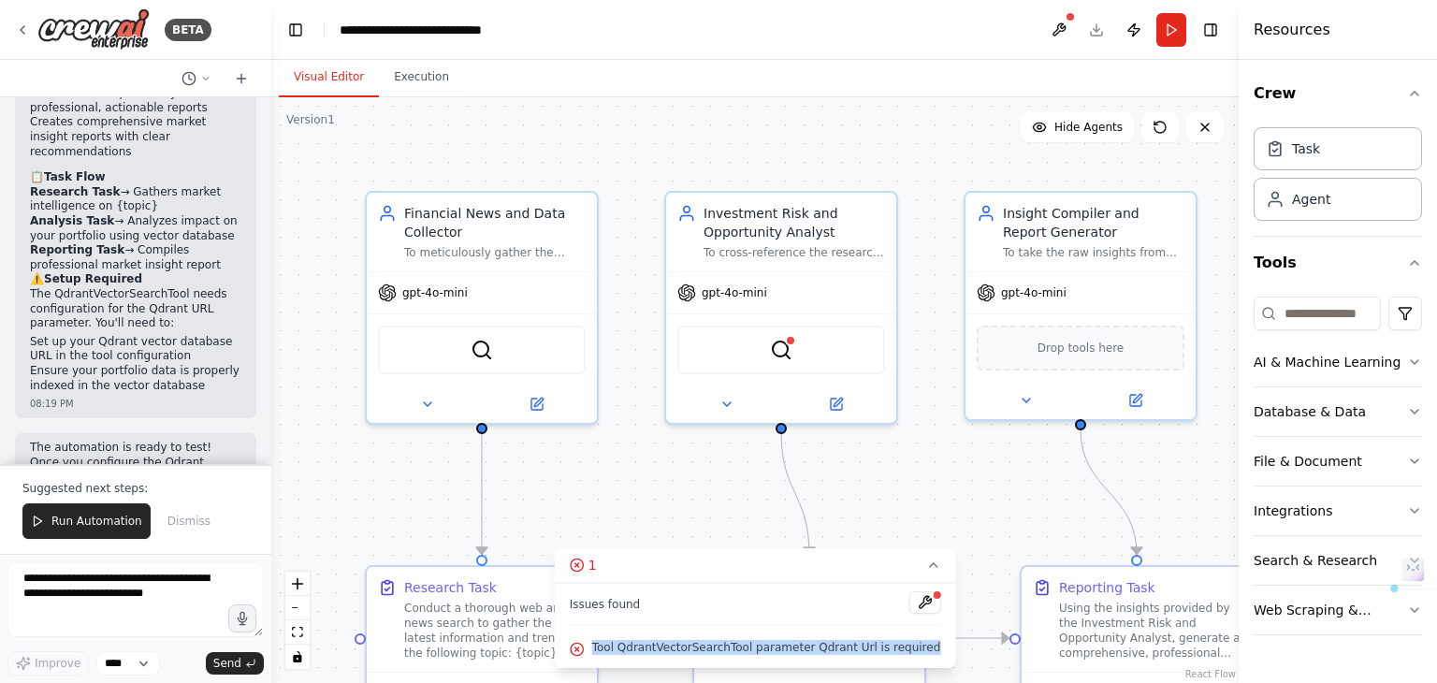
copy span "Tool QdrantVectorSearchTool parameter Qdrant Url is required"
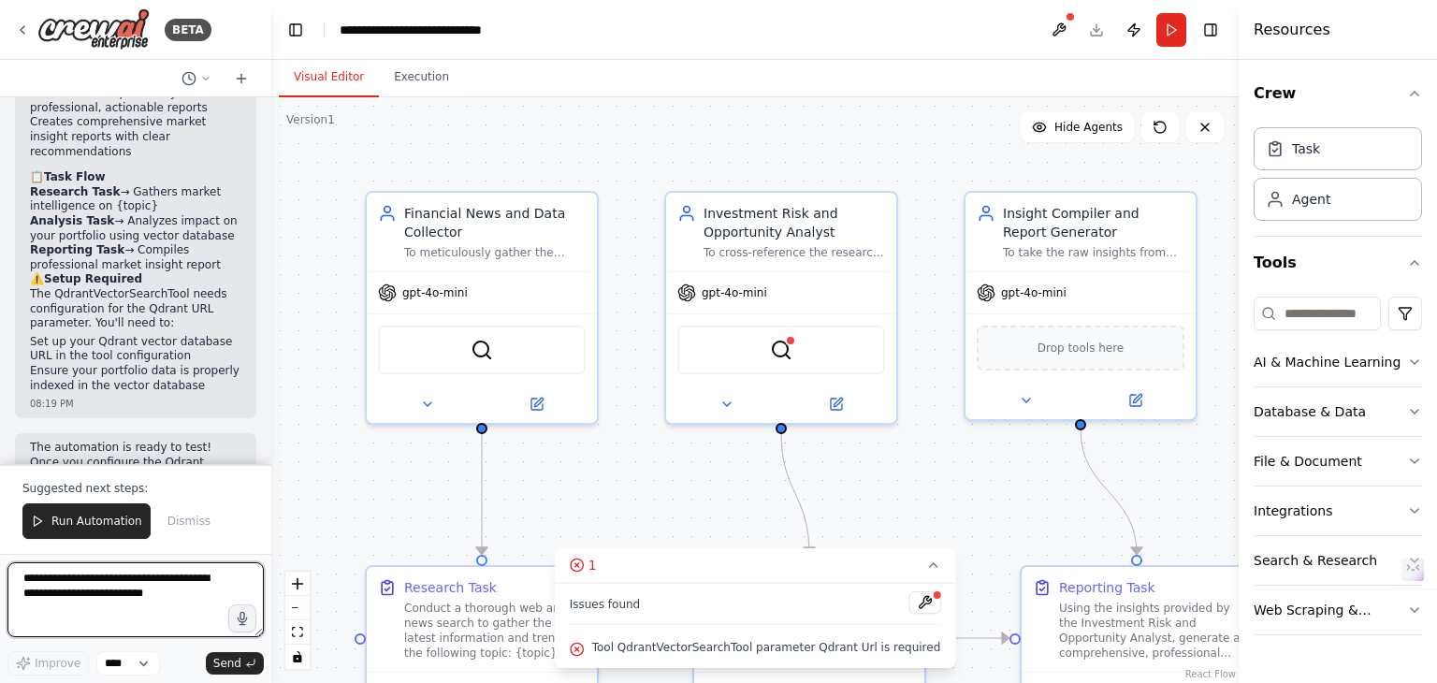
click at [137, 597] on textarea at bounding box center [135, 599] width 256 height 75
paste textarea "**********"
type textarea "**********"
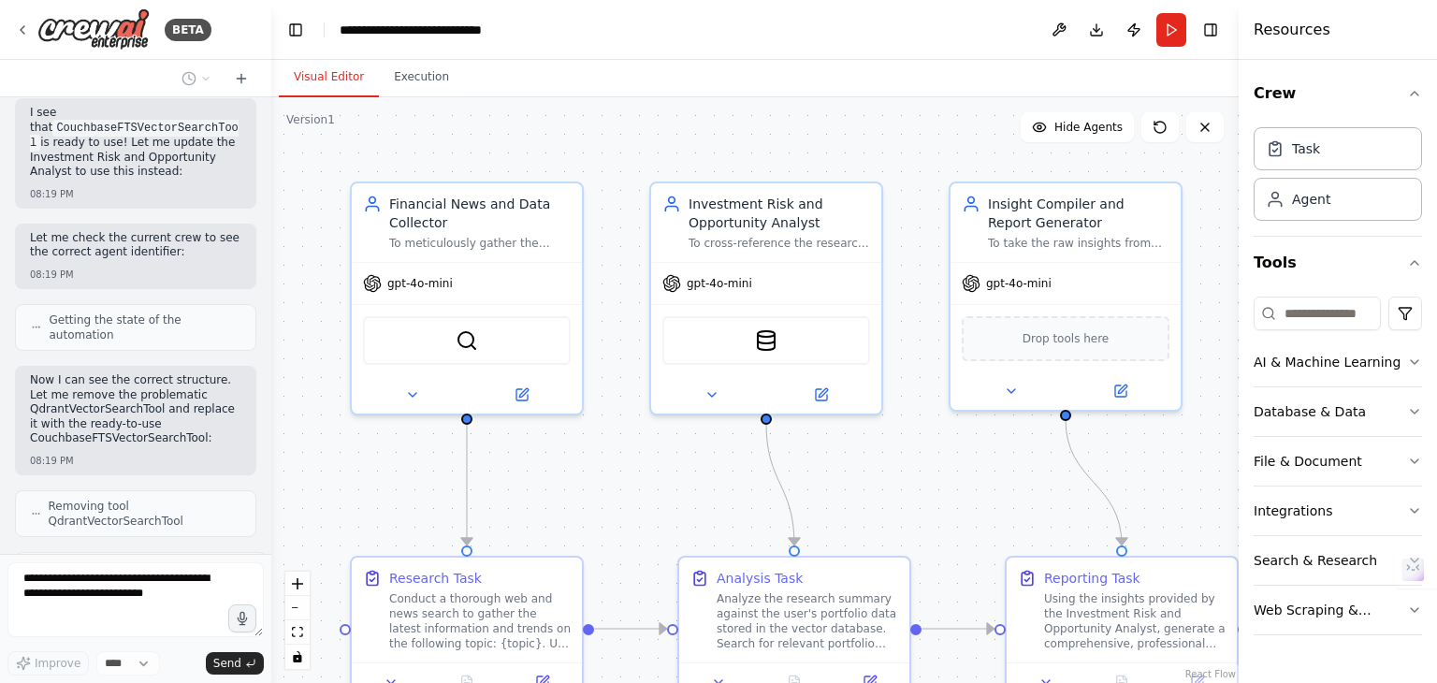
scroll to position [4434, 0]
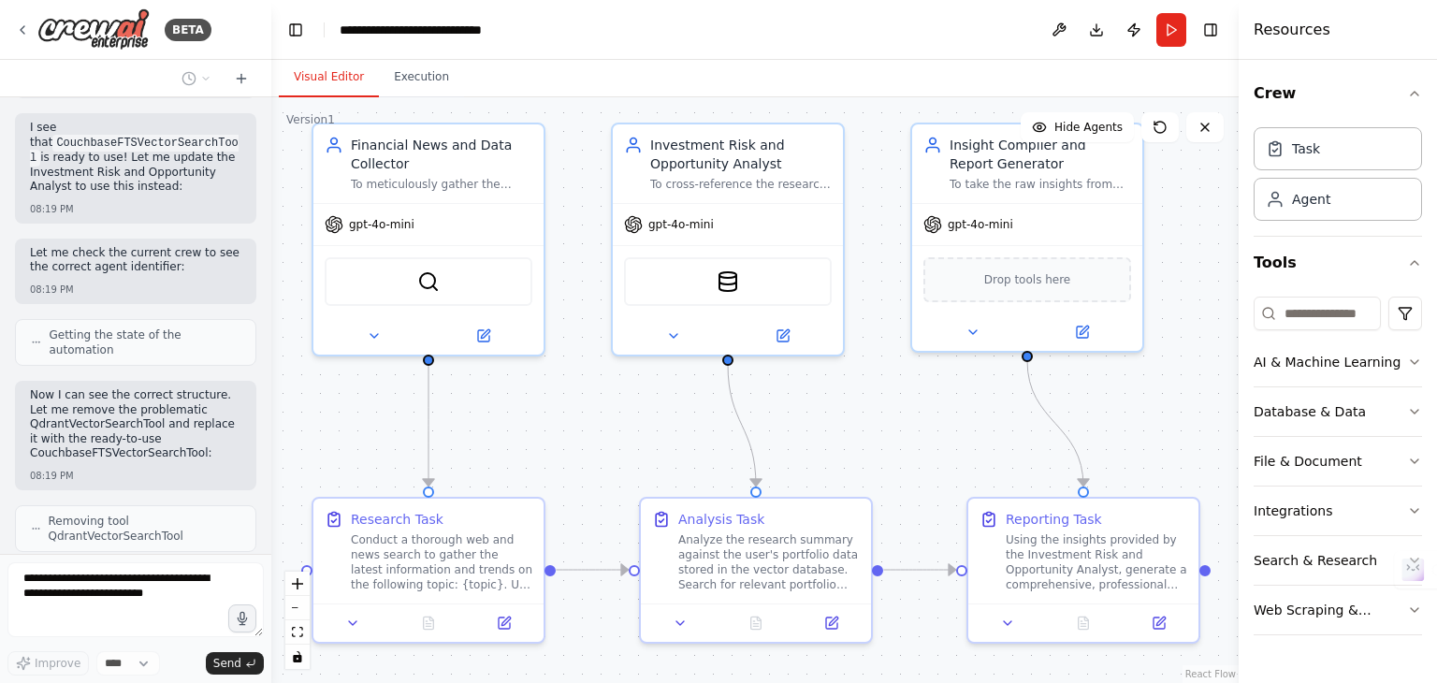
drag, startPoint x: 588, startPoint y: 484, endPoint x: 534, endPoint y: 415, distance: 86.6
click at [534, 415] on div ".deletable-edge-delete-btn { width: 20px; height: 20px; border: 0px solid #ffff…" at bounding box center [754, 390] width 967 height 586
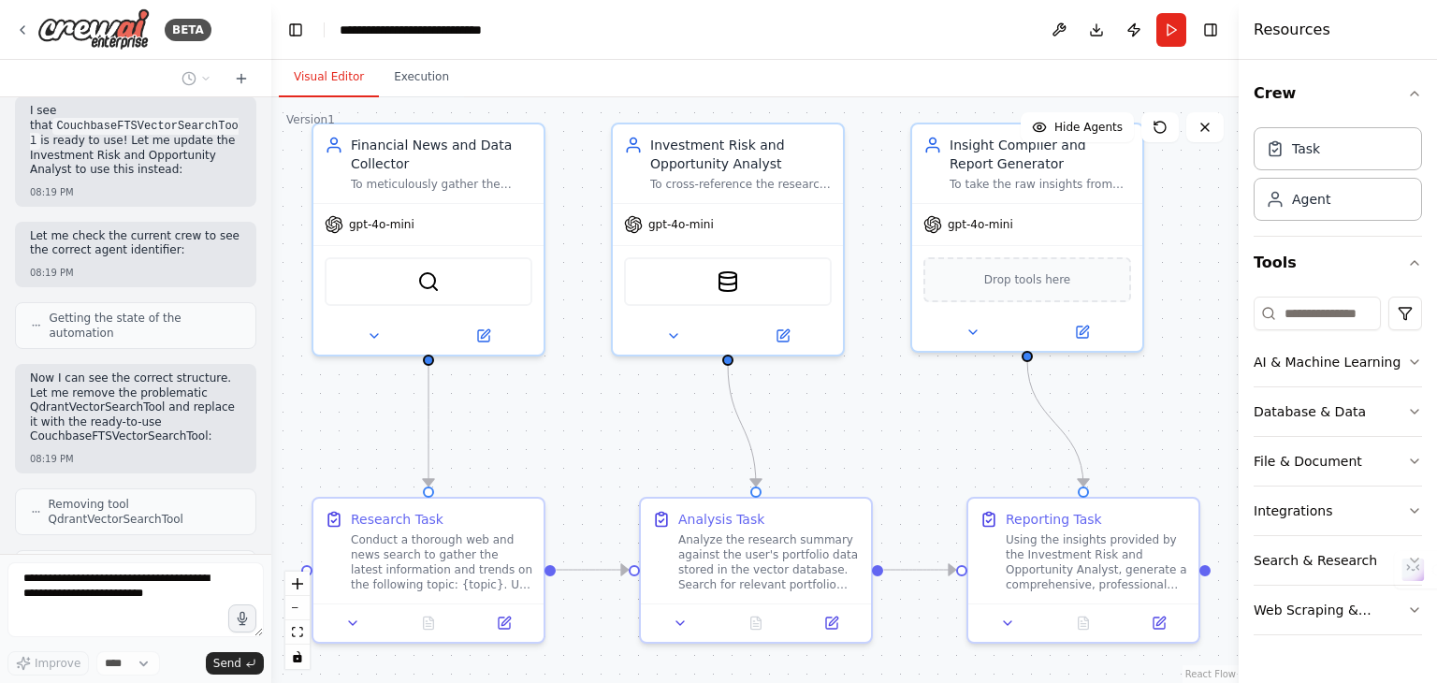
scroll to position [4561, 0]
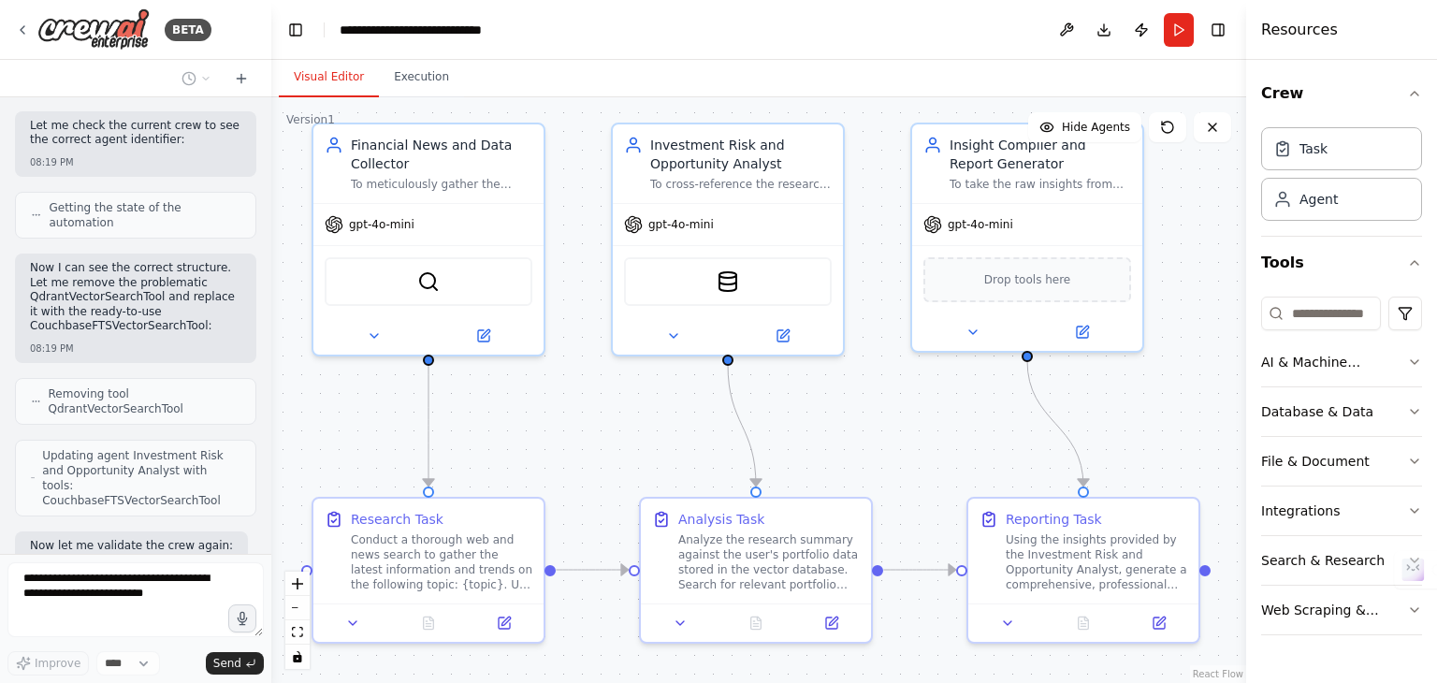
drag, startPoint x: 1239, startPoint y: 64, endPoint x: 1435, endPoint y: 47, distance: 197.2
click at [1435, 47] on div "Resources Crew Task Agent Tools AI & Machine Learning Database & Data File & Do…" at bounding box center [1341, 341] width 191 height 683
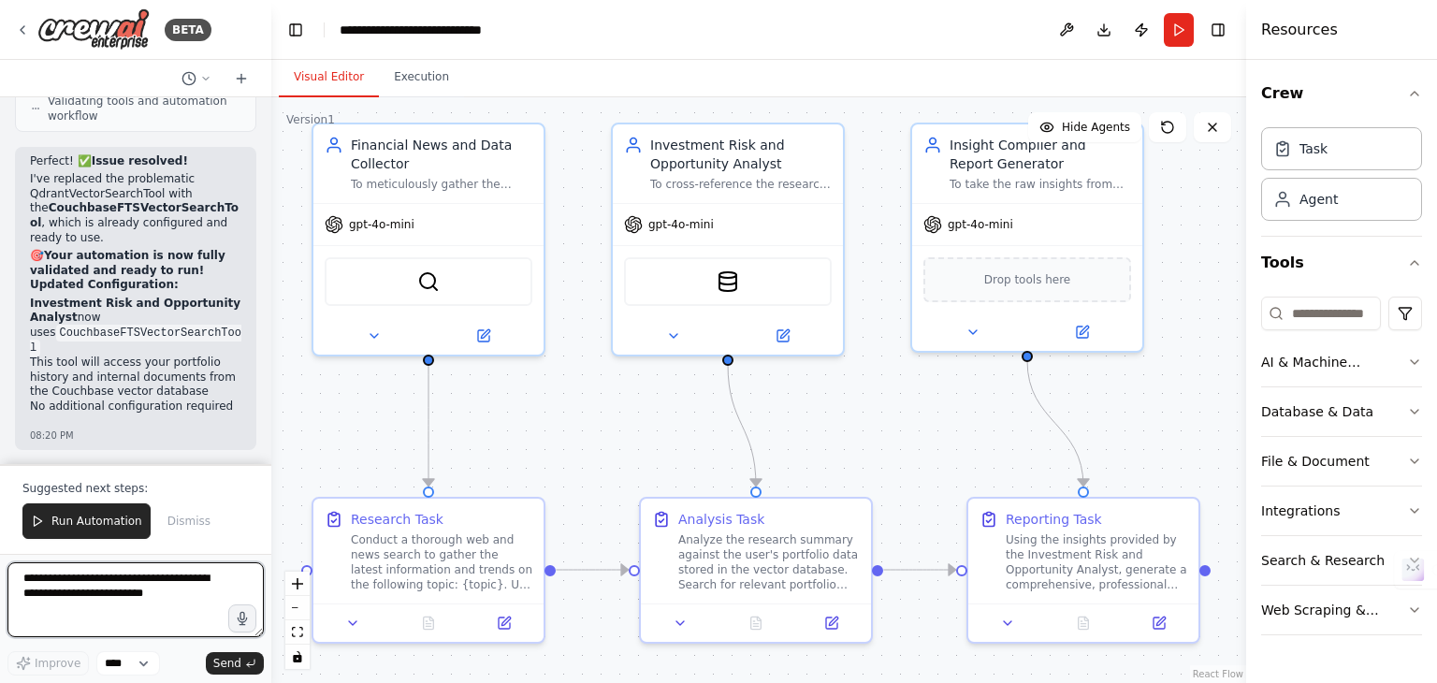
scroll to position [5088, 0]
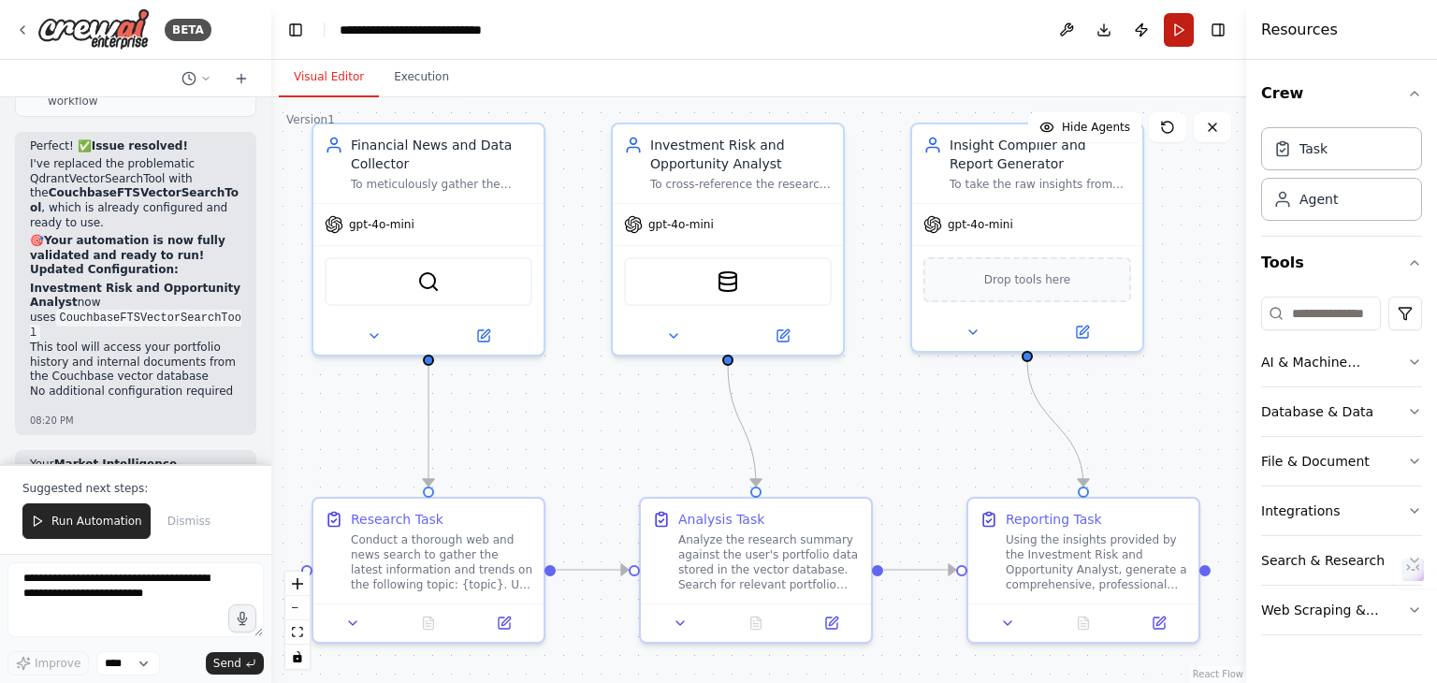
click at [1166, 22] on button "Run" at bounding box center [1179, 30] width 30 height 34
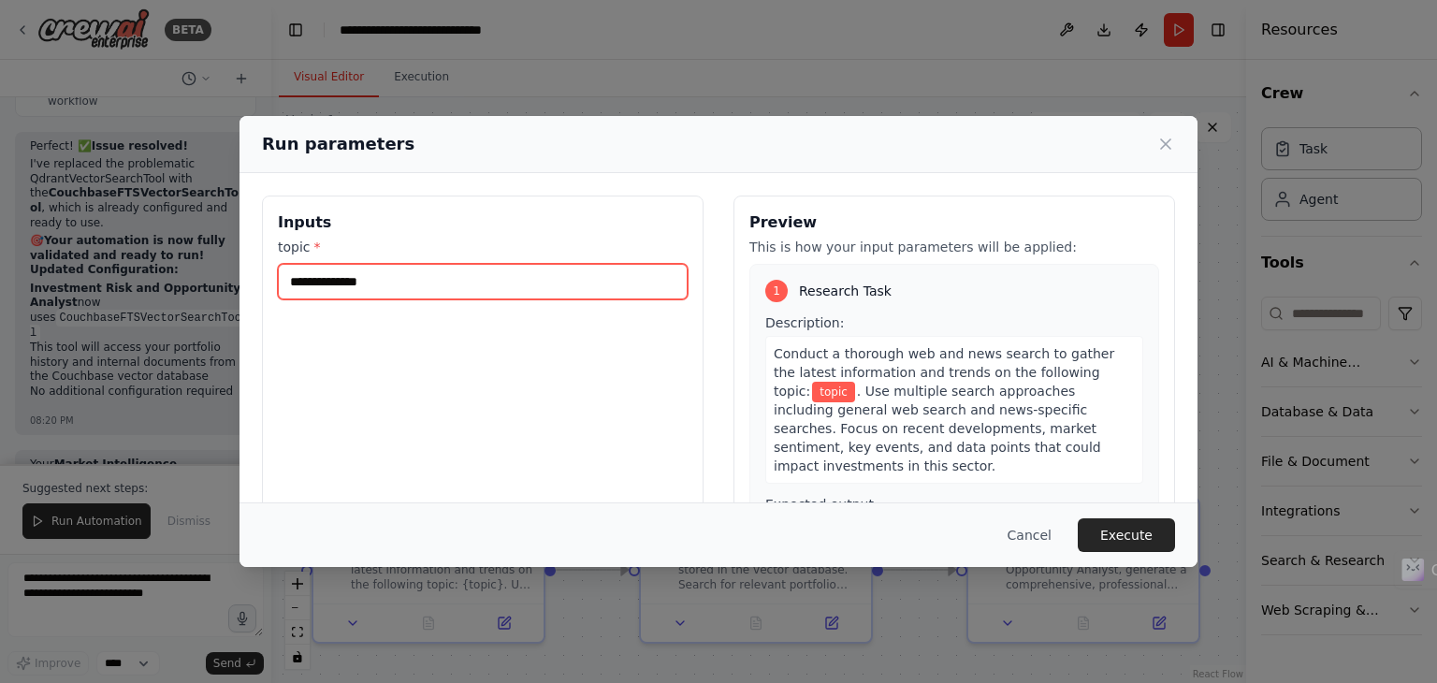
click at [454, 278] on input "topic *" at bounding box center [483, 282] width 410 height 36
type input "*******"
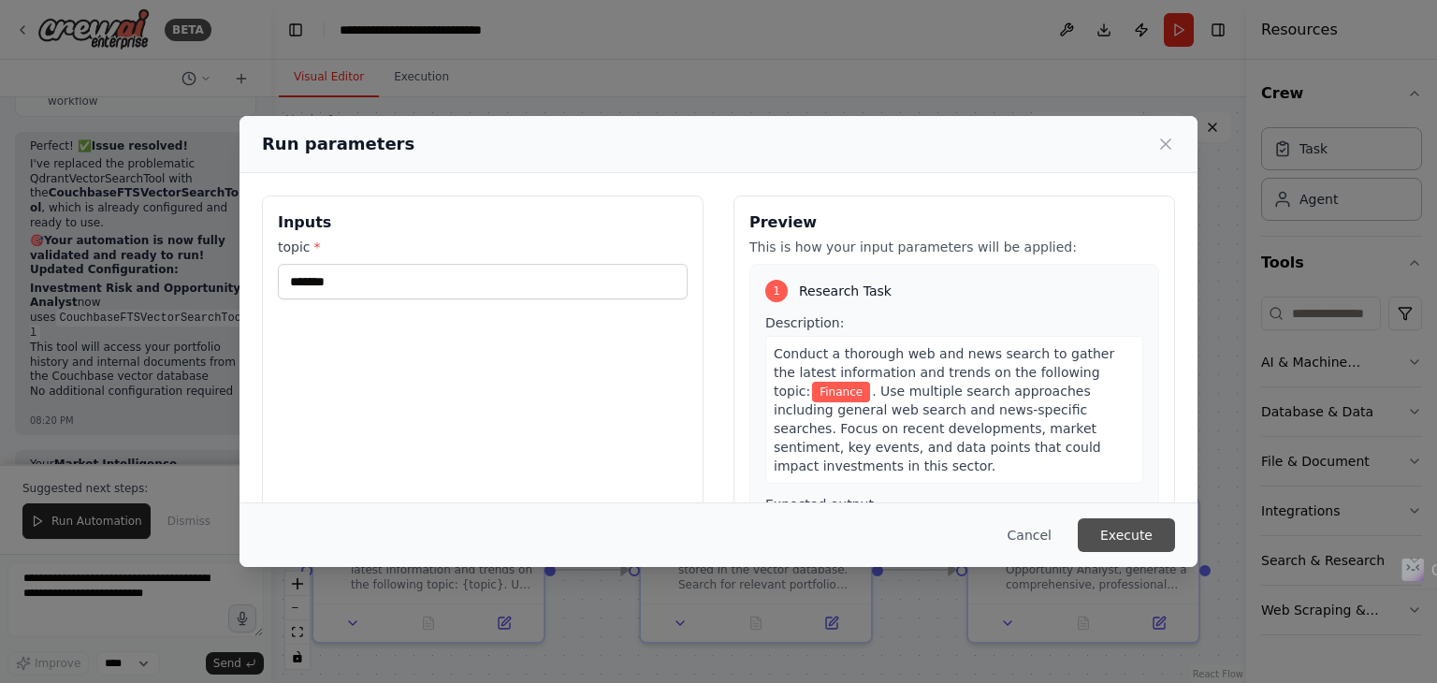
click at [1111, 528] on button "Execute" at bounding box center [1126, 535] width 97 height 34
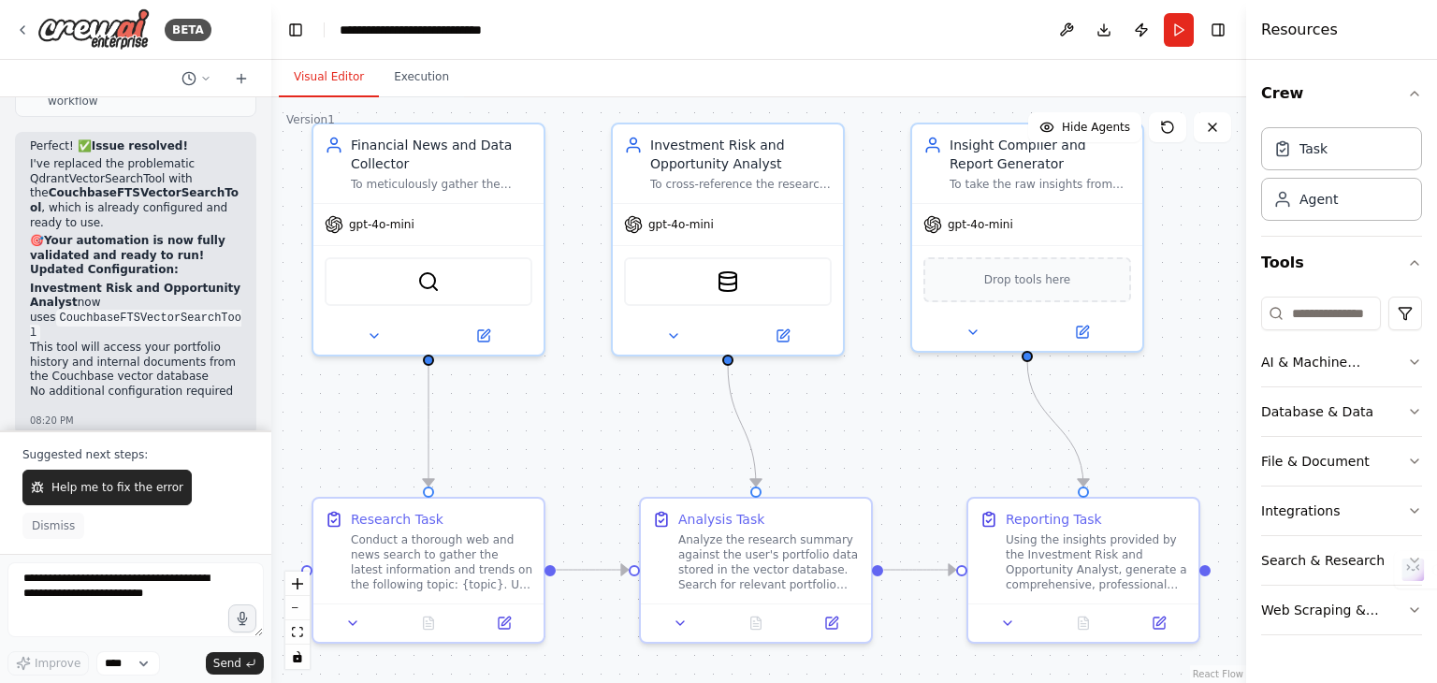
click at [84, 531] on button "Dismiss" at bounding box center [53, 526] width 62 height 26
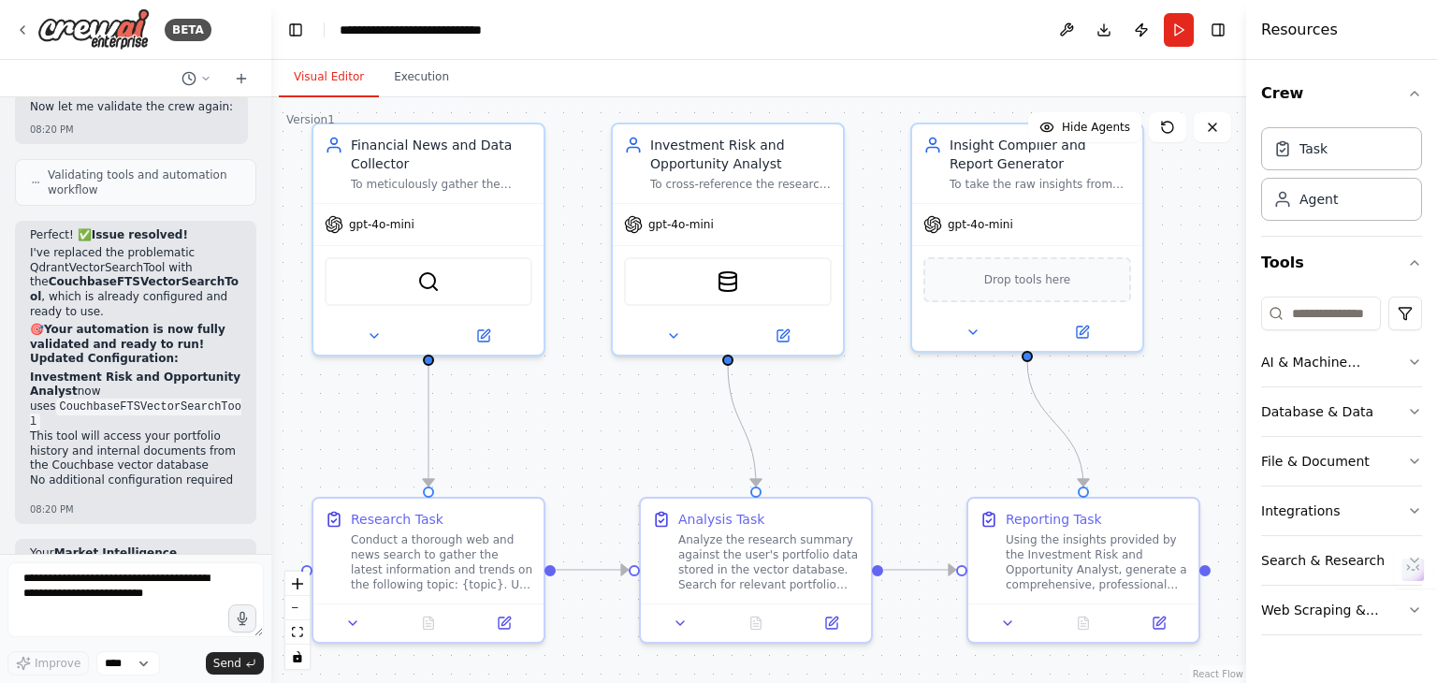
click at [10, 36] on div "BETA" at bounding box center [135, 30] width 271 height 60
click at [27, 35] on icon at bounding box center [22, 29] width 15 height 15
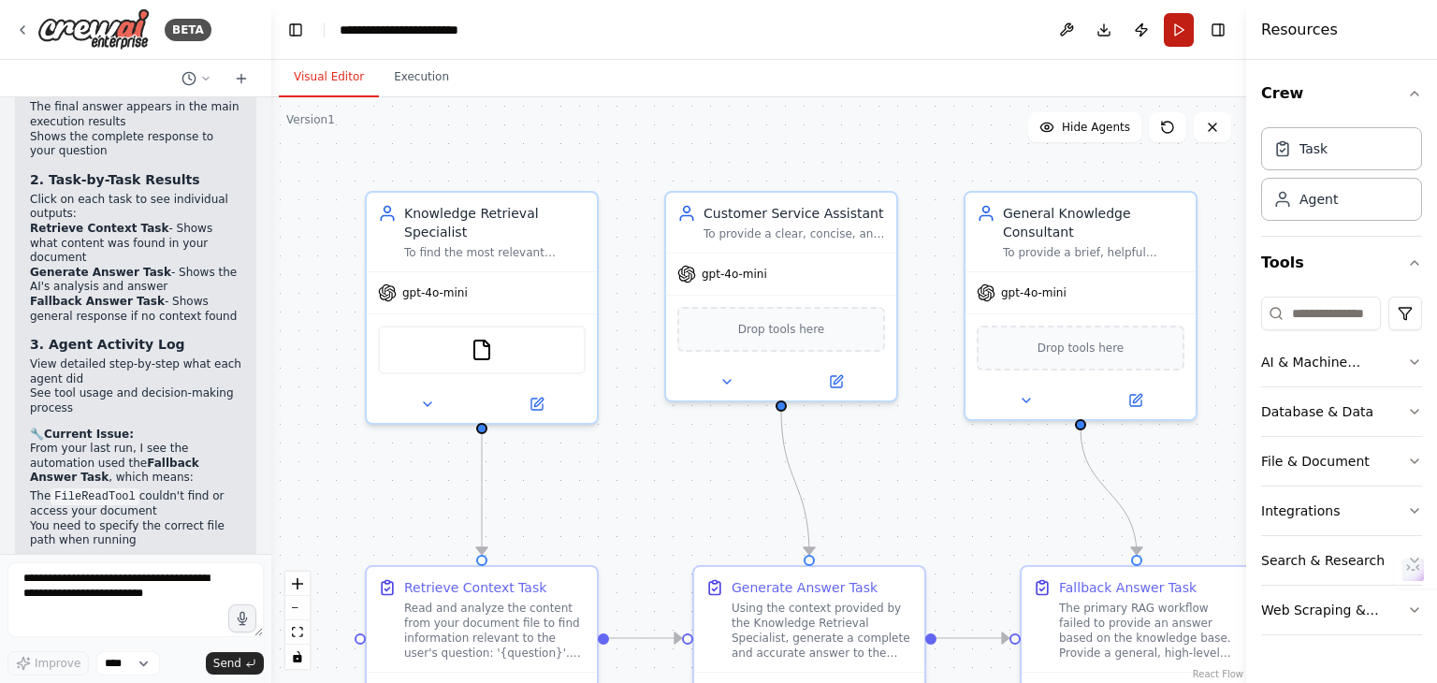
click at [1172, 18] on button "Run" at bounding box center [1179, 30] width 30 height 34
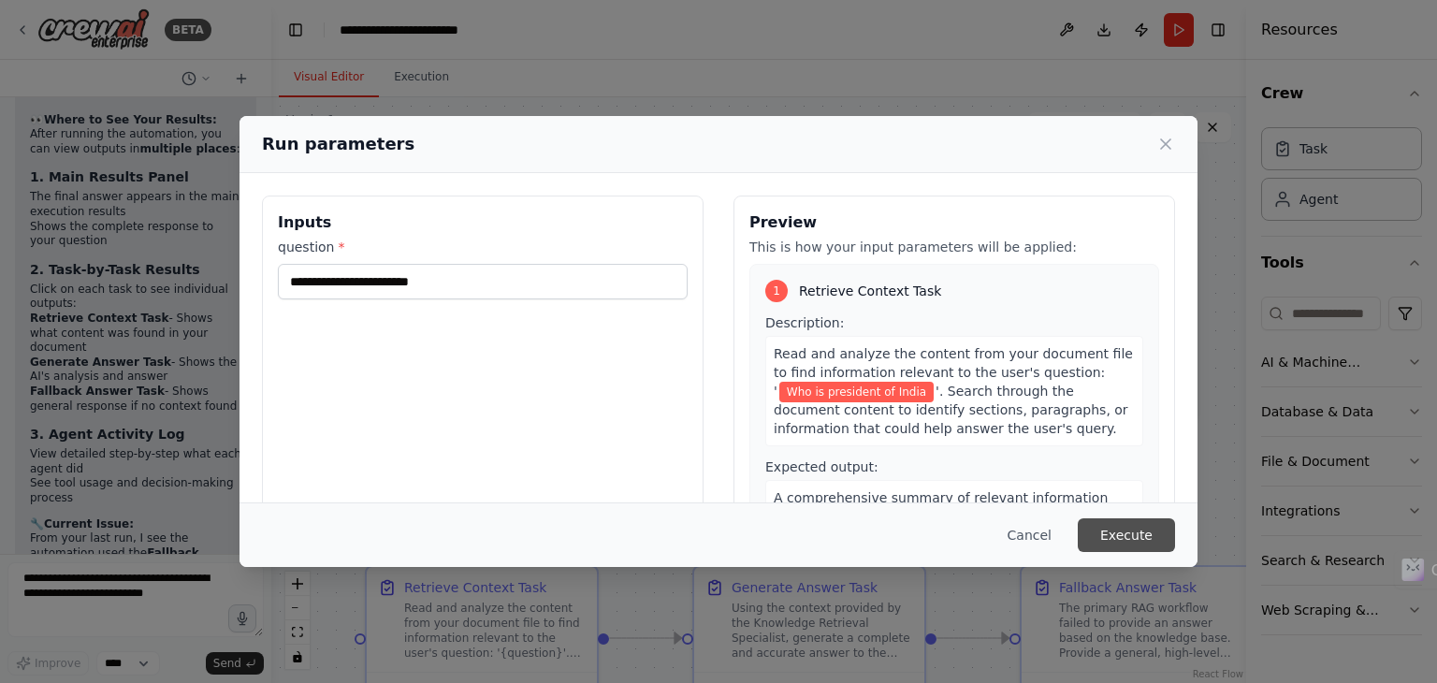
click at [1104, 536] on button "Execute" at bounding box center [1126, 535] width 97 height 34
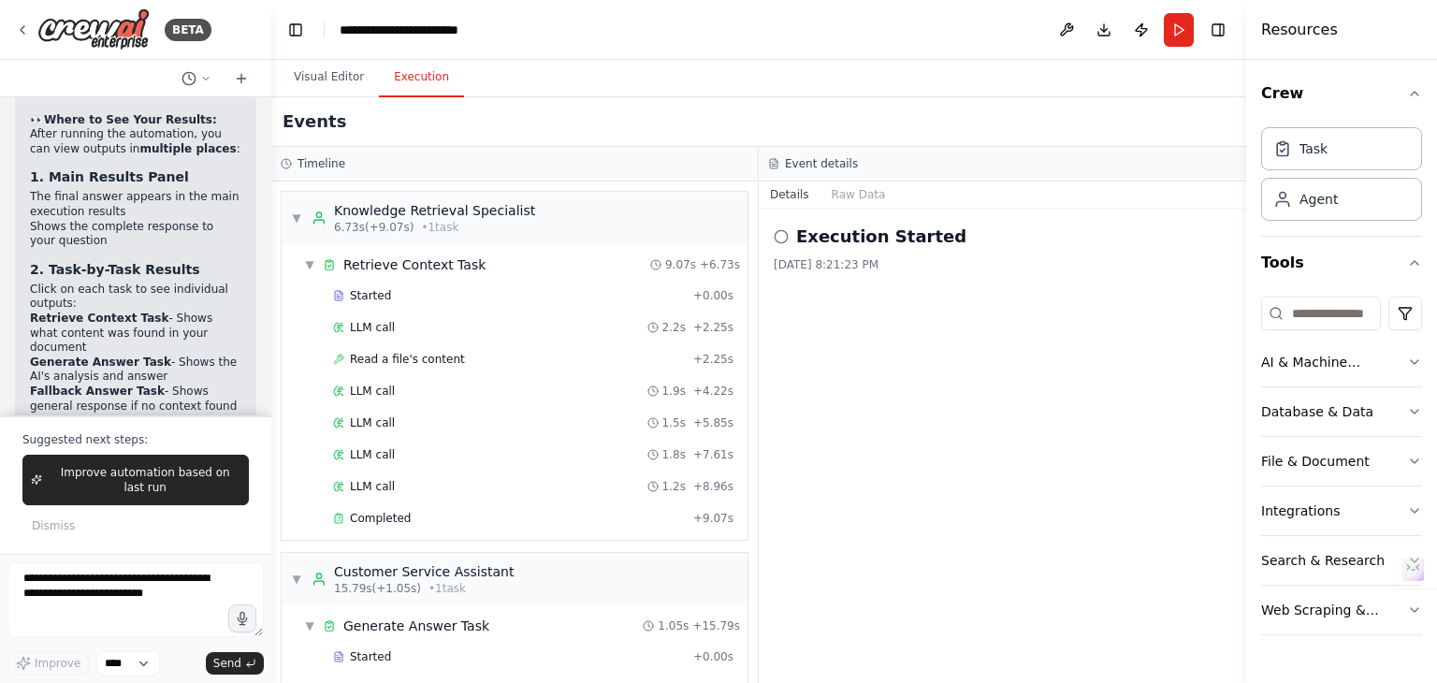
click at [435, 90] on button "Execution" at bounding box center [421, 77] width 85 height 39
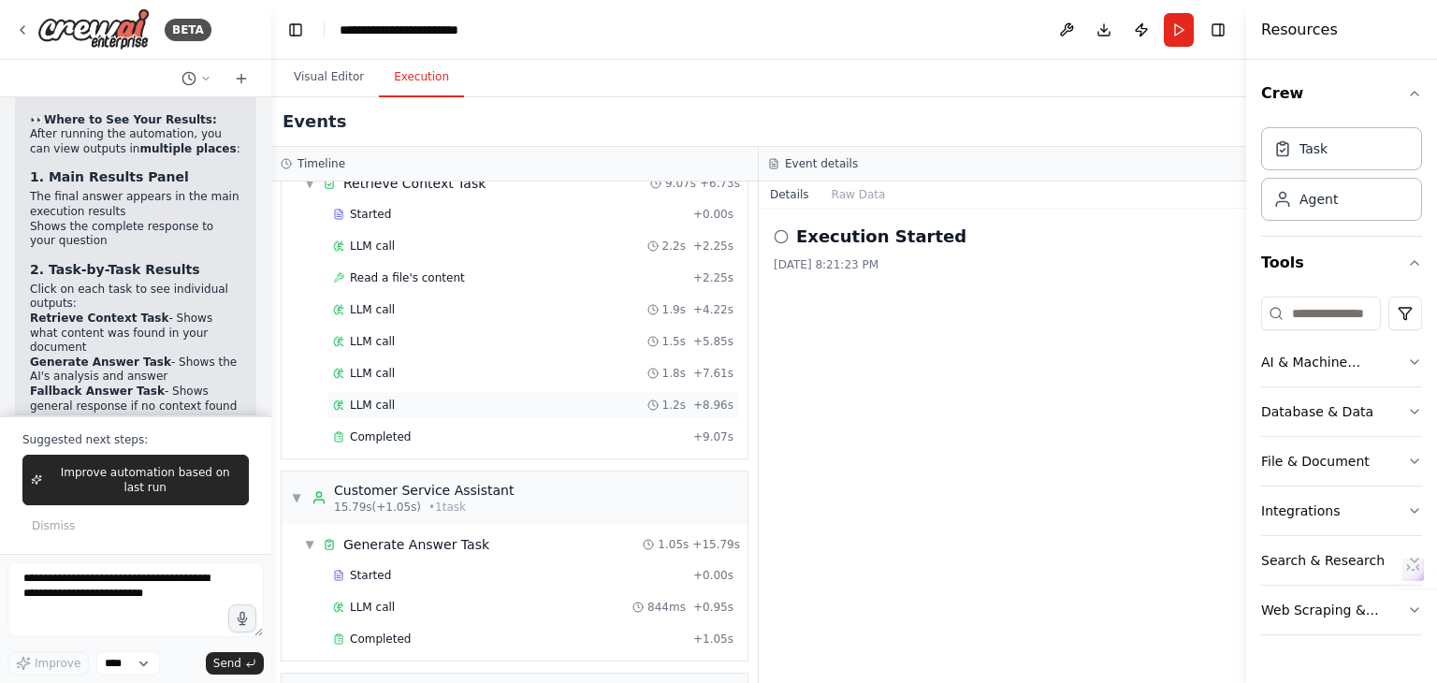
scroll to position [276, 0]
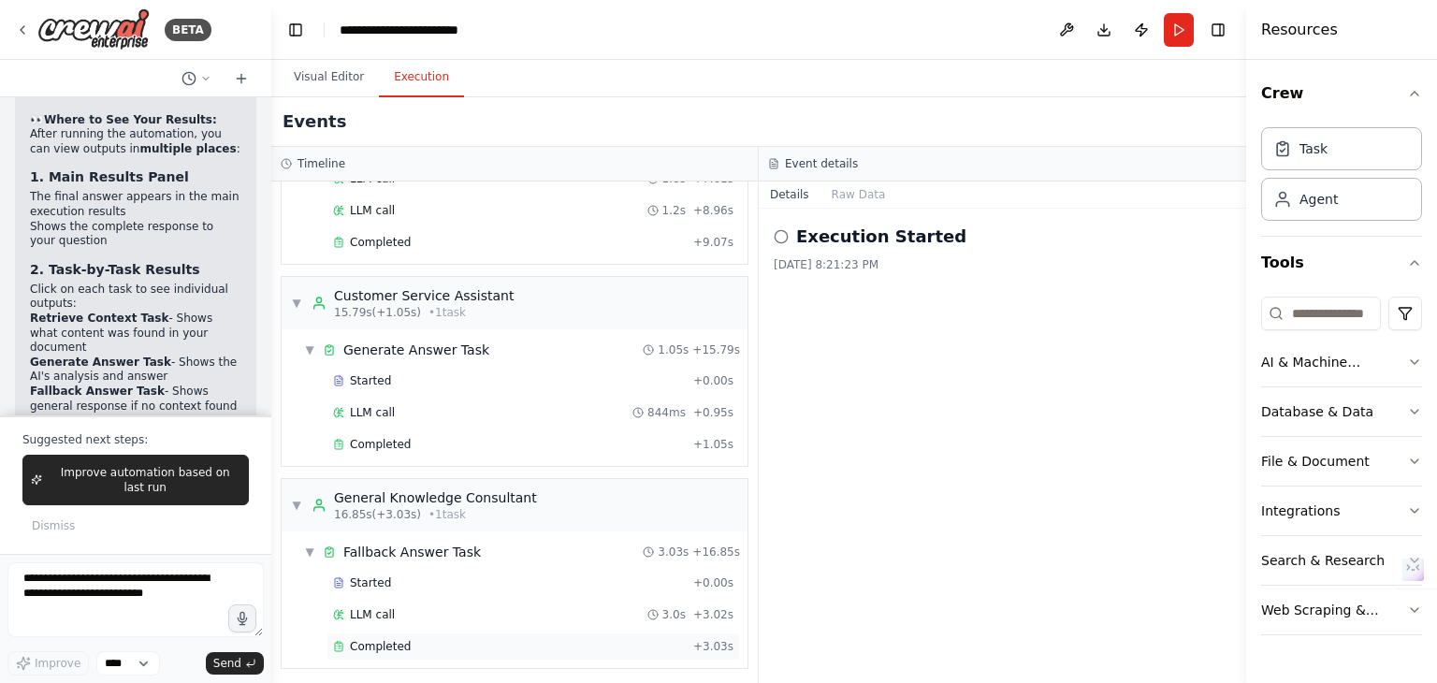
click at [391, 639] on span "Completed" at bounding box center [380, 646] width 61 height 15
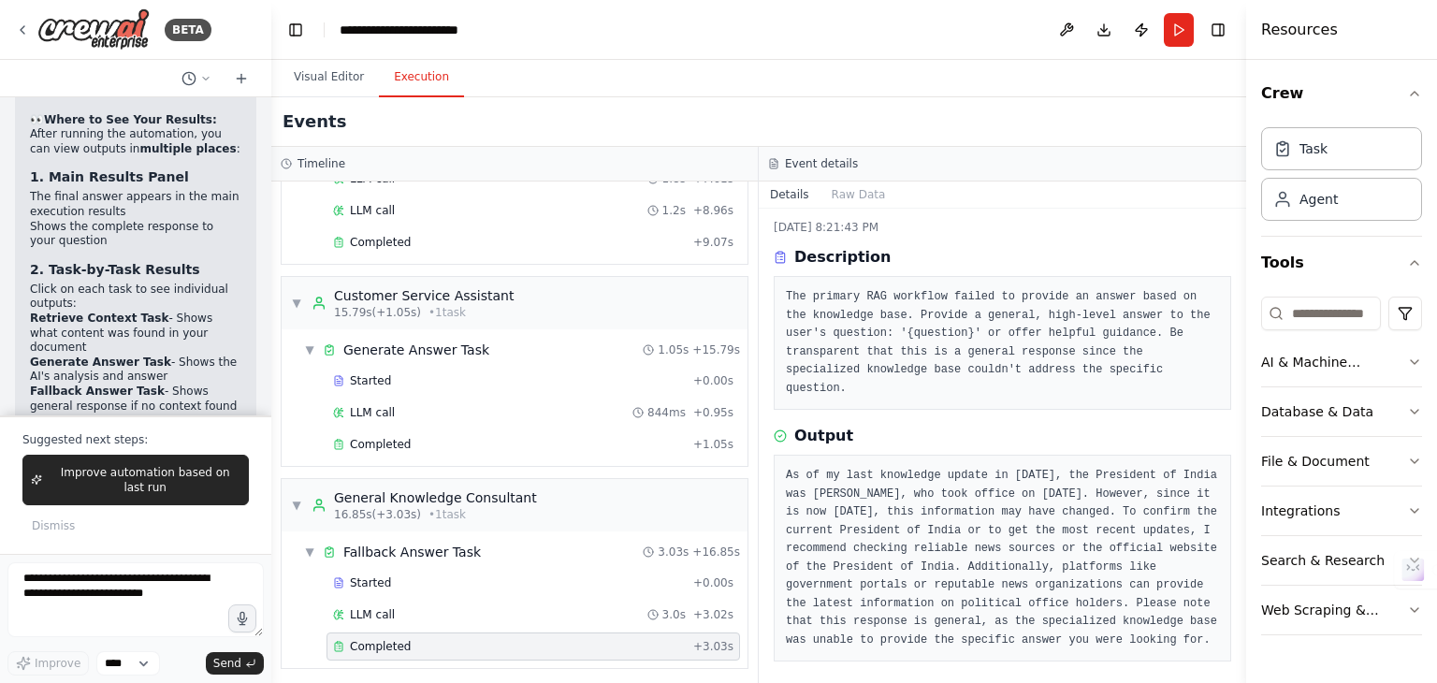
scroll to position [45, 0]
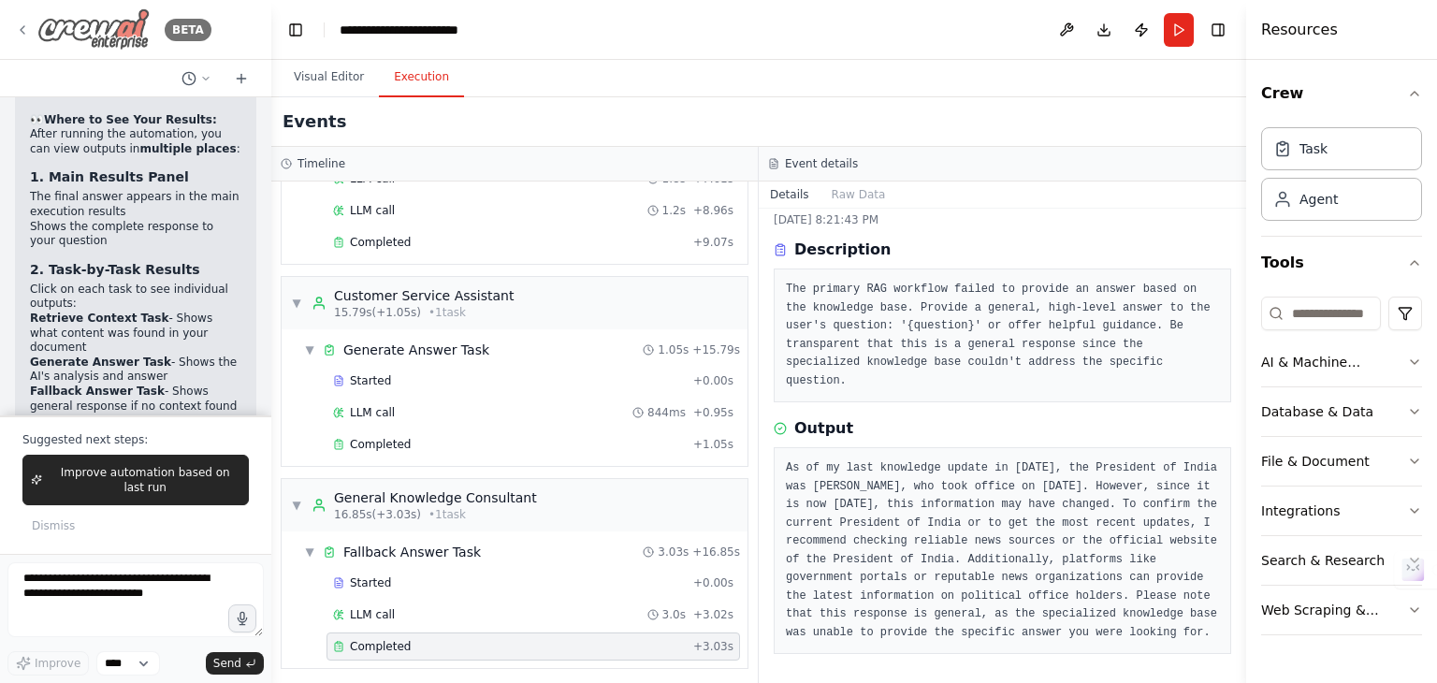
click at [36, 24] on div "BETA" at bounding box center [113, 29] width 196 height 42
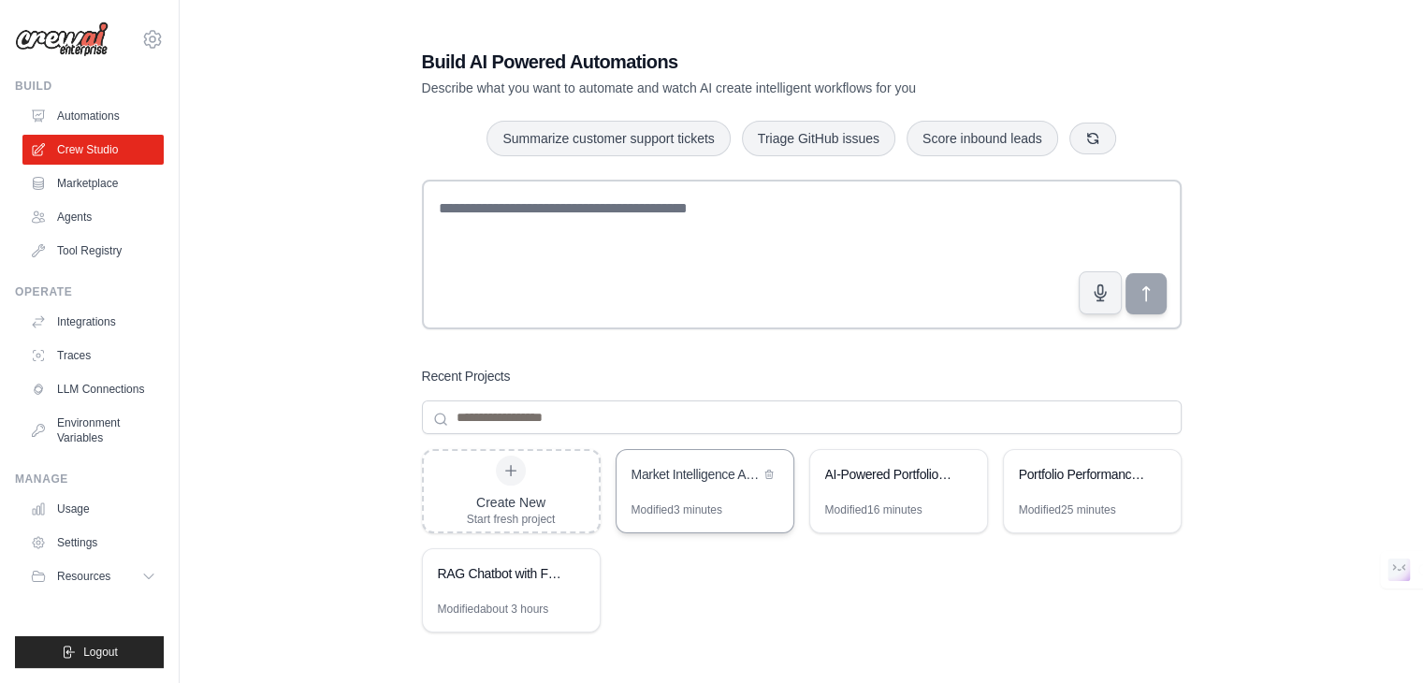
click at [676, 476] on div "Market Intelligence Automation" at bounding box center [695, 474] width 128 height 19
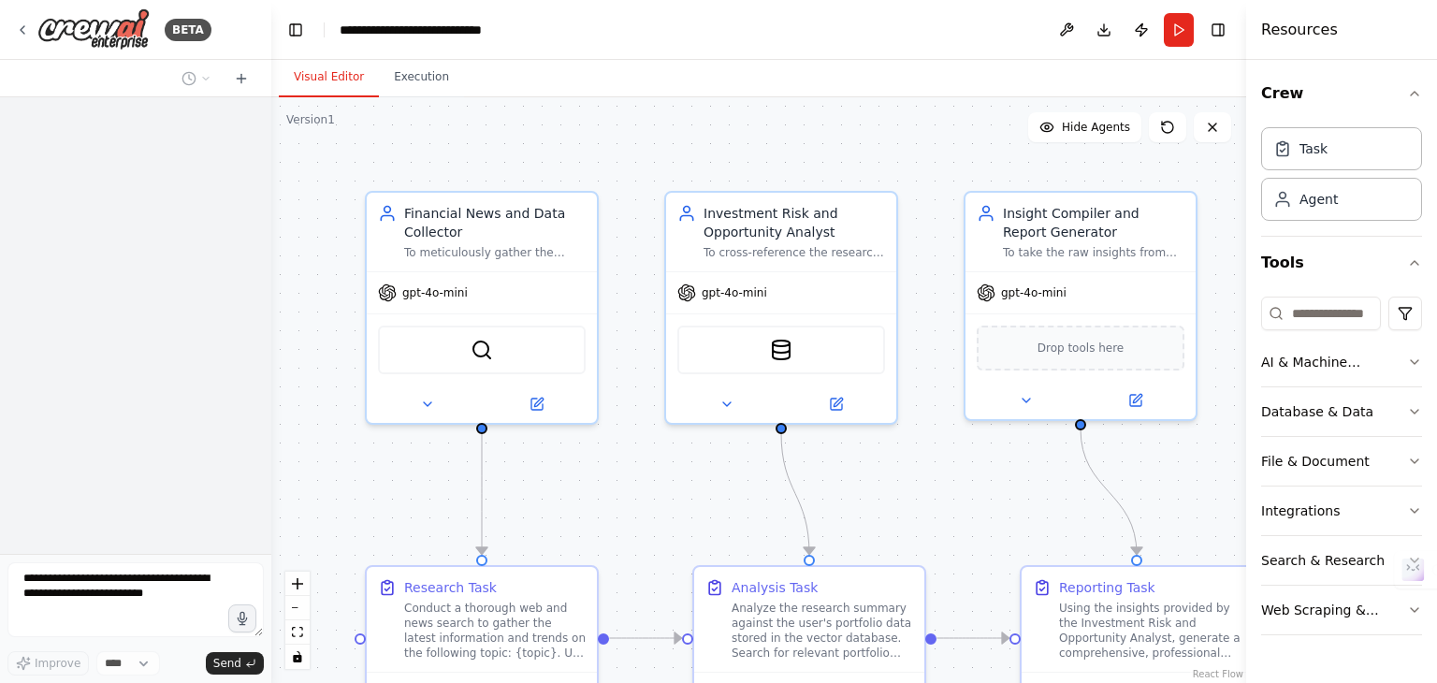
scroll to position [4573, 0]
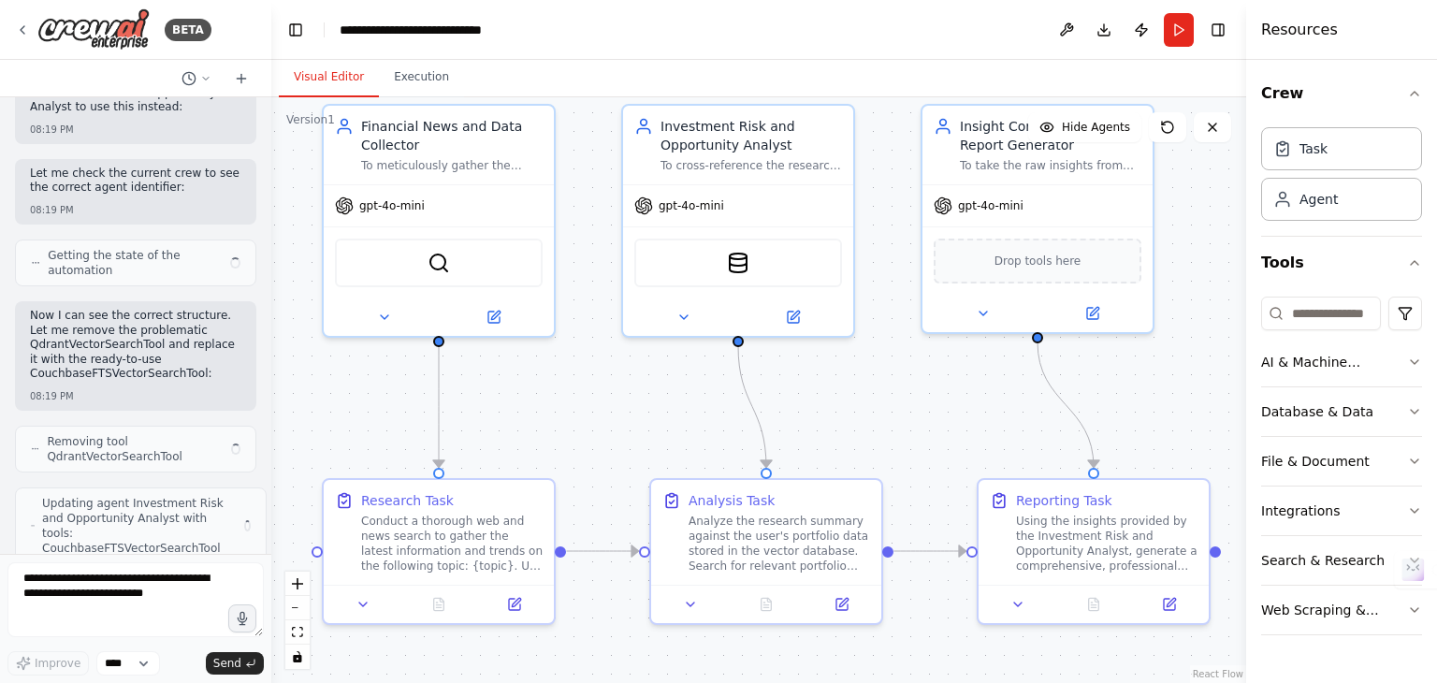
drag, startPoint x: 652, startPoint y: 361, endPoint x: 620, endPoint y: 304, distance: 65.3
click at [620, 304] on div ".deletable-edge-delete-btn { width: 20px; height: 20px; border: 0px solid #ffff…" at bounding box center [758, 390] width 975 height 586
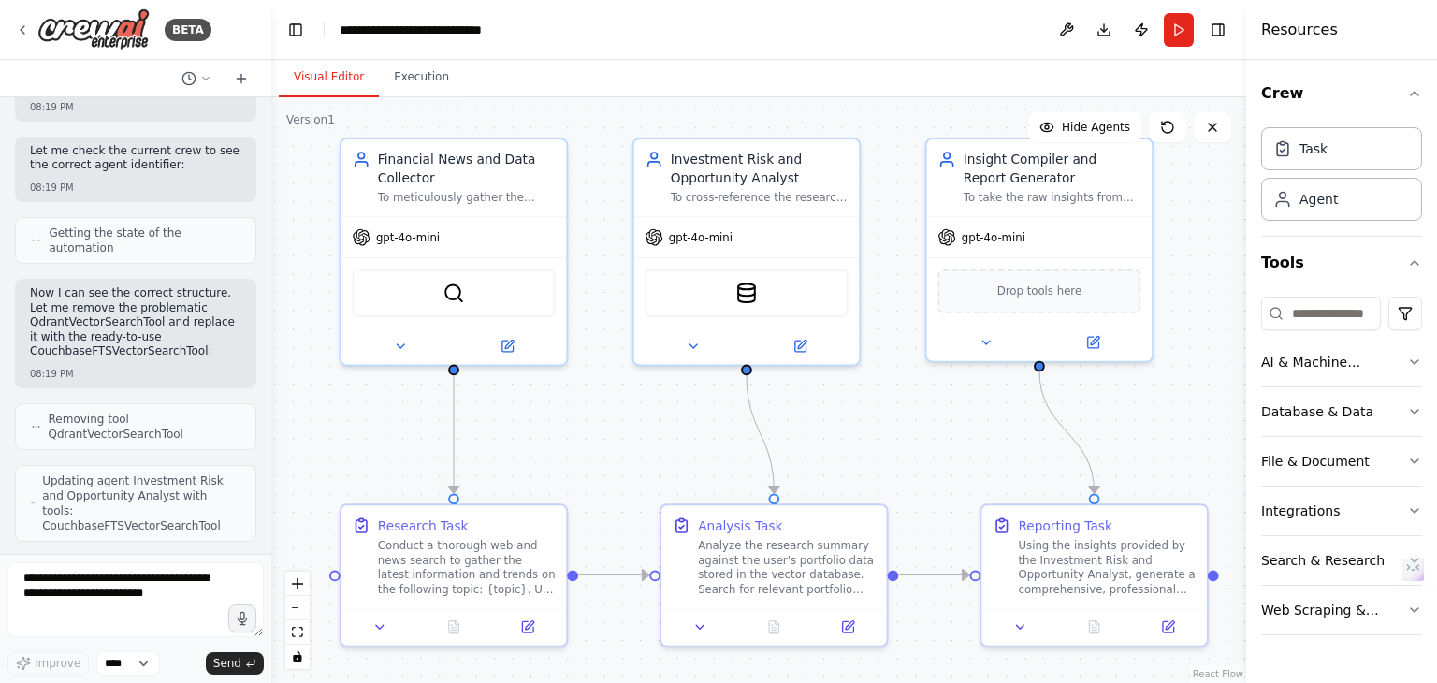
scroll to position [5000, 0]
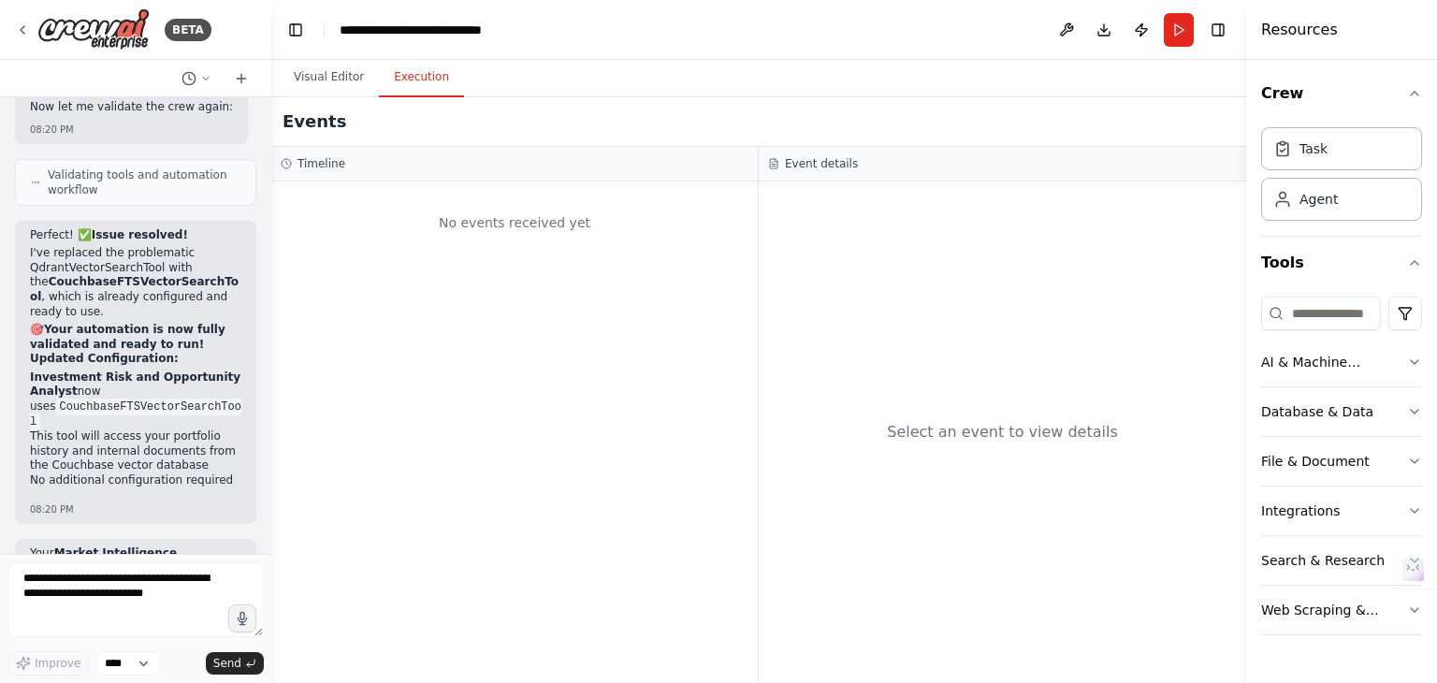
click at [402, 74] on button "Execution" at bounding box center [421, 77] width 85 height 39
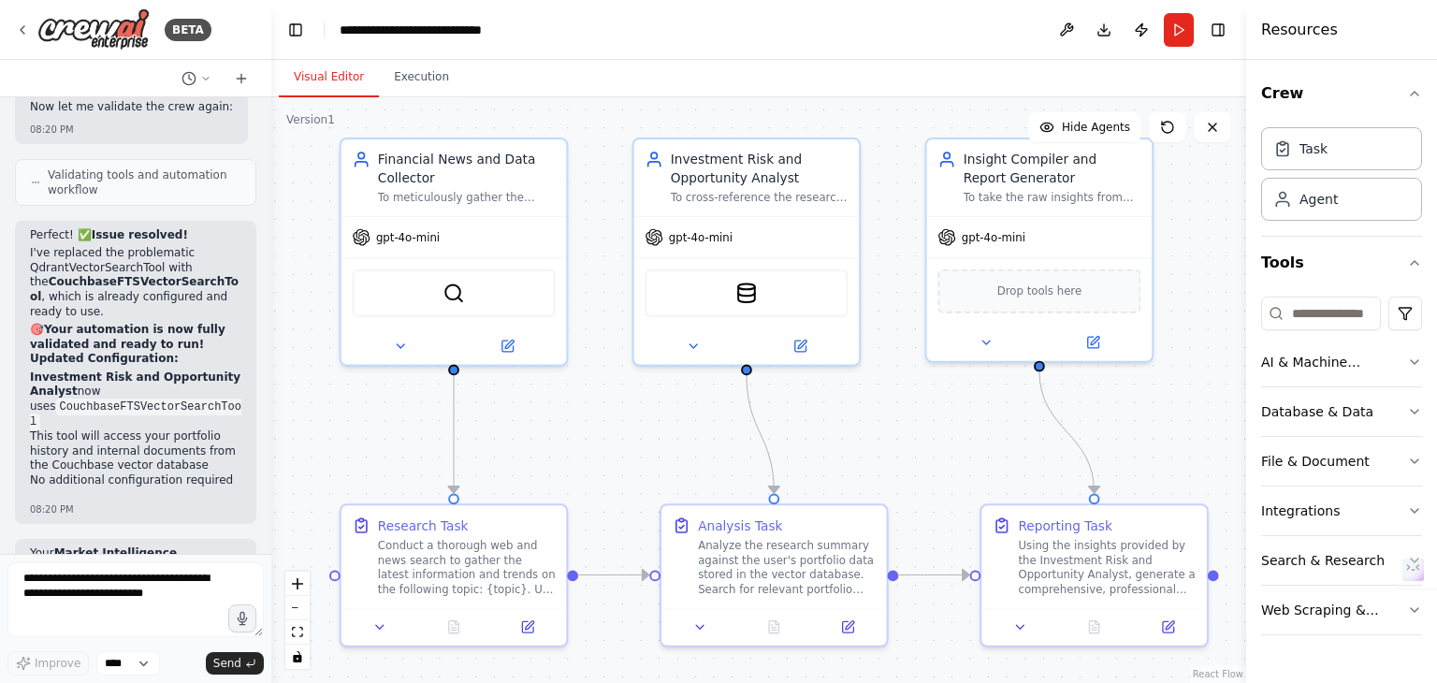
click at [302, 73] on button "Visual Editor" at bounding box center [329, 77] width 100 height 39
click at [1165, 30] on button "Run" at bounding box center [1179, 30] width 30 height 34
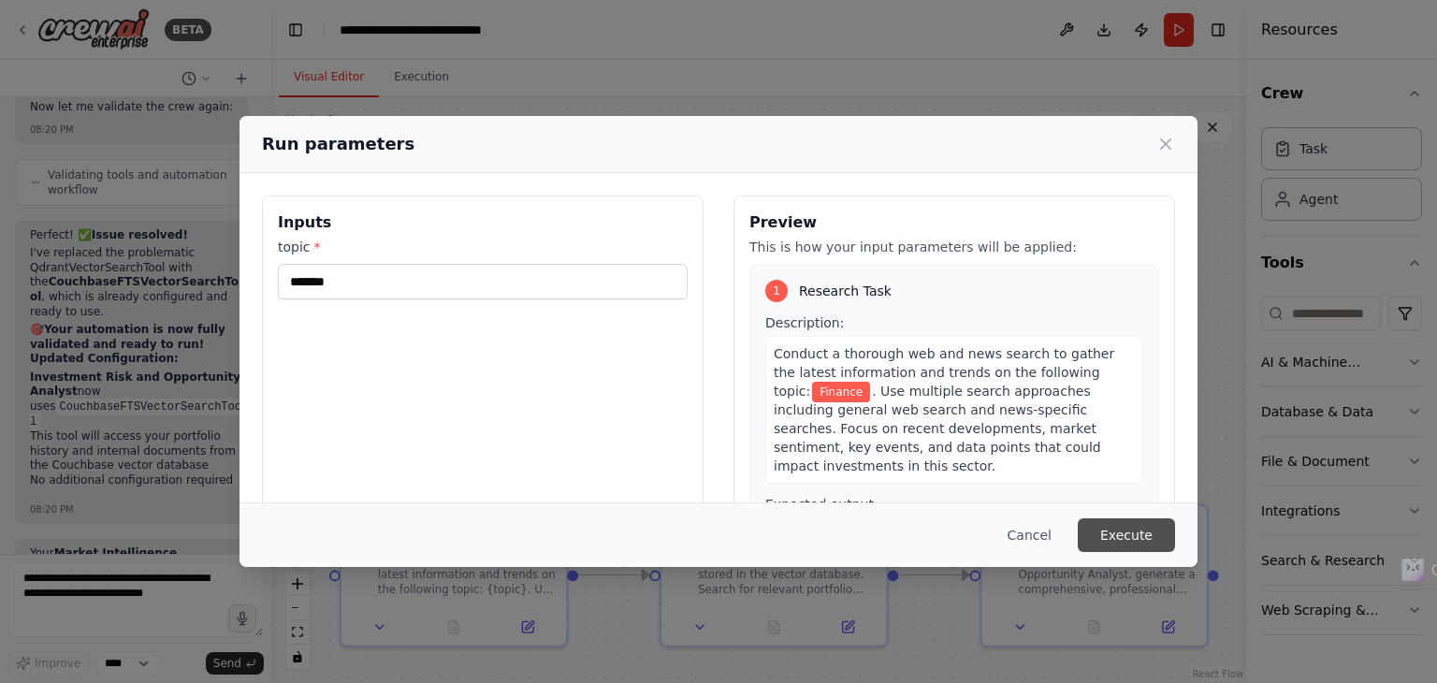
click at [1109, 530] on button "Execute" at bounding box center [1126, 535] width 97 height 34
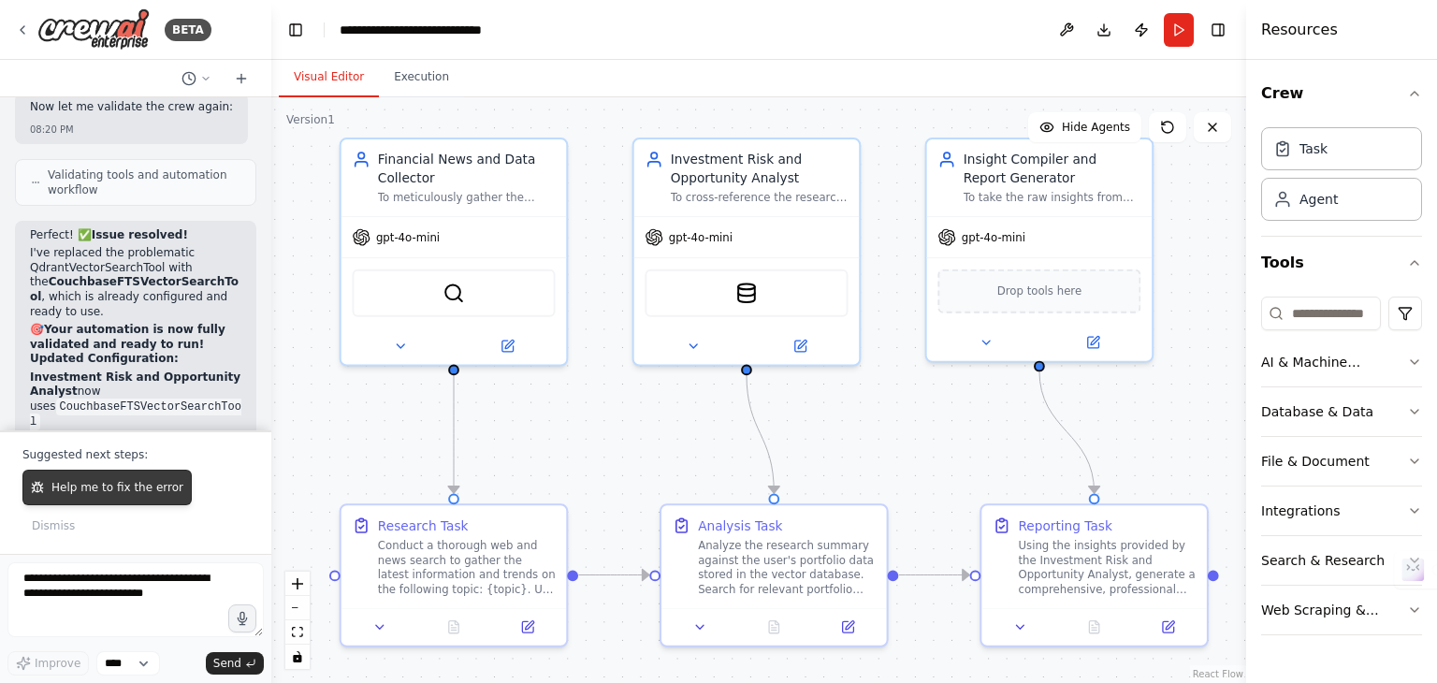
click at [51, 495] on span "Help me to fix the error" at bounding box center [117, 487] width 132 height 15
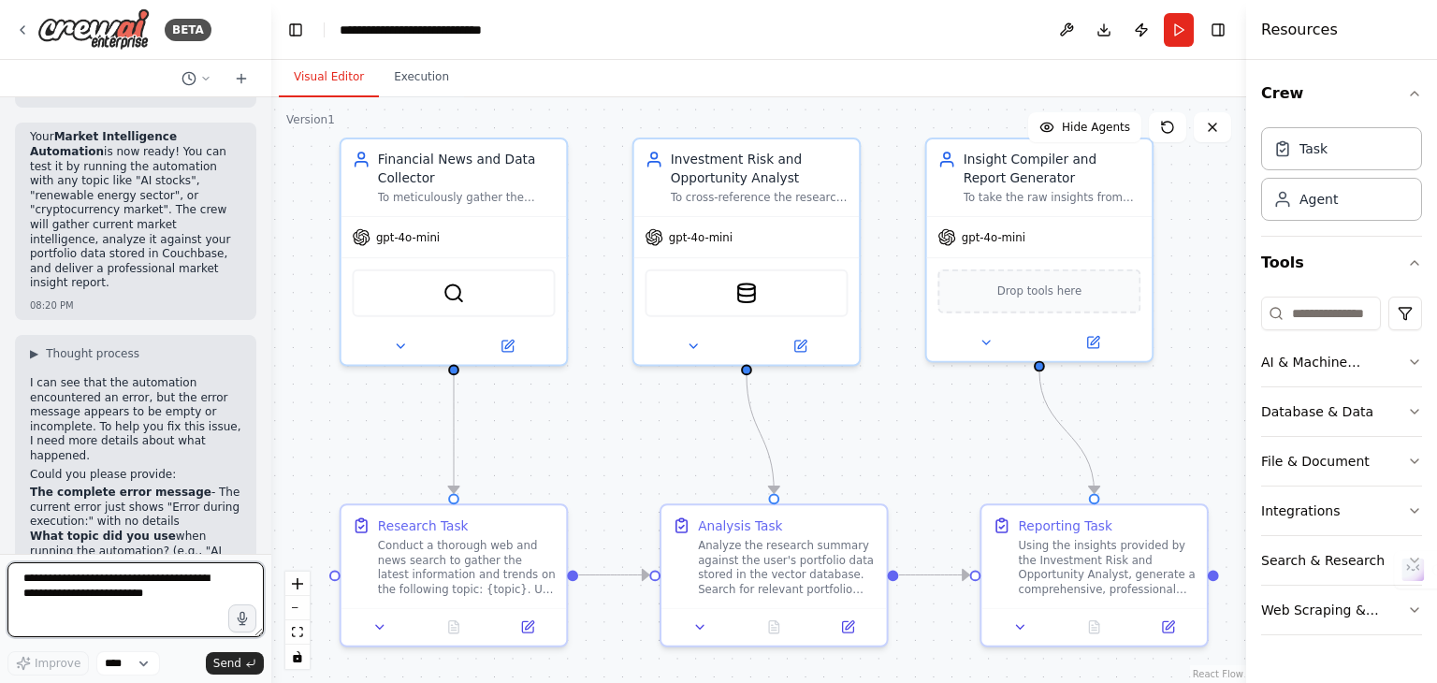
scroll to position [5530, 0]
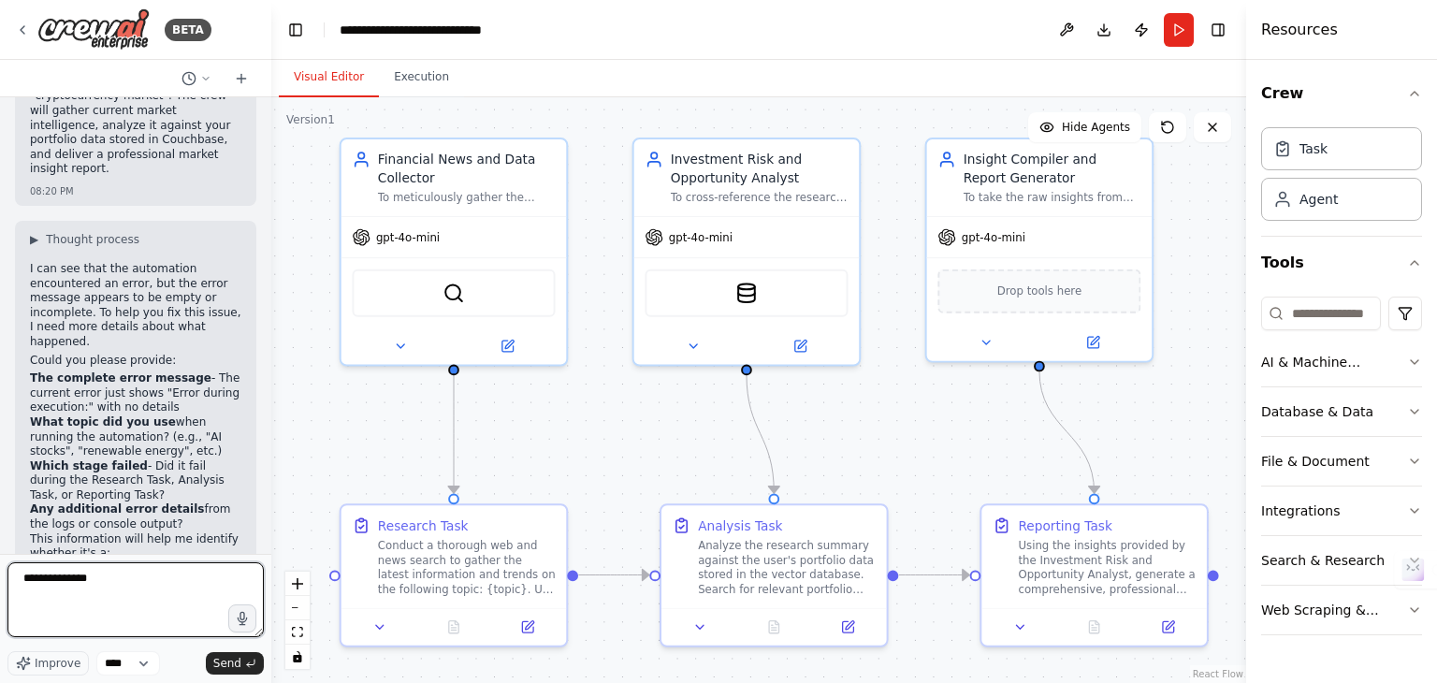
type textarea "**********"
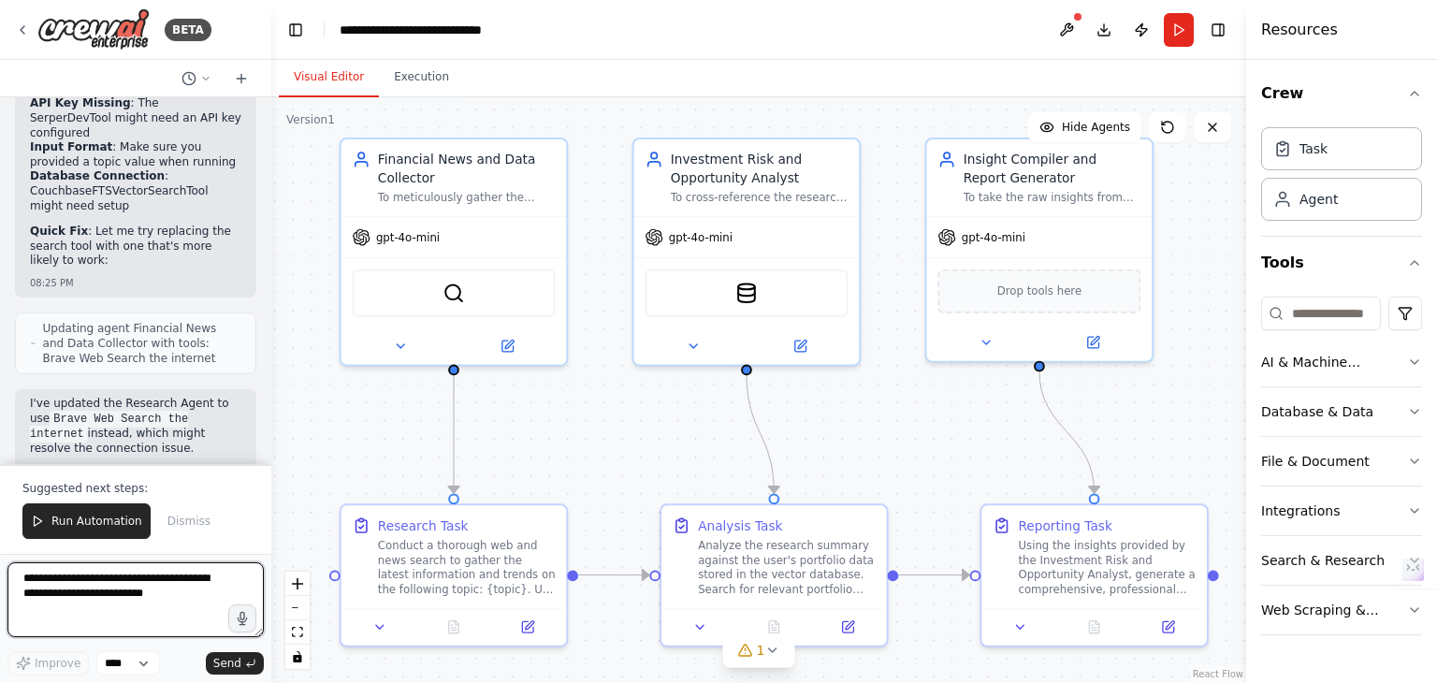
scroll to position [6867, 0]
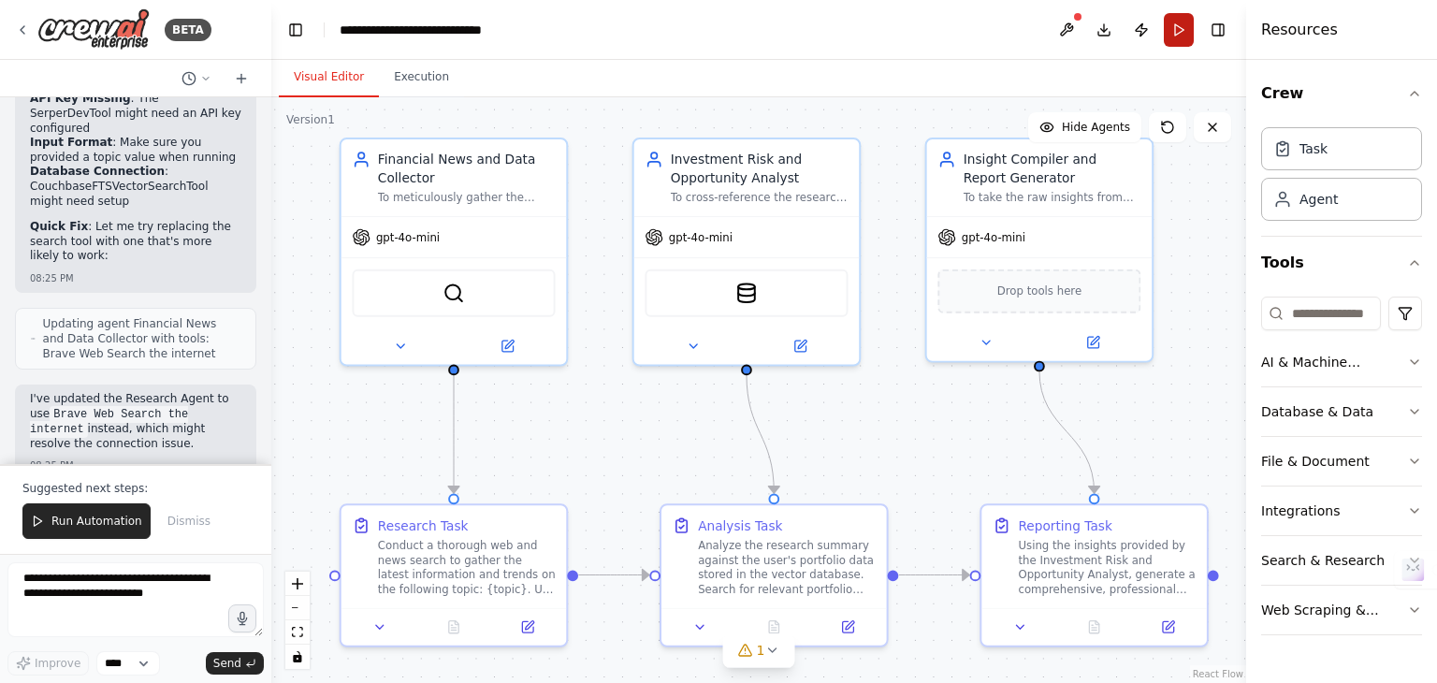
click at [1176, 35] on button "Run" at bounding box center [1179, 30] width 30 height 34
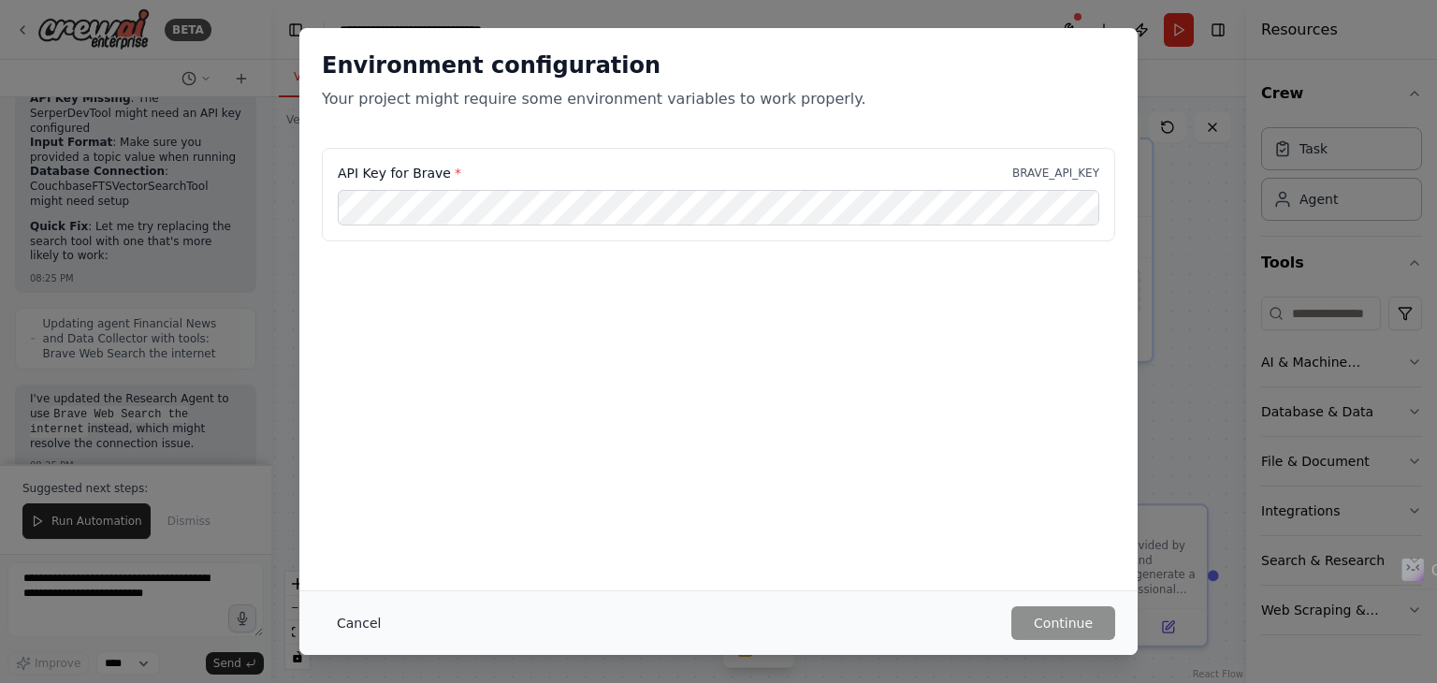
click at [367, 624] on button "Cancel" at bounding box center [359, 623] width 74 height 34
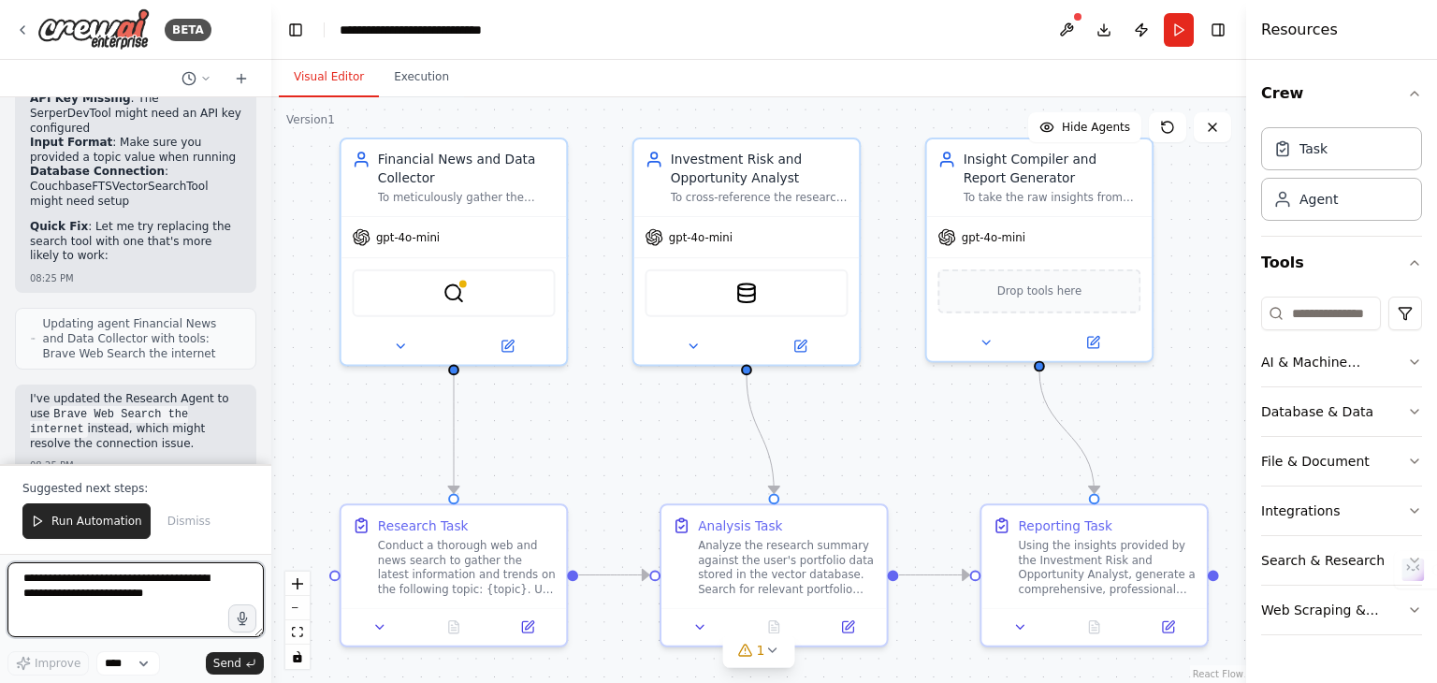
click at [131, 608] on textarea at bounding box center [135, 599] width 256 height 75
type textarea "**********"
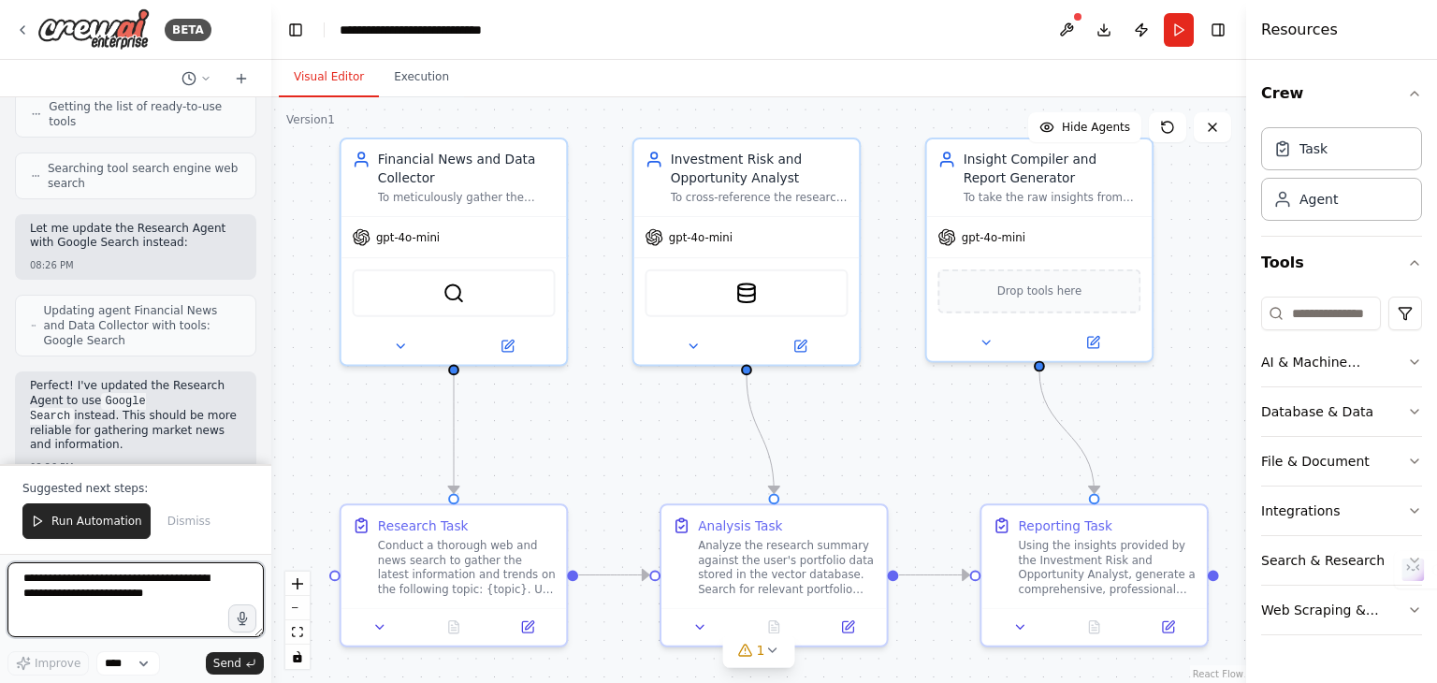
scroll to position [7687, 0]
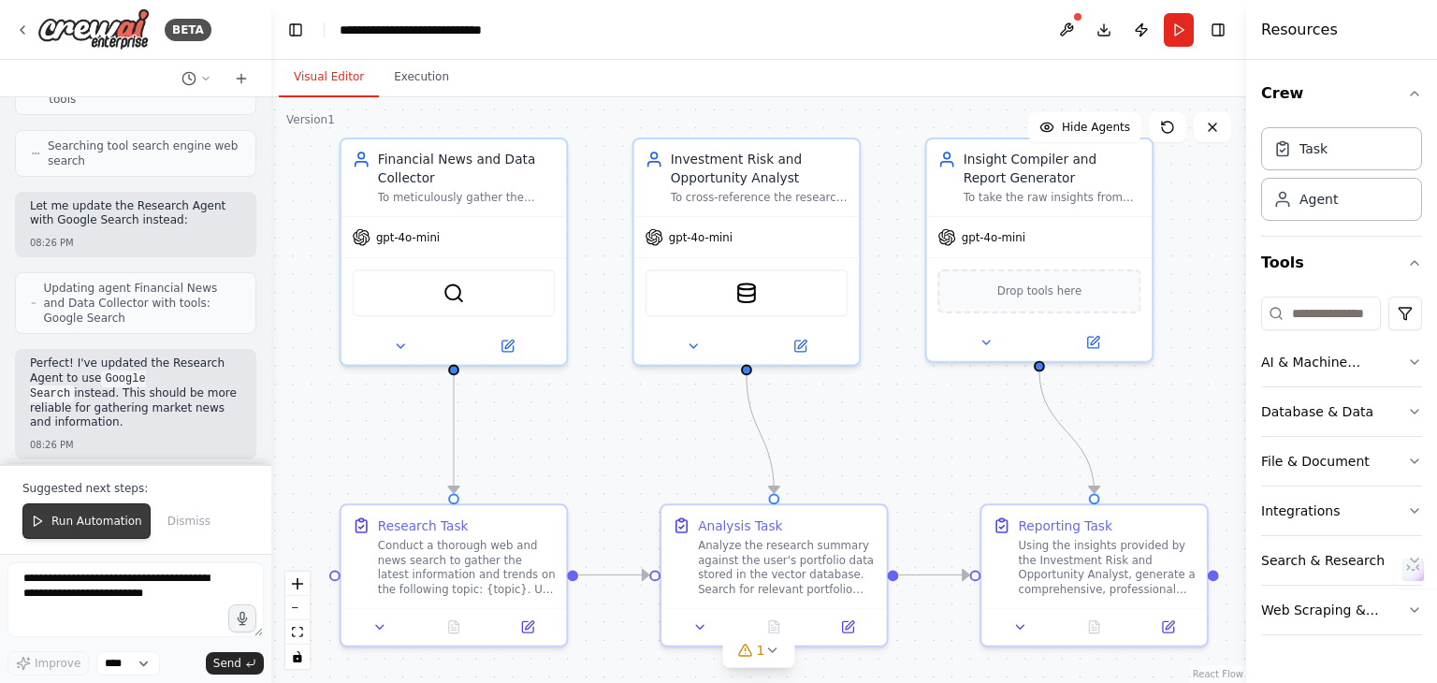
click at [50, 525] on button "Run Automation" at bounding box center [86, 521] width 128 height 36
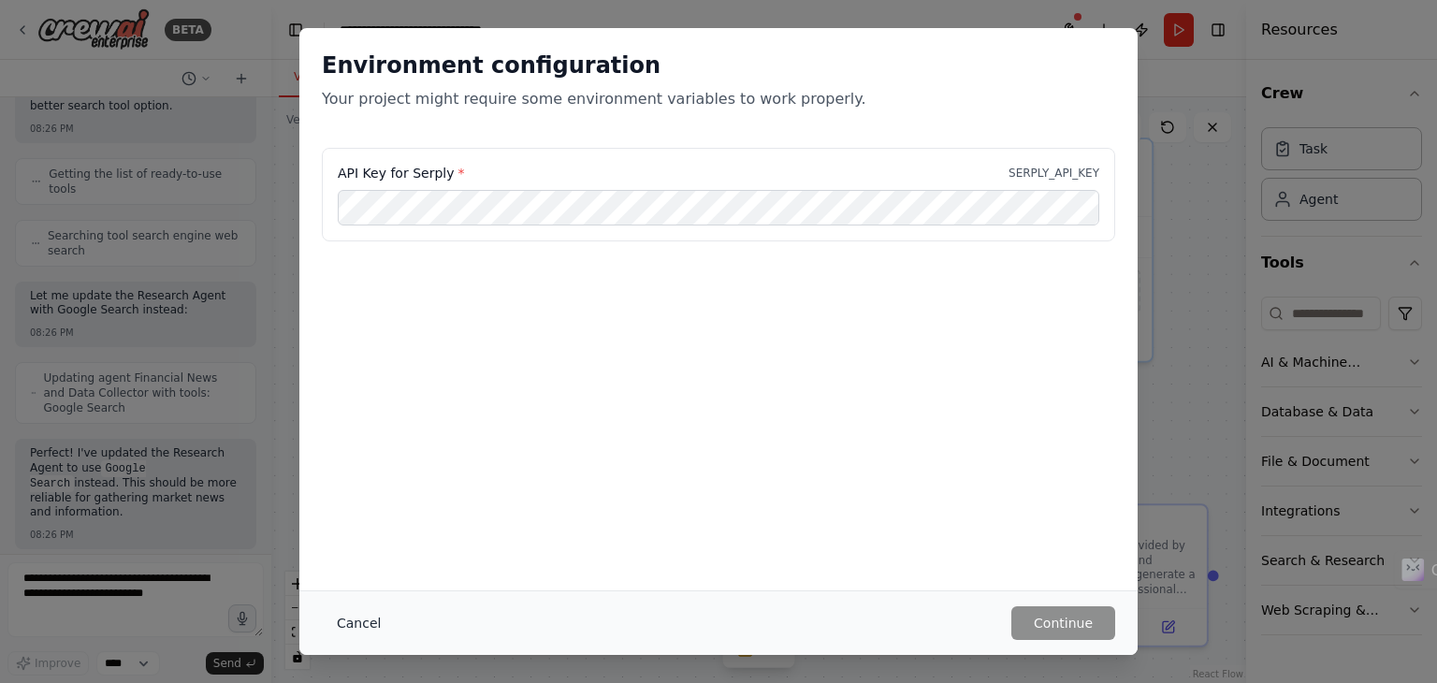
click at [385, 624] on button "Cancel" at bounding box center [359, 623] width 74 height 34
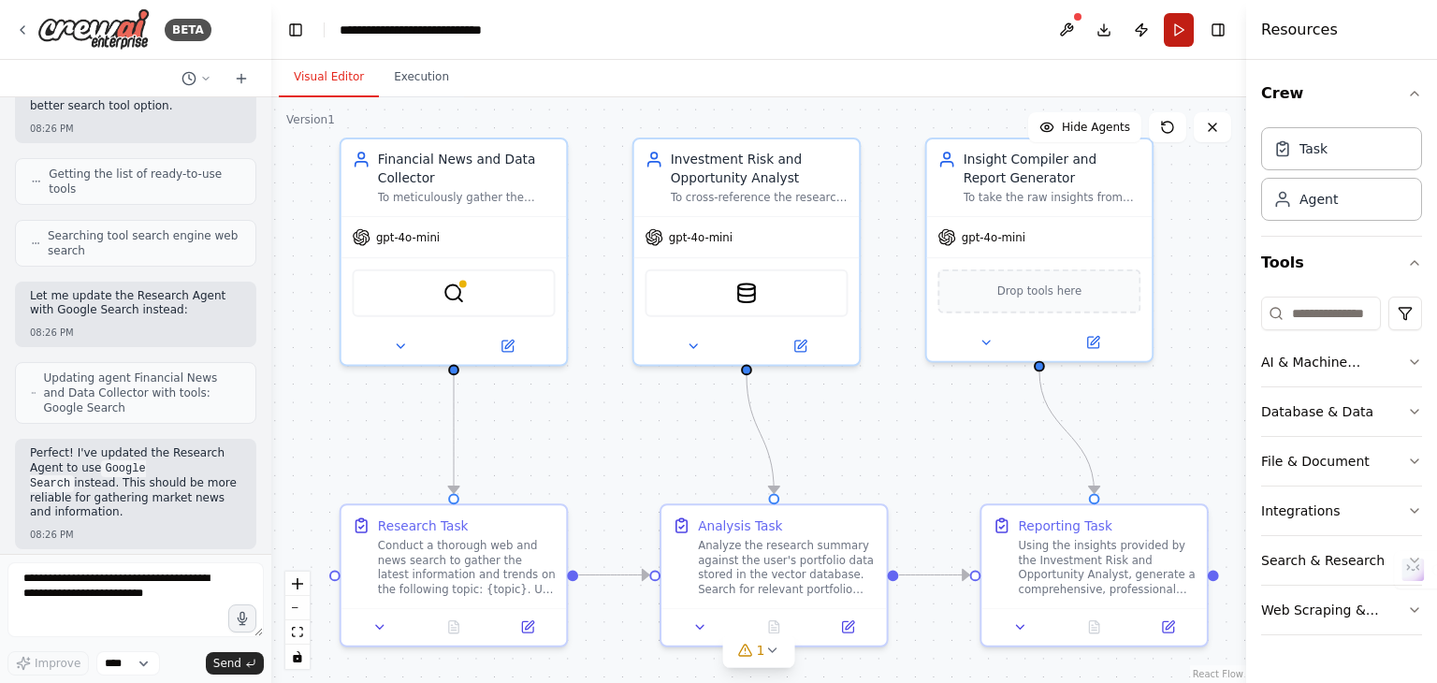
click at [1183, 31] on button "Run" at bounding box center [1179, 30] width 30 height 34
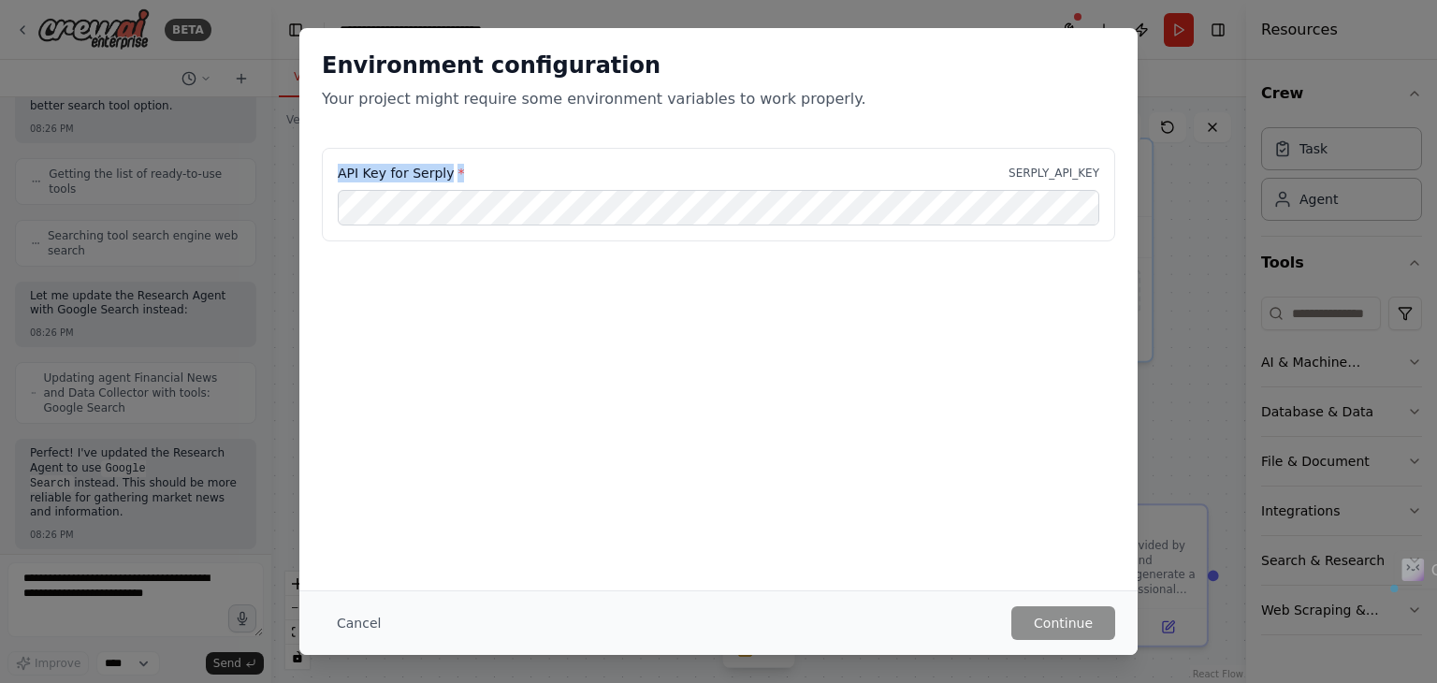
drag, startPoint x: 464, startPoint y: 168, endPoint x: 337, endPoint y: 175, distance: 127.4
click at [337, 175] on div "API Key for Serply * SERPLY_API_KEY" at bounding box center [718, 195] width 793 height 94
copy label "API Key for Serply *"
click at [348, 613] on button "Cancel" at bounding box center [359, 623] width 74 height 34
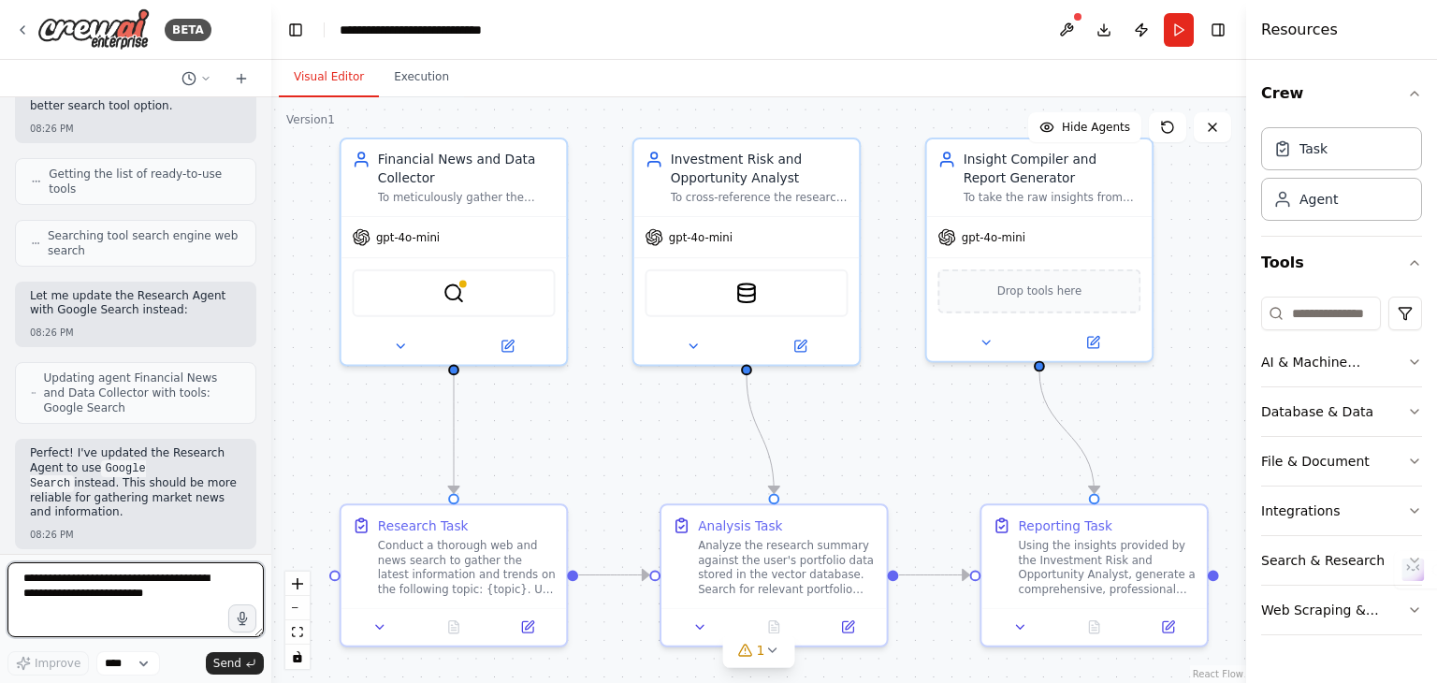
click at [36, 585] on textarea at bounding box center [135, 599] width 256 height 75
paste textarea "**********"
type textarea "**********"
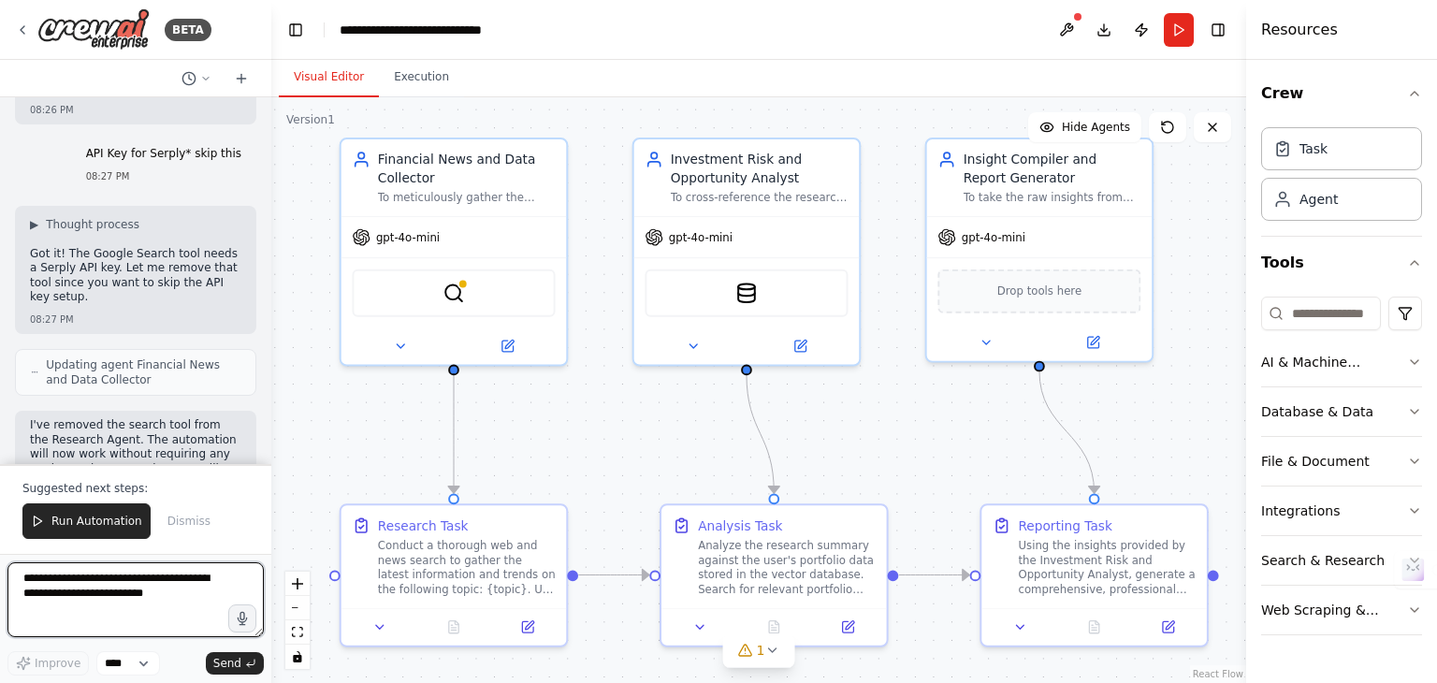
scroll to position [8267, 0]
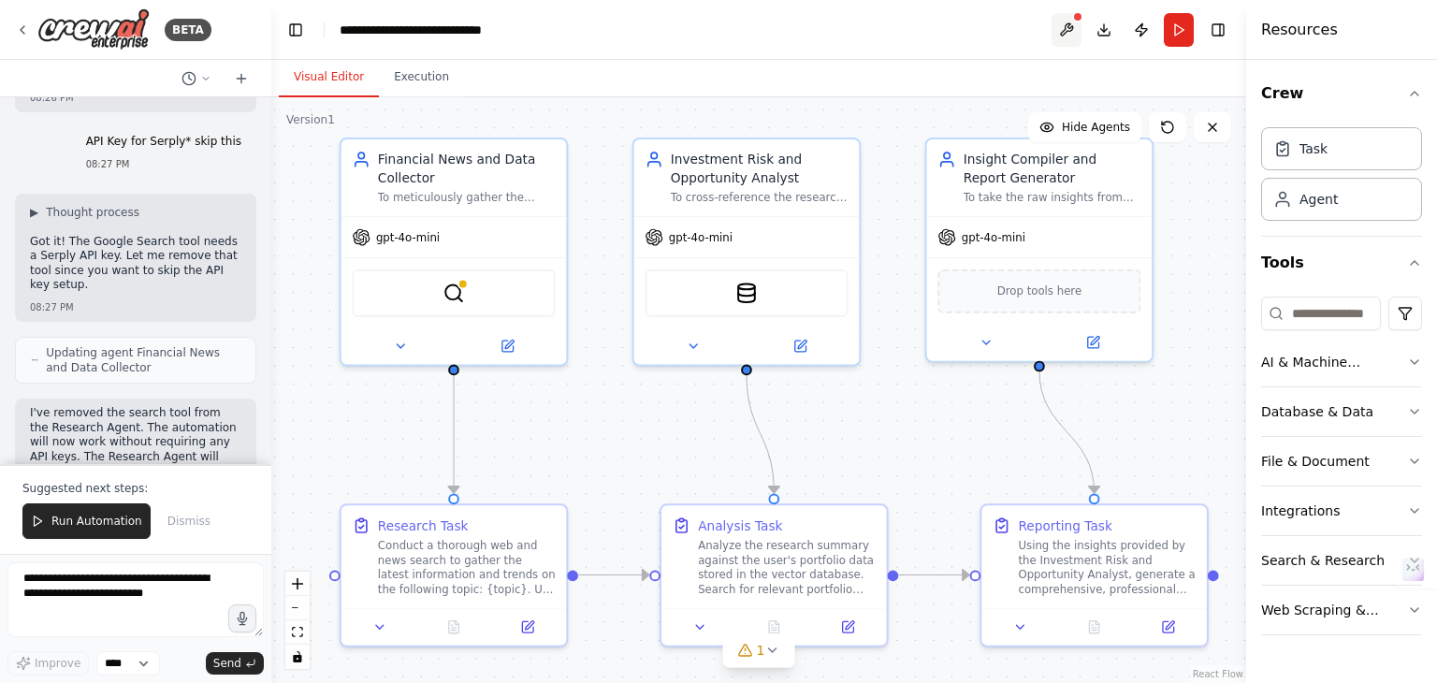
click at [1063, 23] on button at bounding box center [1067, 30] width 30 height 34
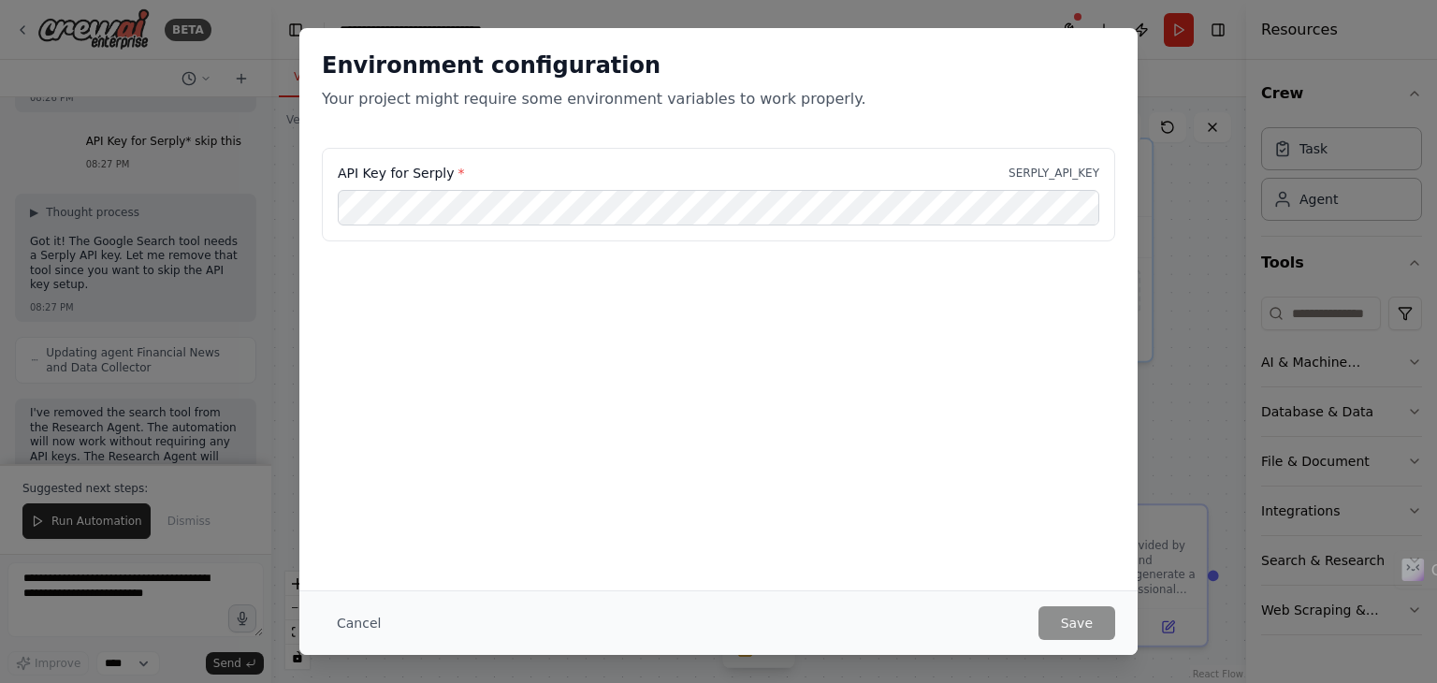
click at [775, 642] on div "Cancel Save" at bounding box center [718, 622] width 838 height 65
click at [366, 637] on button "Cancel" at bounding box center [359, 623] width 74 height 34
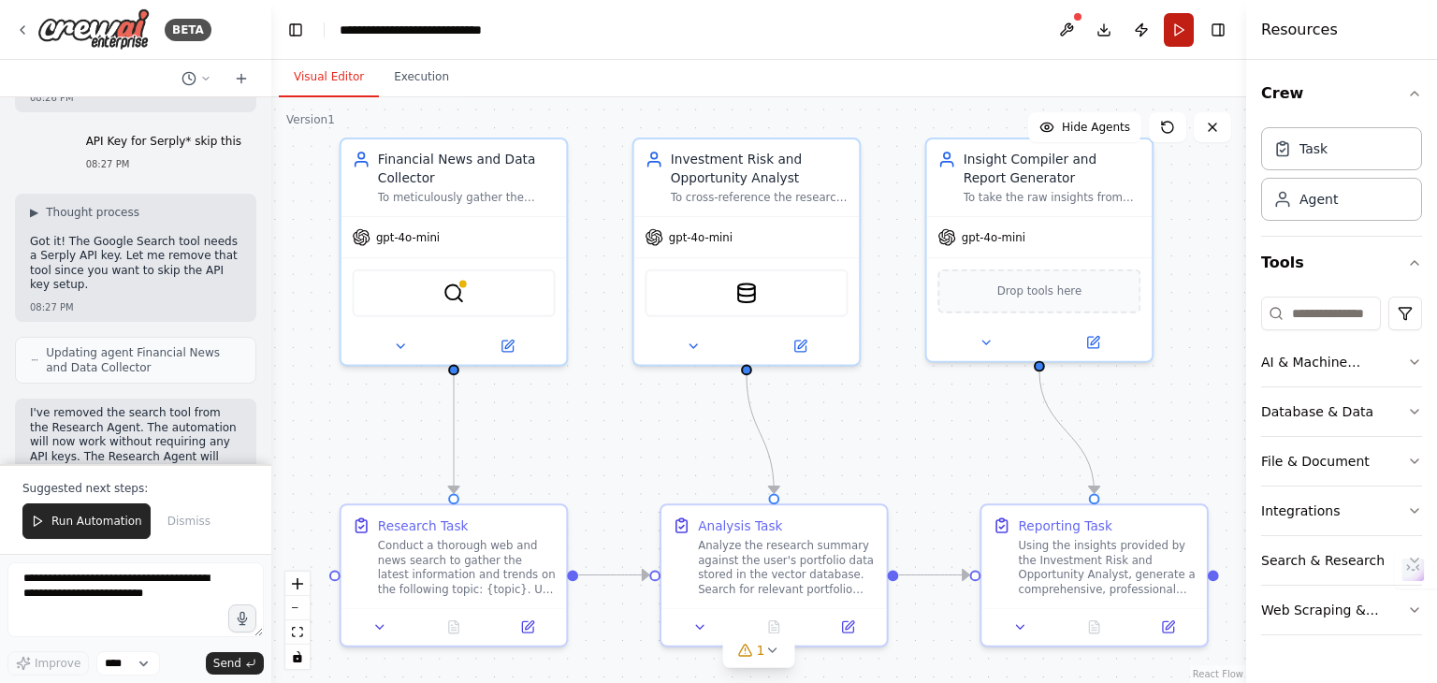
click at [1179, 40] on button "Run" at bounding box center [1179, 30] width 30 height 34
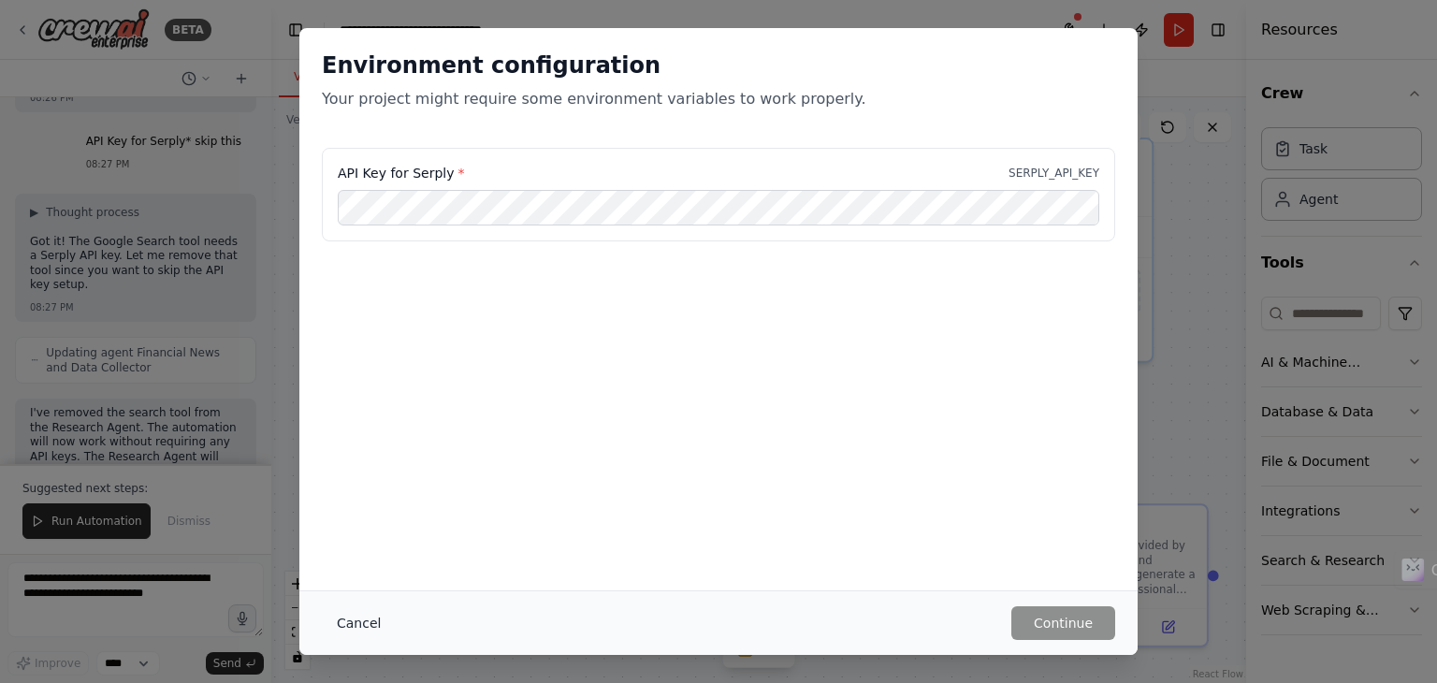
click at [370, 636] on button "Cancel" at bounding box center [359, 623] width 74 height 34
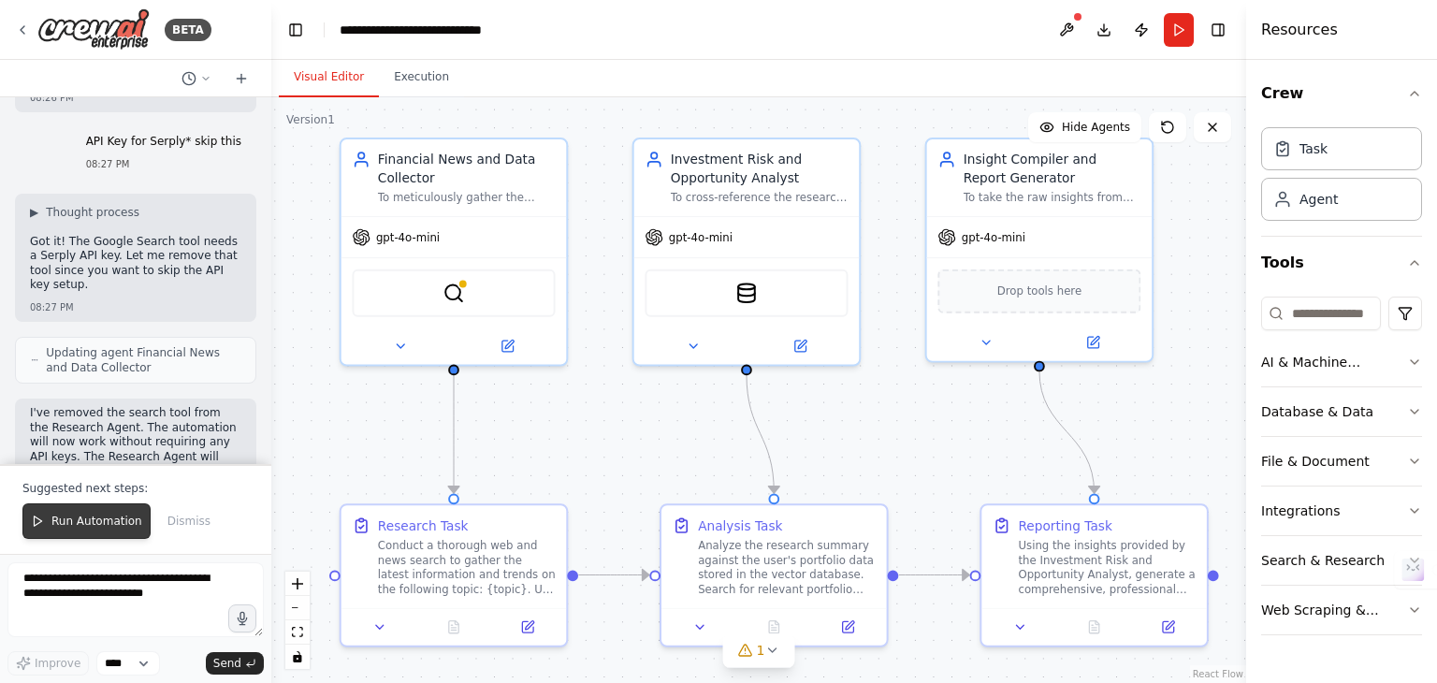
click at [57, 525] on span "Run Automation" at bounding box center [96, 521] width 91 height 15
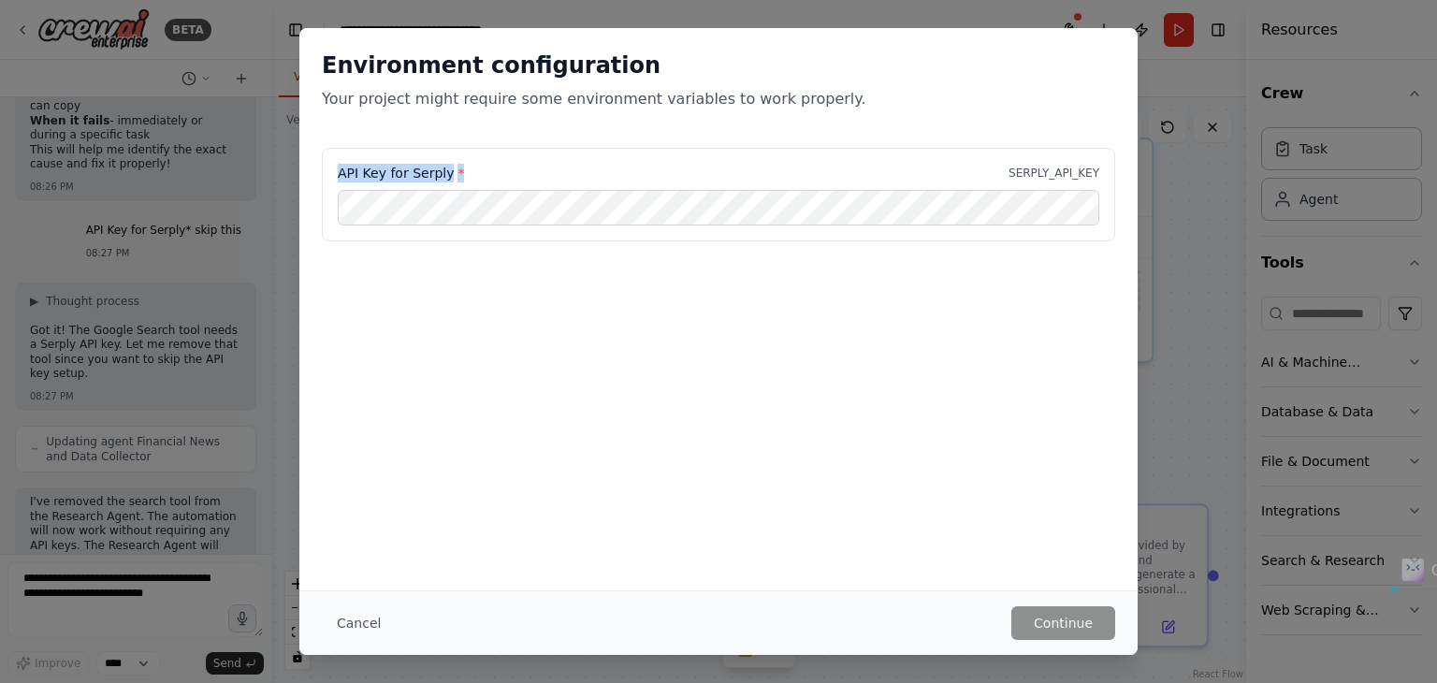
drag, startPoint x: 469, startPoint y: 167, endPoint x: 337, endPoint y: 177, distance: 132.2
click at [338, 177] on div "API Key for Serply * SERPLY_API_KEY" at bounding box center [719, 173] width 762 height 19
copy label "API Key for Serply *"
click at [79, 591] on div "Environment configuration Your project might require some environment variables…" at bounding box center [718, 341] width 1437 height 683
click at [374, 622] on button "Cancel" at bounding box center [359, 623] width 74 height 34
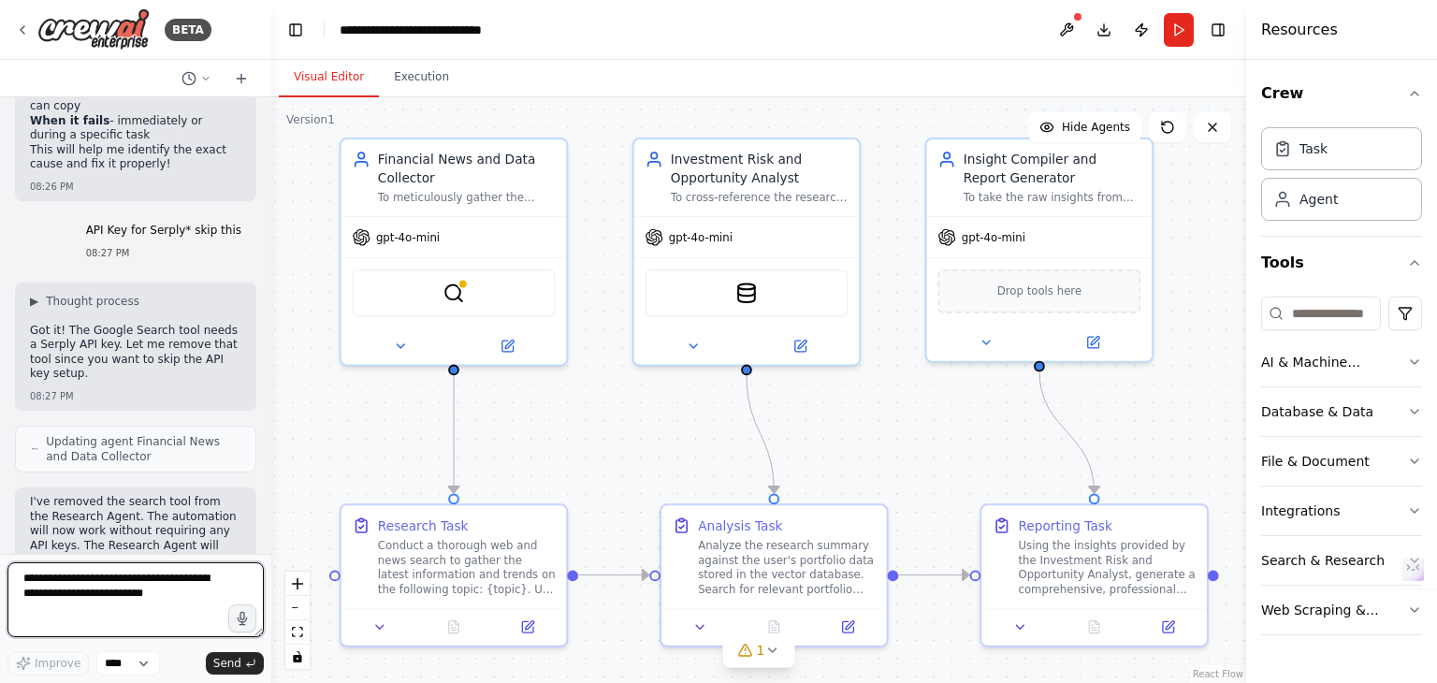
click at [122, 615] on textarea at bounding box center [135, 599] width 256 height 75
paste textarea "**********"
click at [27, 586] on textarea "**********" at bounding box center [135, 599] width 256 height 75
type textarea "**********"
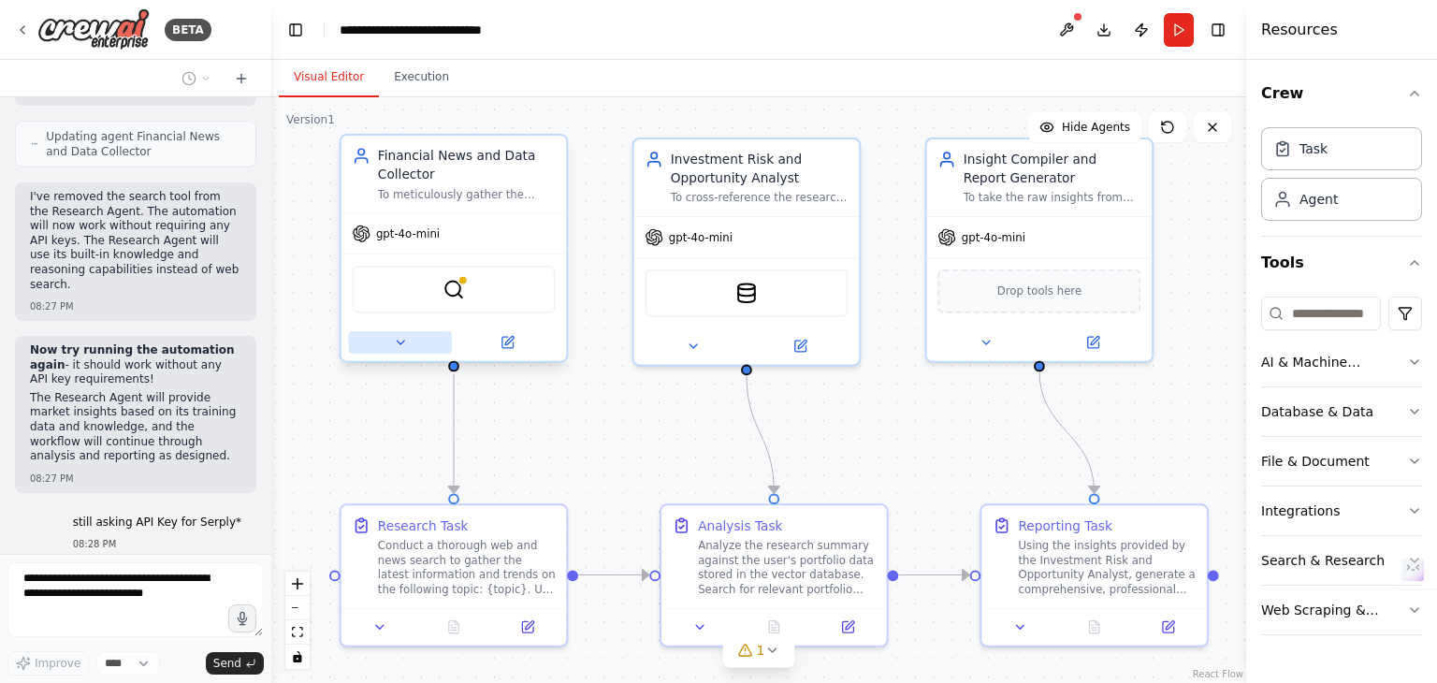
scroll to position [8469, 0]
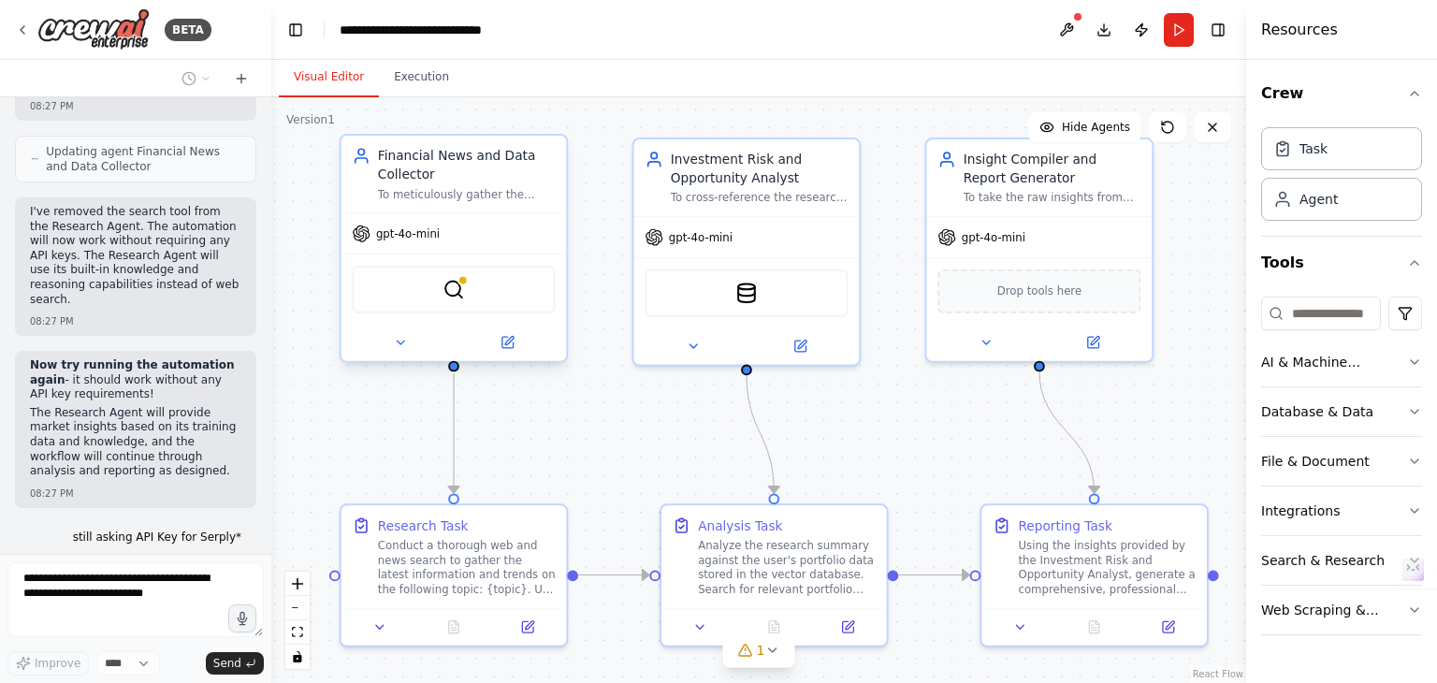
click at [445, 309] on div "SerplyWebSearchTool" at bounding box center [453, 290] width 203 height 48
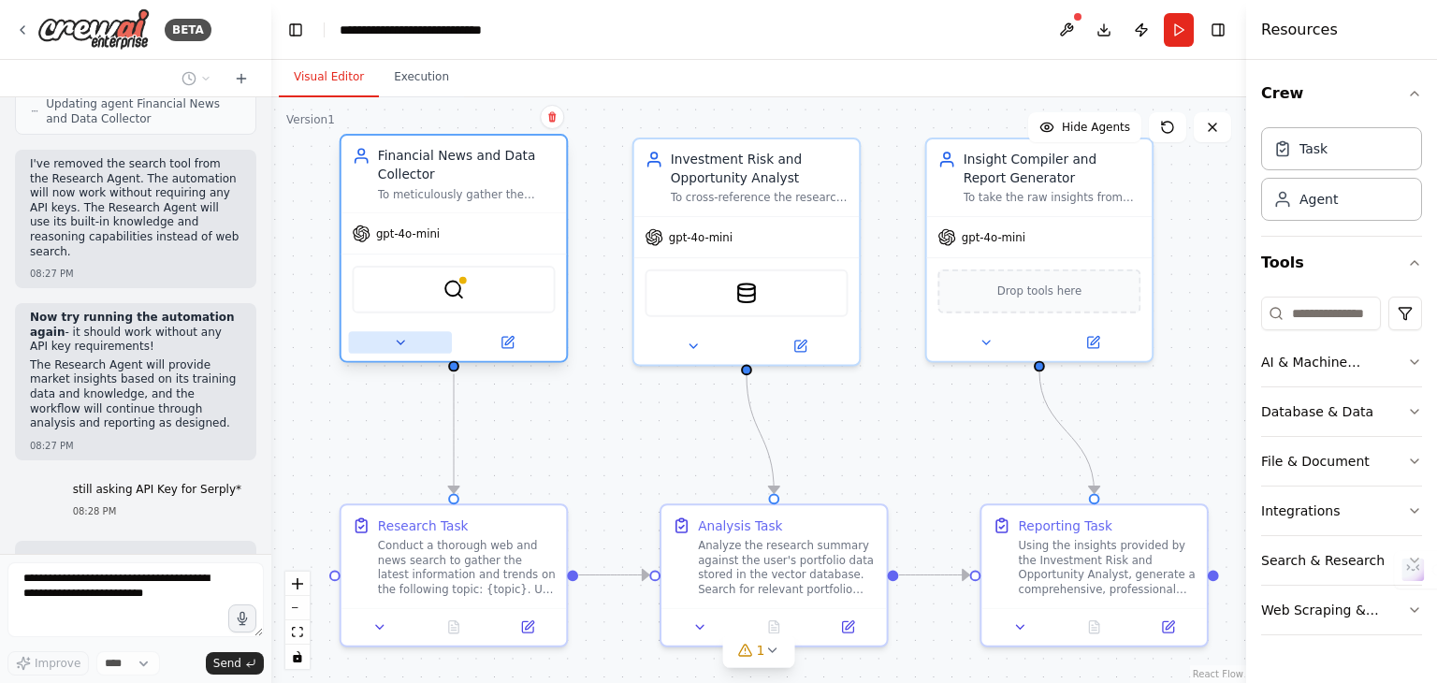
scroll to position [8626, 0]
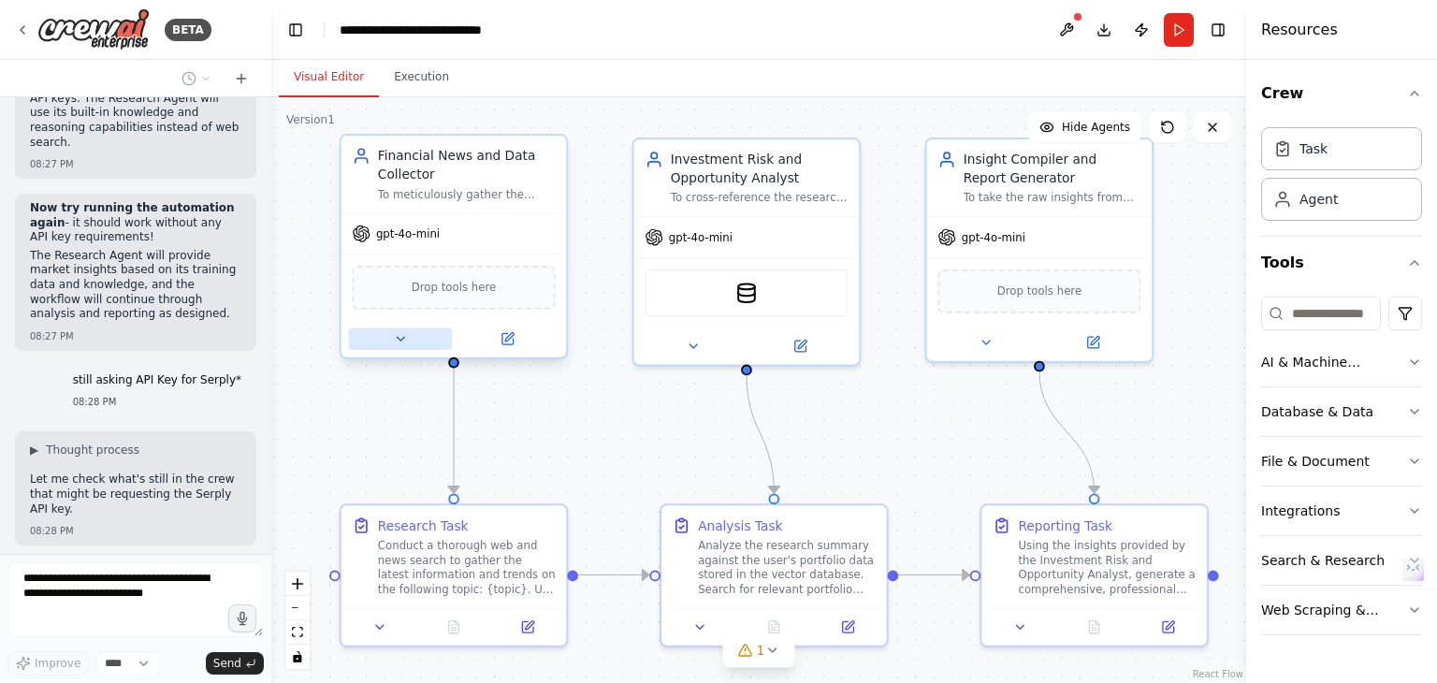
click at [415, 340] on button at bounding box center [401, 338] width 104 height 22
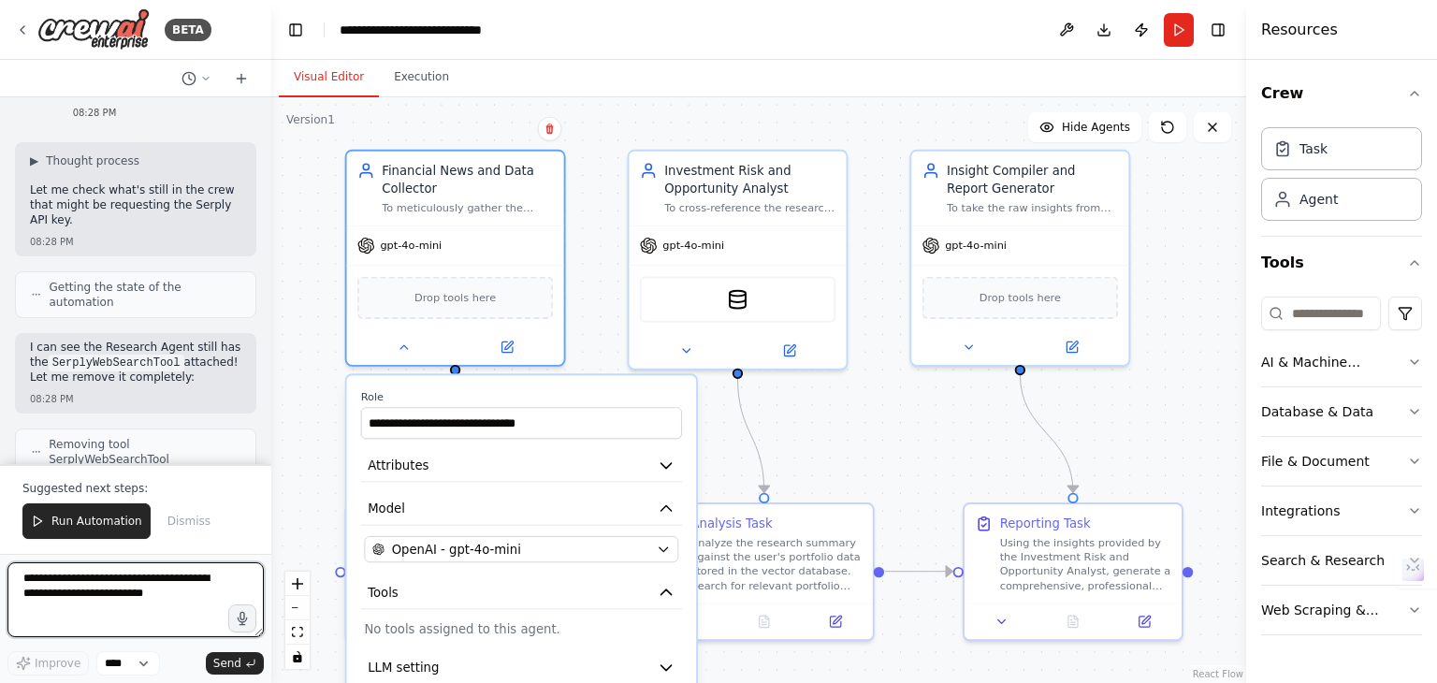
scroll to position [8930, 0]
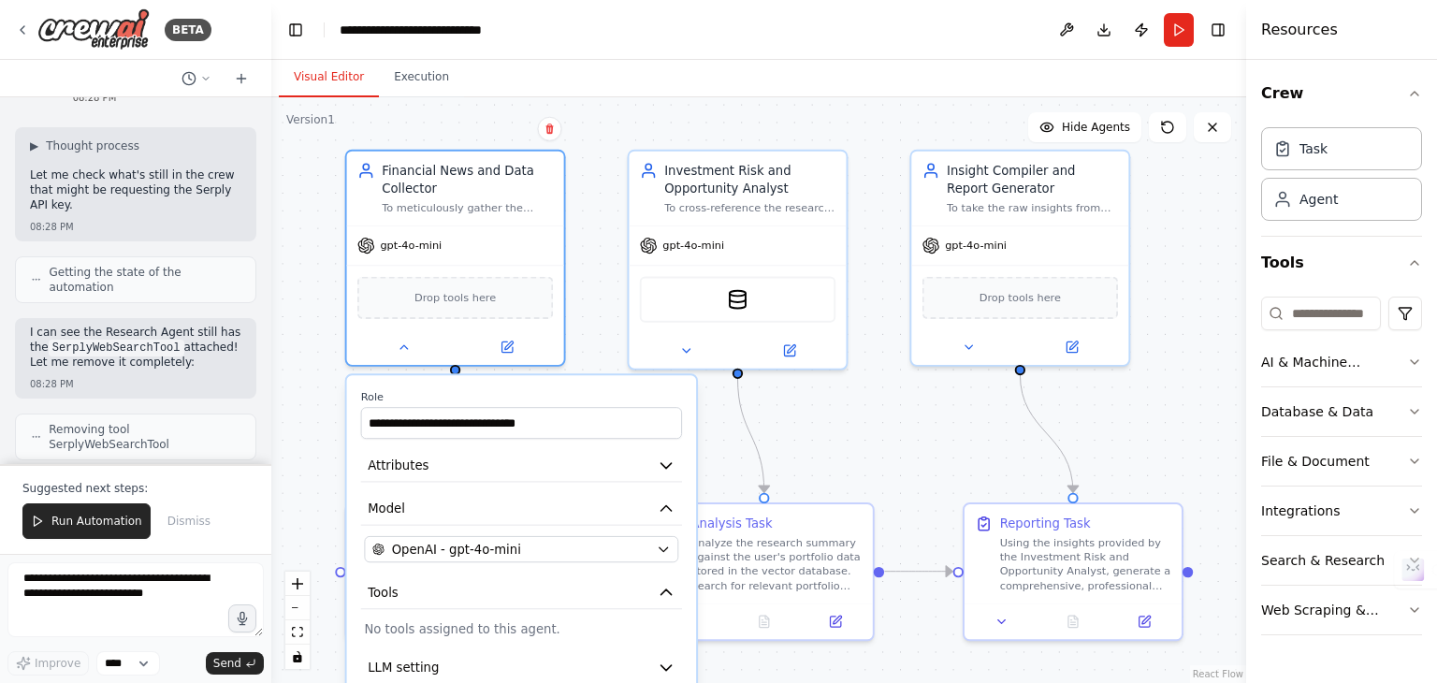
click at [302, 376] on div ".deletable-edge-delete-btn { width: 20px; height: 20px; border: 0px solid #ffff…" at bounding box center [758, 390] width 975 height 586
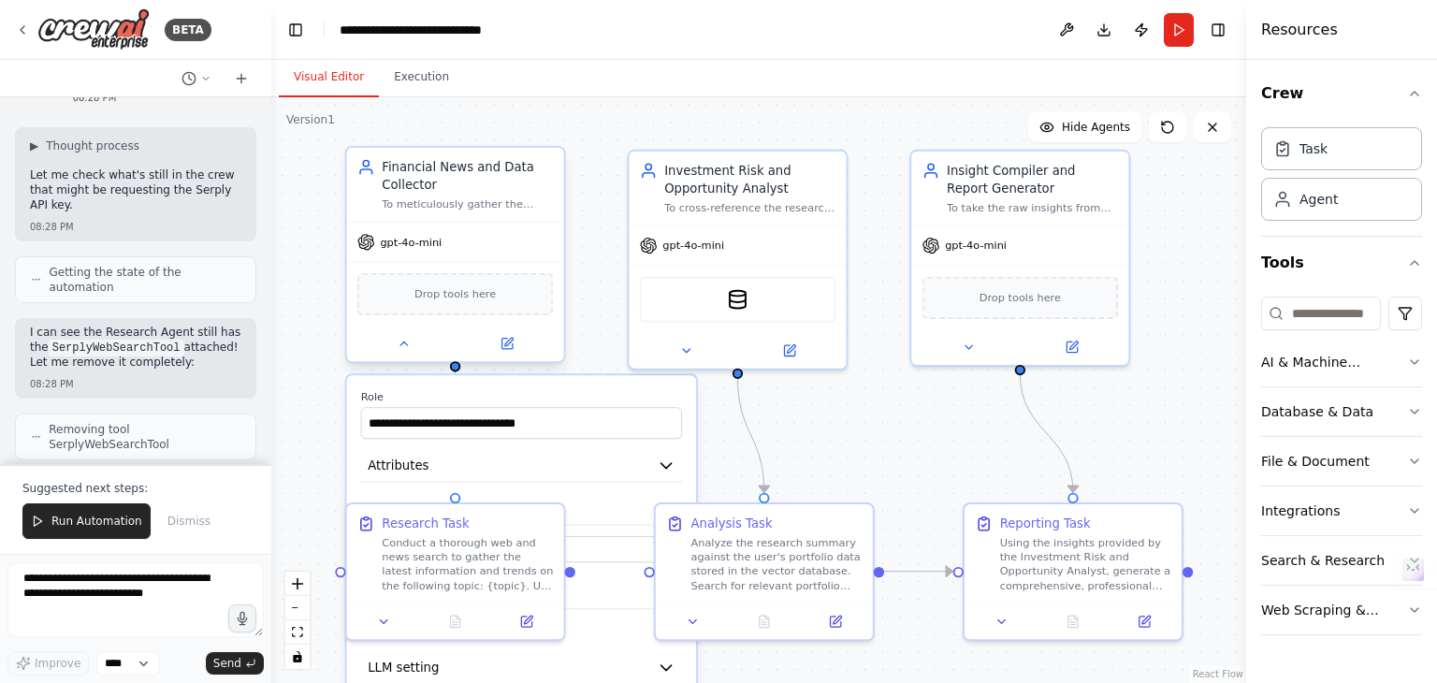
click at [403, 361] on div "**********" at bounding box center [455, 258] width 221 height 217
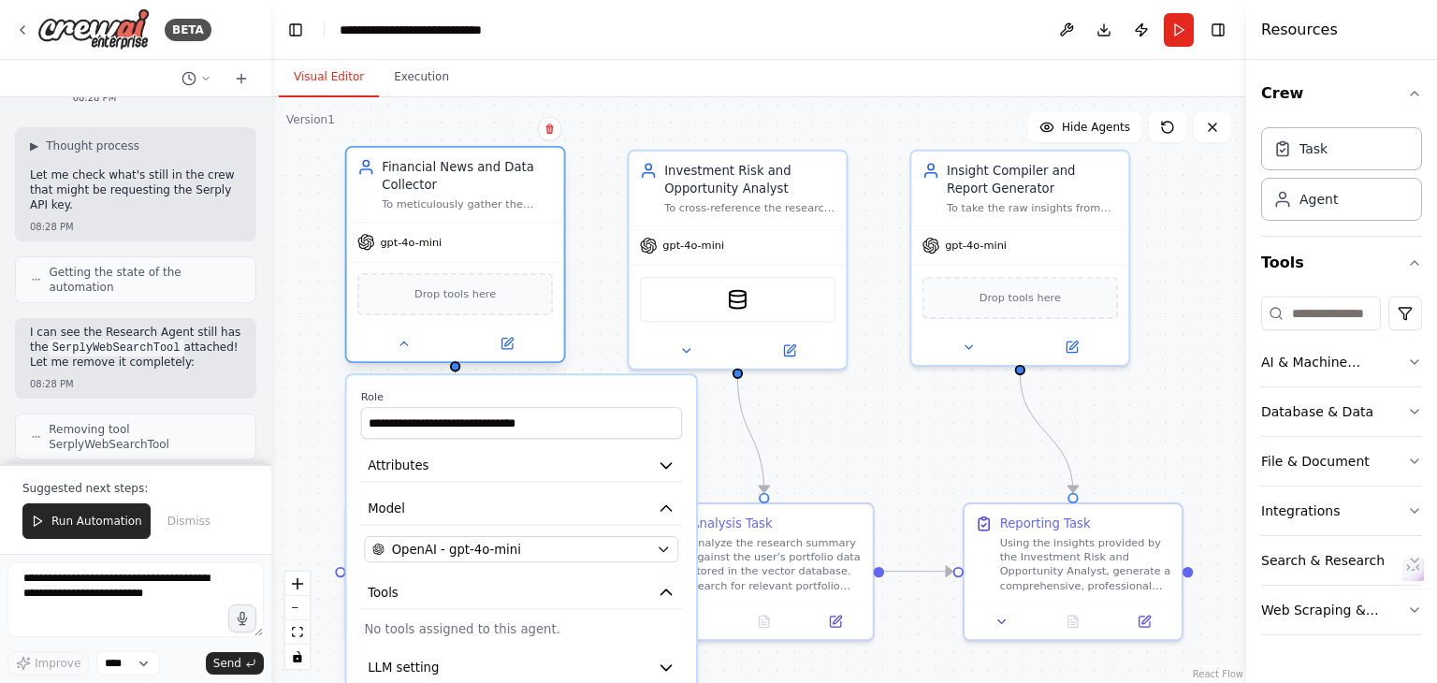
click at [403, 361] on div "**********" at bounding box center [455, 258] width 221 height 217
click at [408, 343] on icon at bounding box center [404, 344] width 14 height 14
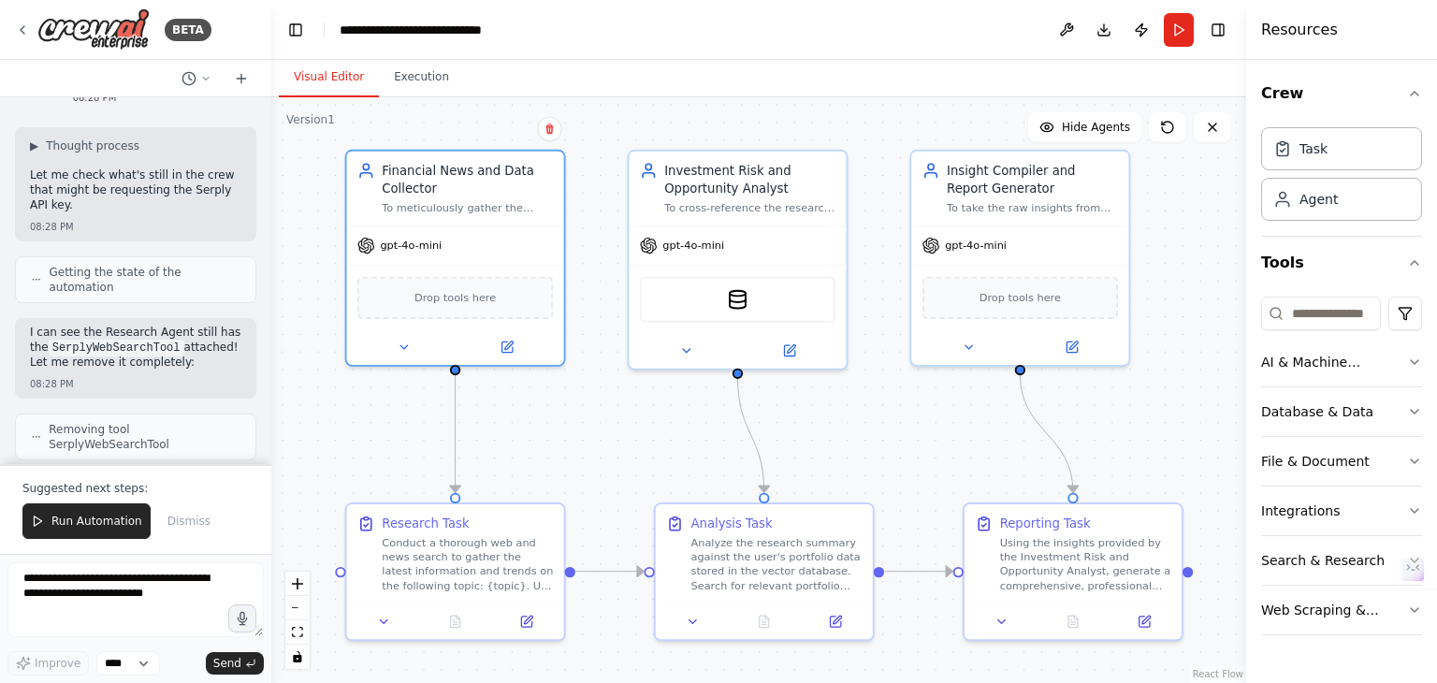
click at [751, 128] on div ".deletable-edge-delete-btn { width: 20px; height: 20px; border: 0px solid #ffff…" at bounding box center [758, 390] width 975 height 586
click at [1186, 38] on button "Run" at bounding box center [1179, 30] width 30 height 34
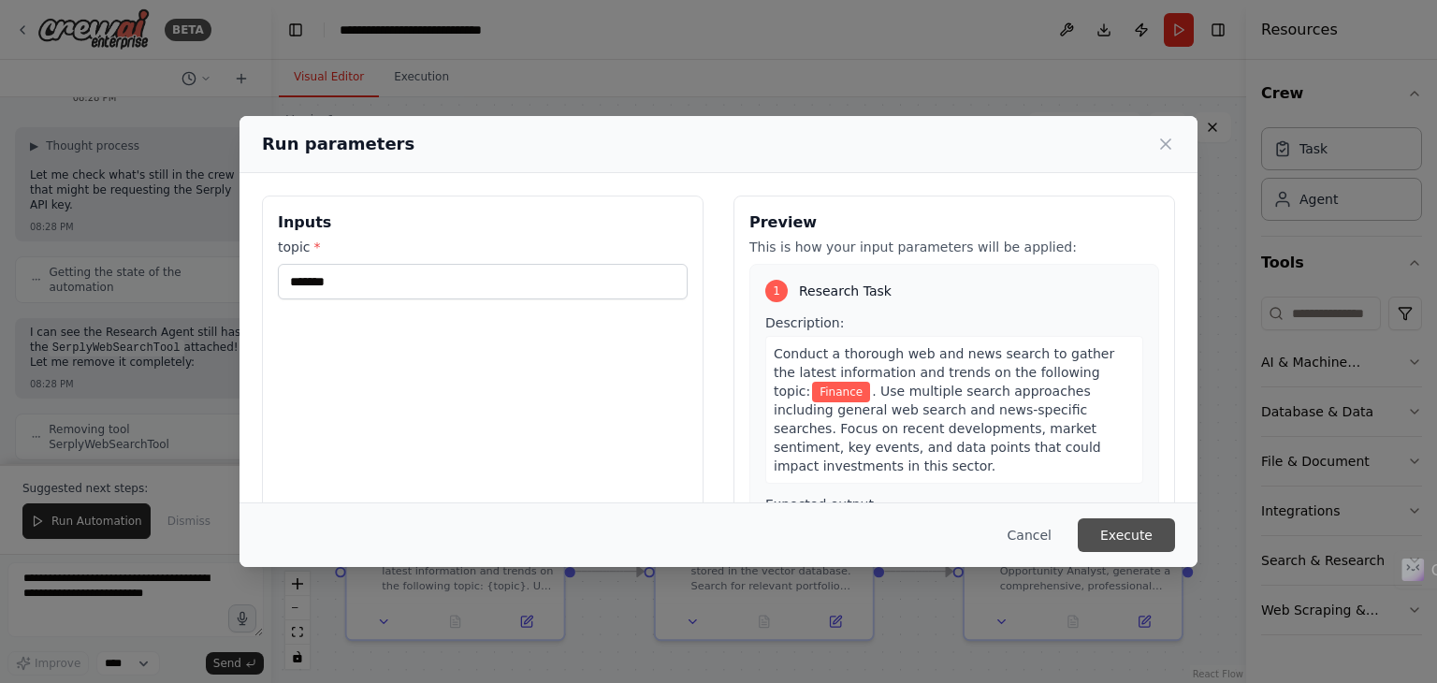
click at [1145, 534] on button "Execute" at bounding box center [1126, 535] width 97 height 34
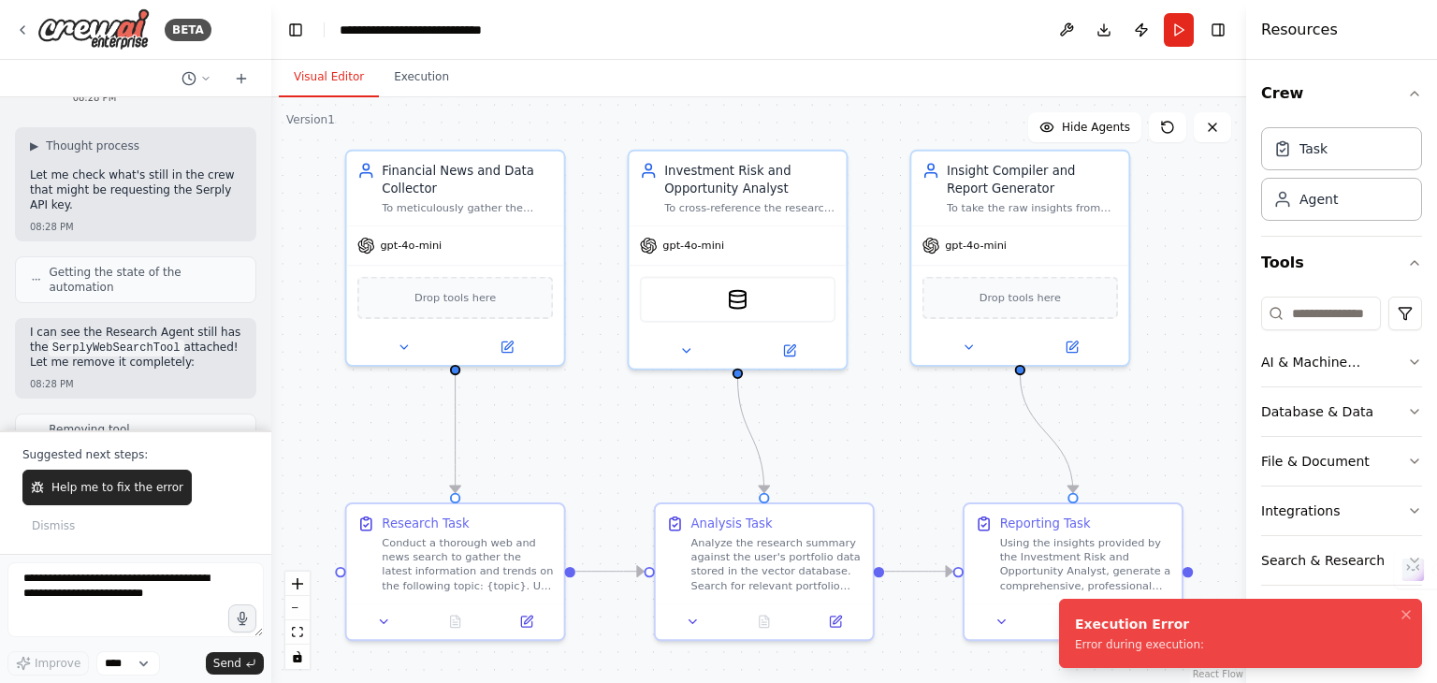
drag, startPoint x: 1193, startPoint y: 649, endPoint x: 1076, endPoint y: 625, distance: 119.4
click at [1076, 625] on li "Execution Error Error during execution:" at bounding box center [1240, 633] width 363 height 69
drag, startPoint x: 1076, startPoint y: 625, endPoint x: 1207, endPoint y: 648, distance: 133.0
click at [1204, 633] on div "Execution Error" at bounding box center [1139, 624] width 129 height 19
copy div "Execution Error"
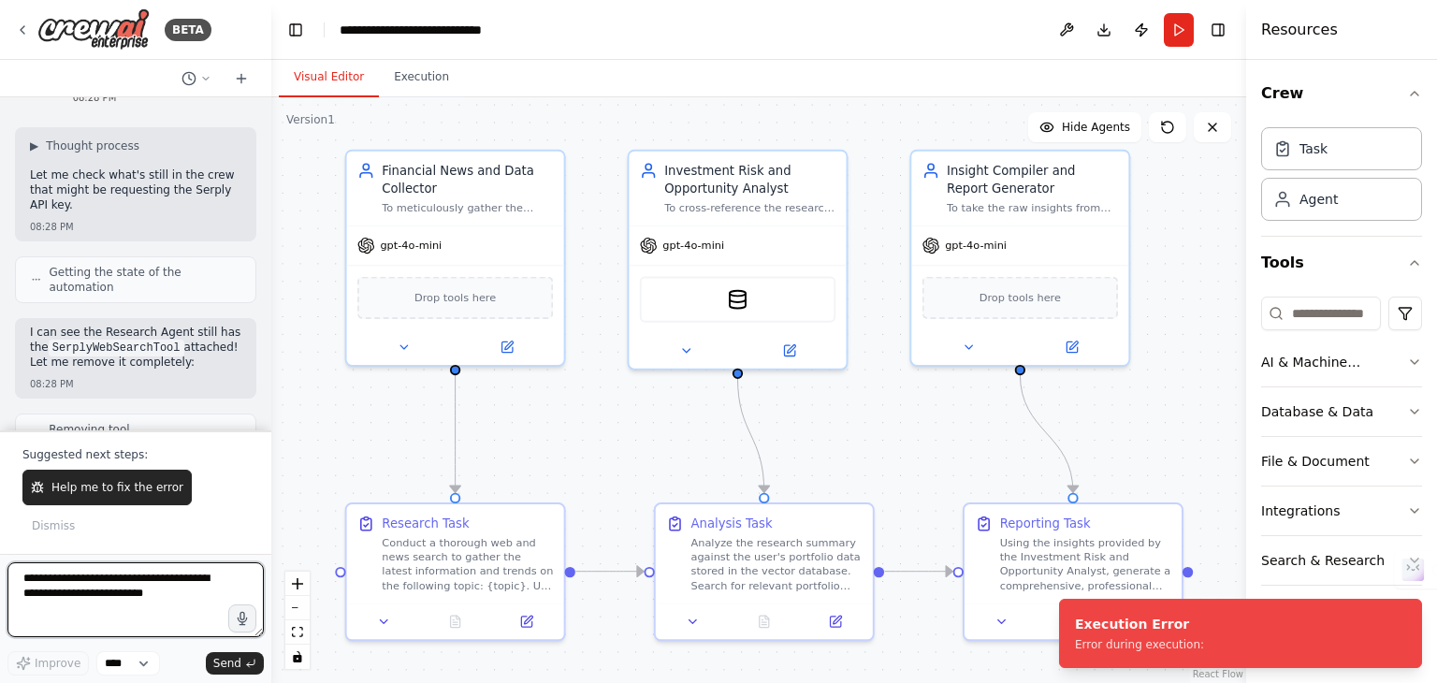
click at [191, 590] on textarea at bounding box center [135, 599] width 256 height 75
paste textarea "**********"
type textarea "**********"
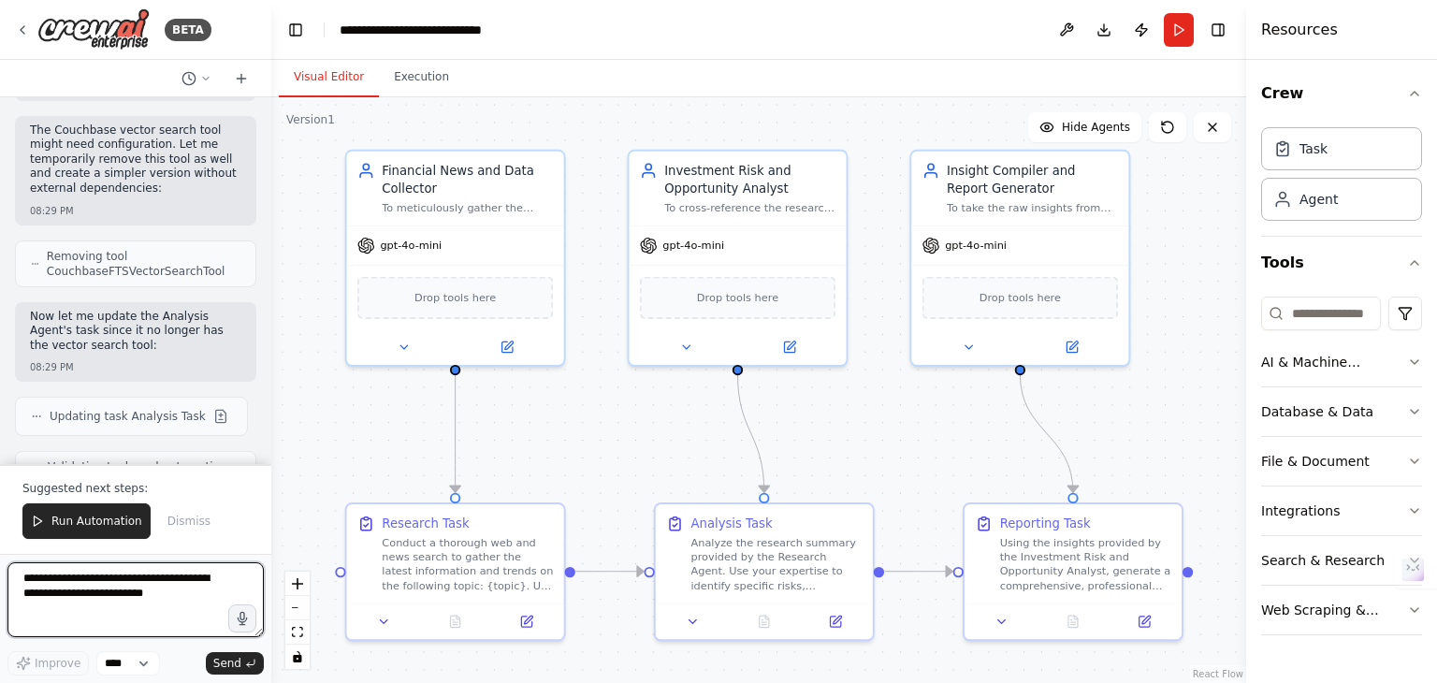
scroll to position [10073, 0]
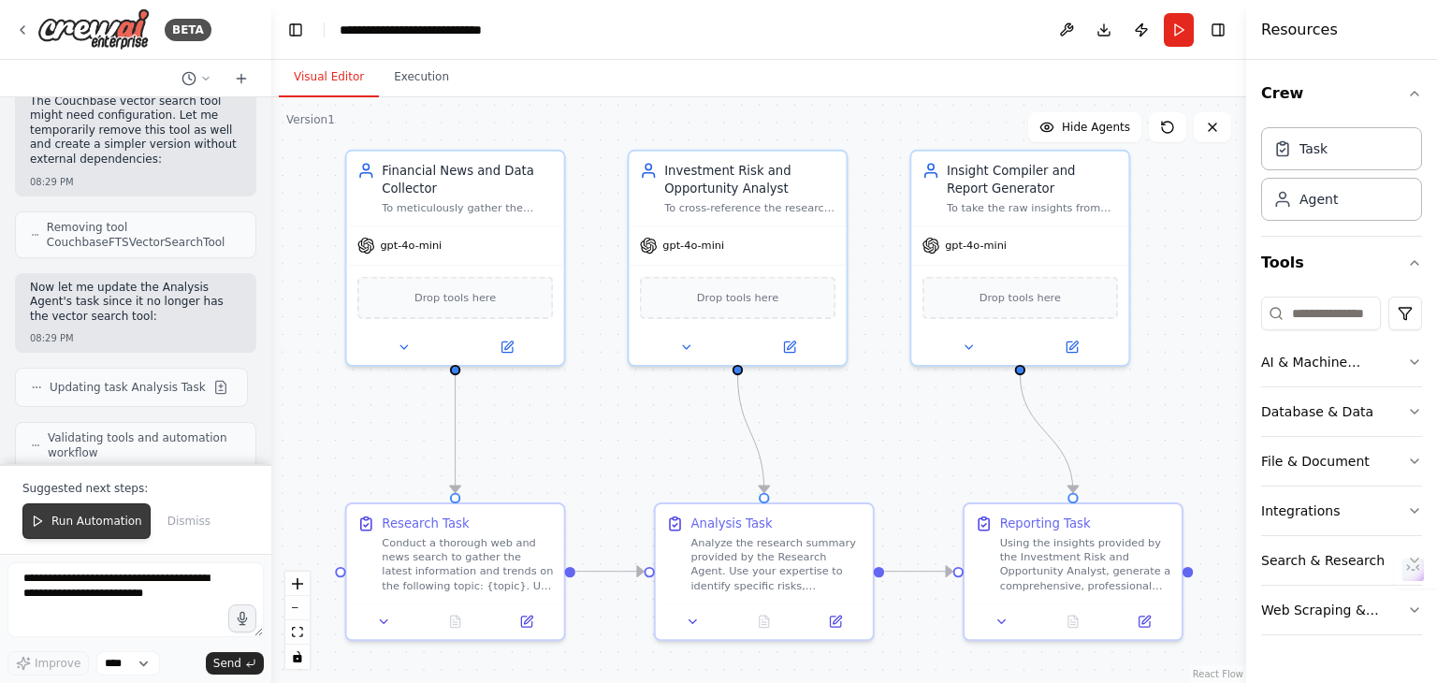
click at [108, 528] on span "Run Automation" at bounding box center [96, 521] width 91 height 15
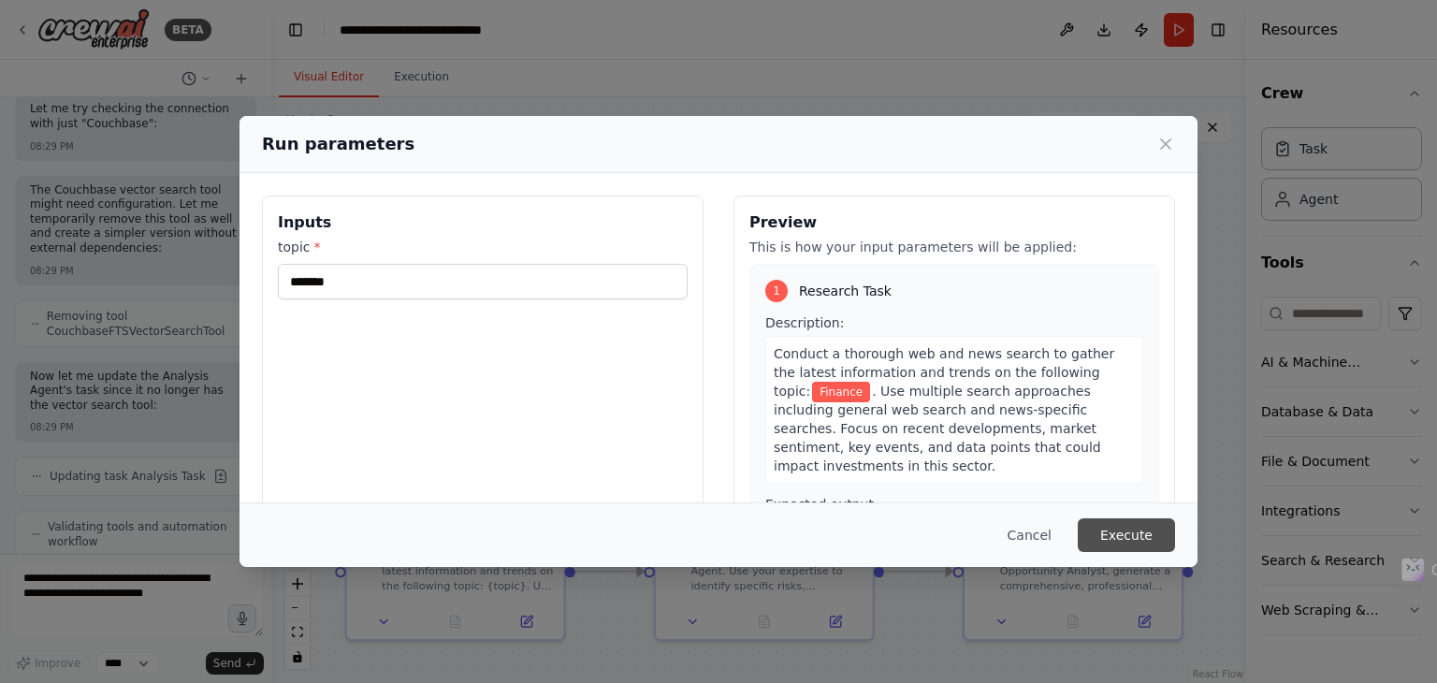
click at [1111, 532] on button "Execute" at bounding box center [1126, 535] width 97 height 34
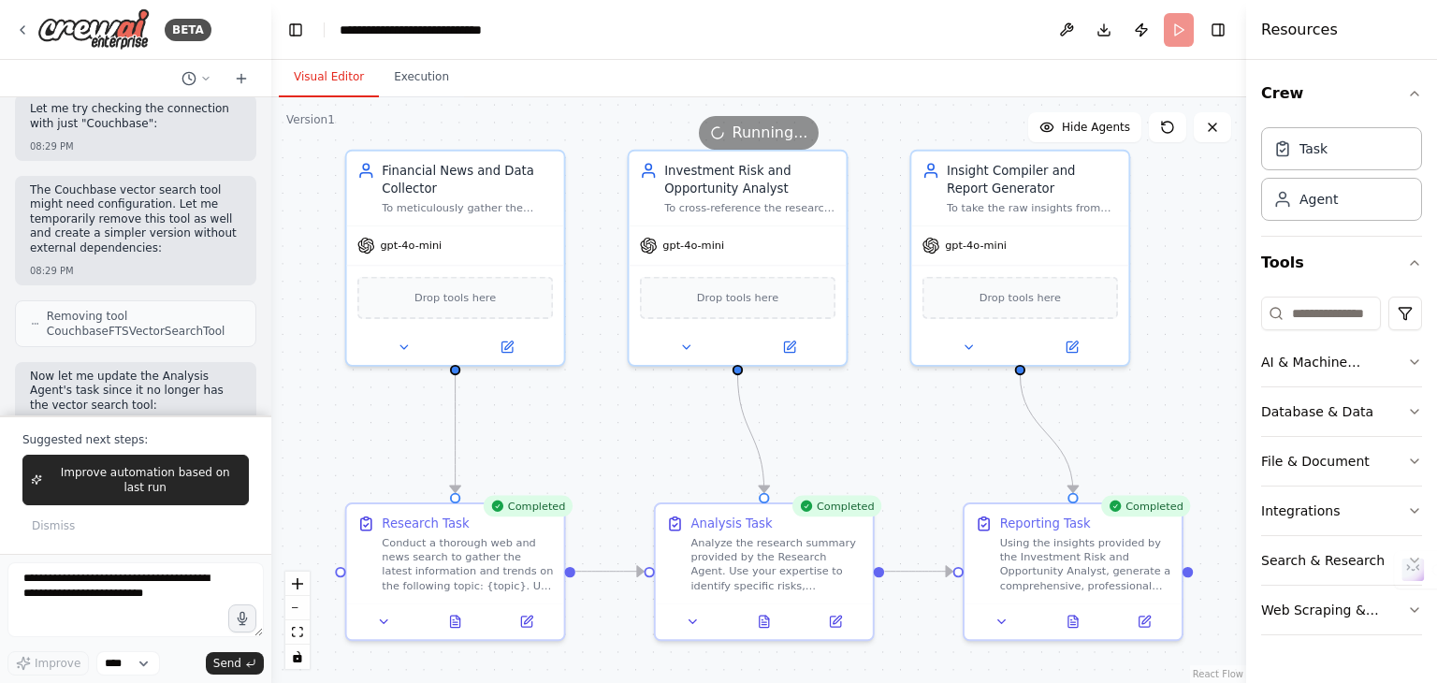
scroll to position [10073, 0]
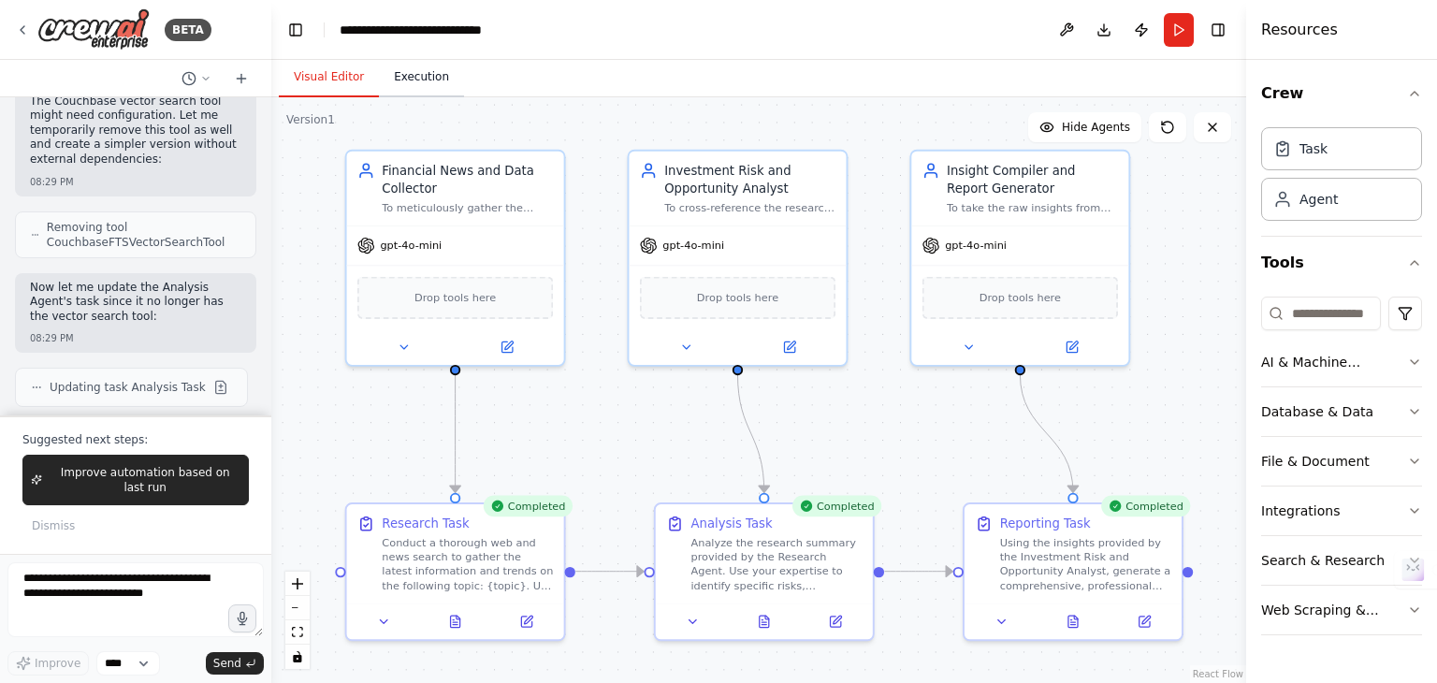
click at [427, 80] on button "Execution" at bounding box center [421, 77] width 85 height 39
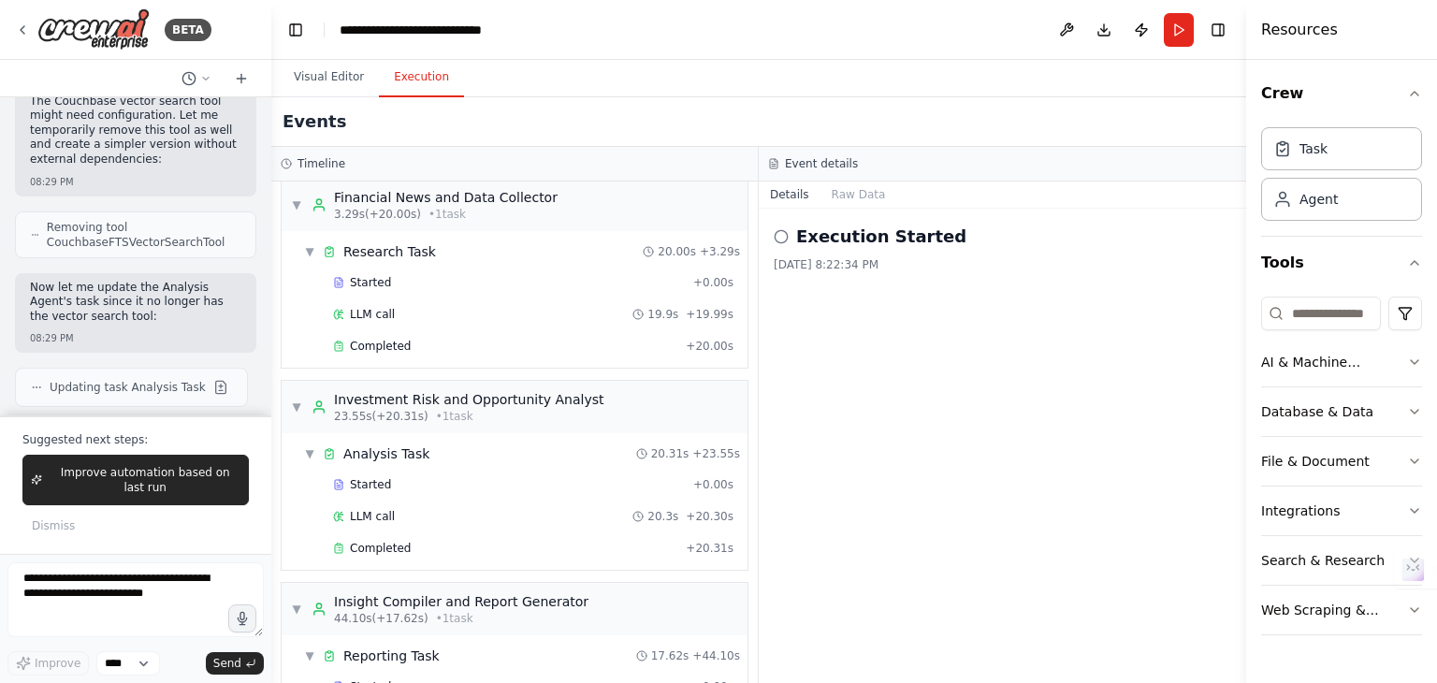
scroll to position [0, 0]
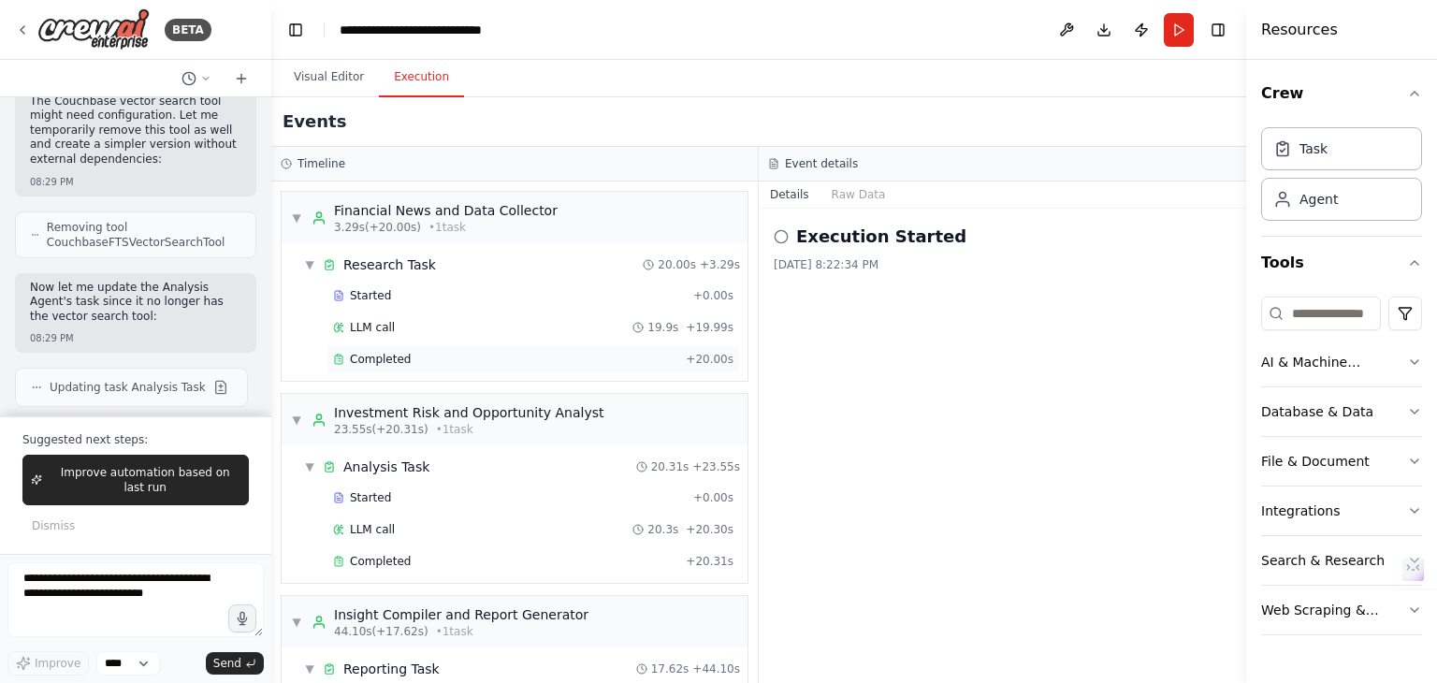
click at [394, 361] on span "Completed" at bounding box center [380, 359] width 61 height 15
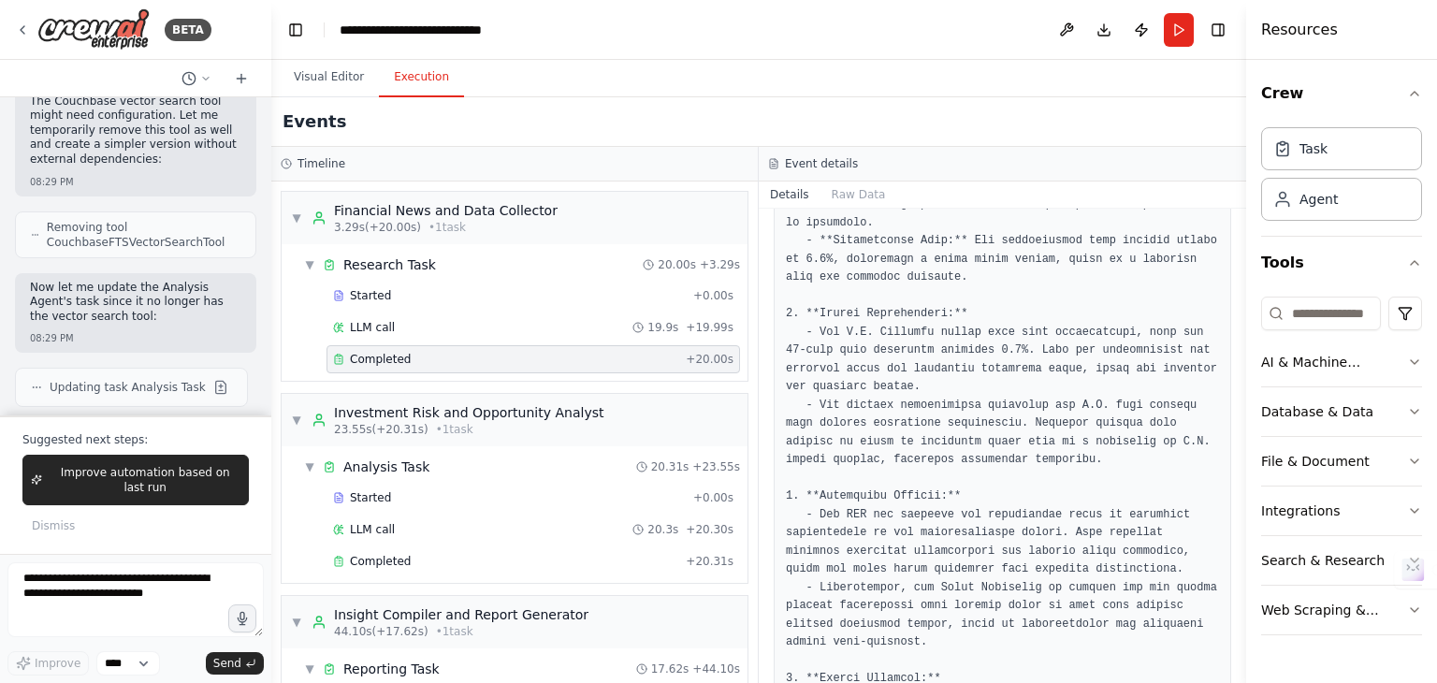
scroll to position [1230, 0]
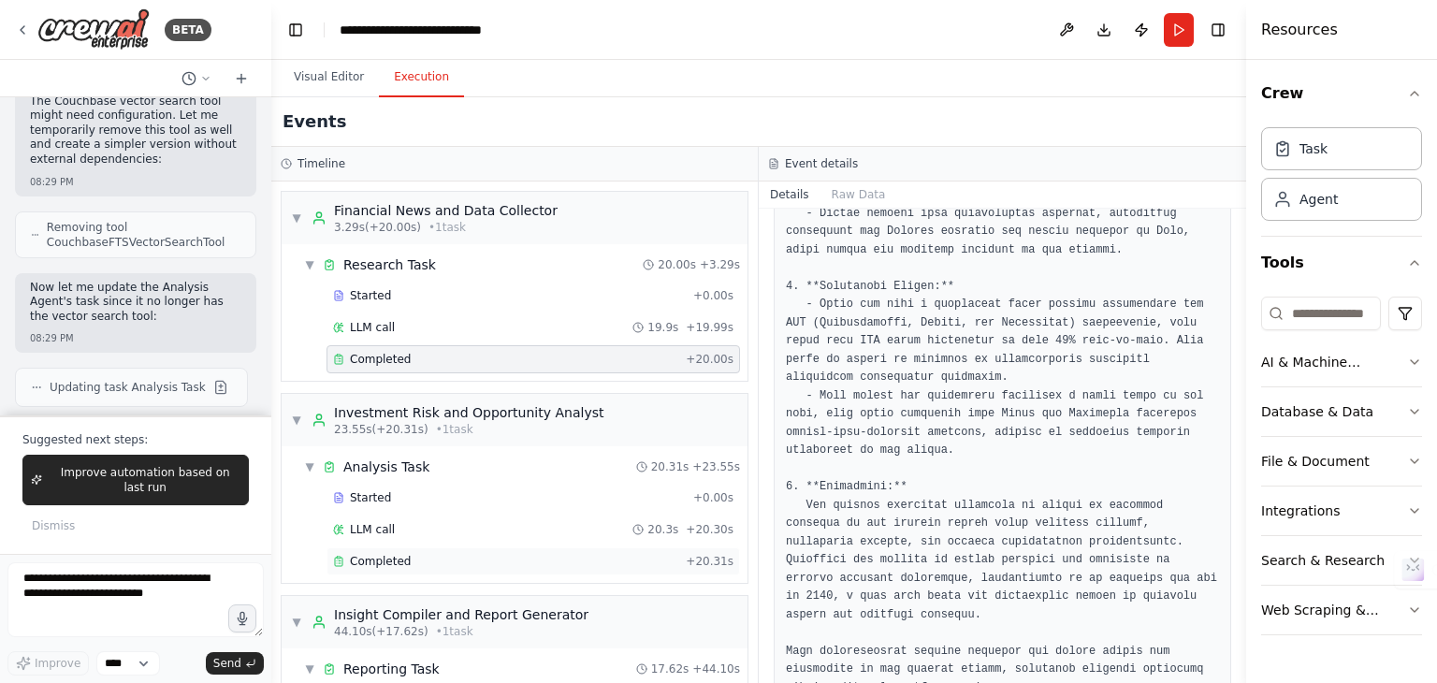
click at [372, 554] on span "Completed" at bounding box center [380, 561] width 61 height 15
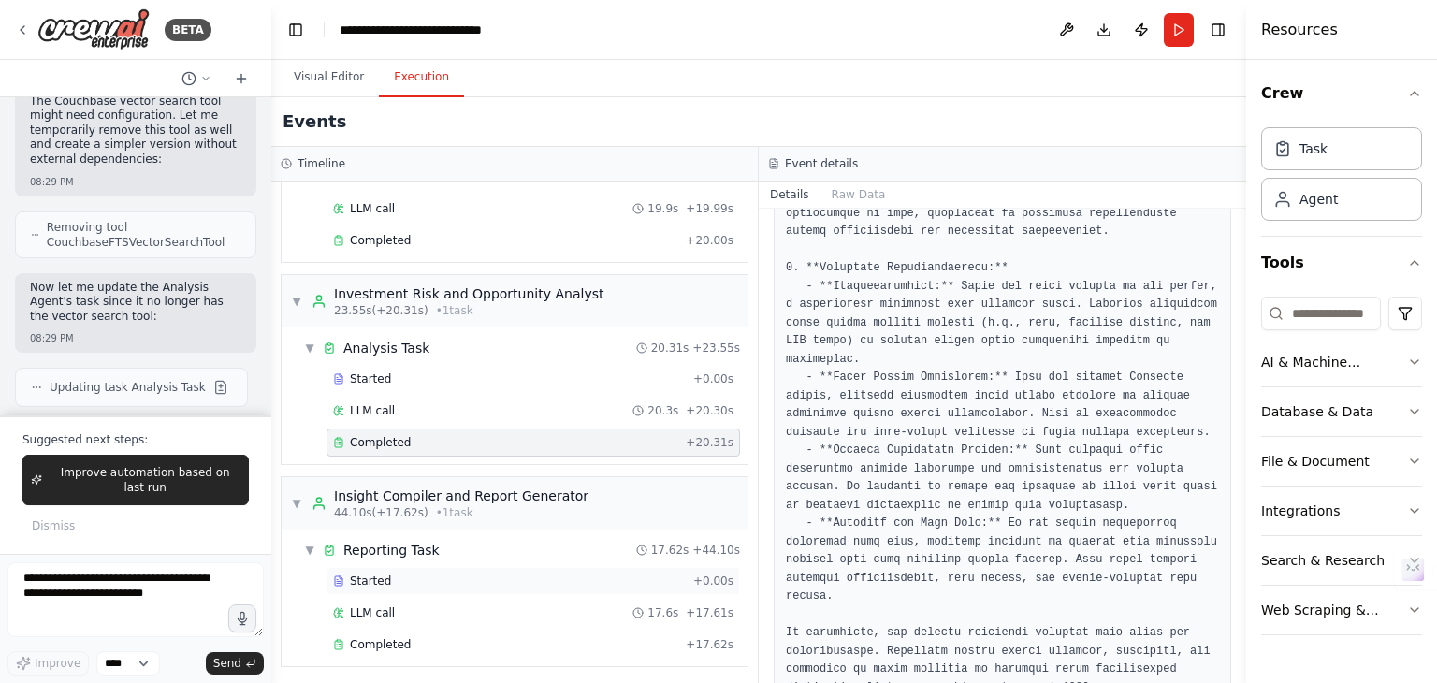
scroll to position [118, 0]
click at [359, 643] on span "Completed" at bounding box center [380, 645] width 61 height 15
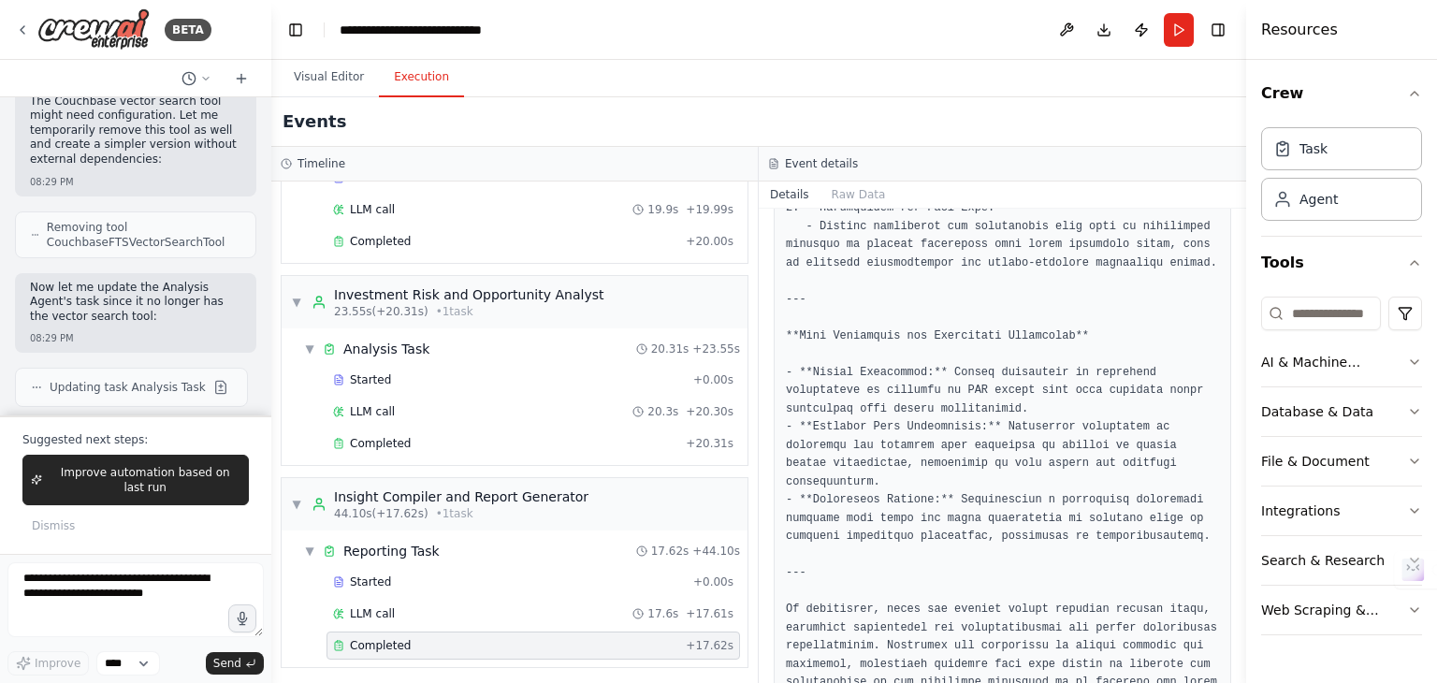
scroll to position [2188, 0]
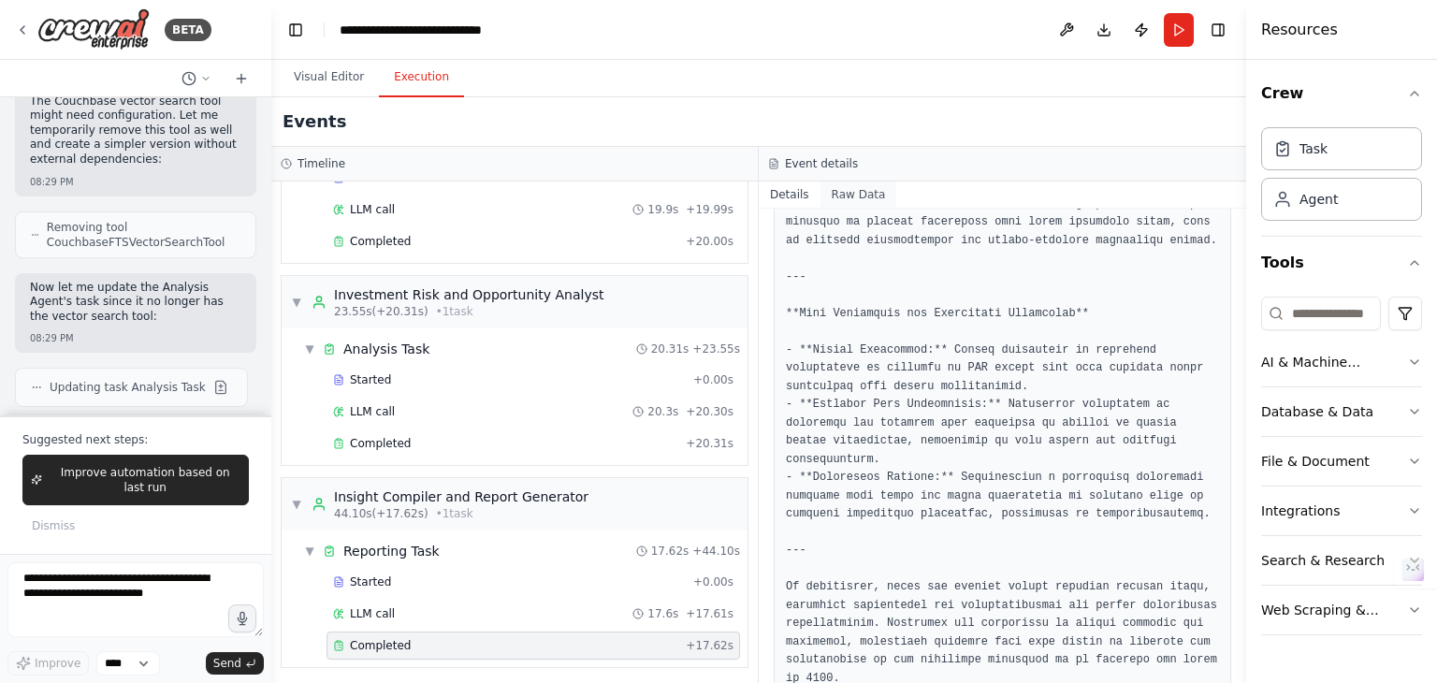
click at [847, 192] on button "Raw Data" at bounding box center [858, 194] width 77 height 26
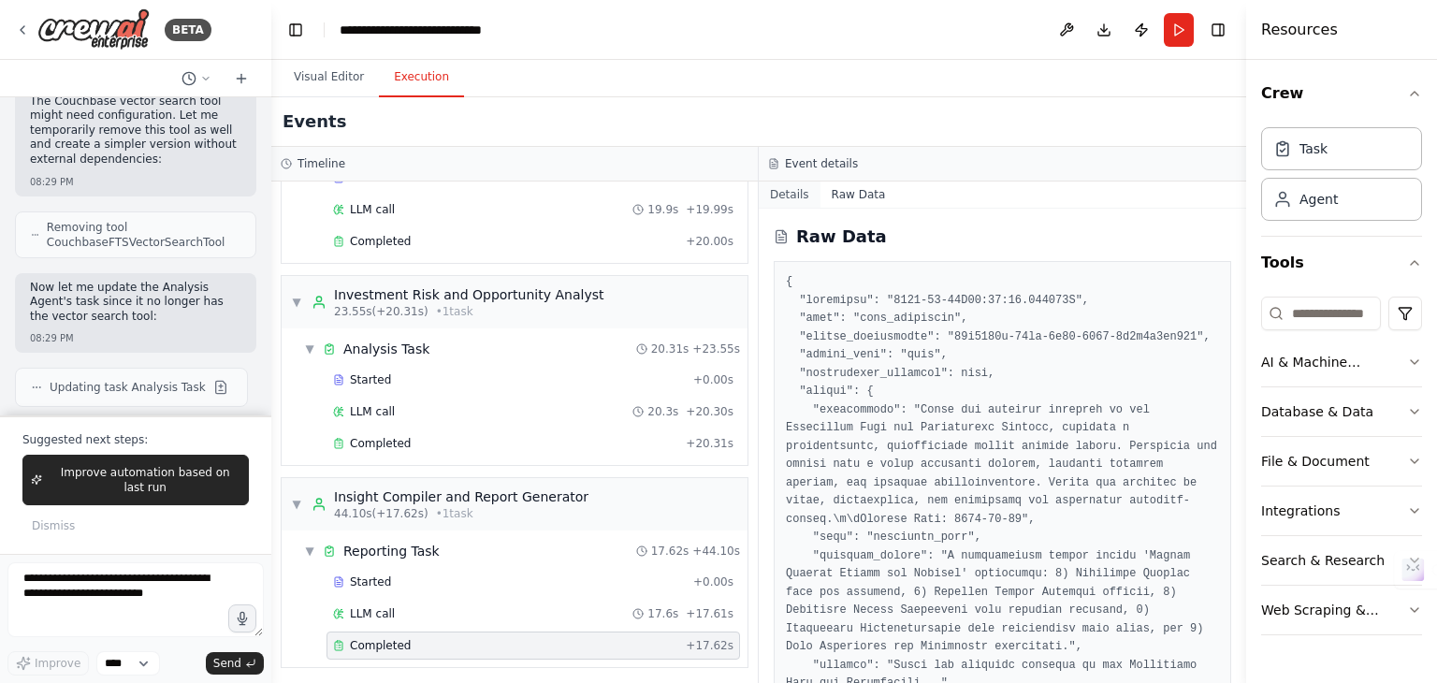
click at [793, 197] on button "Details" at bounding box center [790, 194] width 62 height 26
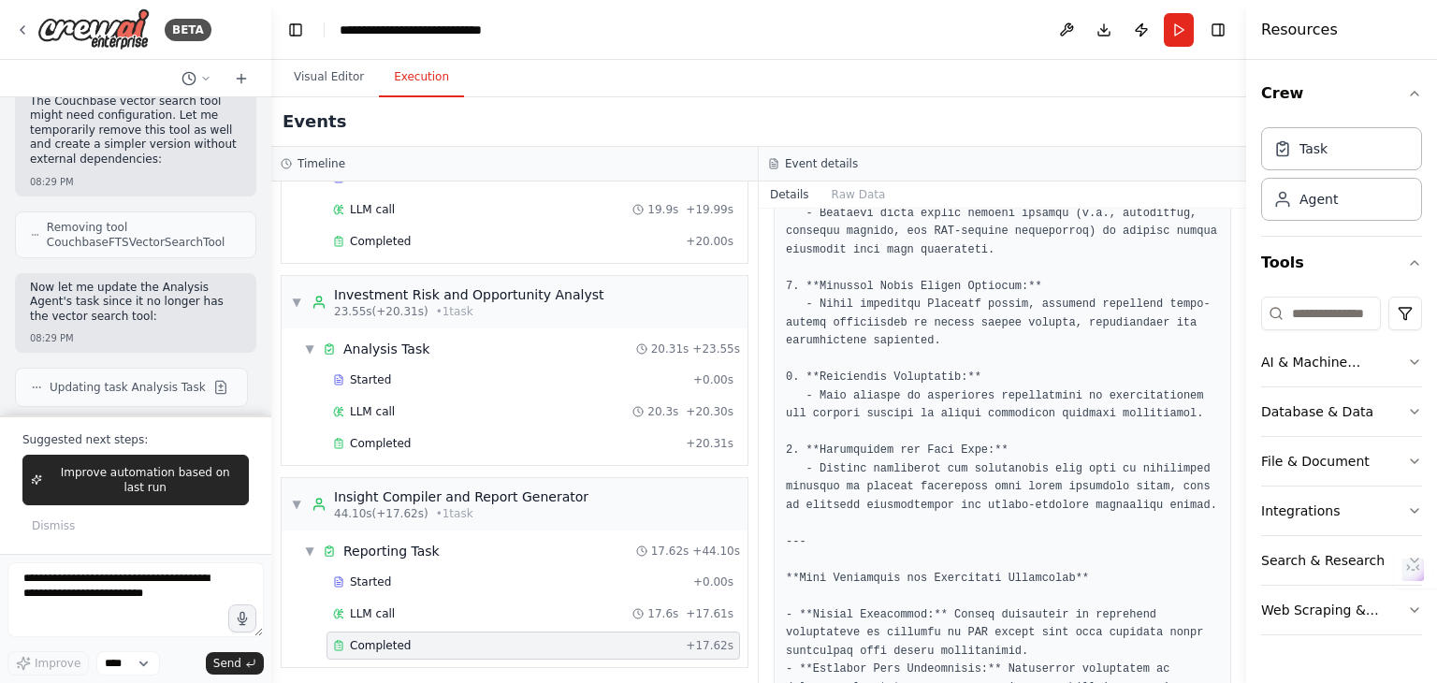
scroll to position [2215, 0]
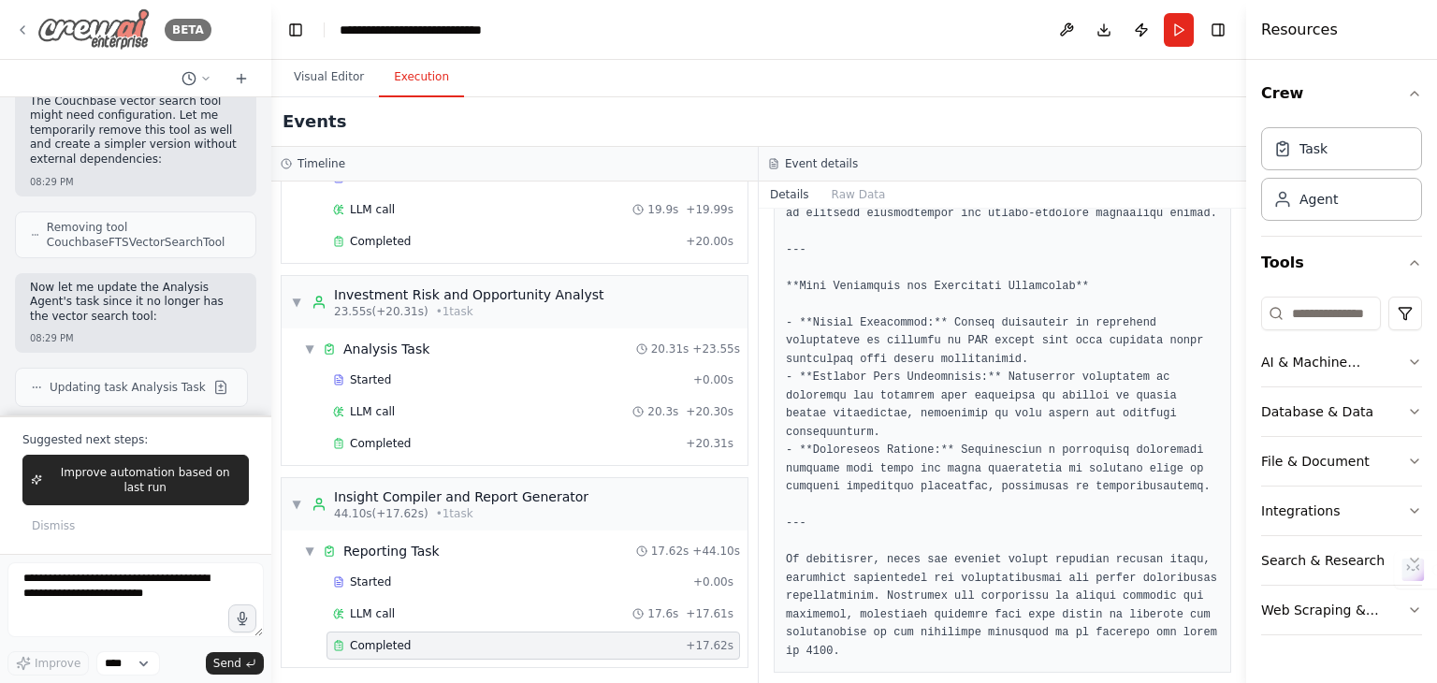
click at [22, 27] on icon at bounding box center [23, 29] width 4 height 7
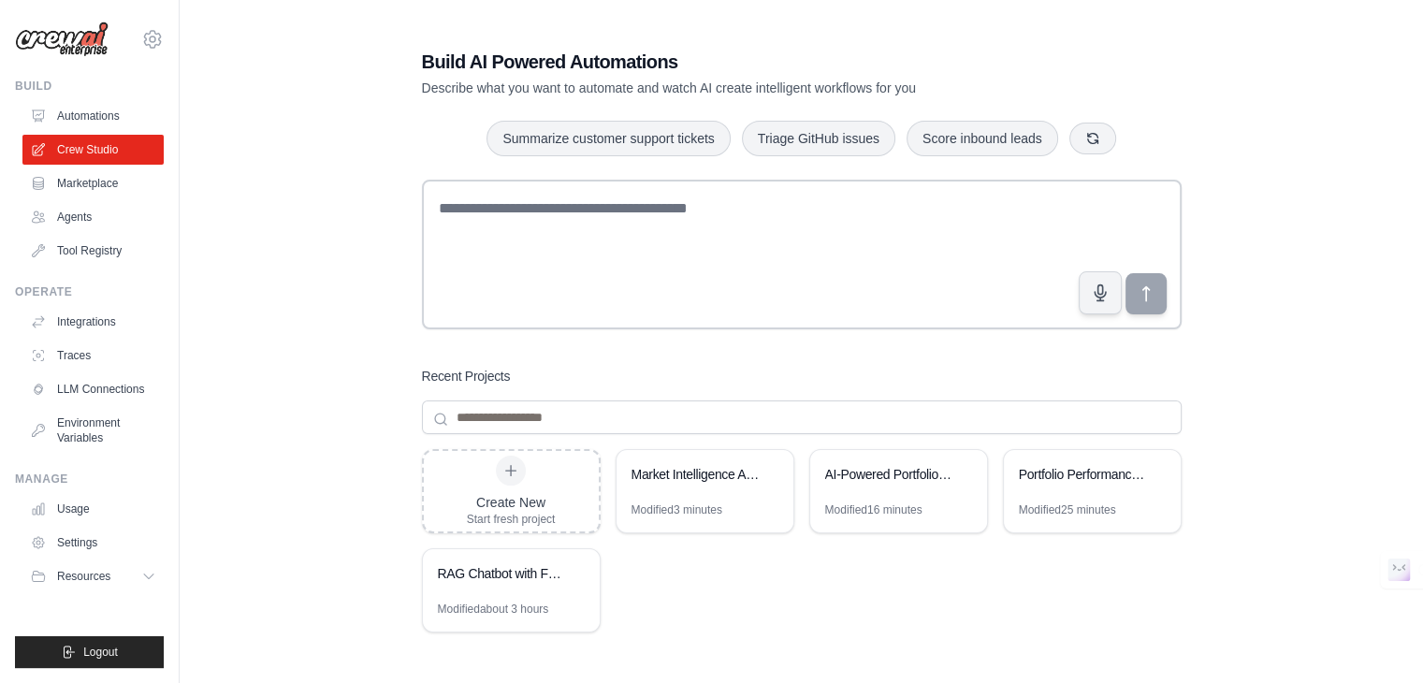
click at [958, 473] on icon at bounding box center [962, 474] width 11 height 11
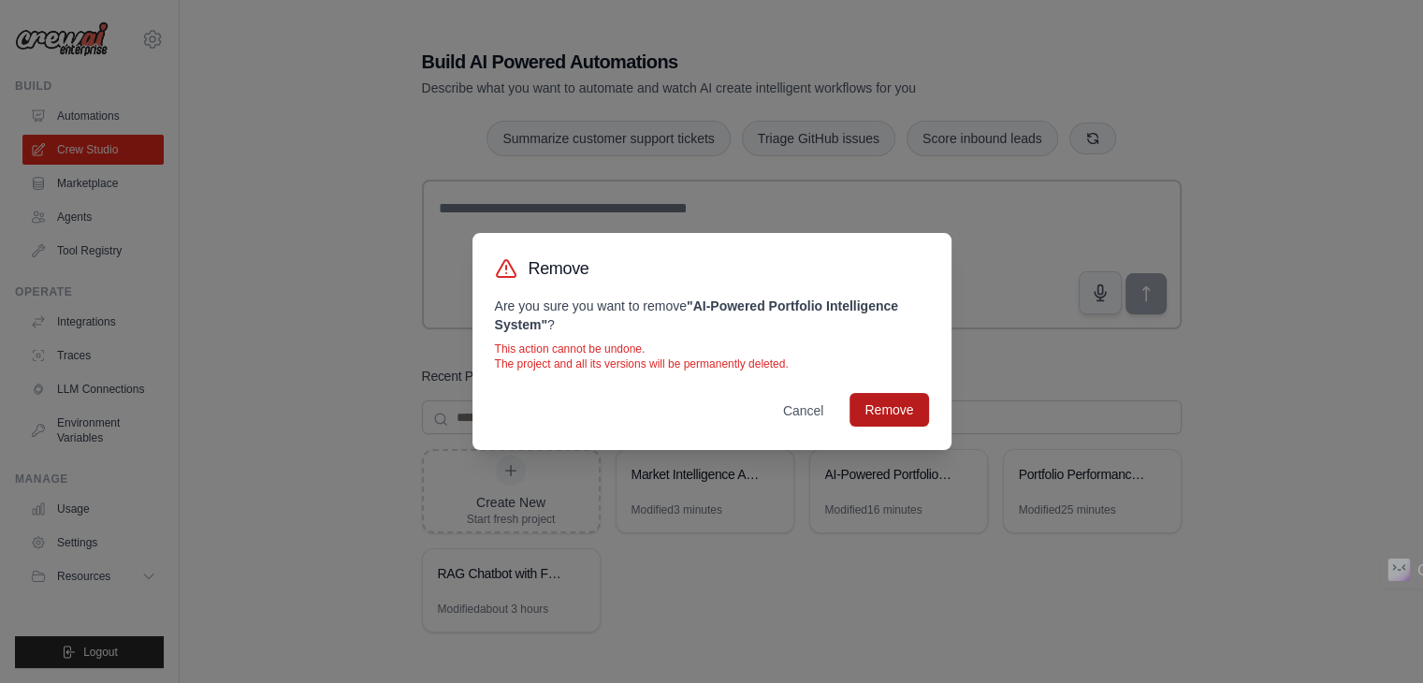
click at [900, 423] on button "Remove" at bounding box center [888, 410] width 79 height 34
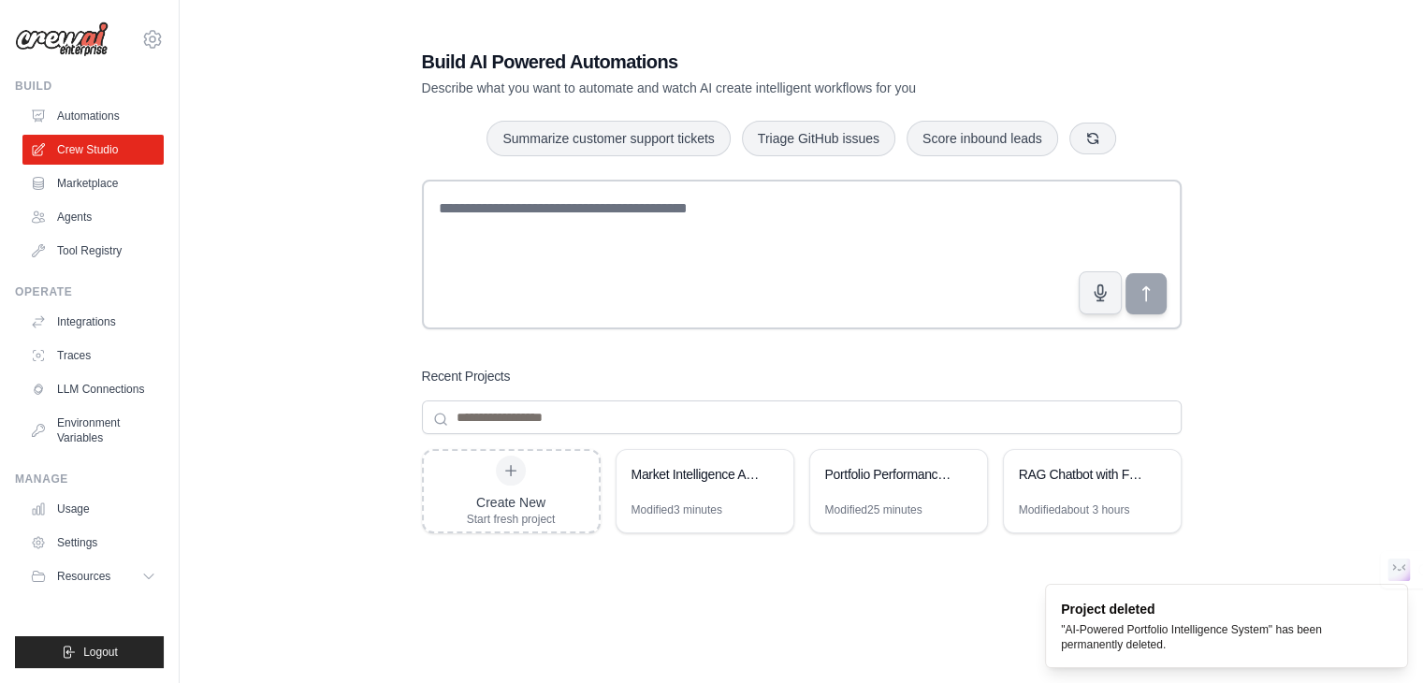
click at [1221, 428] on div "Build AI Powered Automations Describe what you want to automate and watch AI cr…" at bounding box center [801, 399] width 1183 height 760
